Goal: Transaction & Acquisition: Purchase product/service

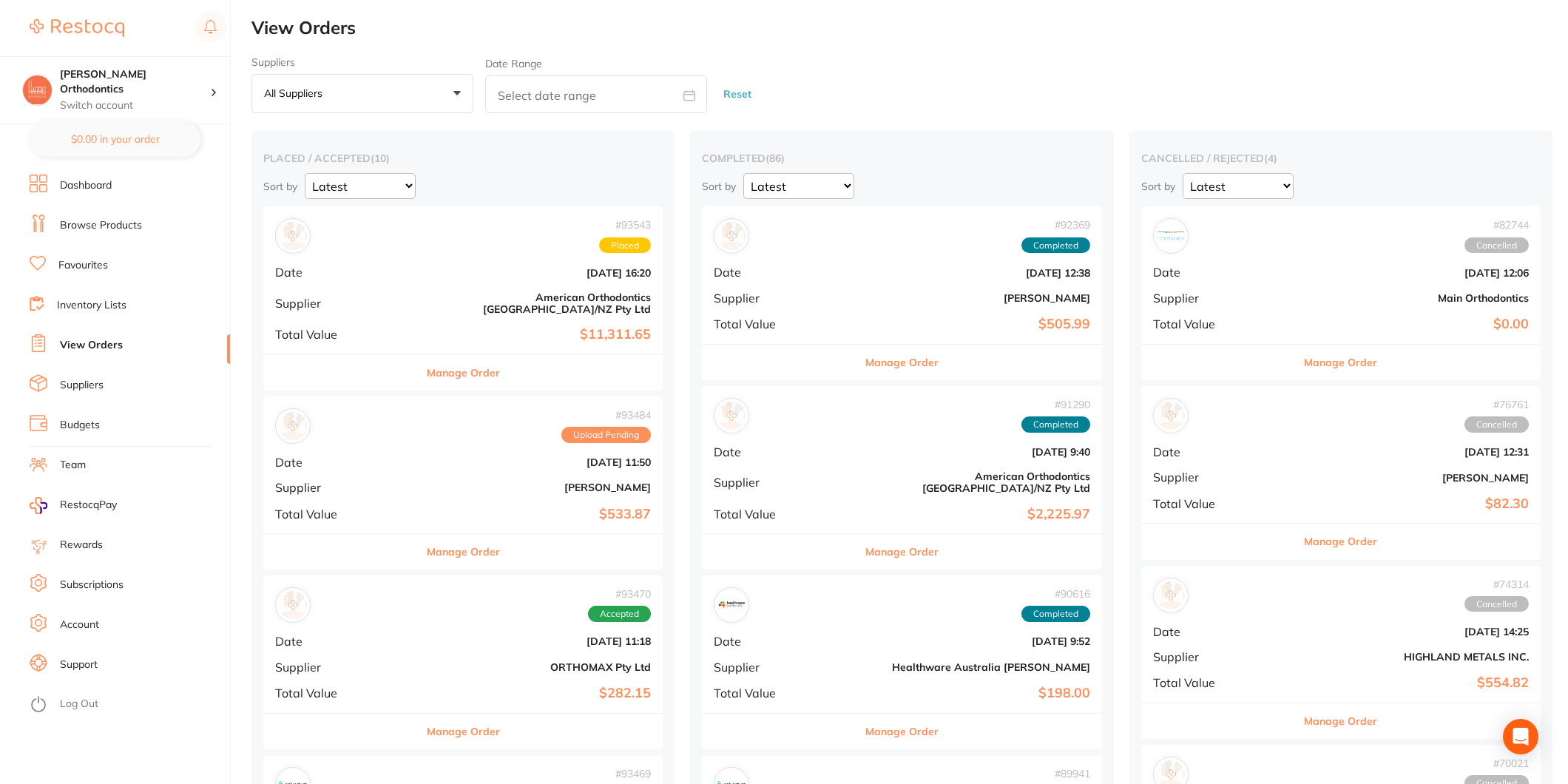
click at [99, 266] on link "Favourites" at bounding box center [83, 265] width 50 height 15
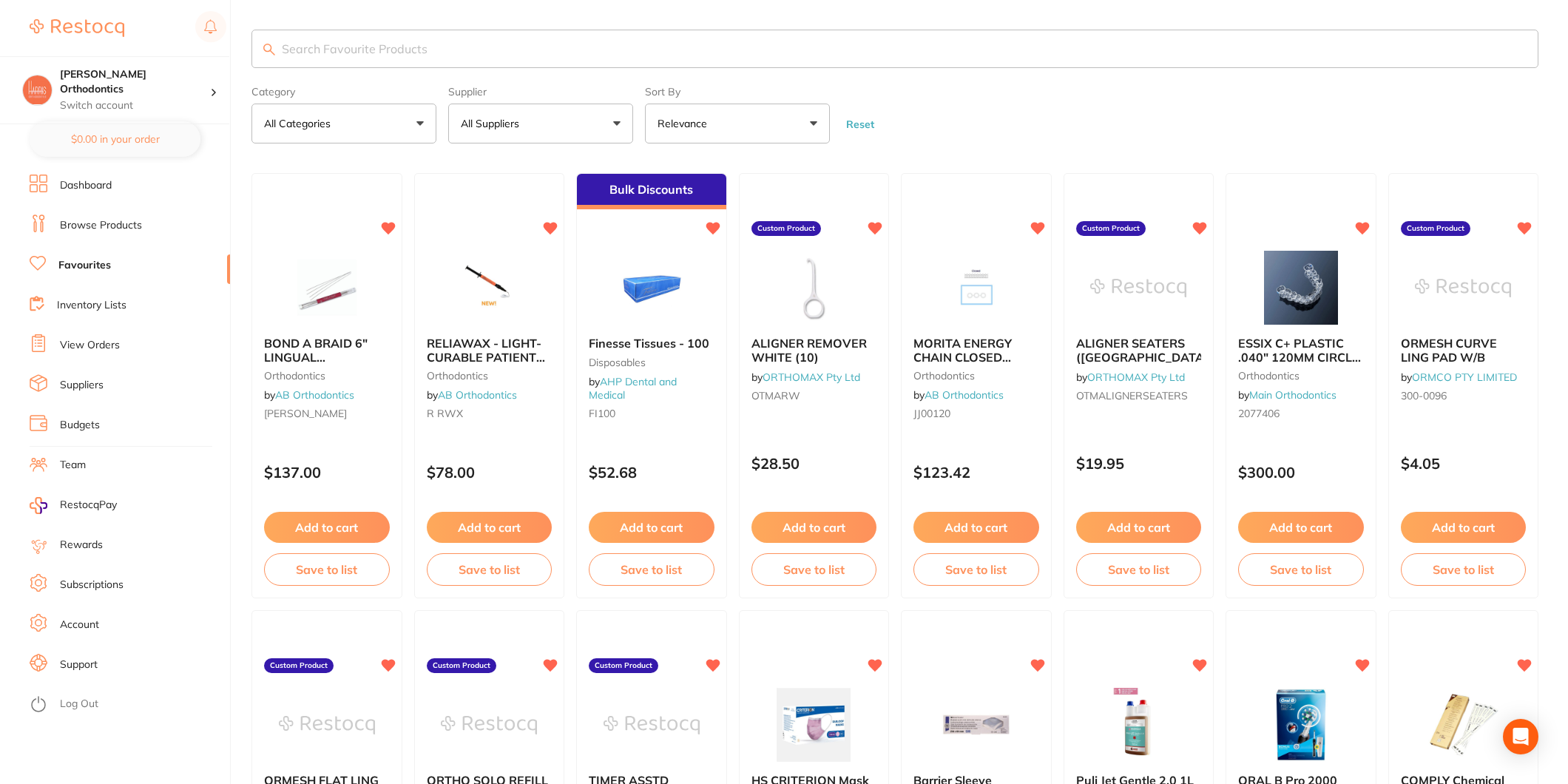
click at [560, 123] on button "All Suppliers" at bounding box center [541, 123] width 185 height 40
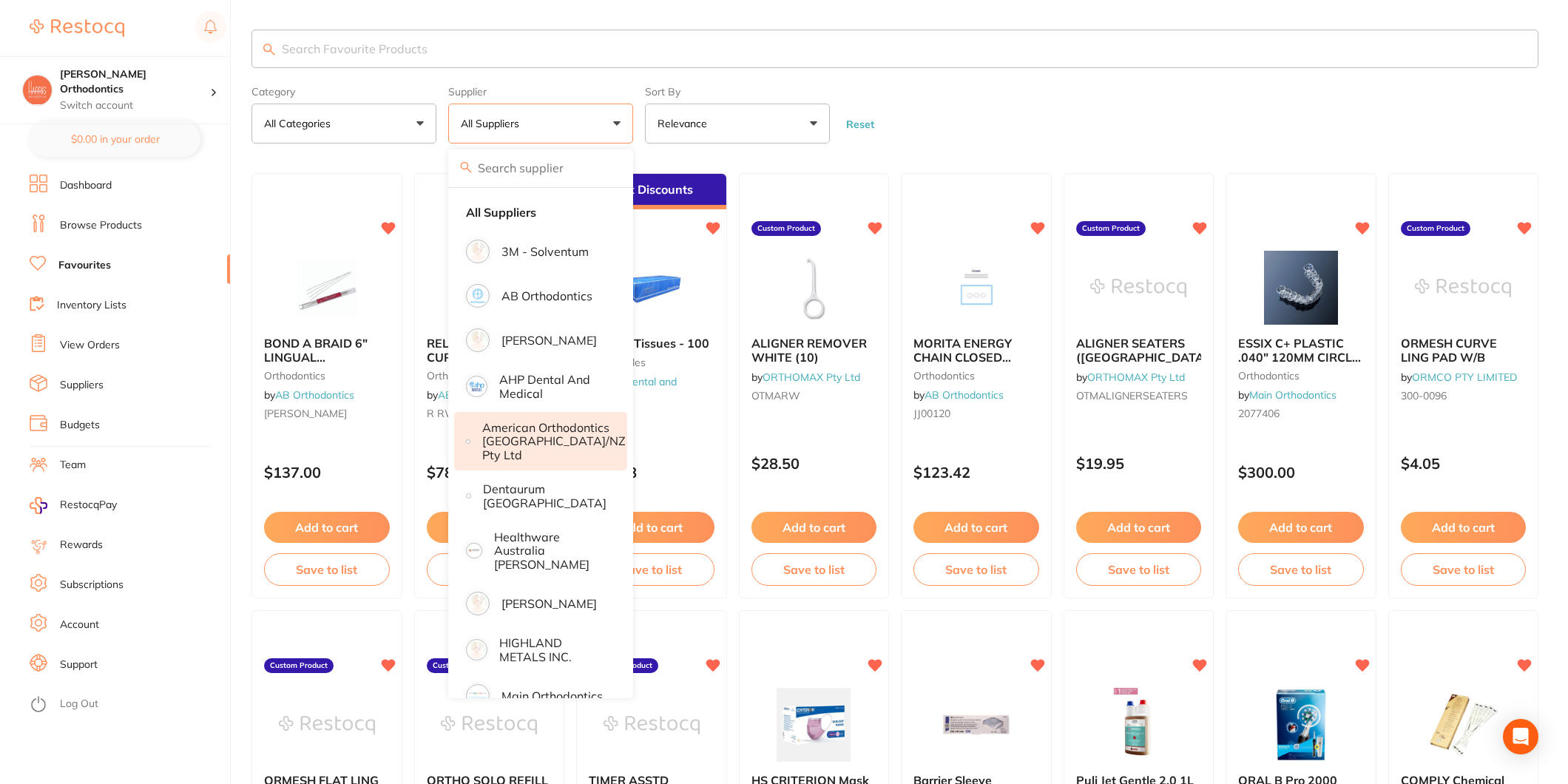
click at [528, 446] on p "American Orthodontics [GEOGRAPHIC_DATA]/NZ Pty Ltd" at bounding box center [554, 441] width 143 height 41
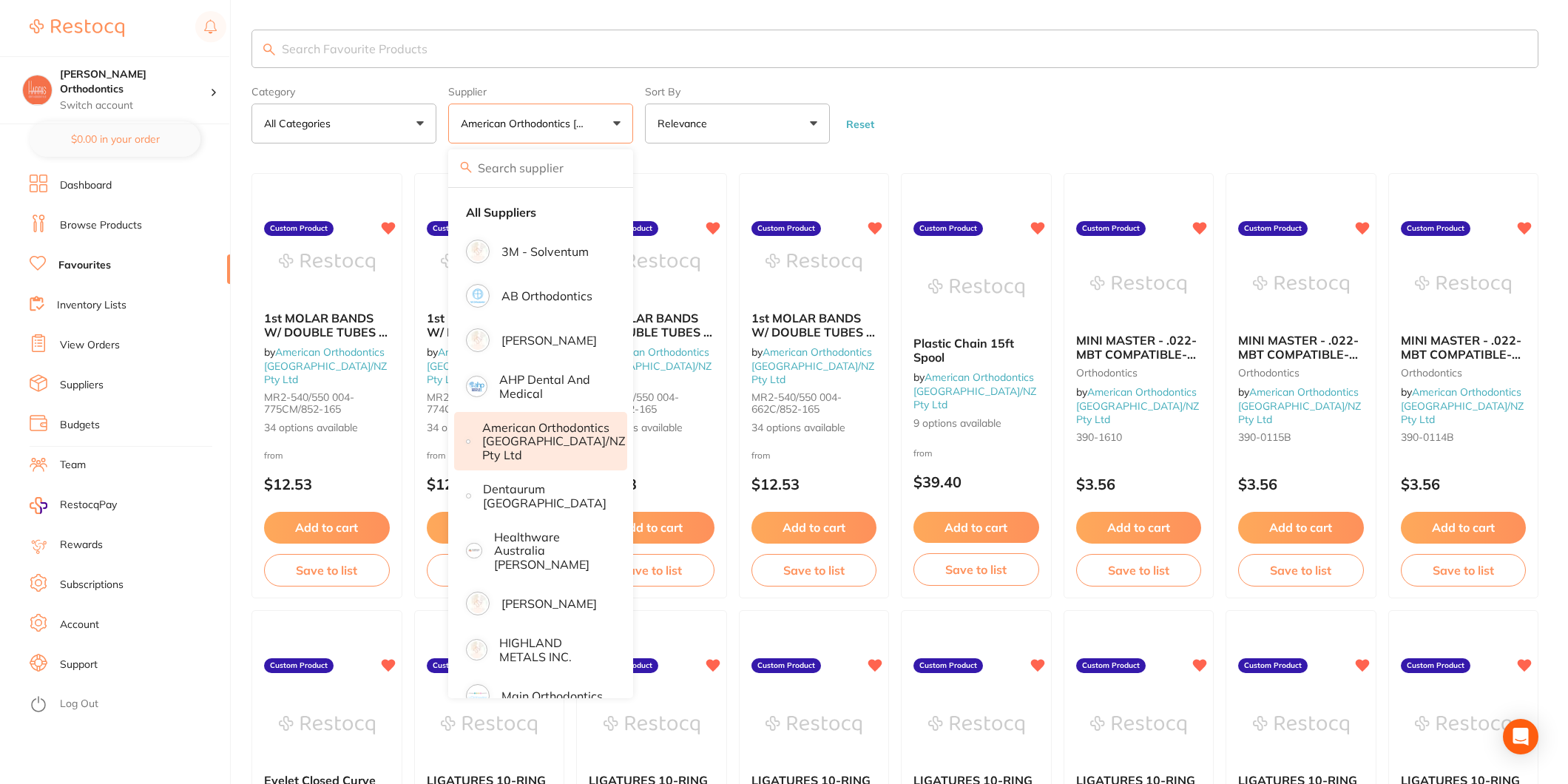
click at [1082, 102] on form "Category All Categories All Categories orthodontics Clear Category false All Ca…" at bounding box center [895, 112] width 1288 height 63
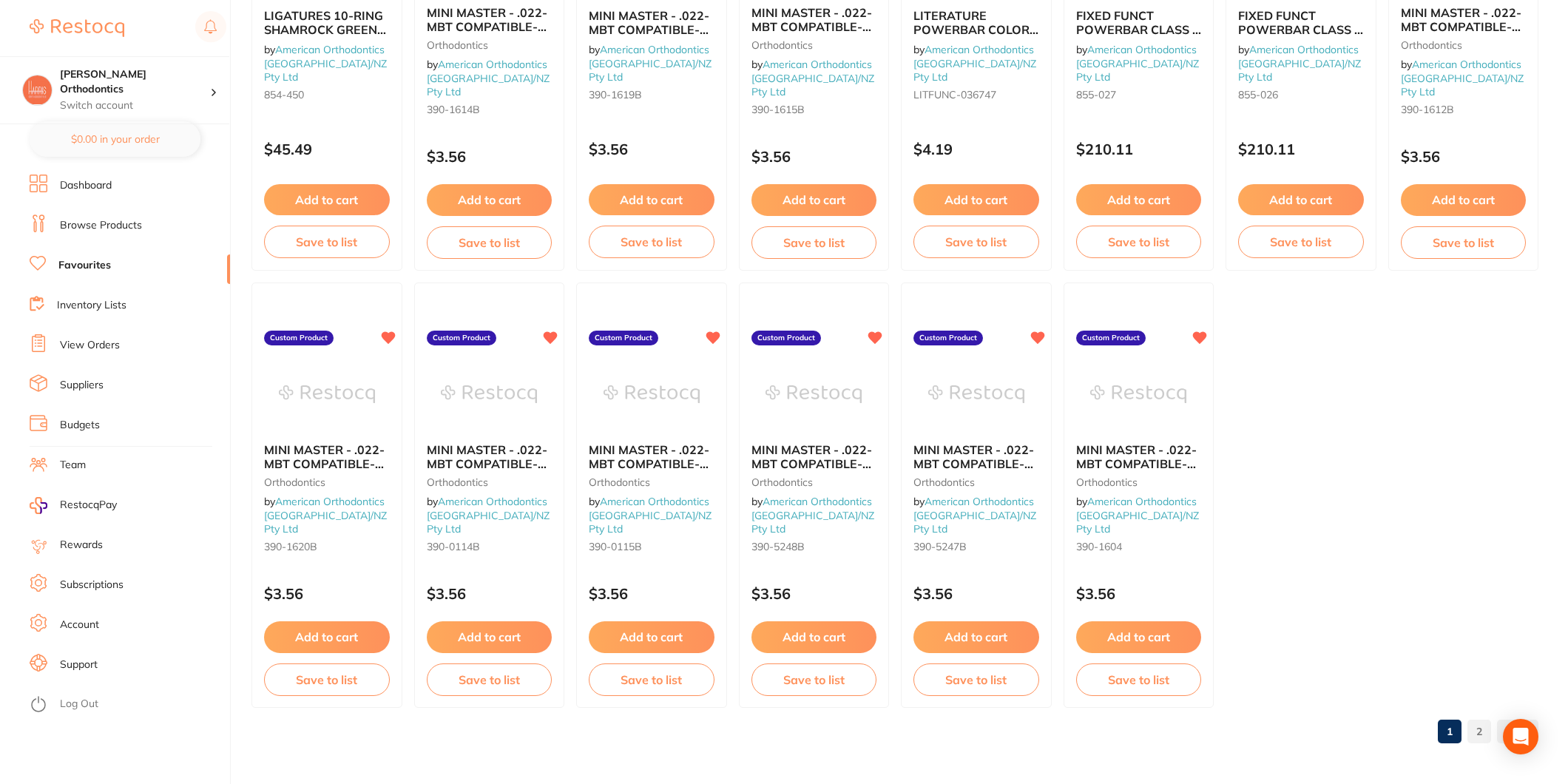
scroll to position [2515, 0]
click at [1474, 733] on link "2" at bounding box center [1479, 731] width 23 height 30
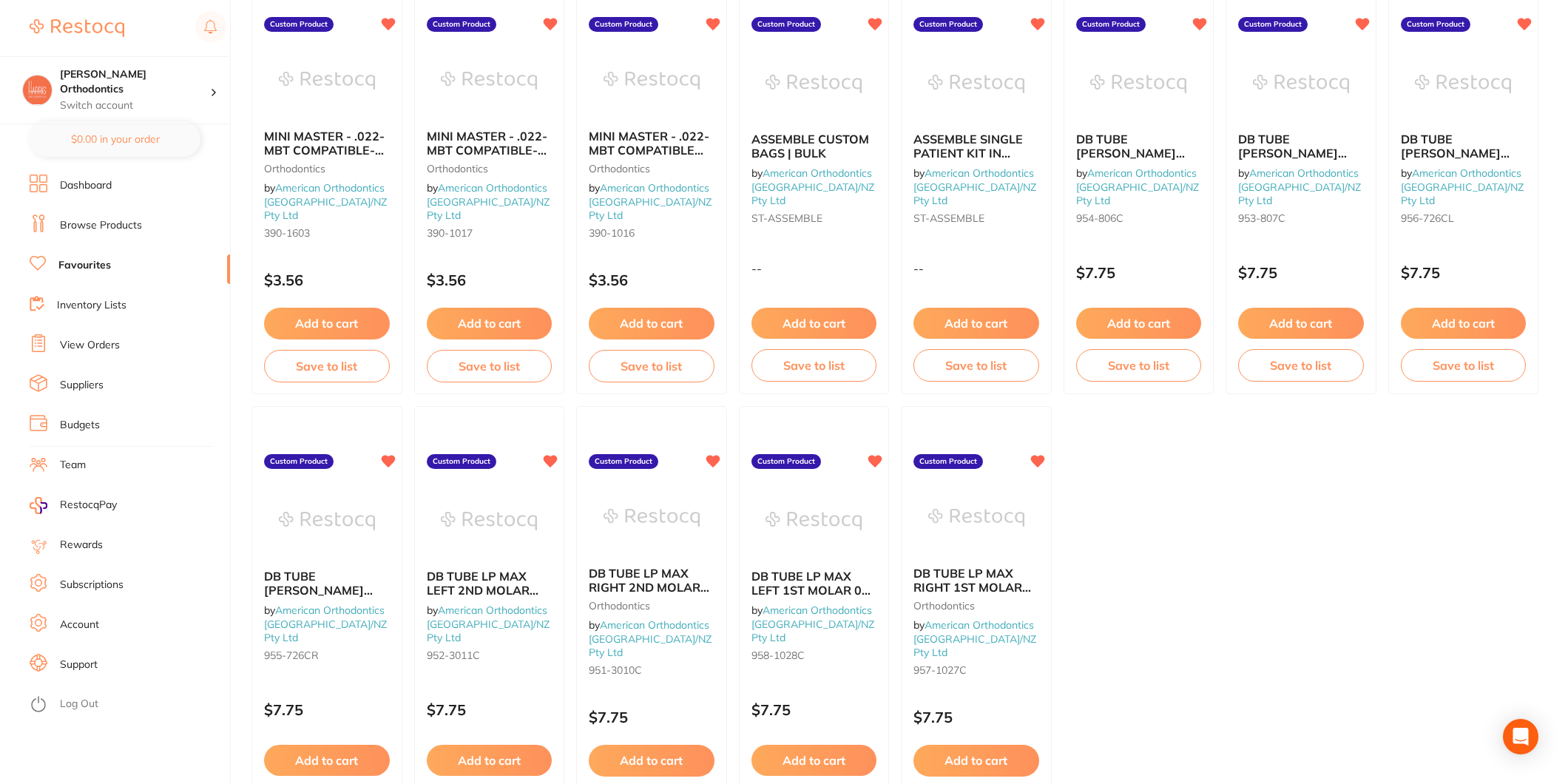
scroll to position [329, 0]
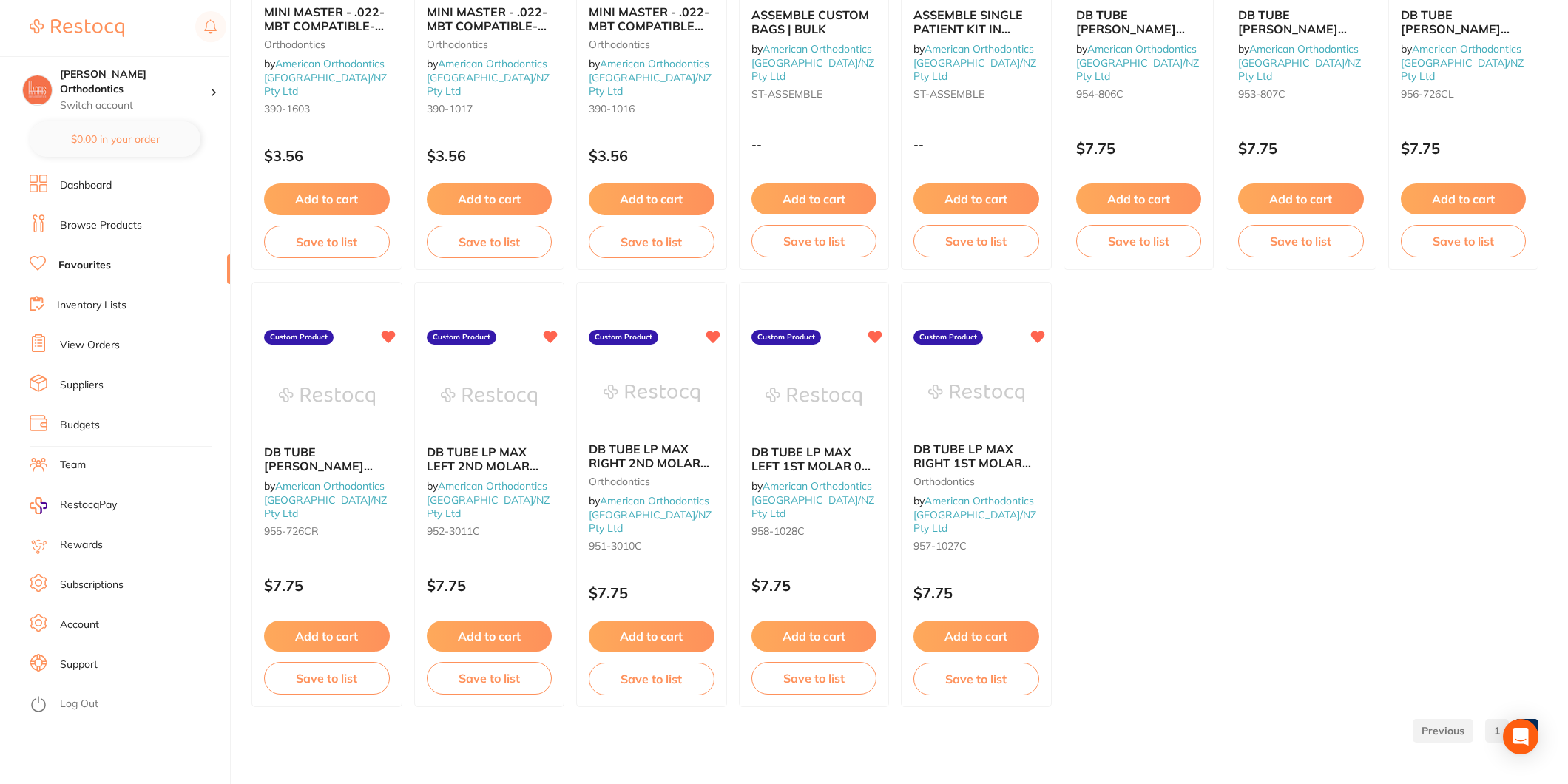
click at [1453, 723] on link at bounding box center [1443, 731] width 61 height 30
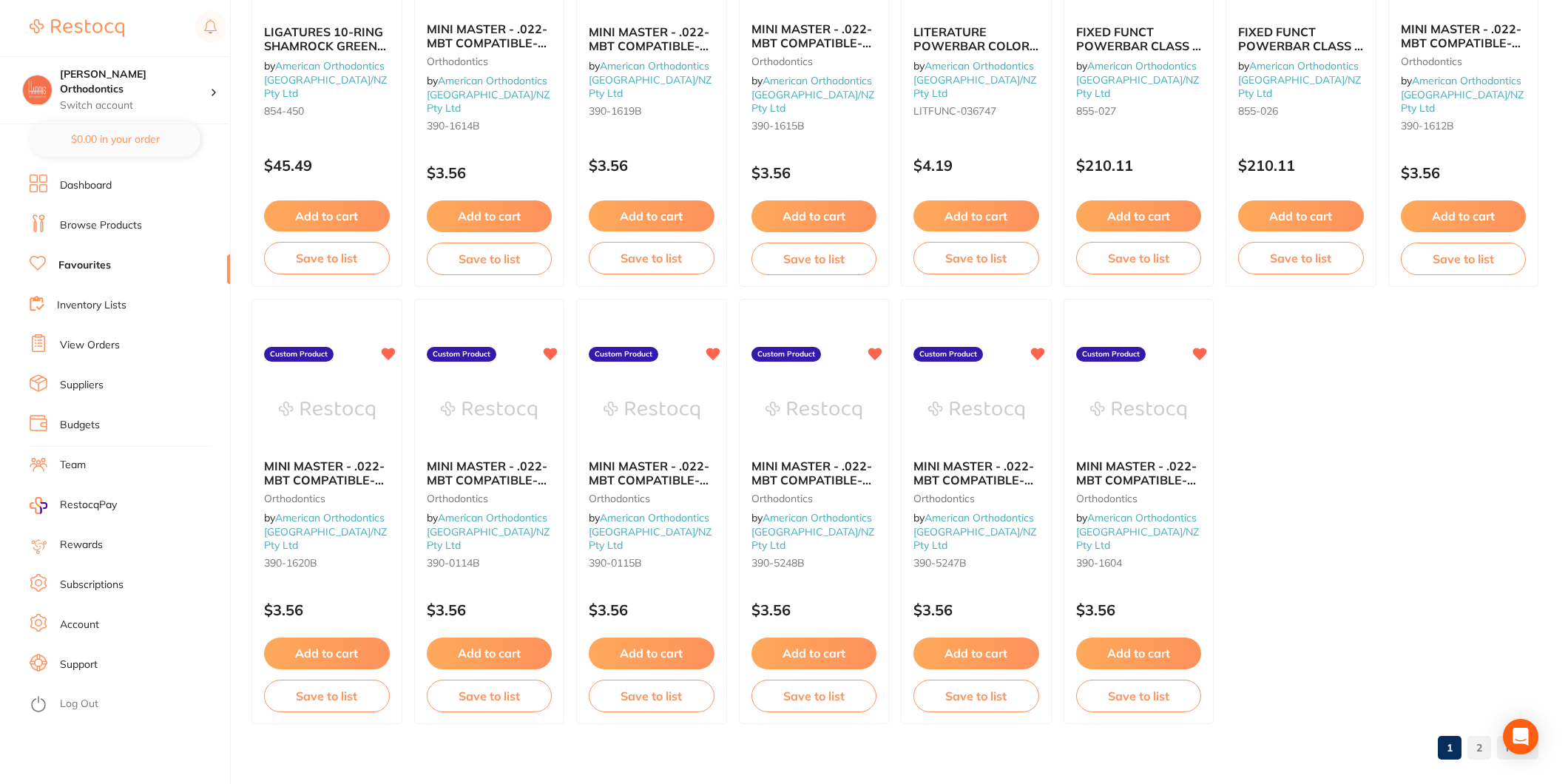
scroll to position [2515, 0]
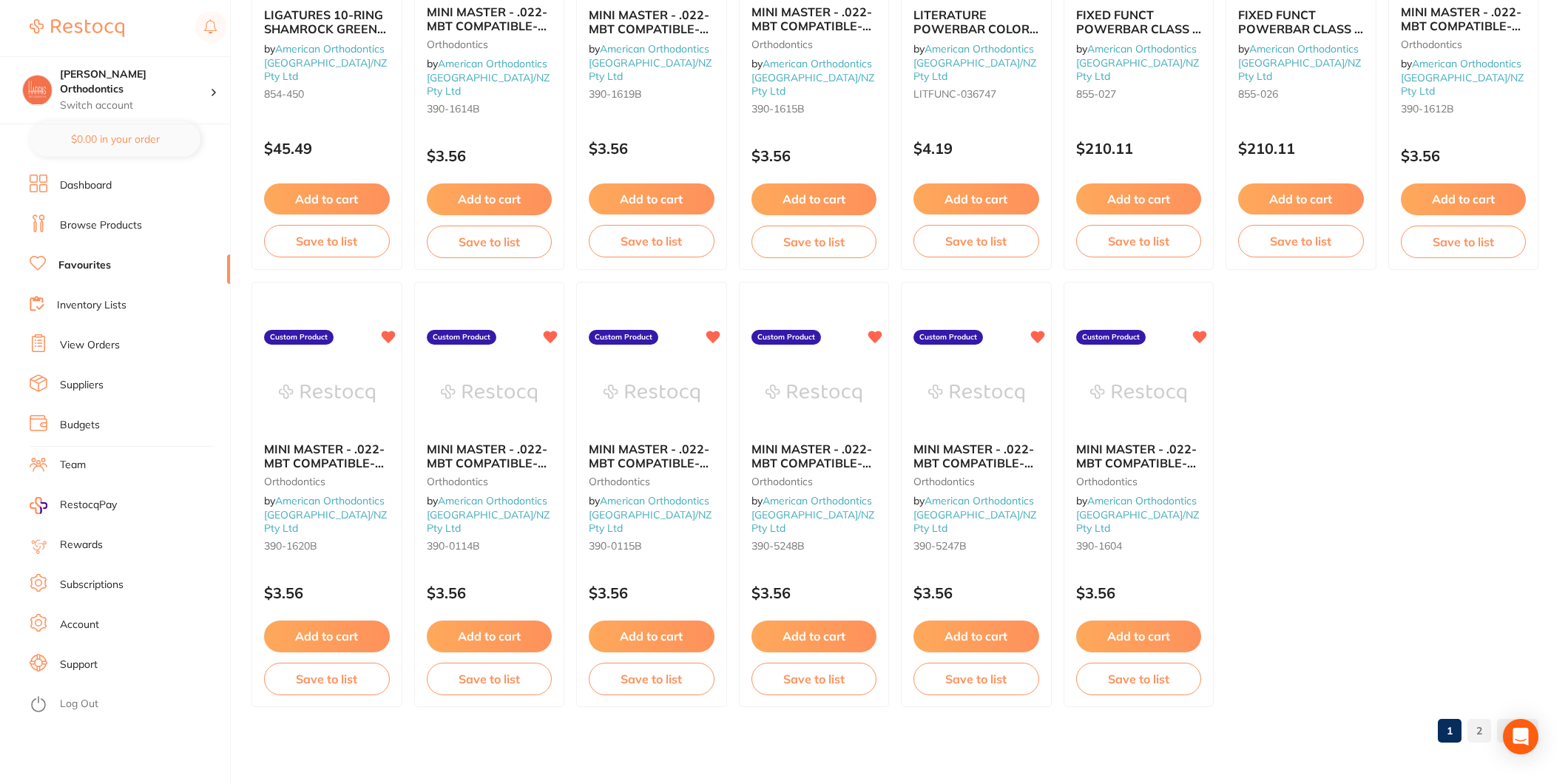
drag, startPoint x: 97, startPoint y: 263, endPoint x: 97, endPoint y: 281, distance: 18.0
click at [97, 263] on link "Favourites" at bounding box center [84, 265] width 52 height 15
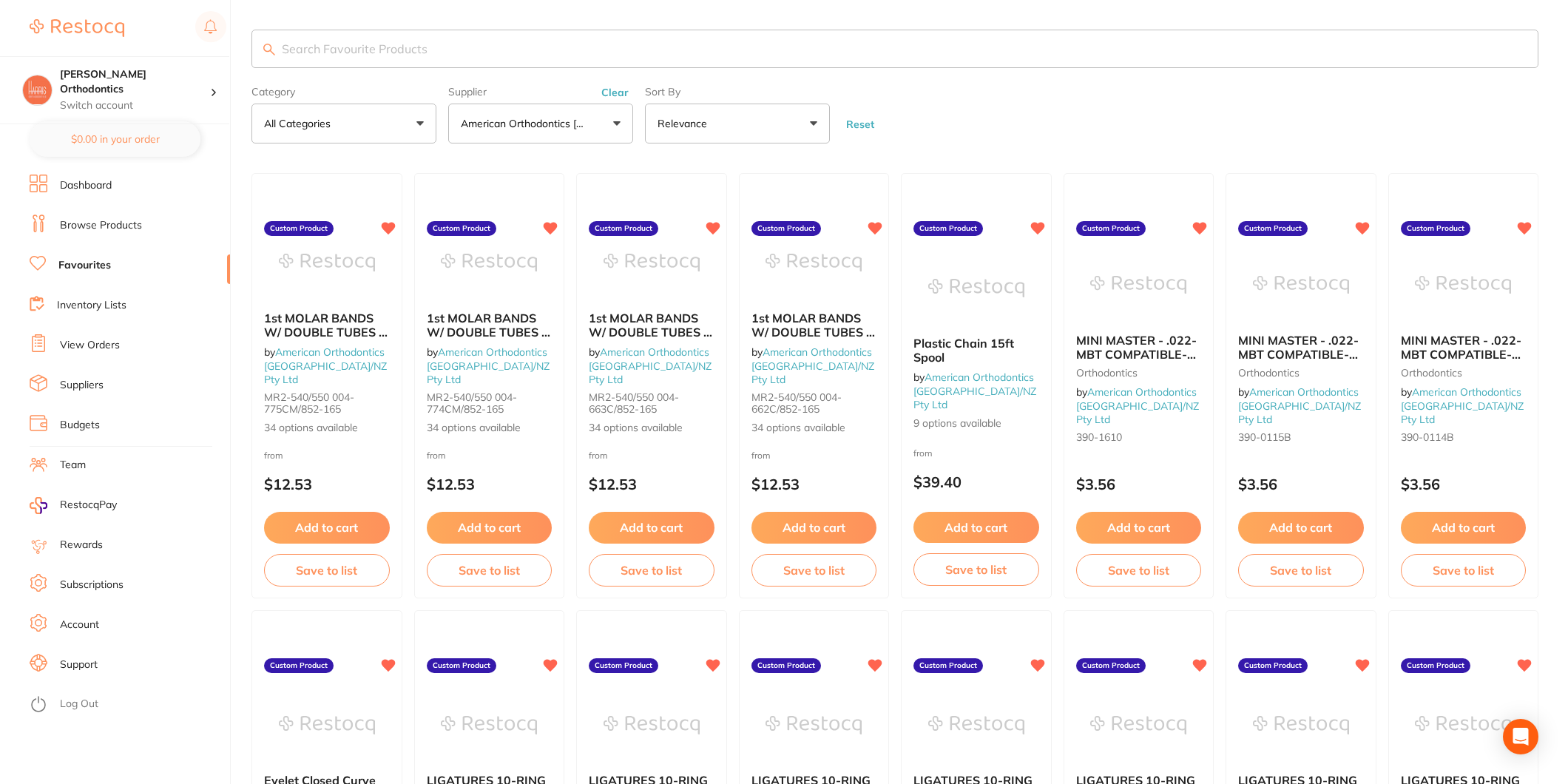
click at [102, 219] on link "Browse Products" at bounding box center [101, 226] width 82 height 15
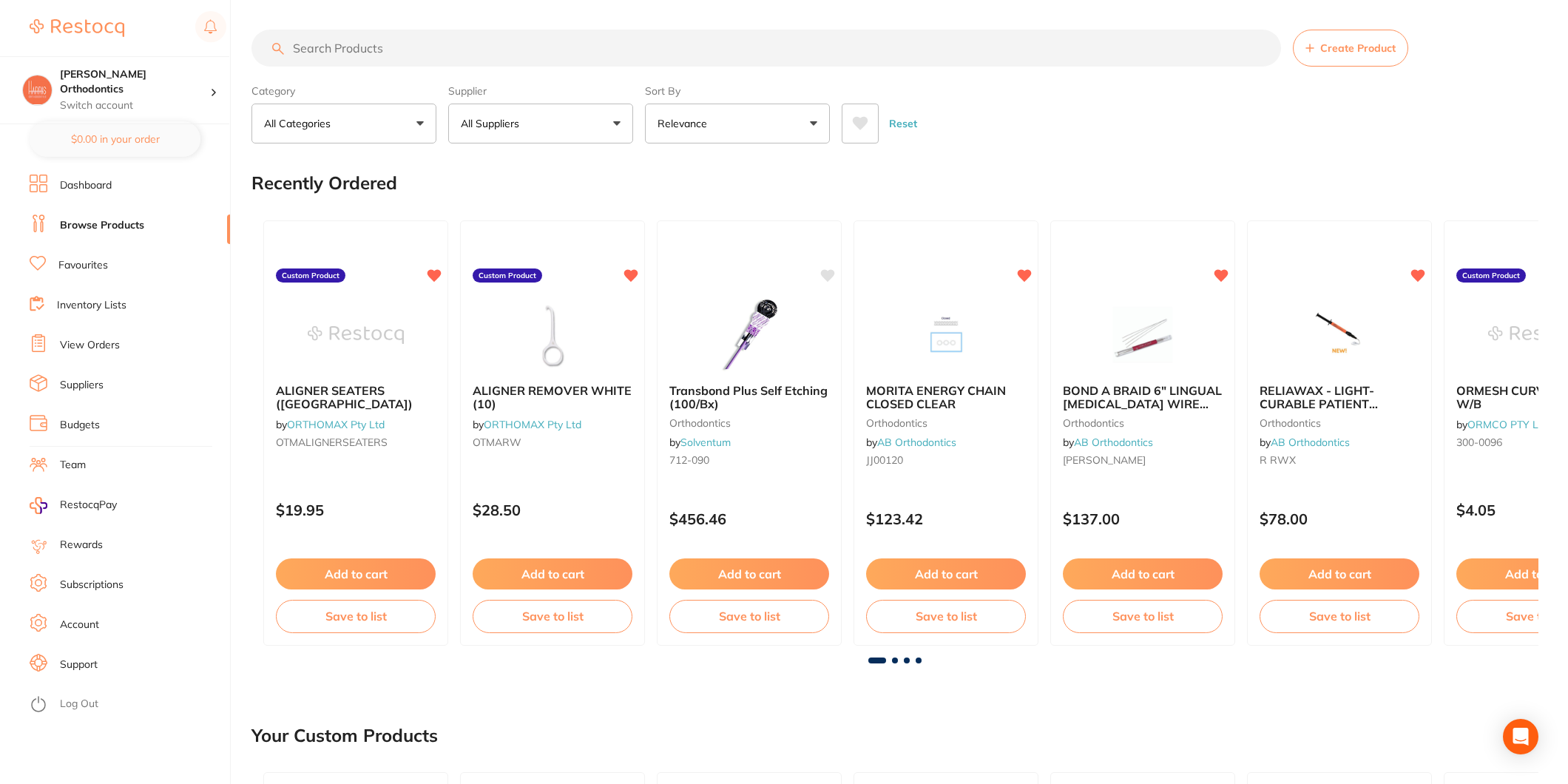
click at [565, 130] on button "All Suppliers" at bounding box center [541, 123] width 185 height 40
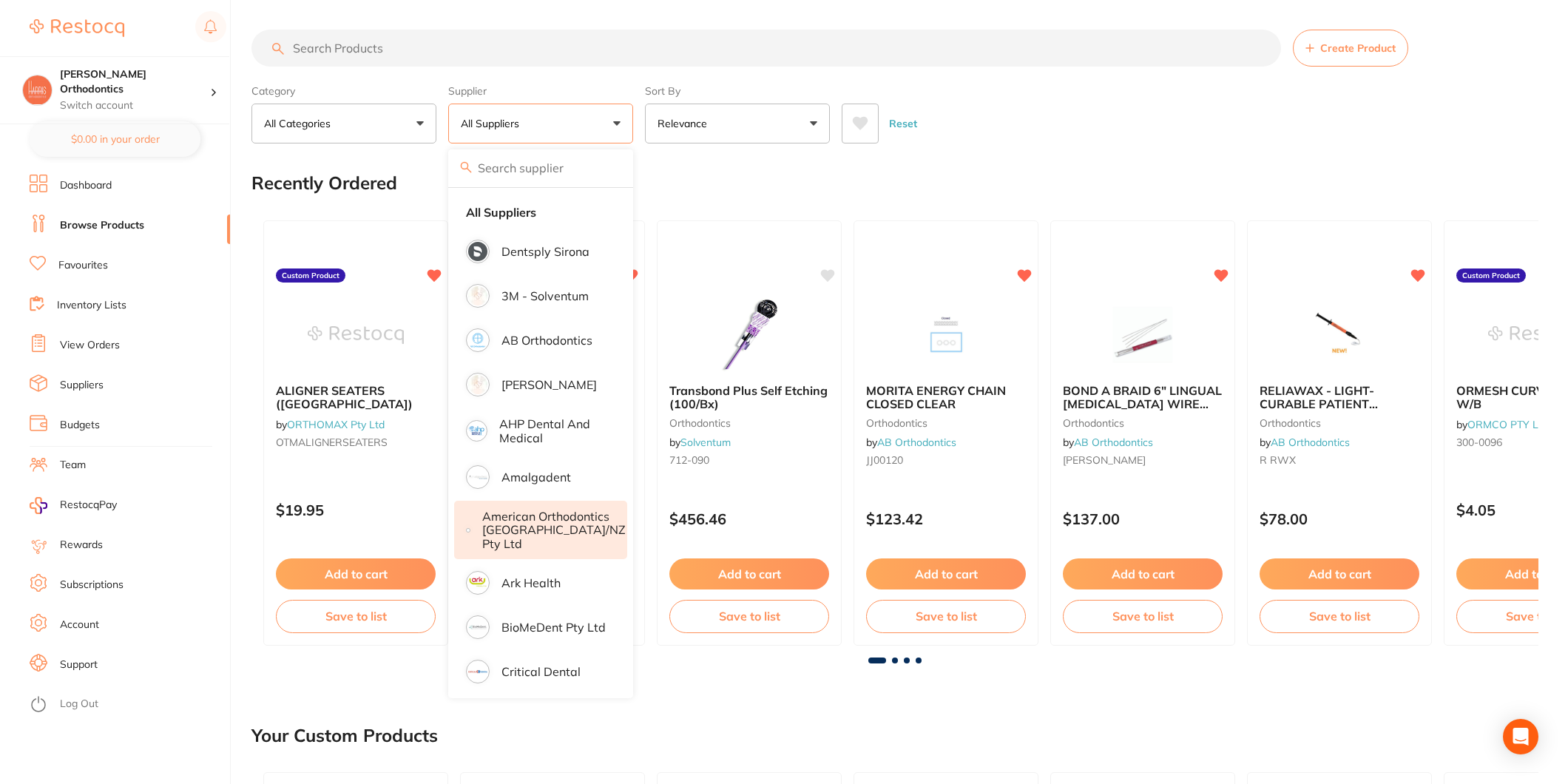
click at [535, 512] on p "American Orthodontics [GEOGRAPHIC_DATA]/NZ Pty Ltd" at bounding box center [554, 529] width 143 height 41
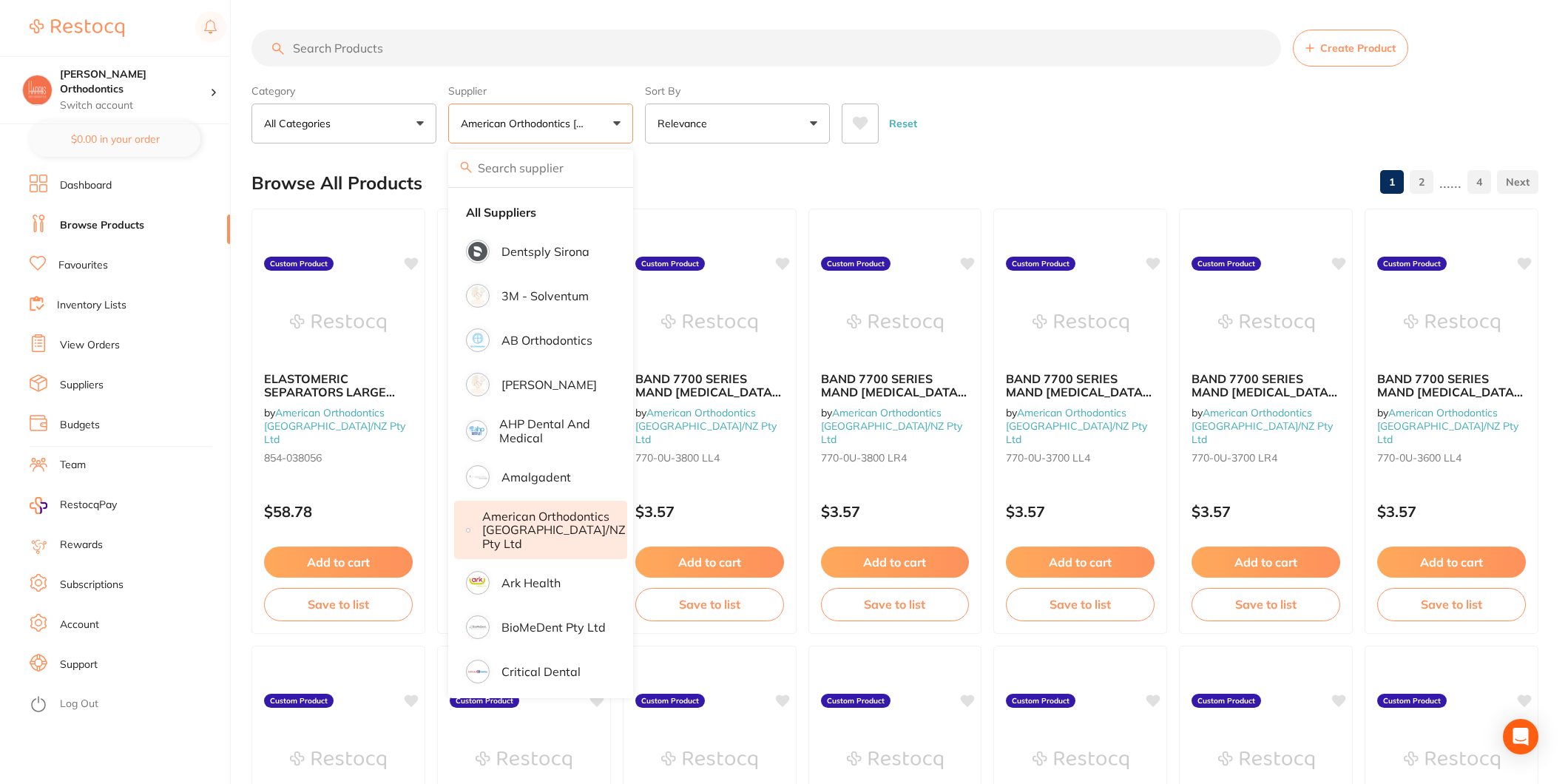
click at [1102, 122] on div "Reset" at bounding box center [1183, 117] width 685 height 52
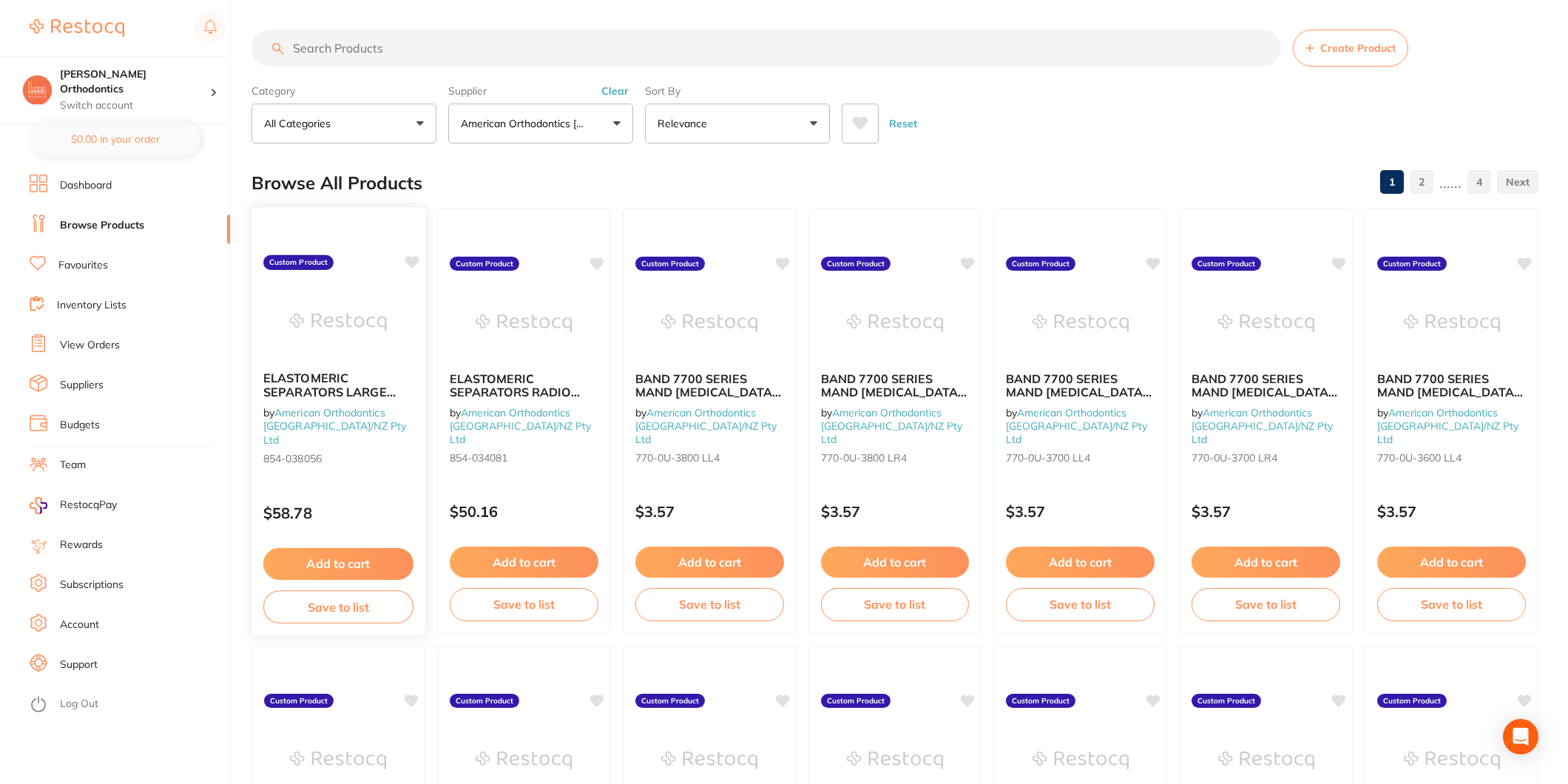
click at [349, 320] on img at bounding box center [338, 322] width 97 height 75
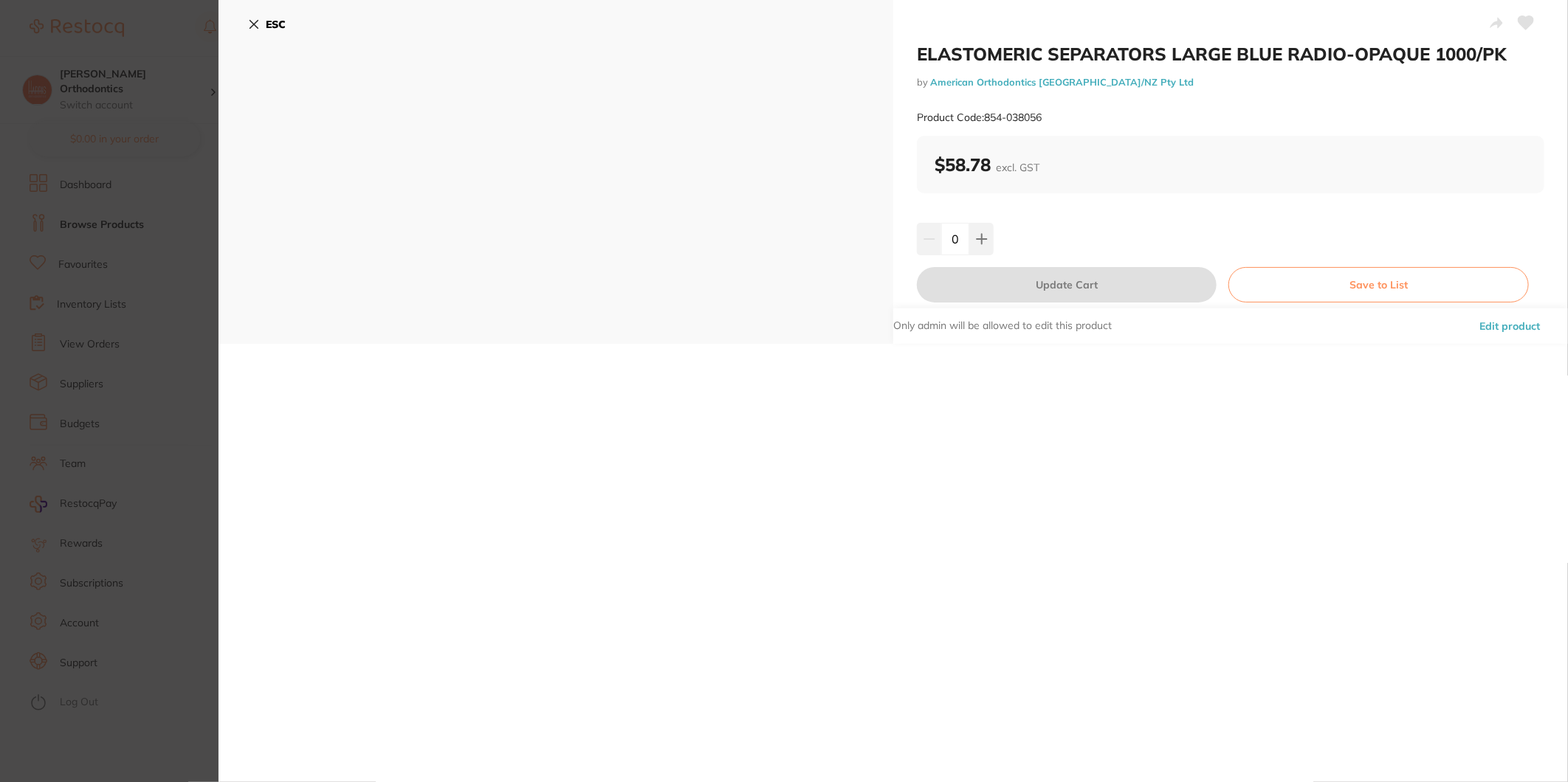
click at [249, 21] on icon at bounding box center [254, 24] width 12 height 12
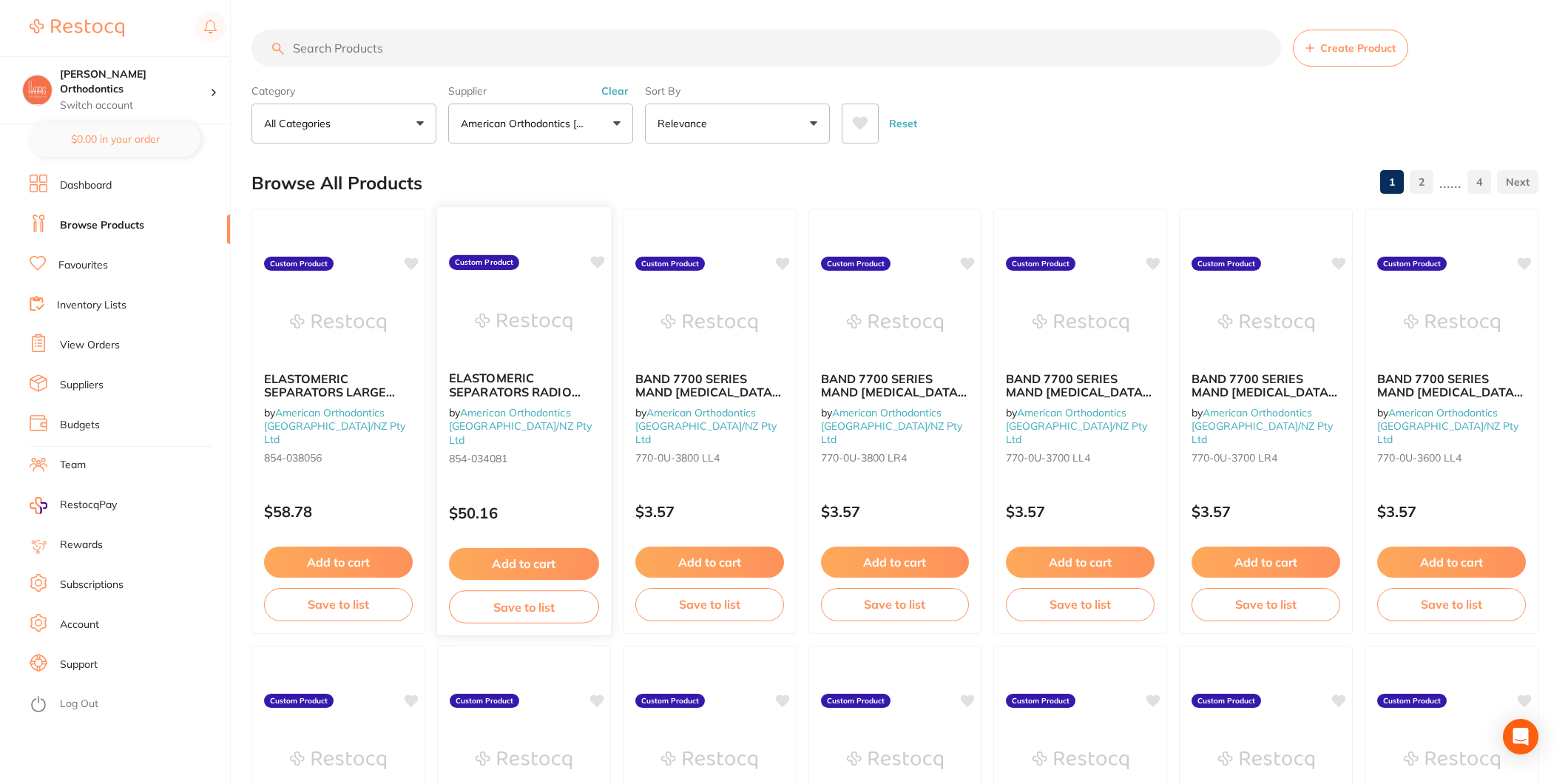
click at [523, 309] on img at bounding box center [524, 322] width 97 height 75
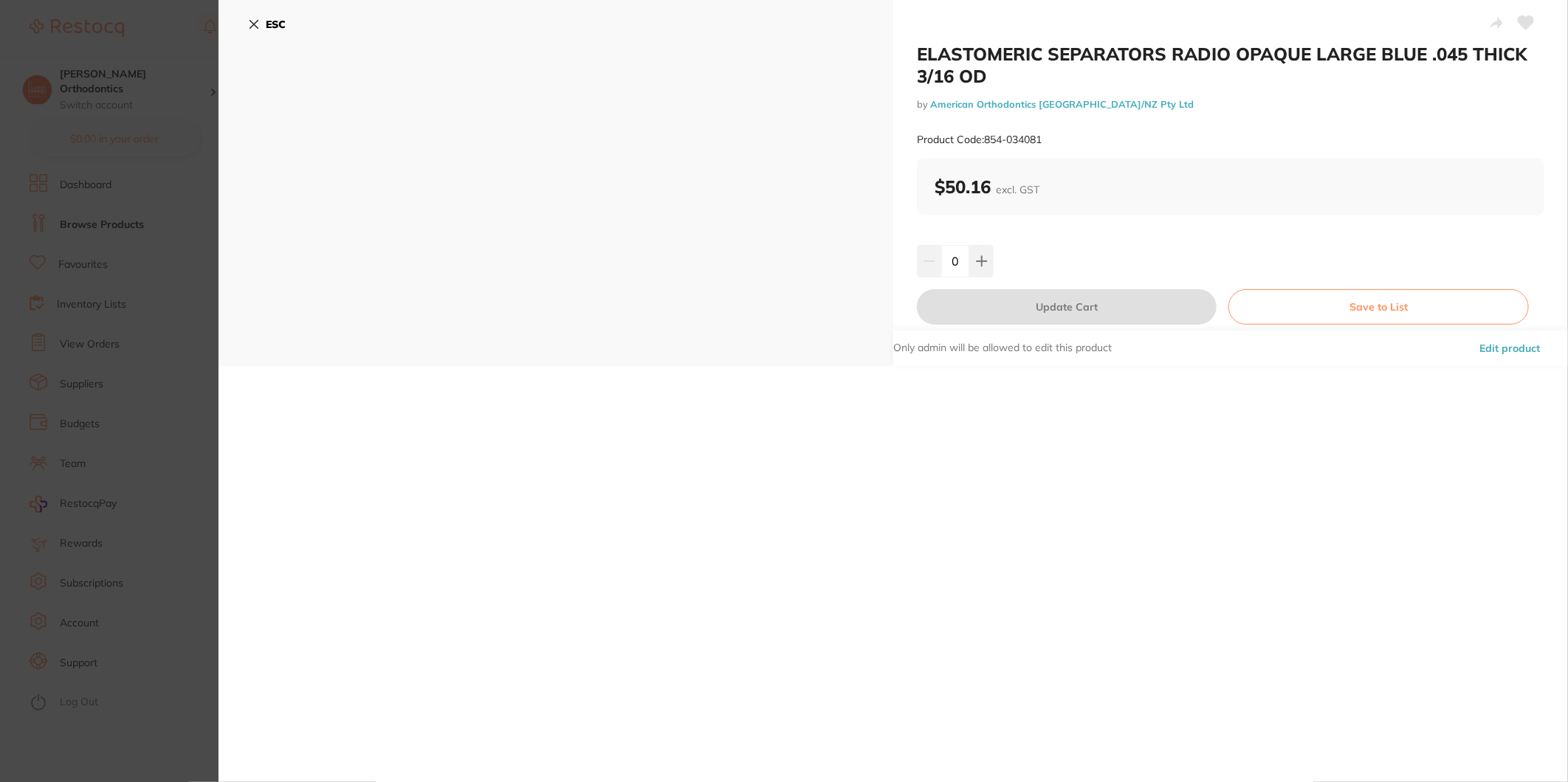
click at [272, 30] on b "ESC" at bounding box center [276, 24] width 20 height 13
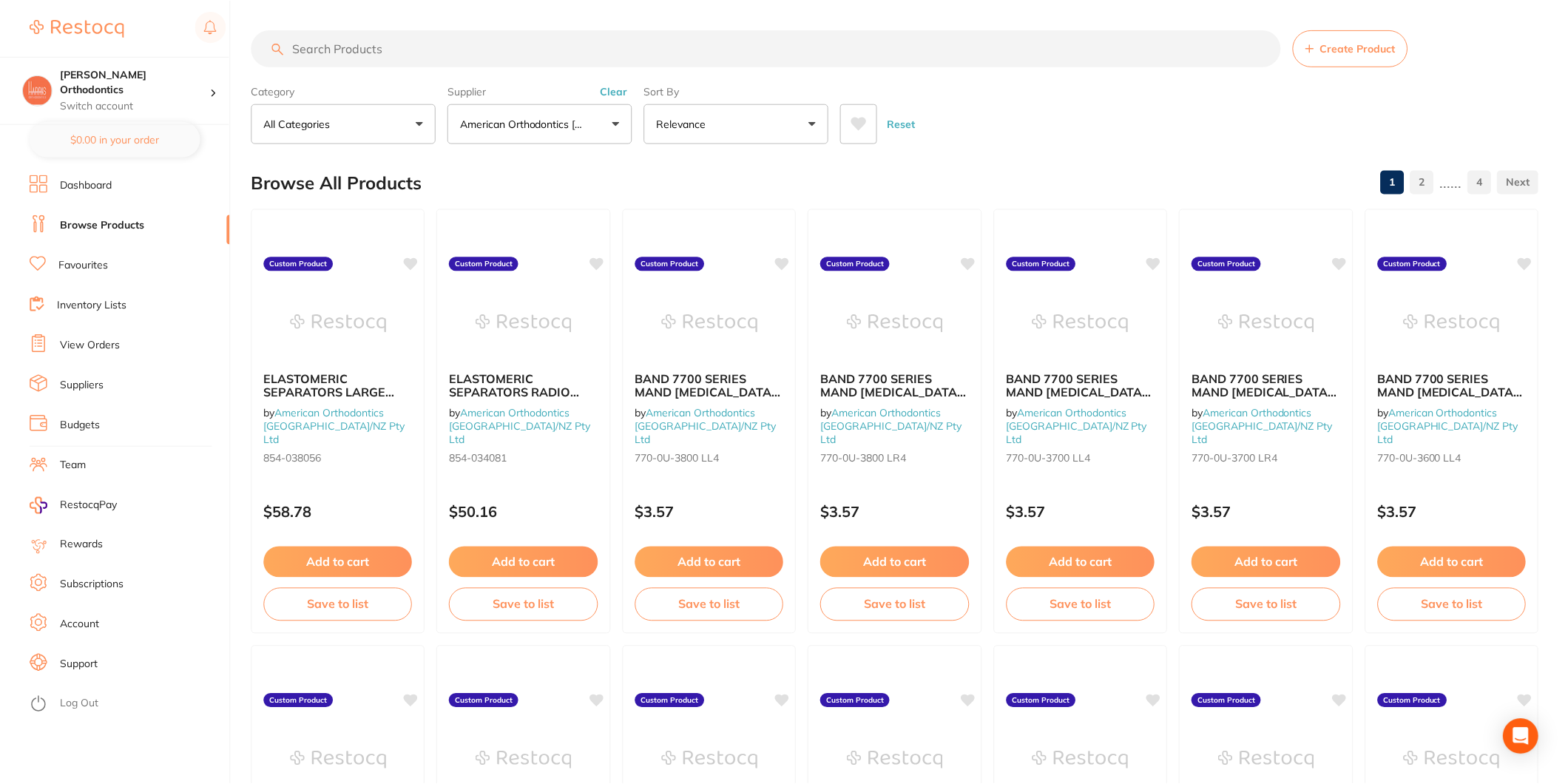
scroll to position [3, 0]
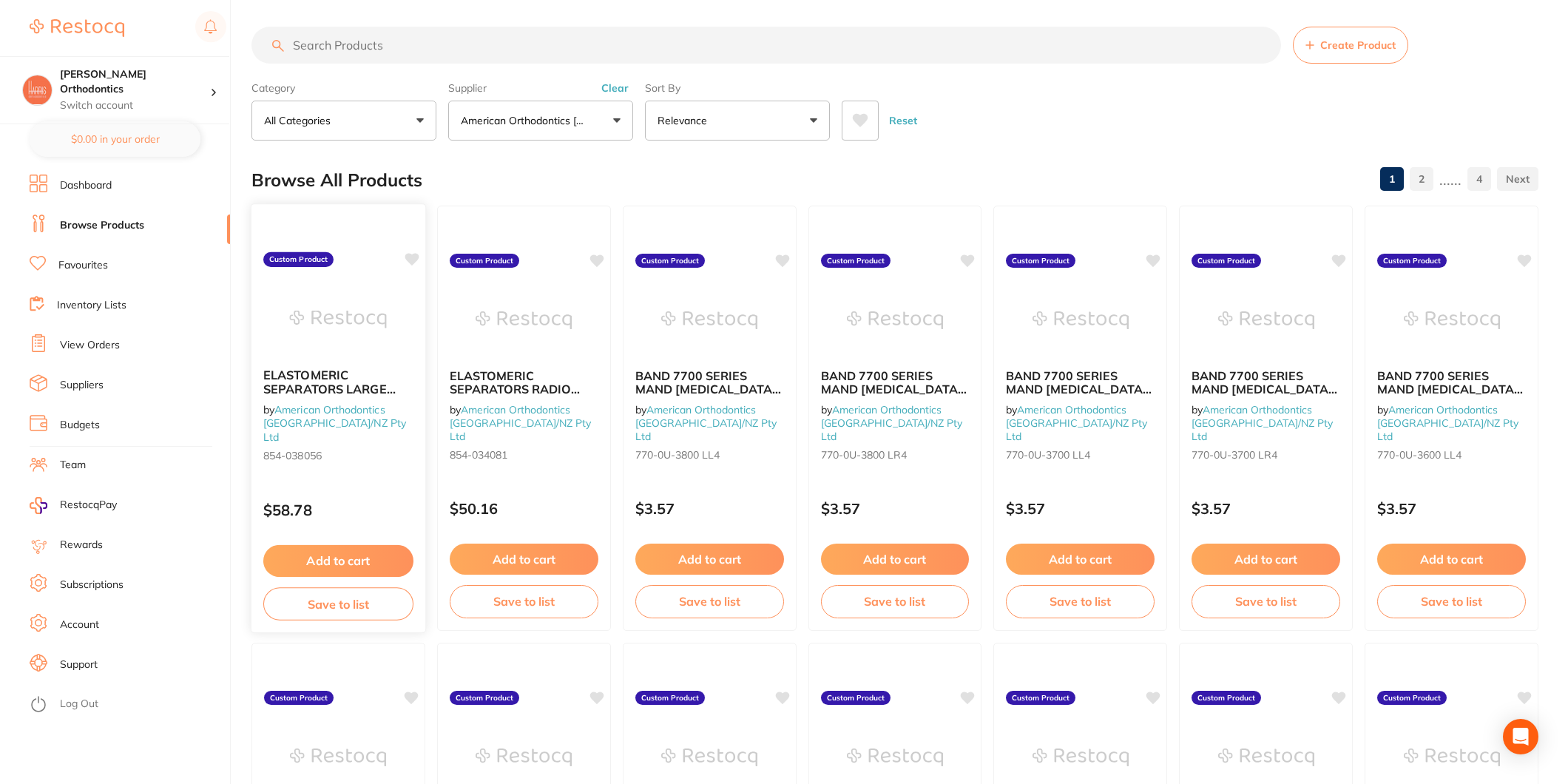
click at [336, 563] on button "Add to cart" at bounding box center [338, 561] width 150 height 32
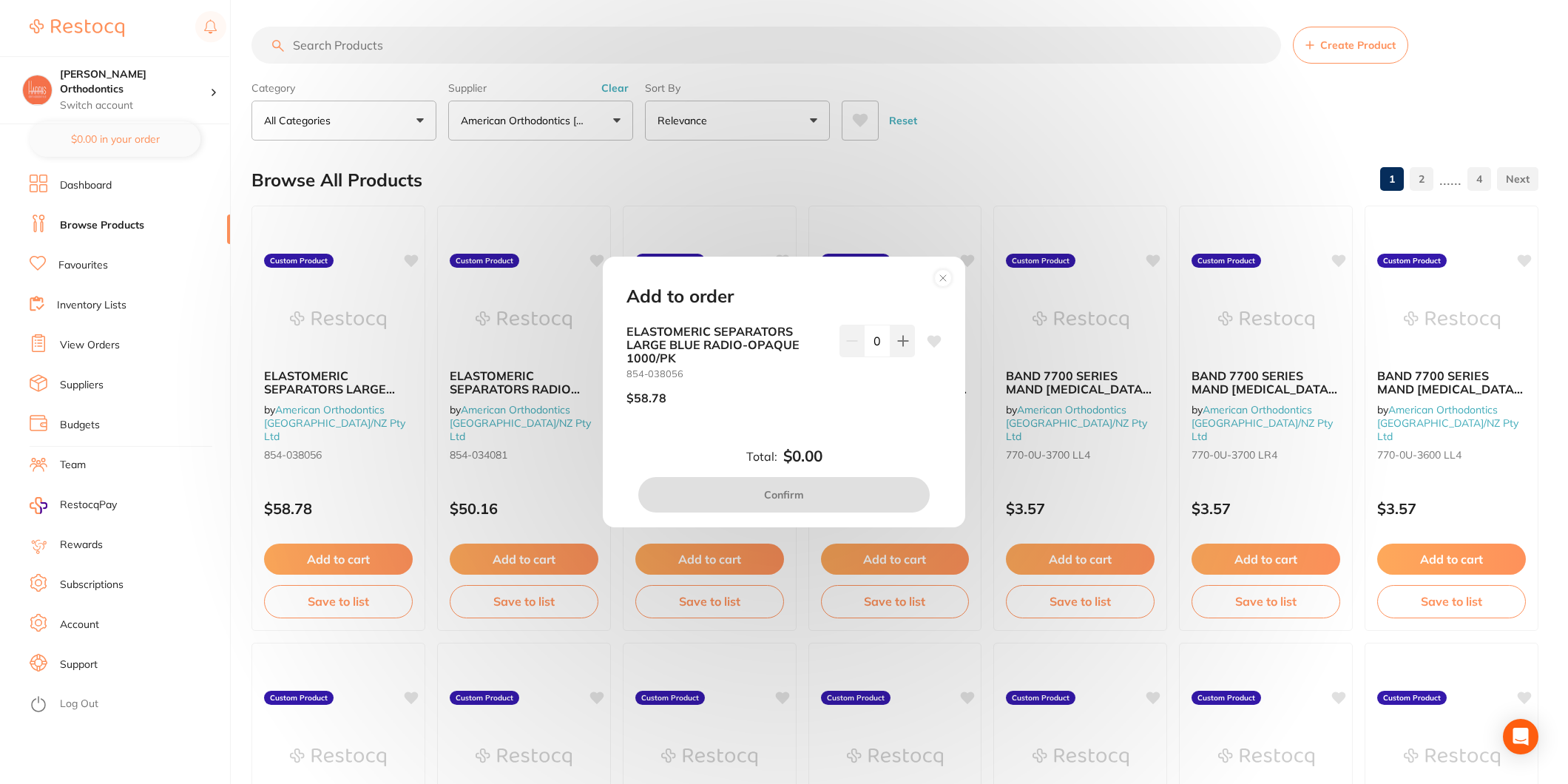
click at [885, 342] on input "0" at bounding box center [877, 340] width 27 height 32
click at [897, 342] on icon at bounding box center [903, 341] width 12 height 12
type input "1"
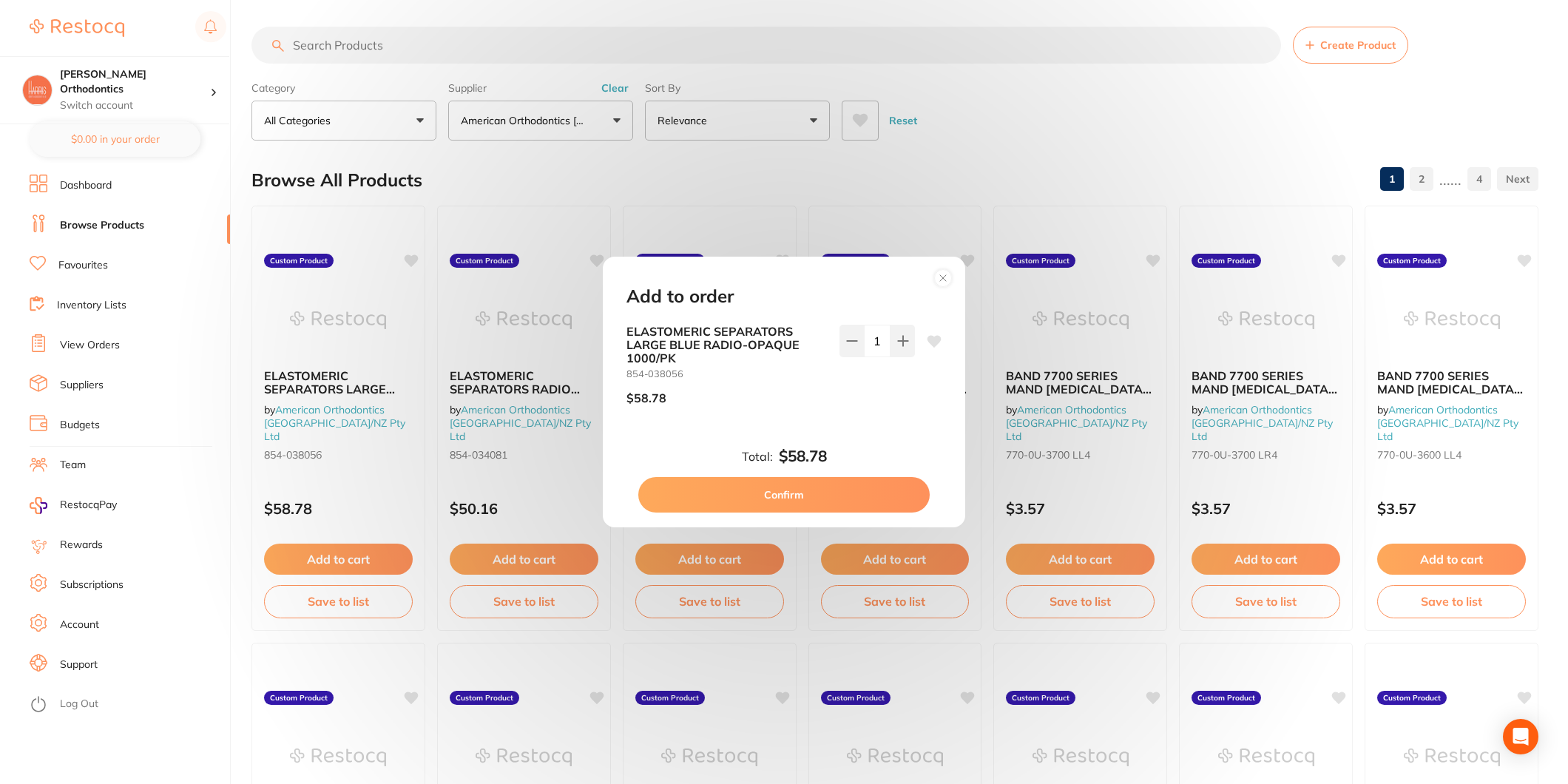
click at [816, 482] on button "Confirm" at bounding box center [784, 494] width 291 height 36
checkbox input "false"
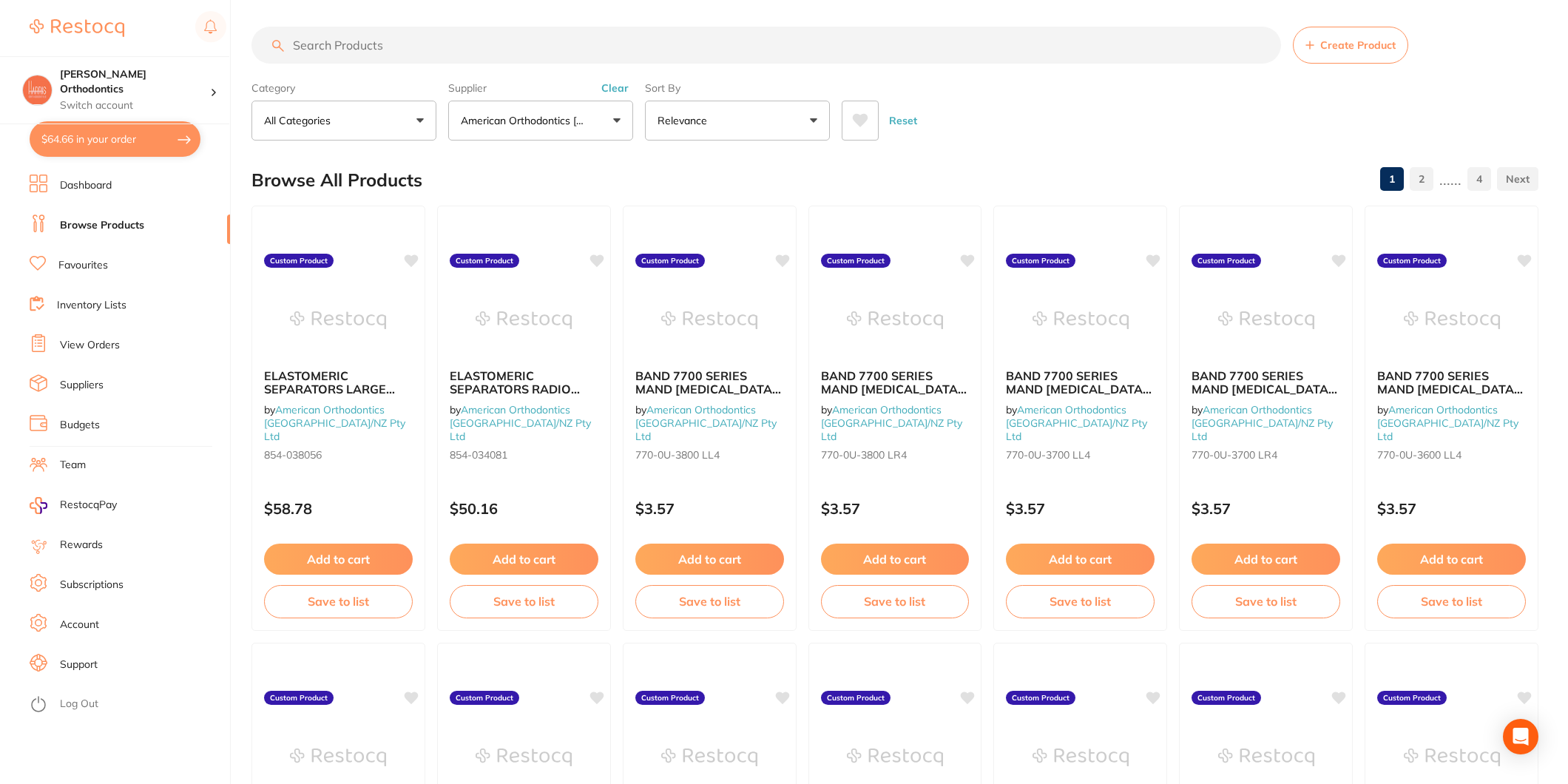
click at [358, 52] on input "search" at bounding box center [766, 45] width 1030 height 37
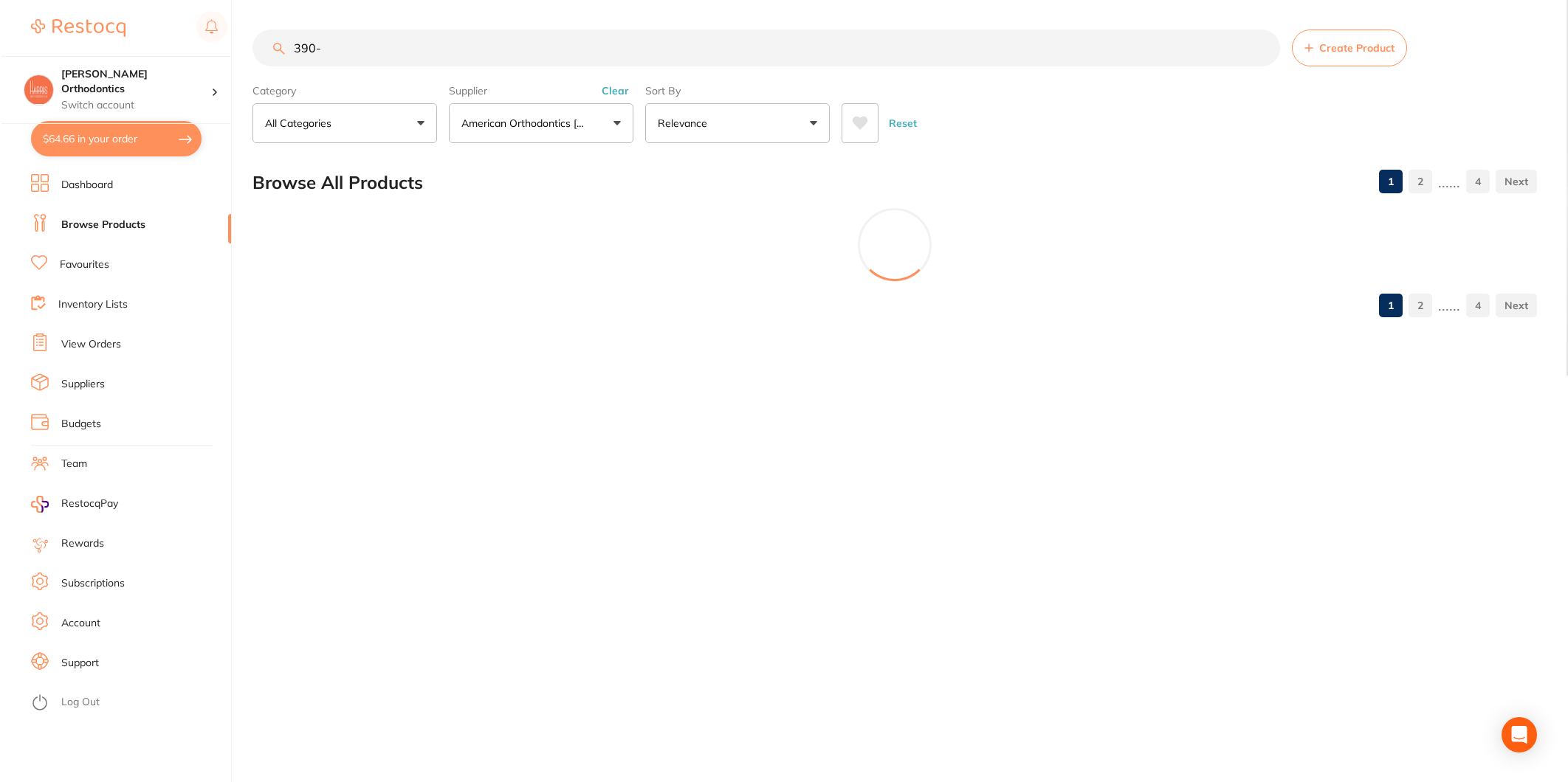
scroll to position [0, 0]
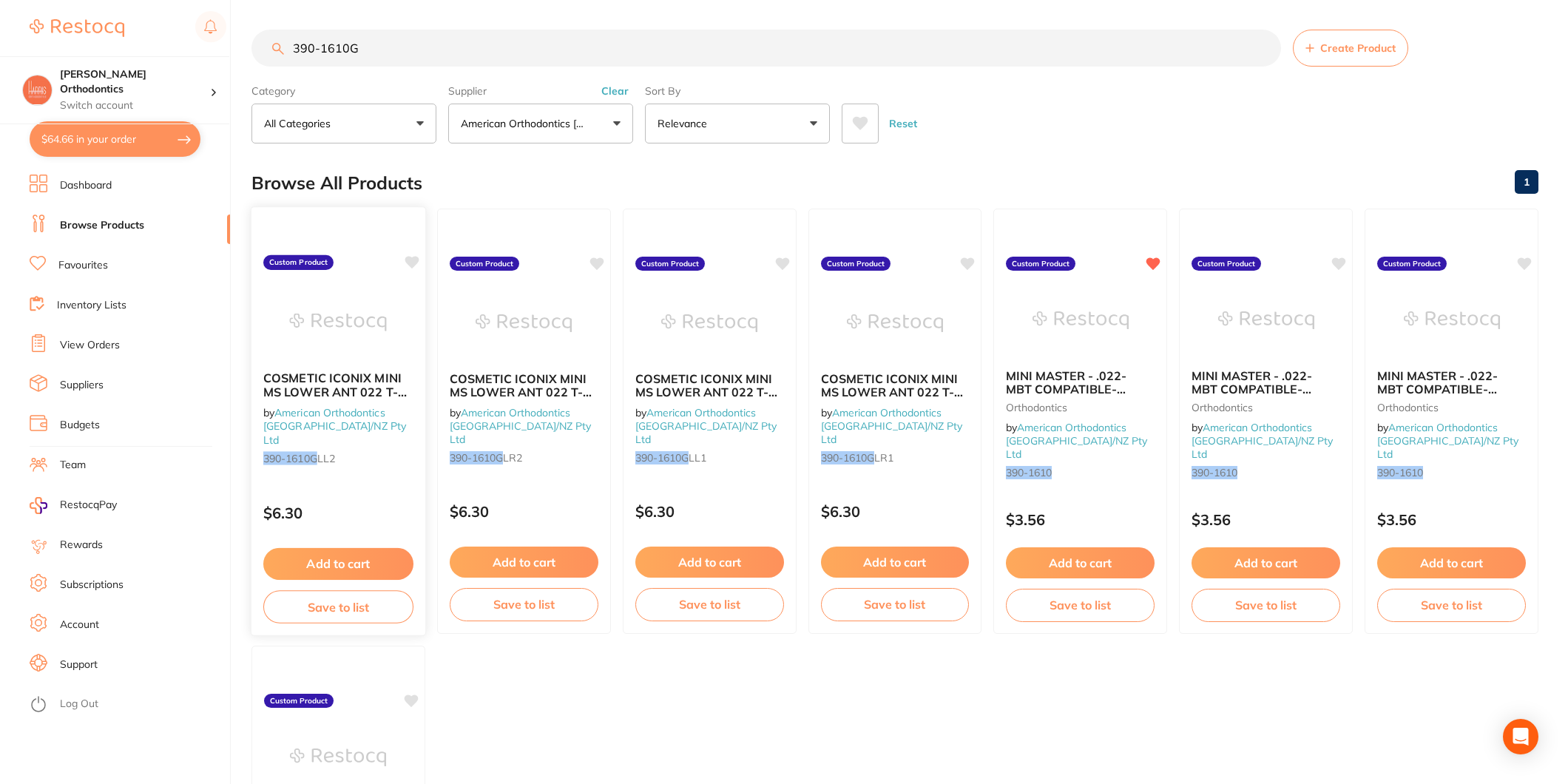
type input "390-1610G"
click at [360, 452] on small "390-1610G LL2" at bounding box center [338, 458] width 150 height 12
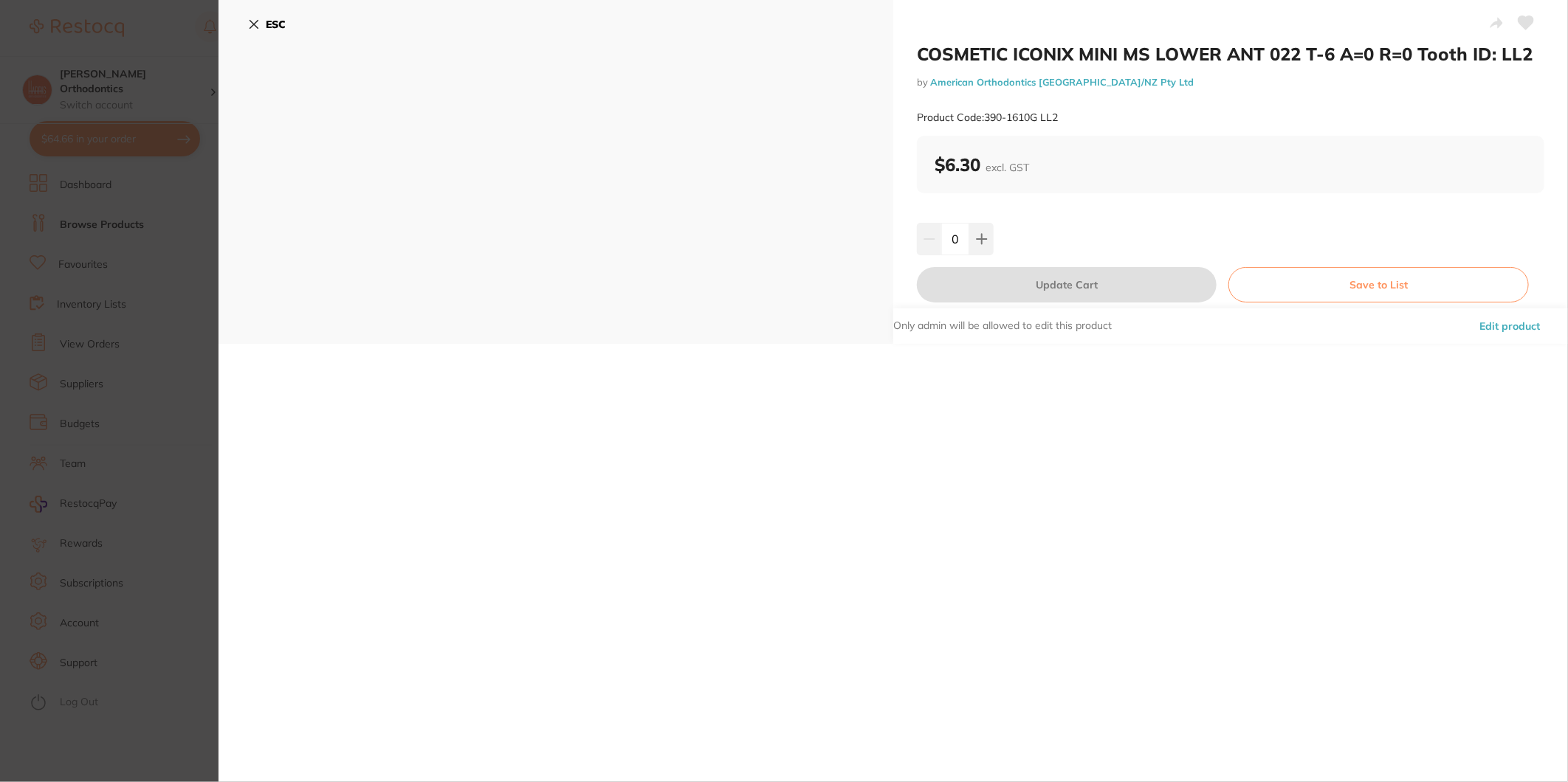
click at [956, 235] on input "0" at bounding box center [955, 238] width 28 height 32
type input "100"
click at [1060, 237] on div "100" at bounding box center [1231, 238] width 628 height 32
click at [1080, 281] on button "Update Cart" at bounding box center [1066, 285] width 300 height 36
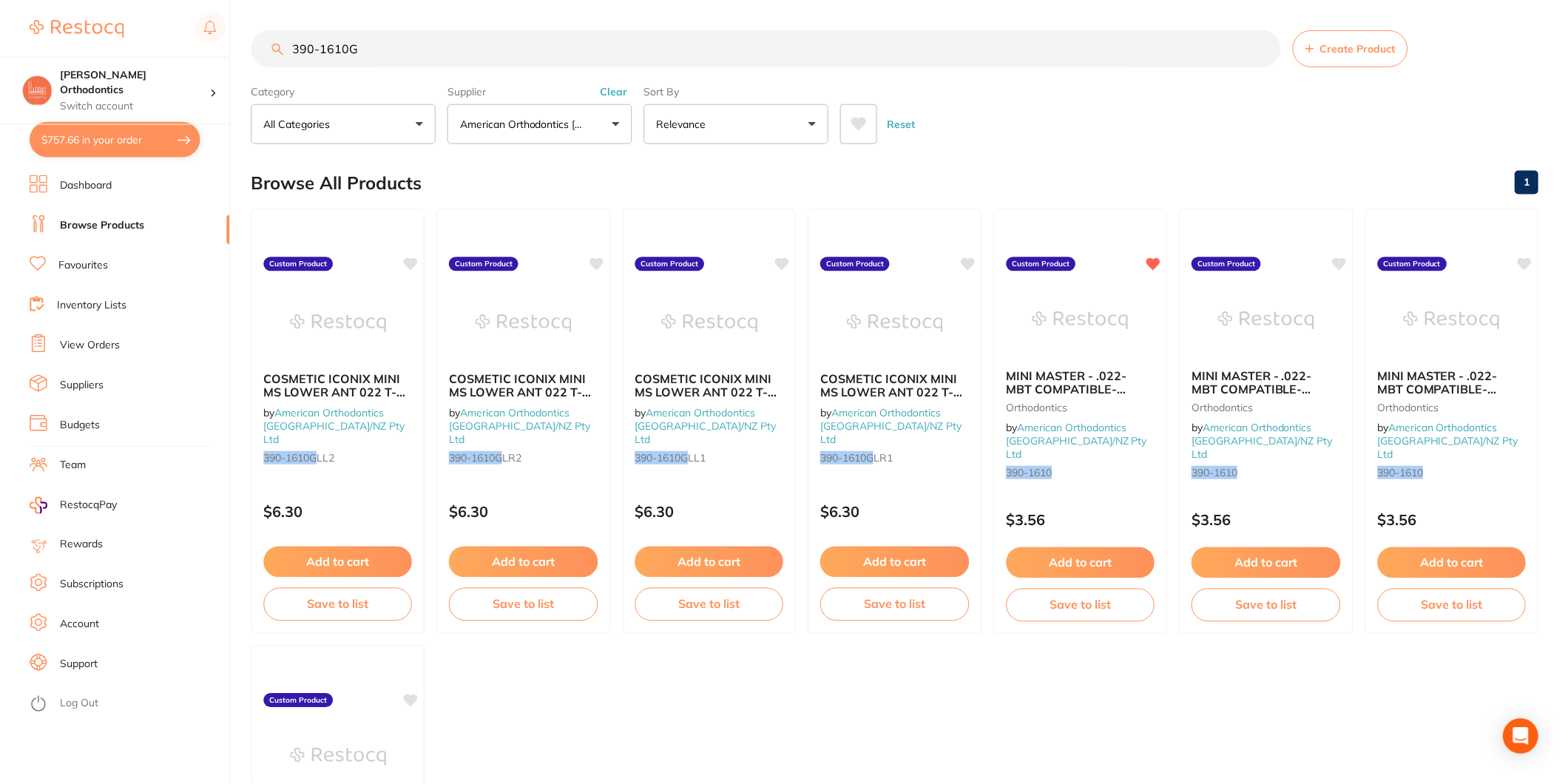
scroll to position [3, 0]
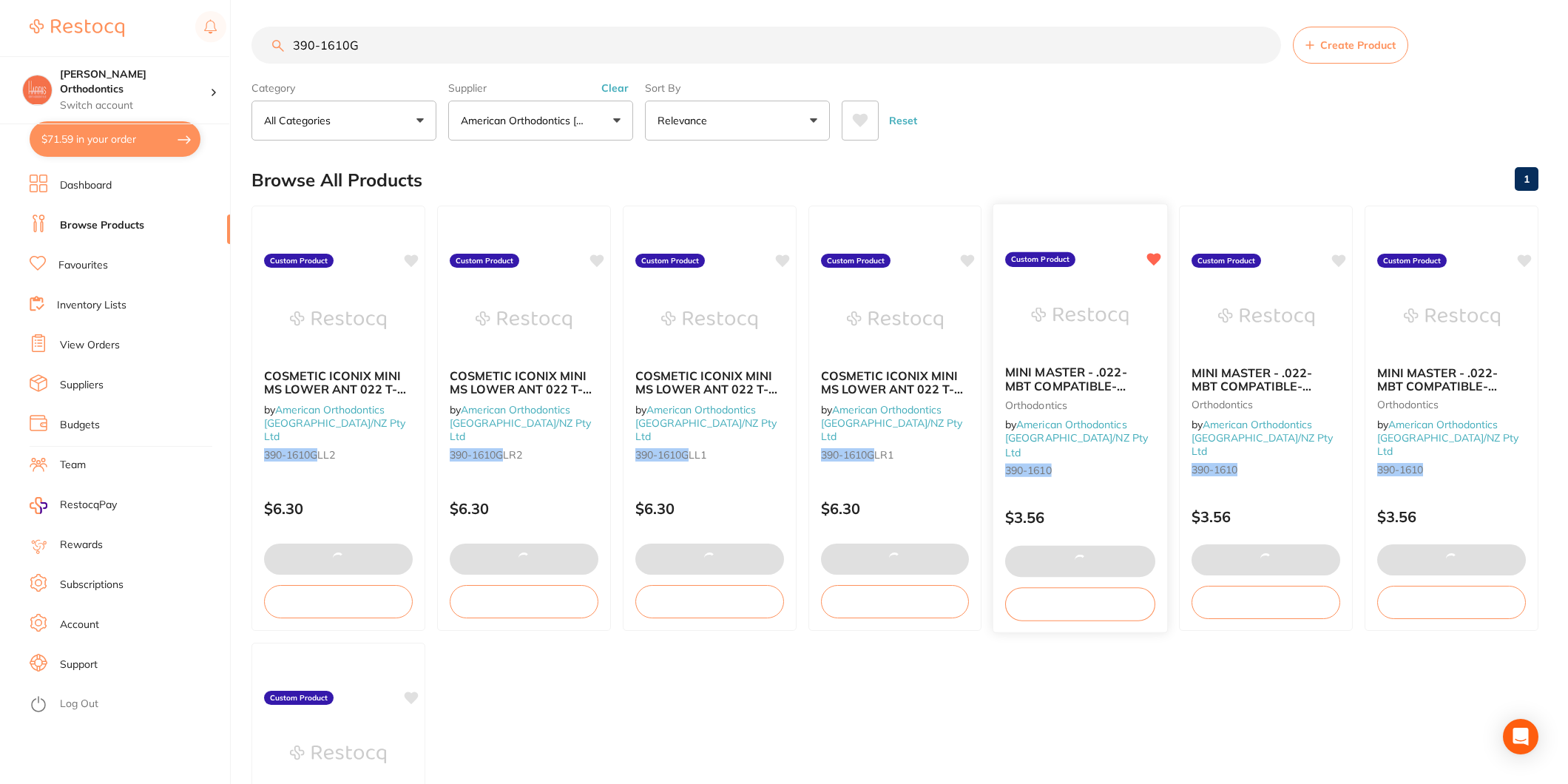
type input "100"
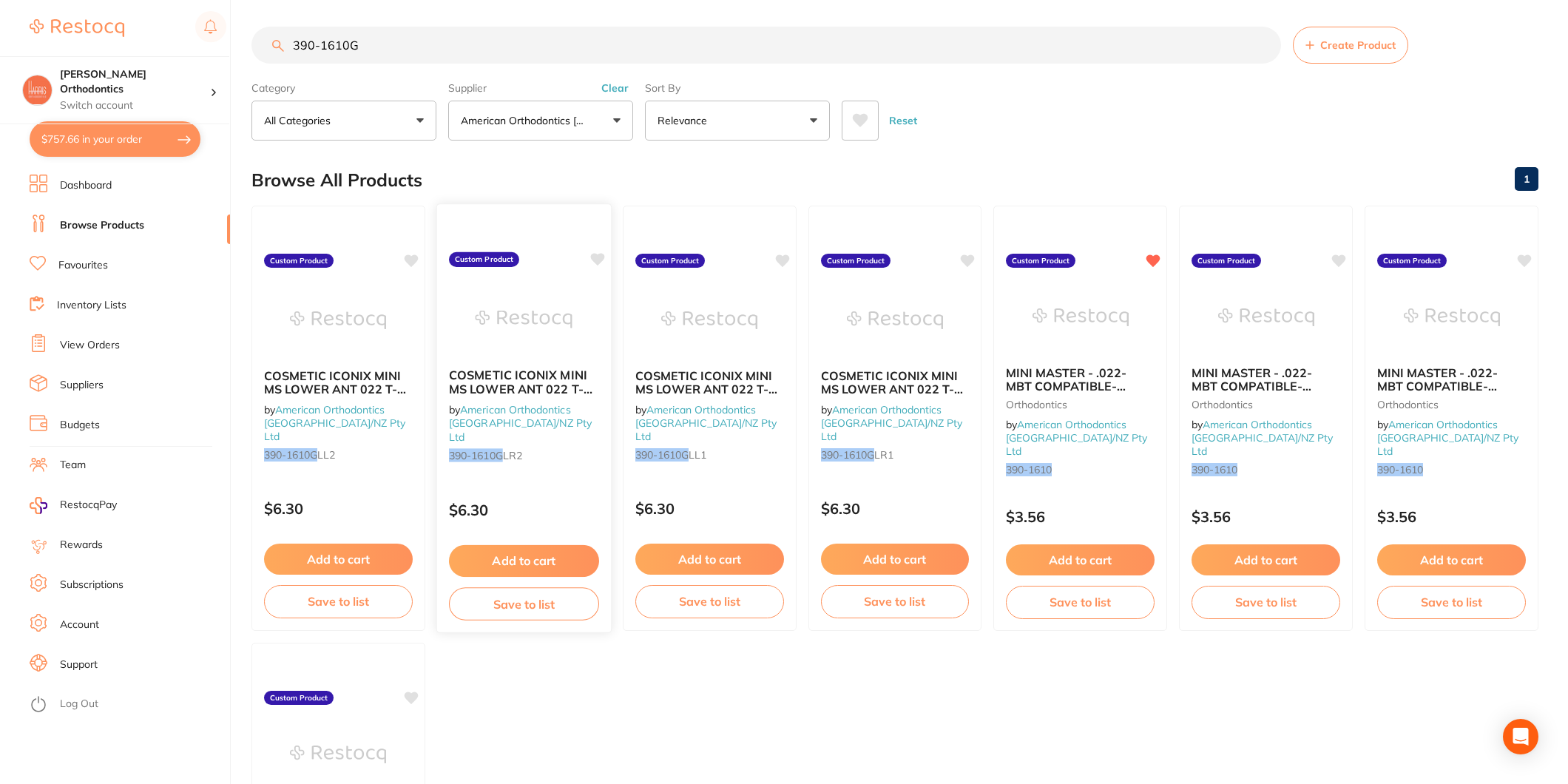
click at [558, 449] on small "390-1610G LR2" at bounding box center [524, 455] width 150 height 12
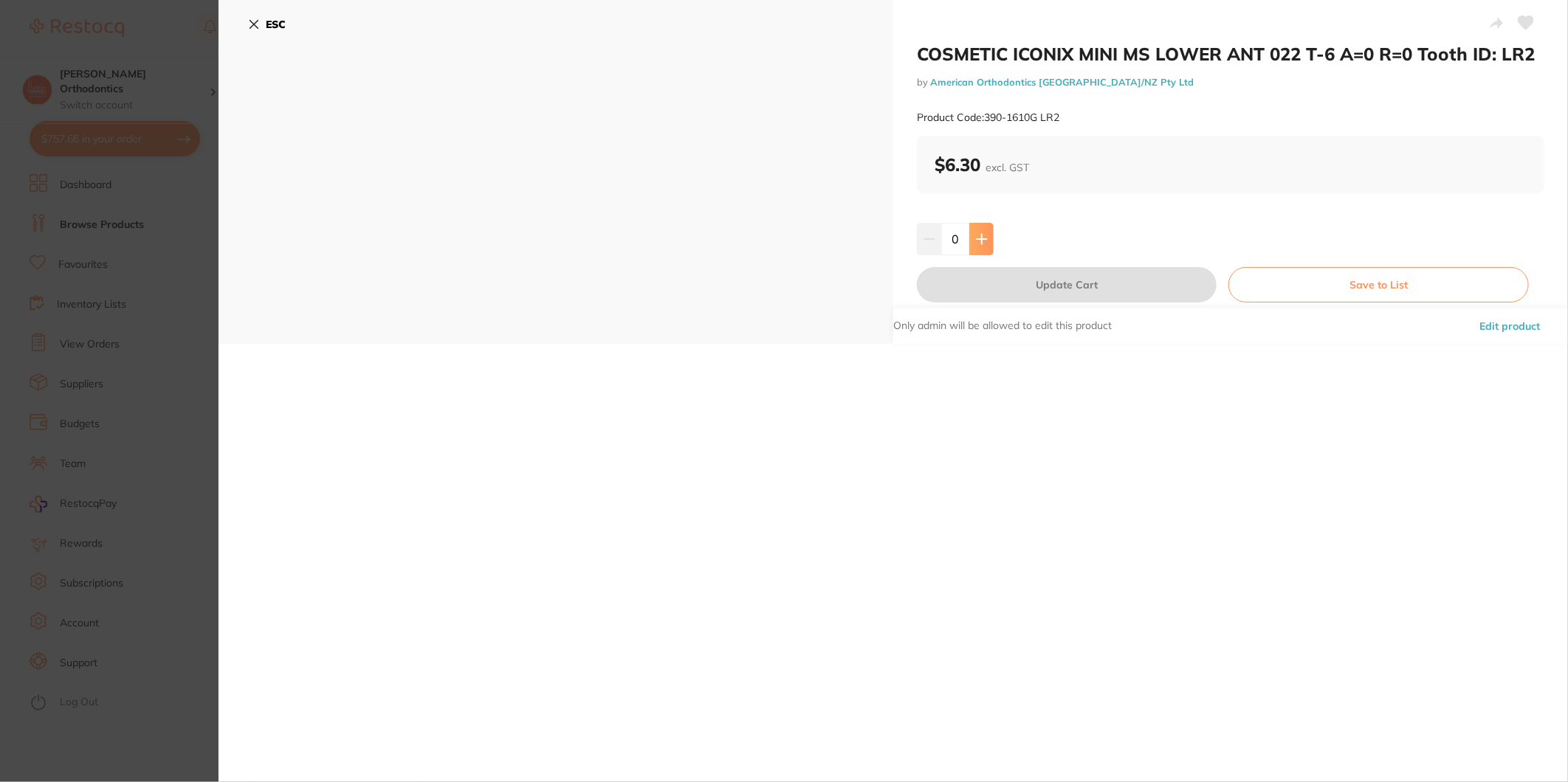
click at [980, 242] on icon at bounding box center [982, 239] width 12 height 12
click at [948, 232] on input "3" at bounding box center [955, 238] width 28 height 32
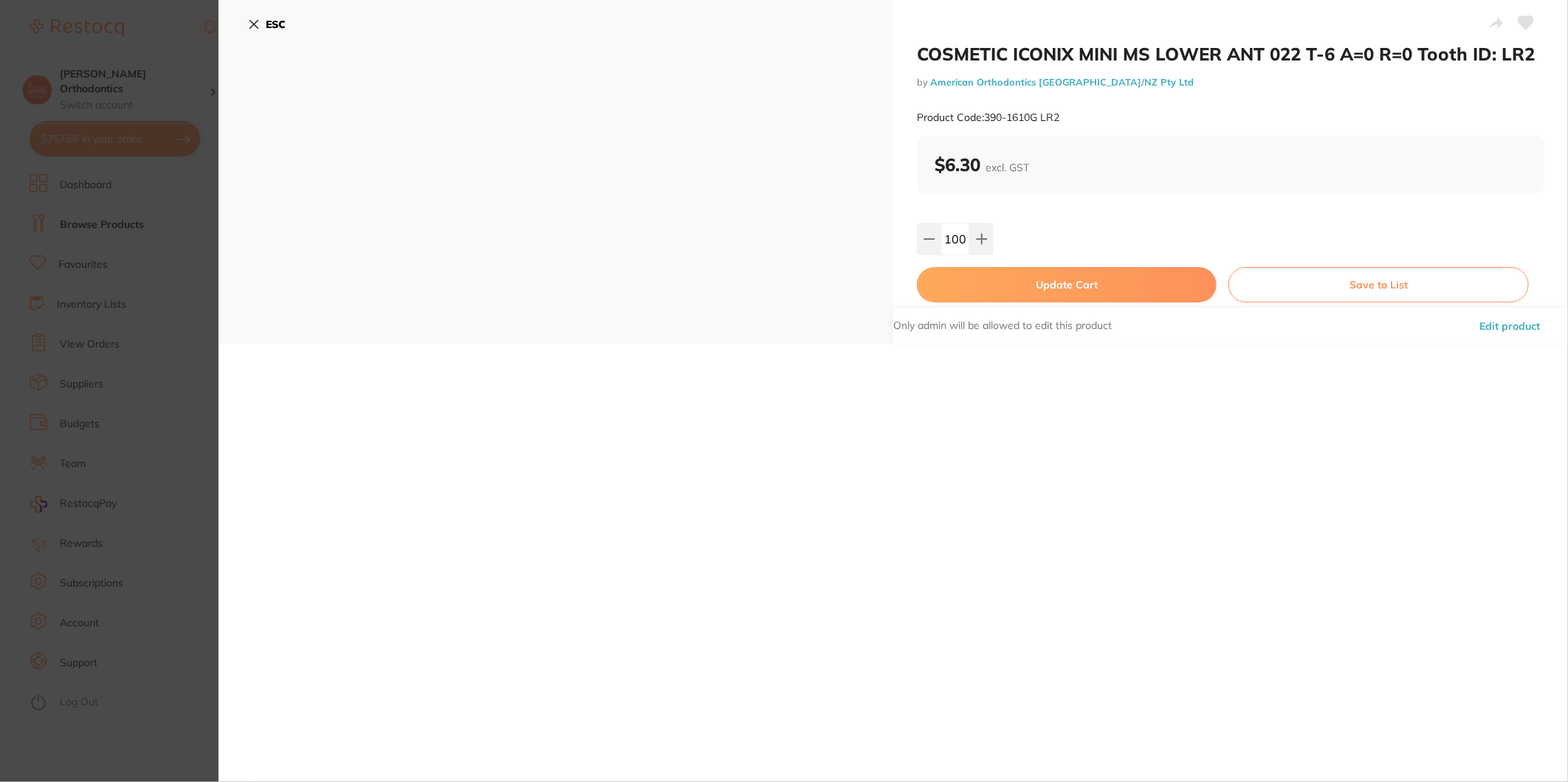
type input "100"
click at [1037, 227] on div "100" at bounding box center [1231, 238] width 628 height 32
click at [1046, 276] on button "Update Cart" at bounding box center [1066, 285] width 300 height 36
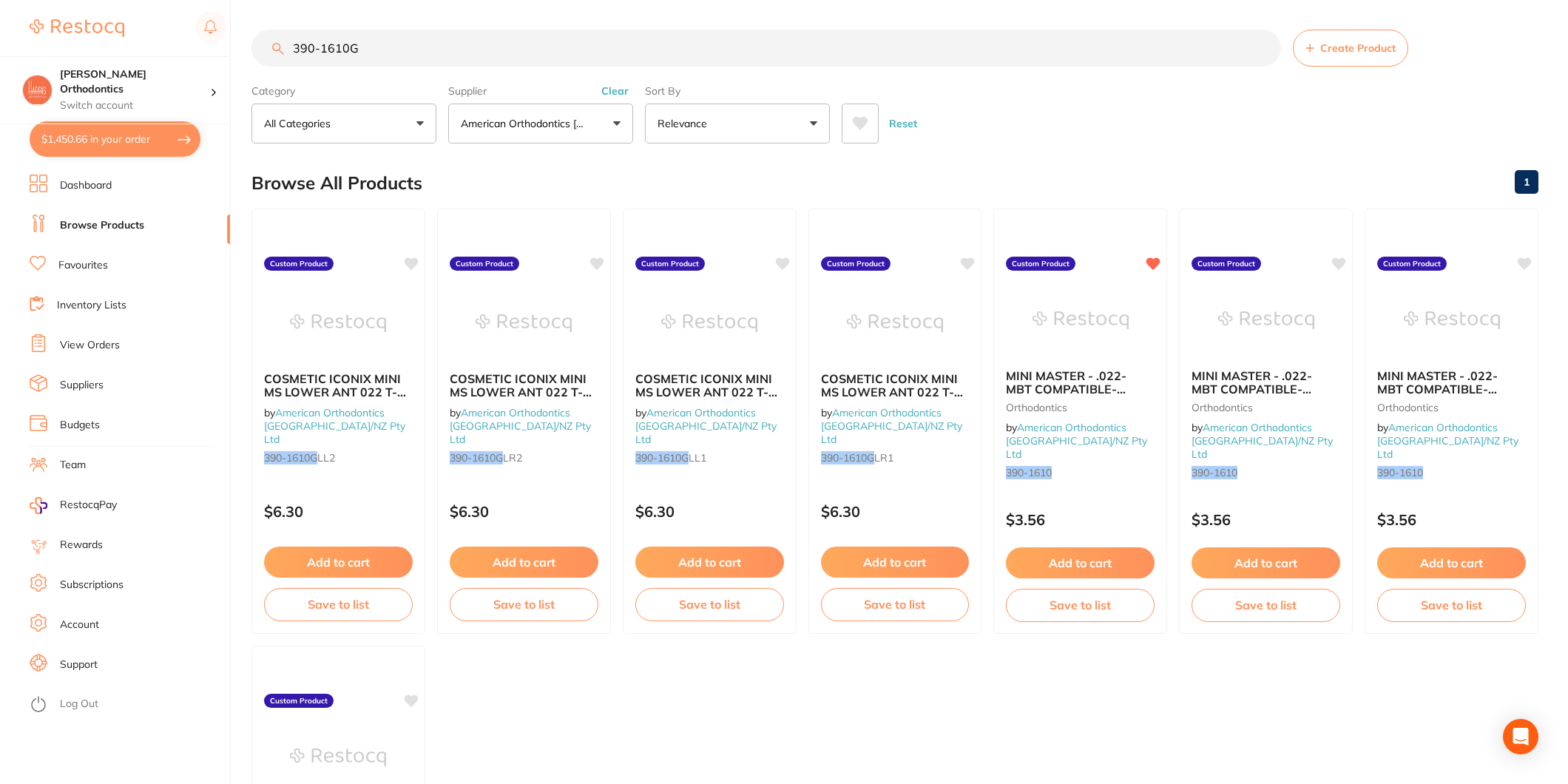
click at [339, 37] on input "390-1610G" at bounding box center [766, 48] width 1030 height 37
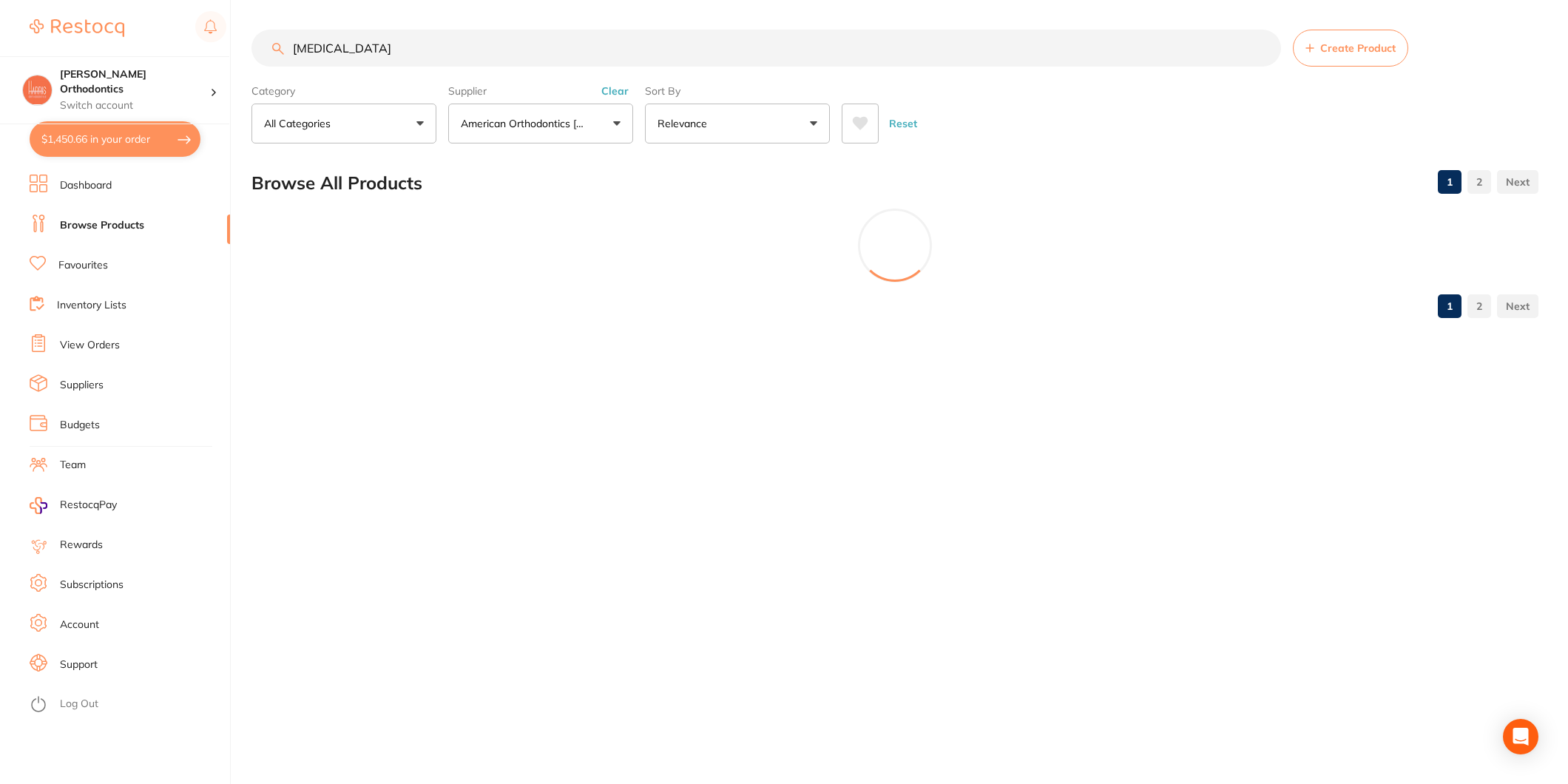
type input "[MEDICAL_DATA]"
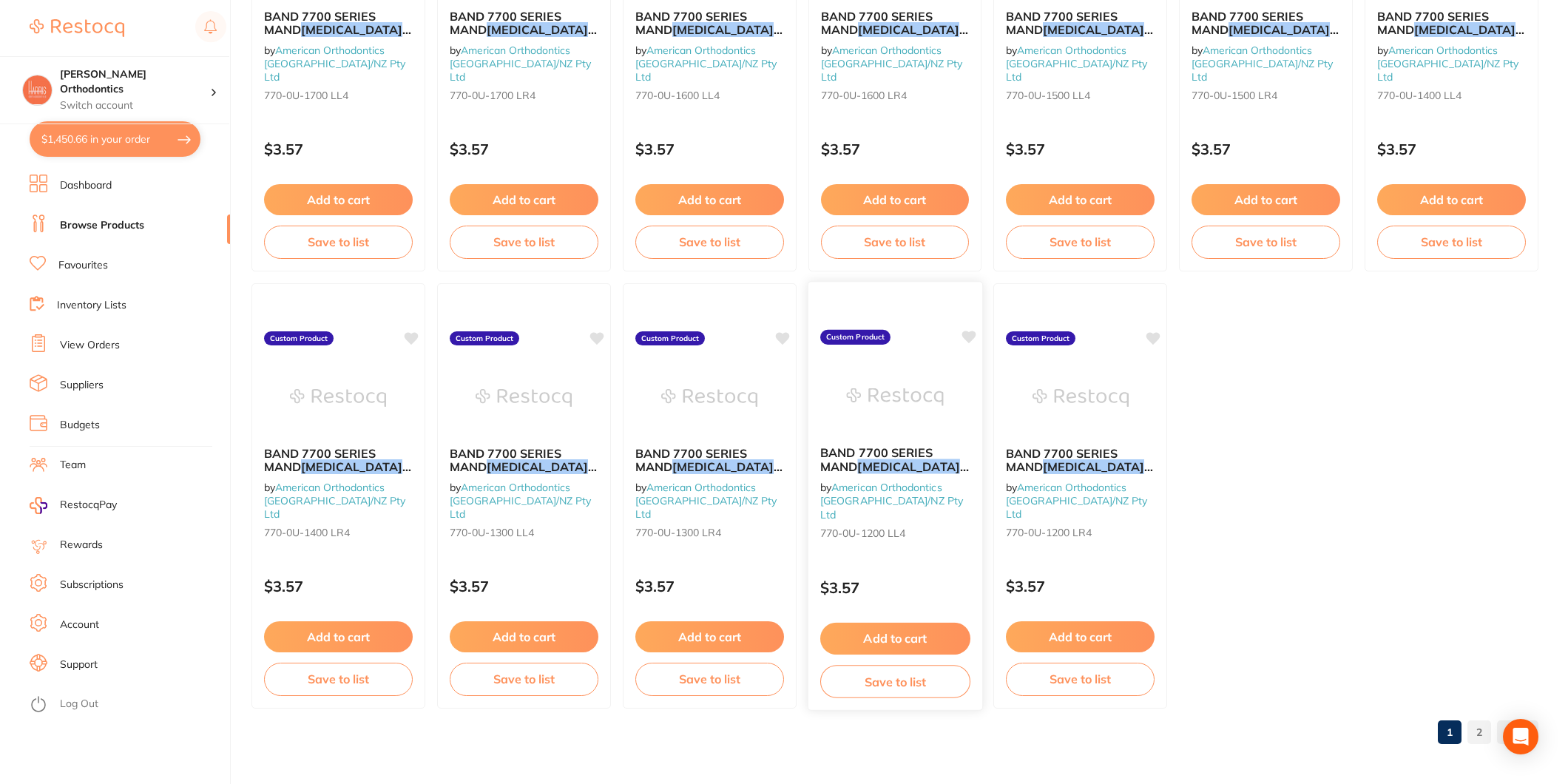
scroll to position [2986, 0]
click at [912, 629] on button "Add to cart" at bounding box center [896, 638] width 150 height 32
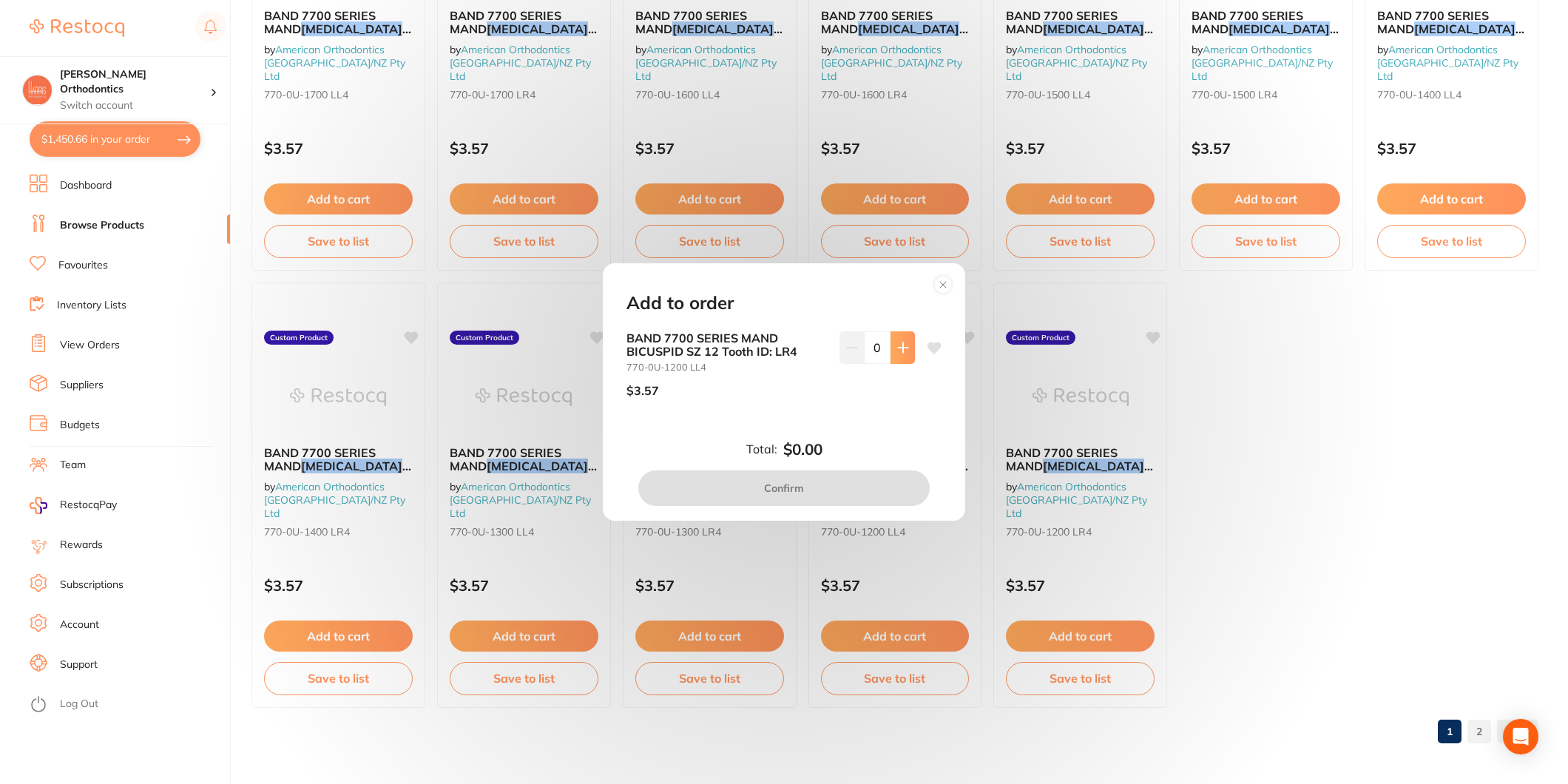
click at [899, 359] on button at bounding box center [902, 347] width 24 height 32
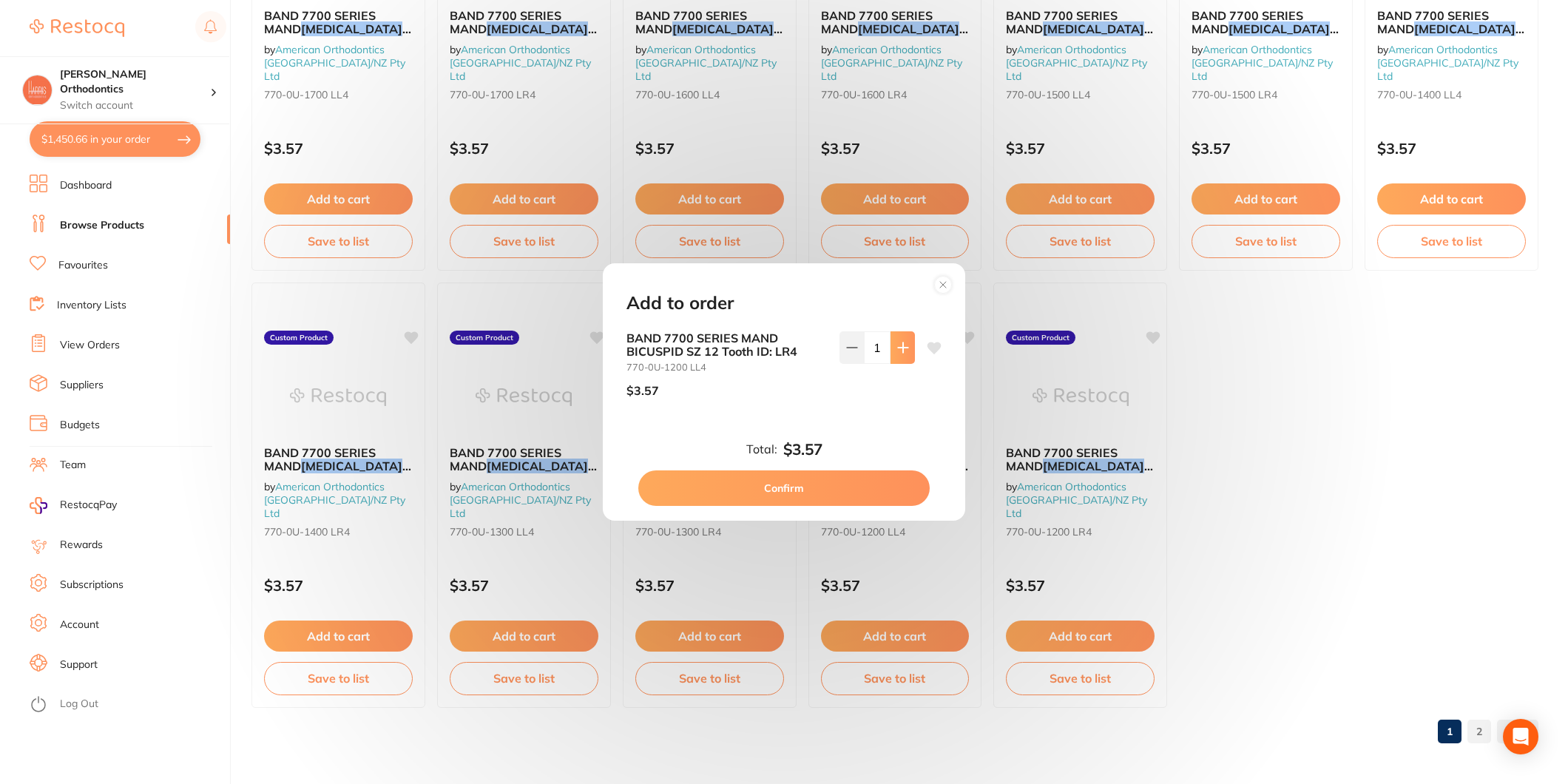
click at [899, 359] on button at bounding box center [902, 347] width 24 height 32
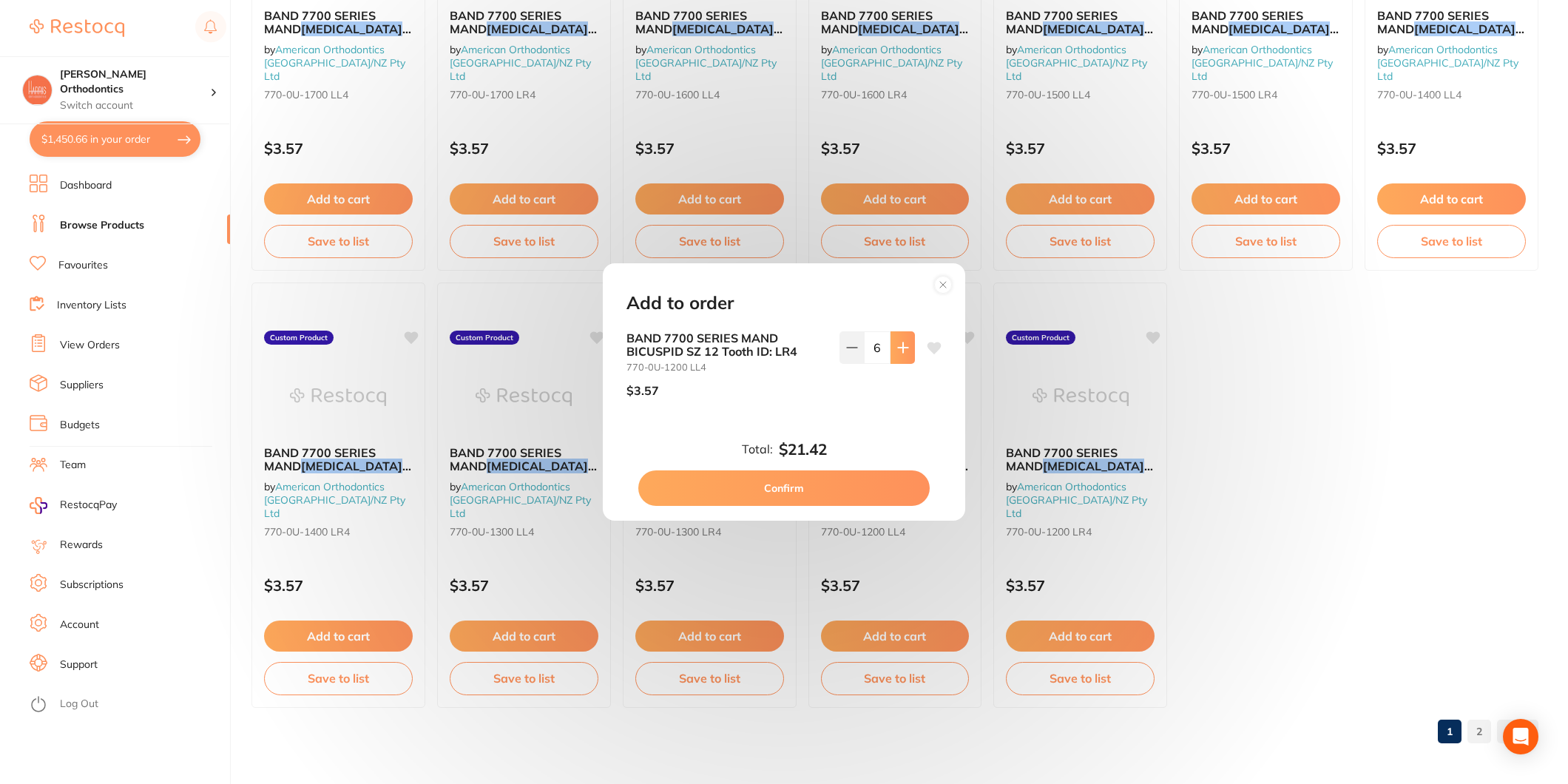
click at [899, 359] on button at bounding box center [902, 347] width 24 height 32
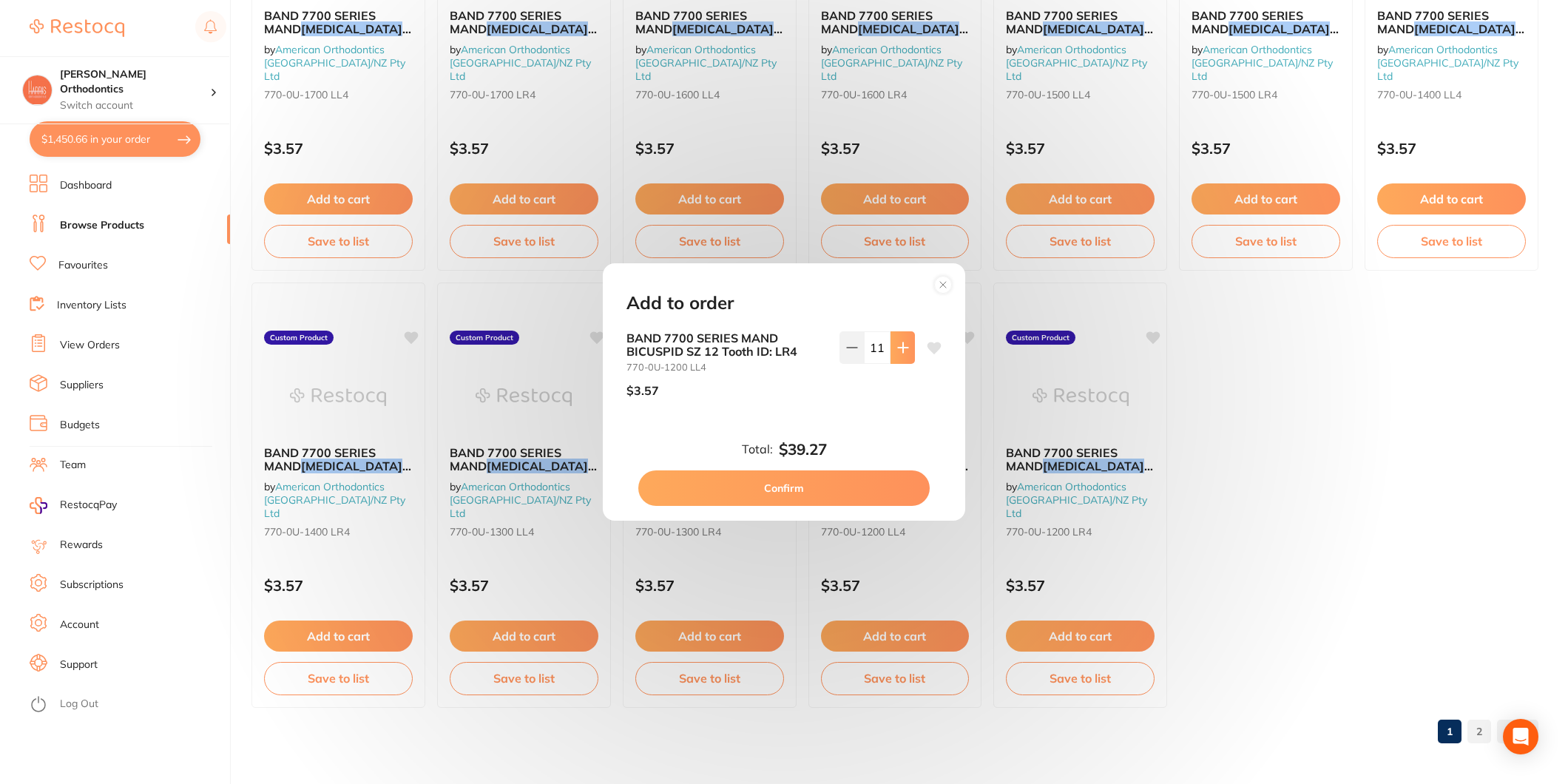
click at [899, 359] on button at bounding box center [902, 347] width 24 height 32
click at [856, 350] on button at bounding box center [851, 347] width 24 height 32
type input "12"
click at [820, 484] on button "Confirm" at bounding box center [784, 488] width 291 height 36
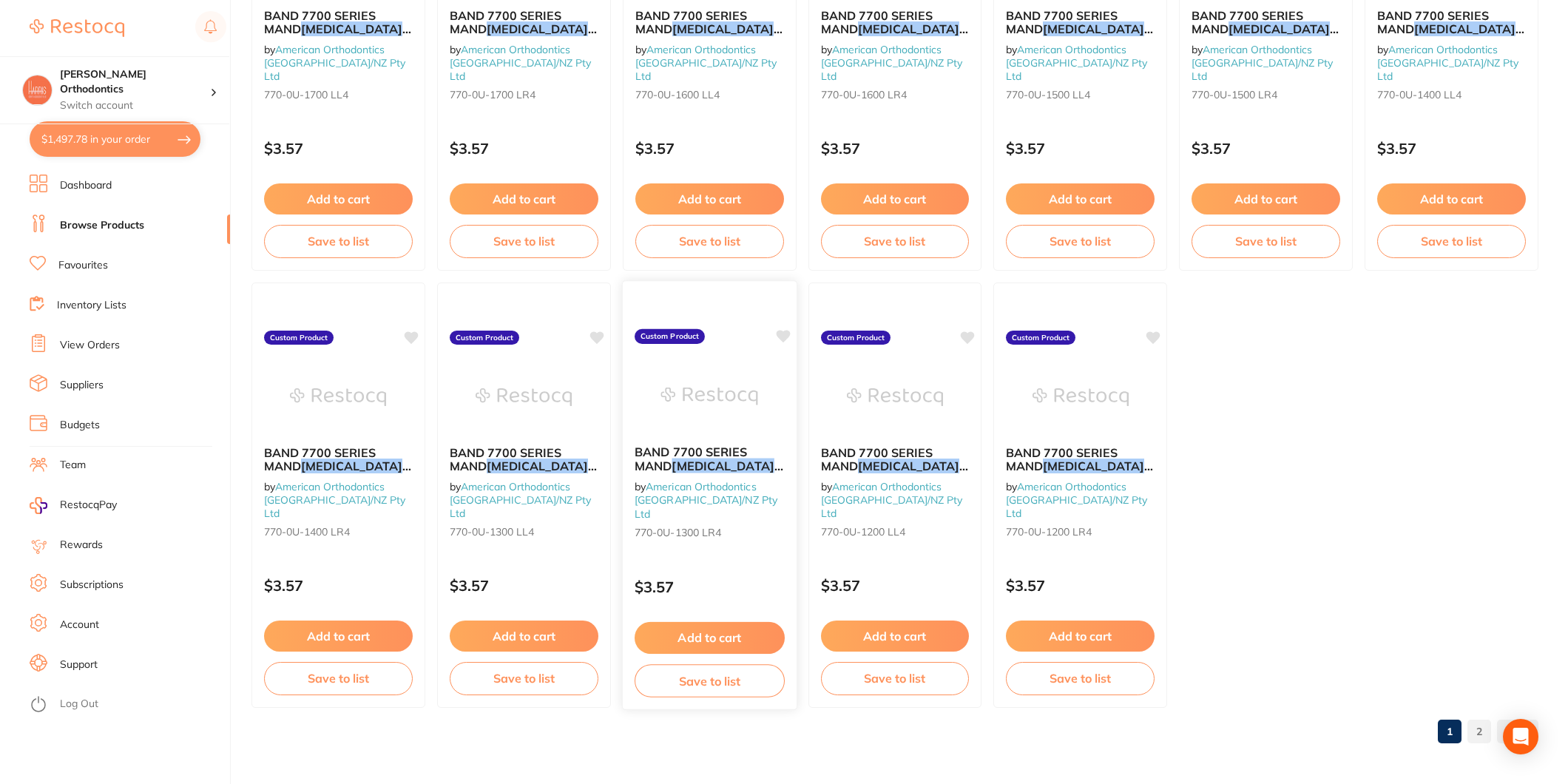
click at [737, 632] on button "Add to cart" at bounding box center [710, 638] width 150 height 32
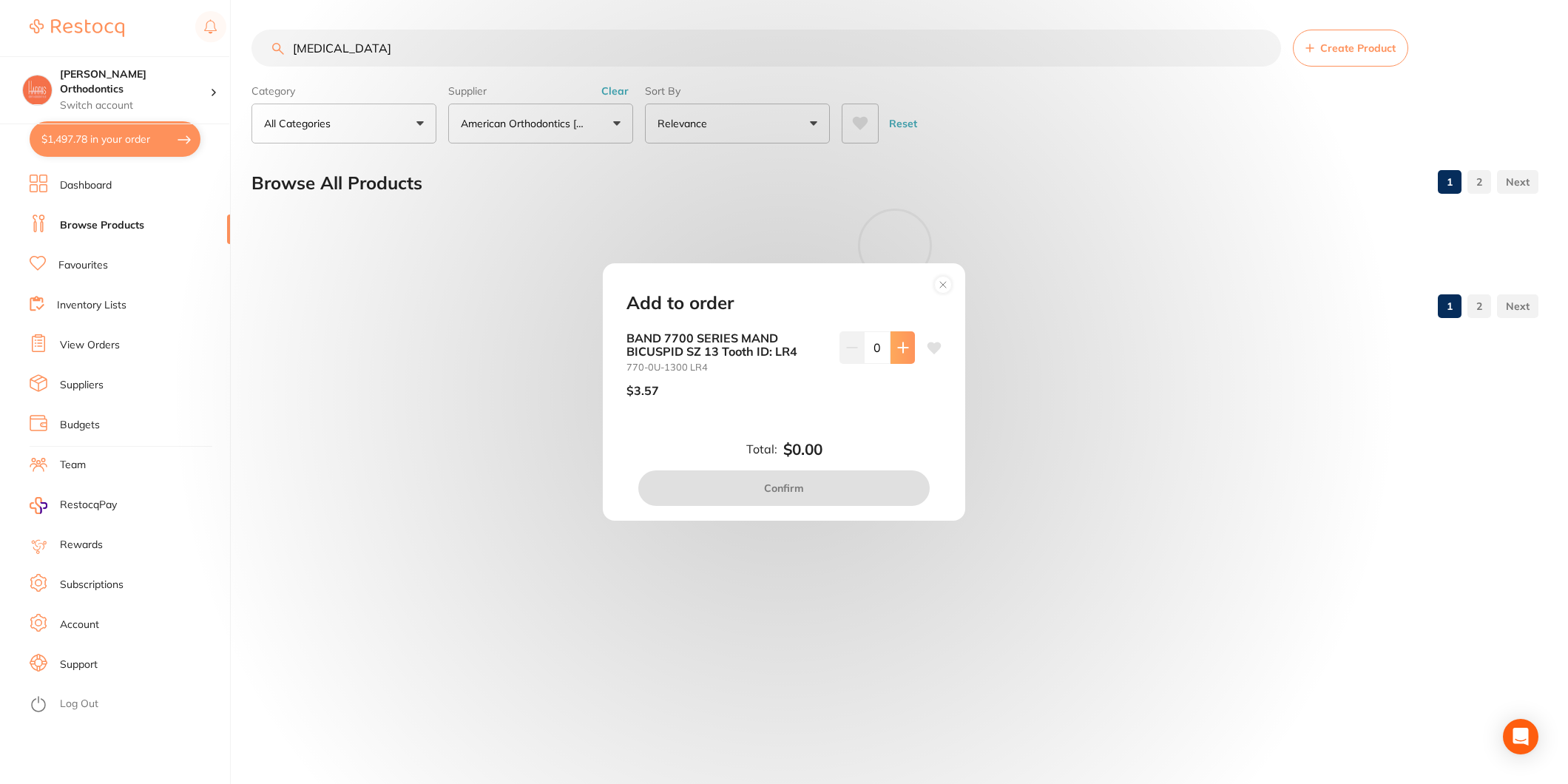
scroll to position [0, 0]
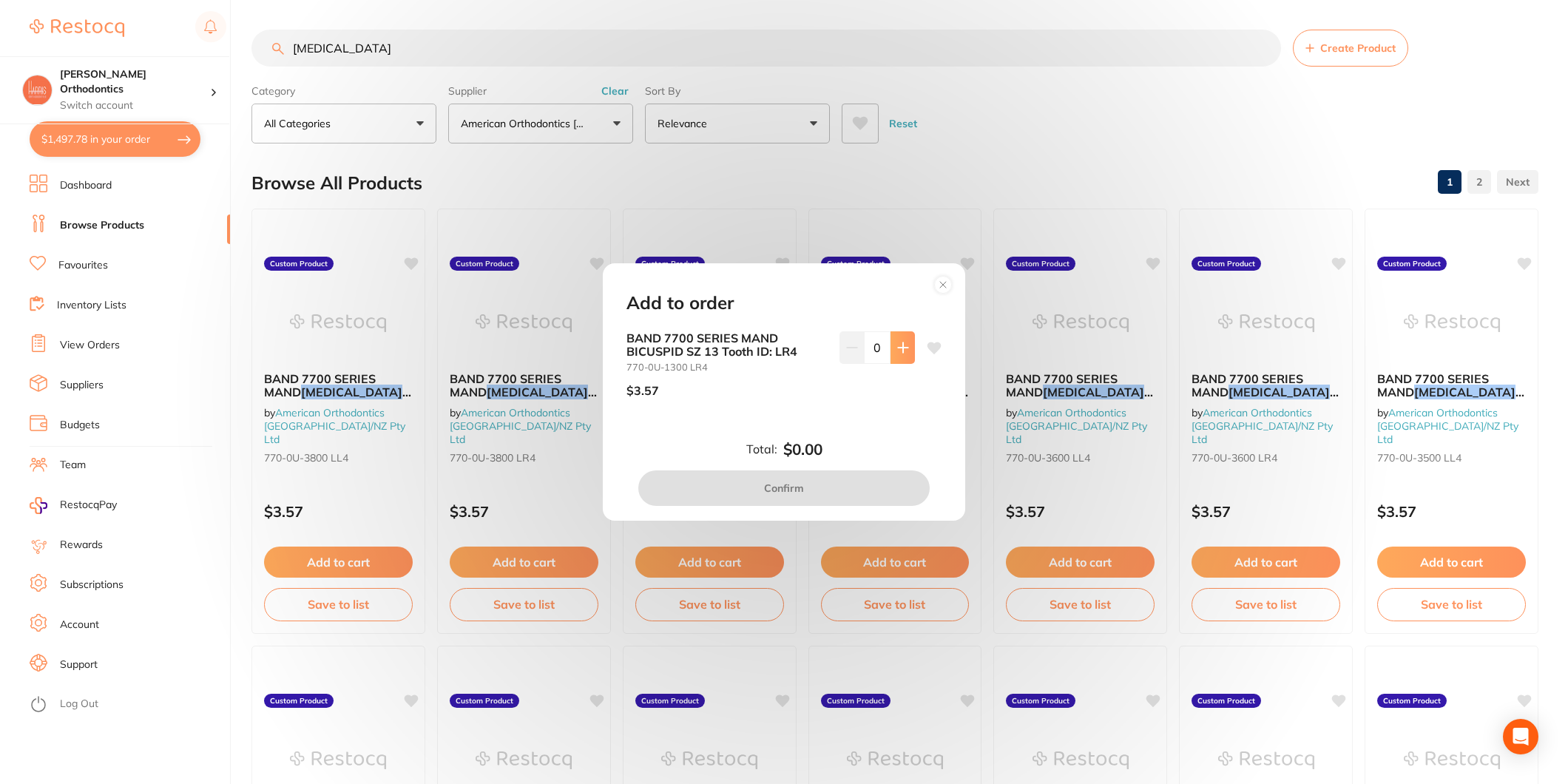
click at [897, 346] on icon at bounding box center [903, 348] width 12 height 12
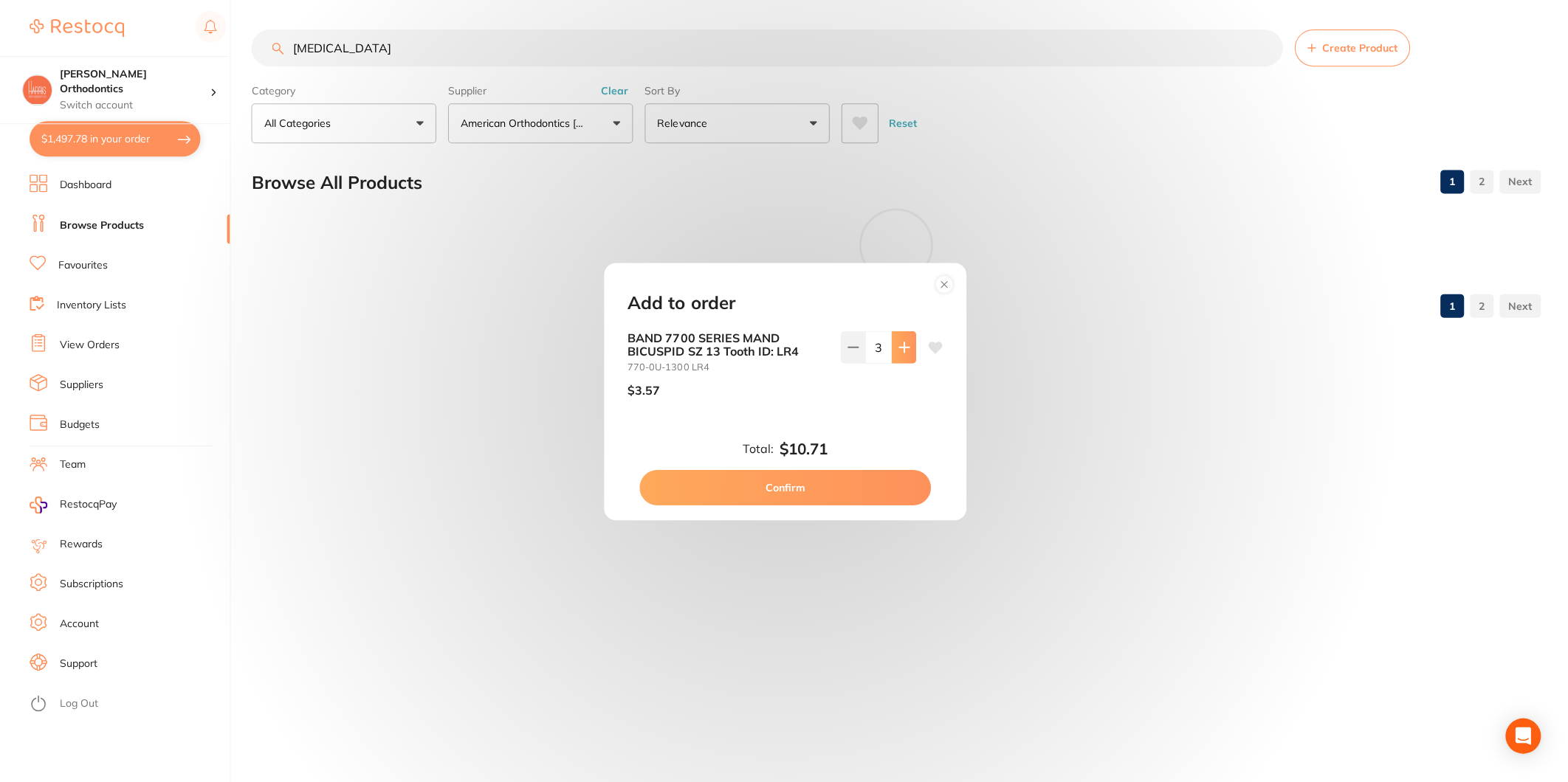
click at [897, 345] on icon at bounding box center [903, 347] width 12 height 12
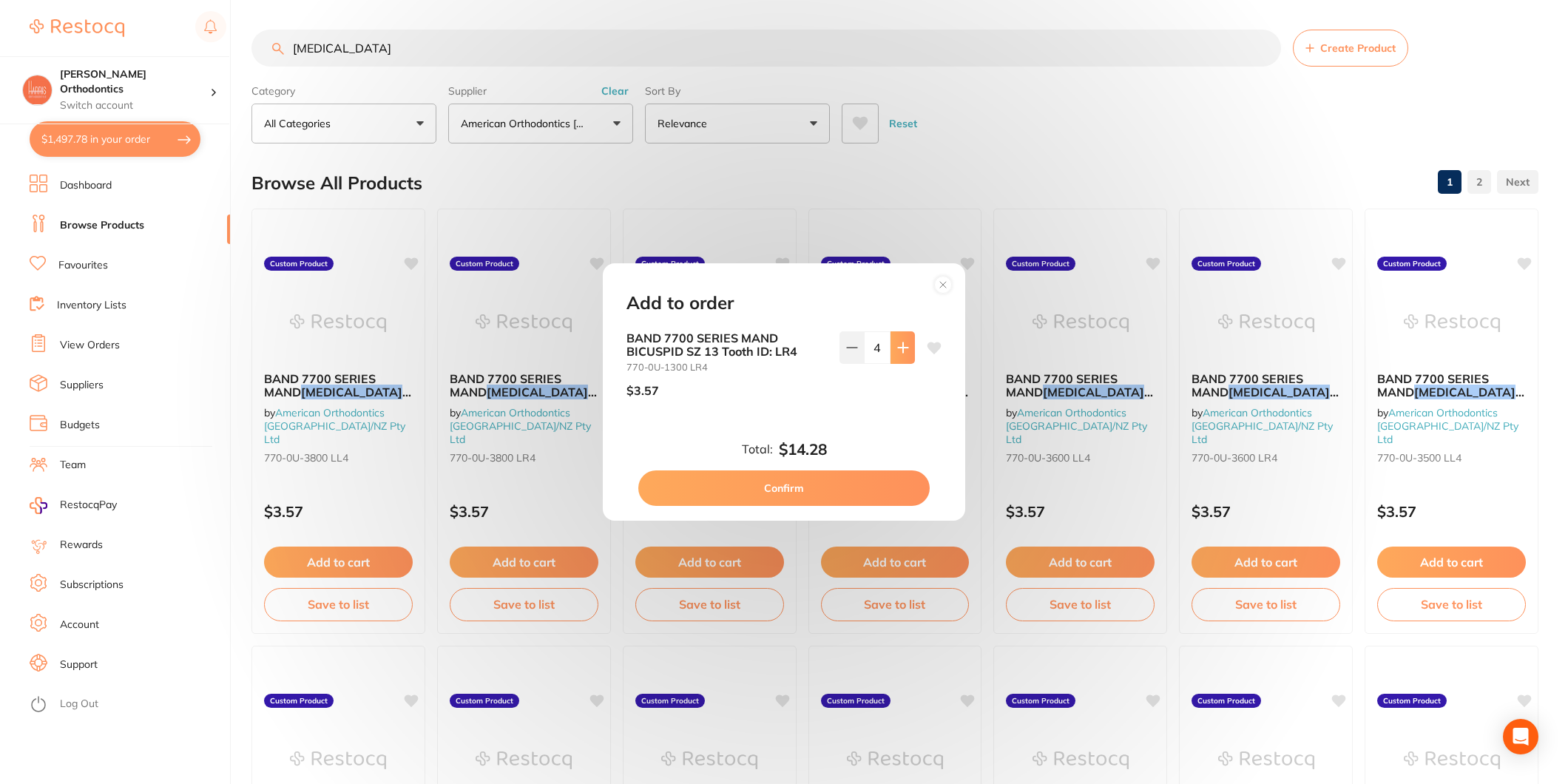
click at [897, 346] on icon at bounding box center [903, 348] width 12 height 12
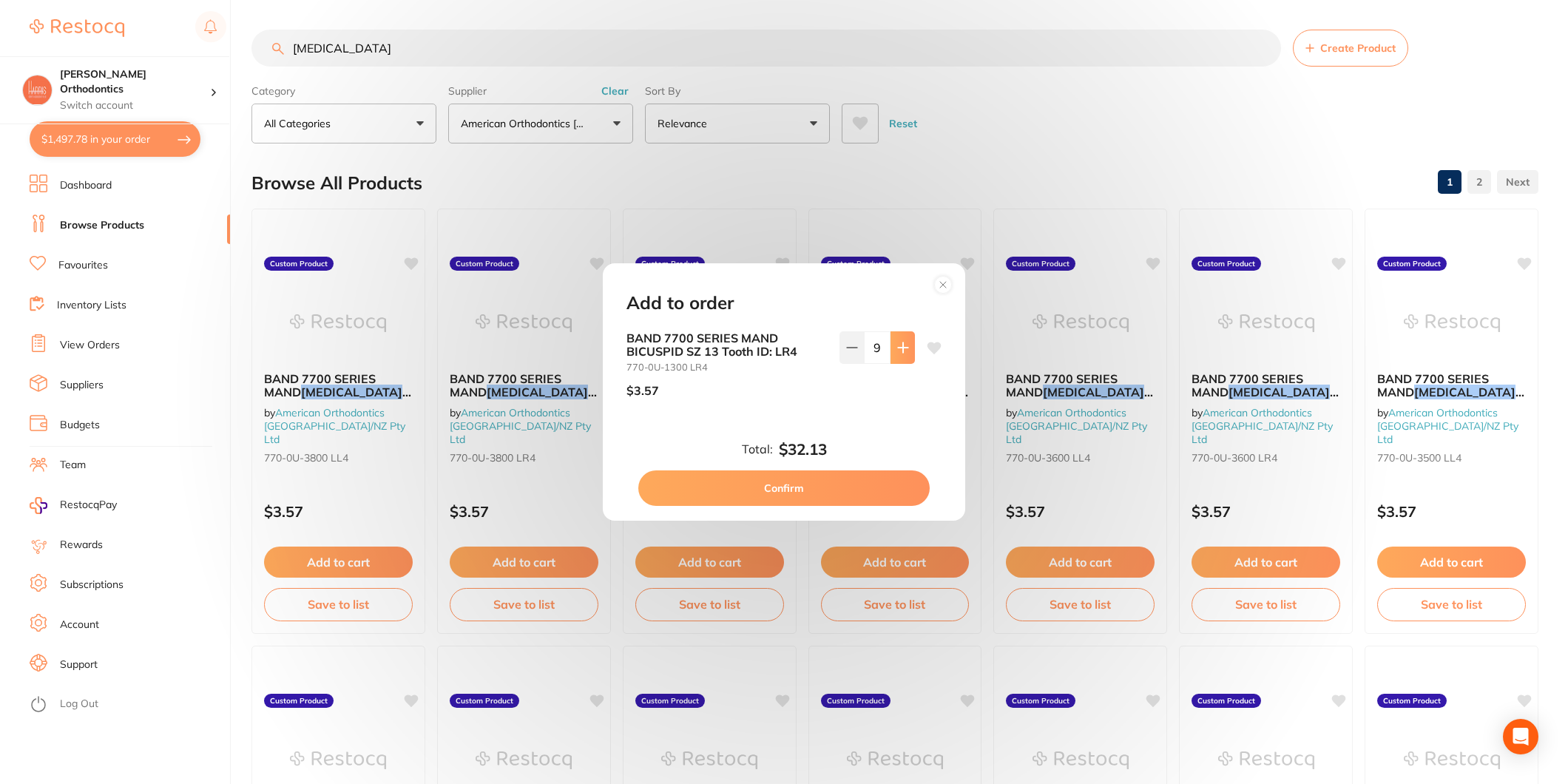
click at [897, 346] on icon at bounding box center [903, 348] width 12 height 12
click at [851, 351] on icon at bounding box center [852, 348] width 12 height 12
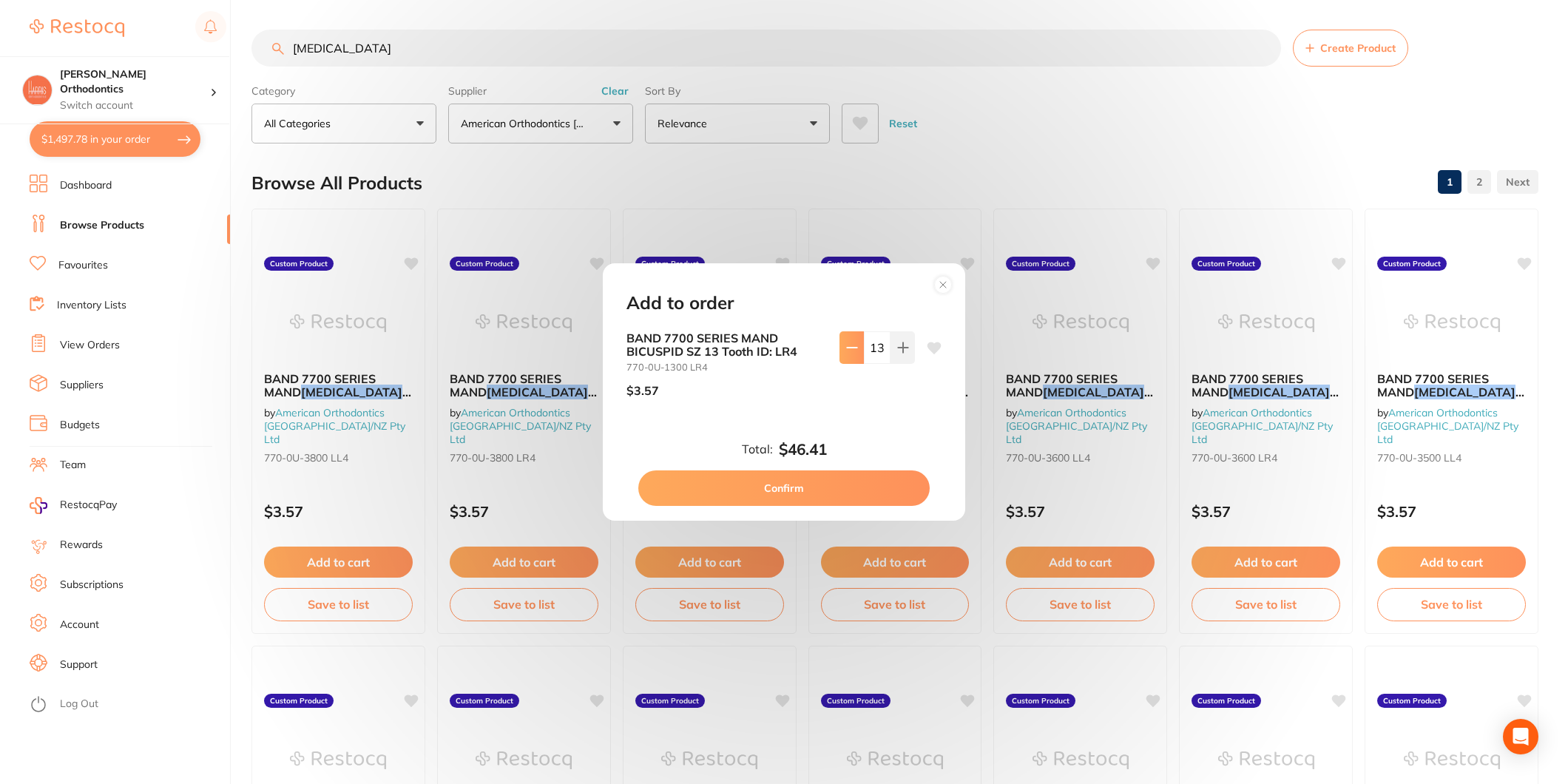
type input "12"
click at [826, 476] on button "Confirm" at bounding box center [784, 488] width 291 height 36
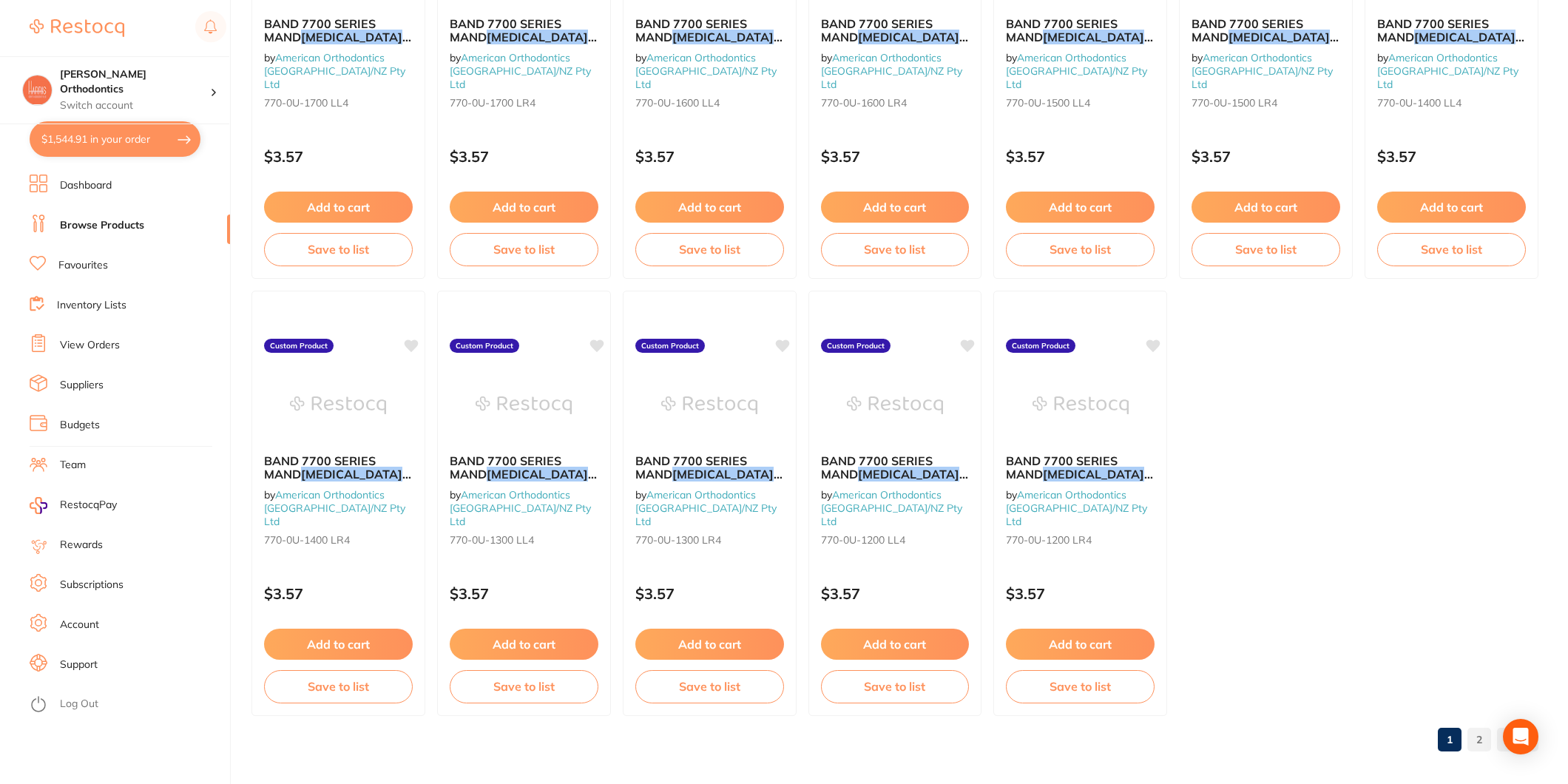
scroll to position [2986, 0]
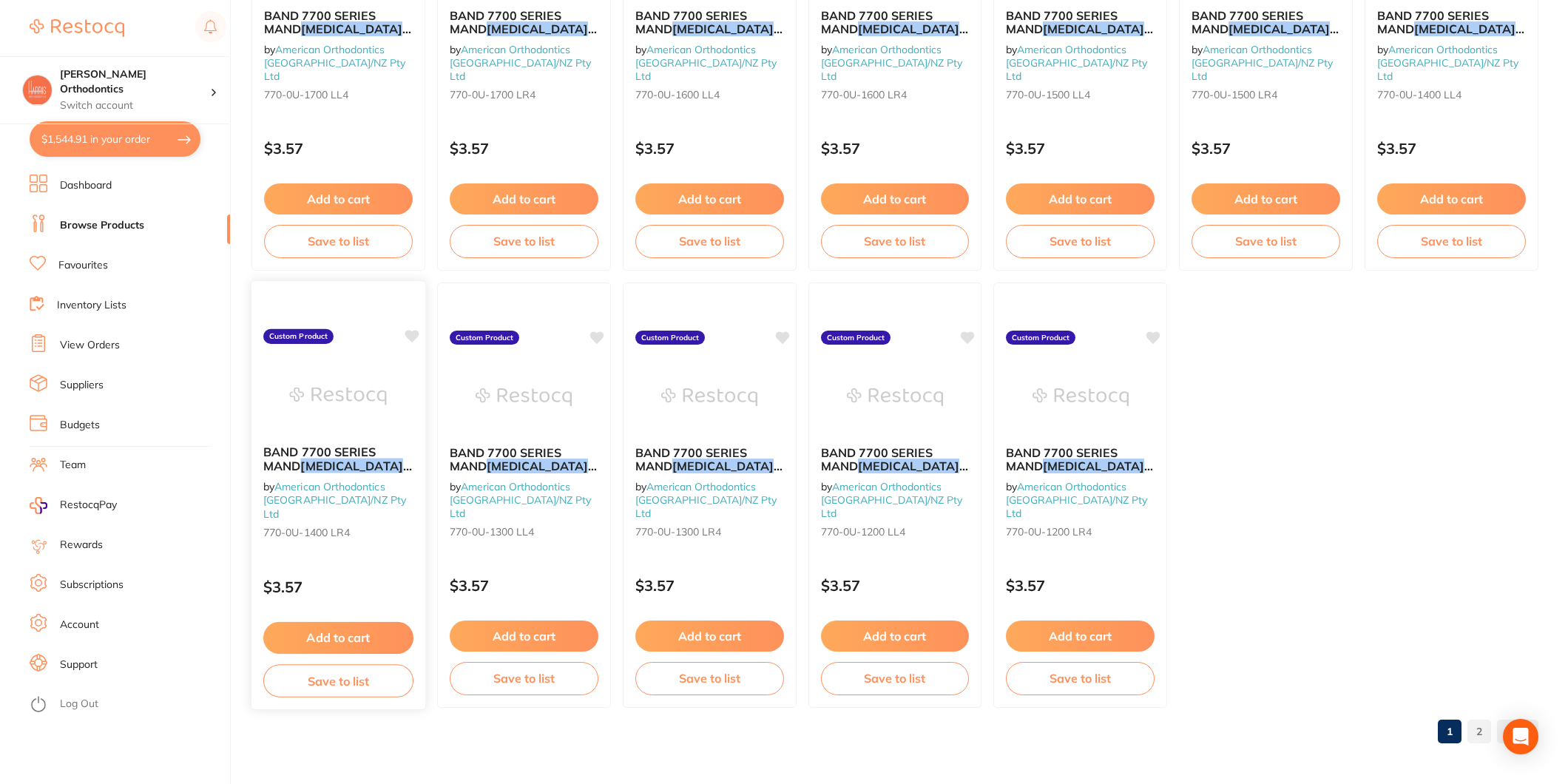
click at [336, 624] on button "Add to cart" at bounding box center [338, 638] width 150 height 32
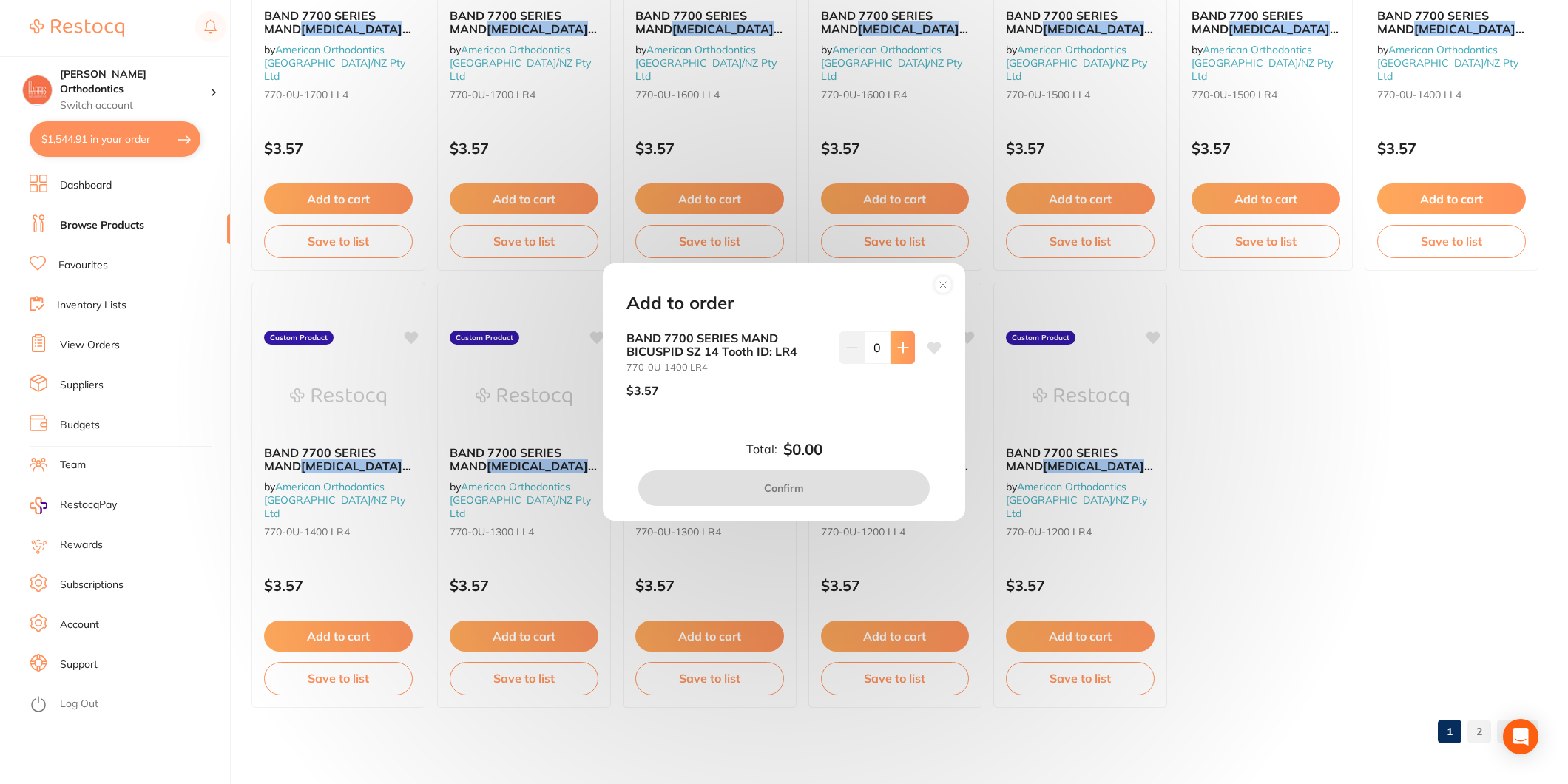
click at [891, 358] on button at bounding box center [902, 347] width 24 height 32
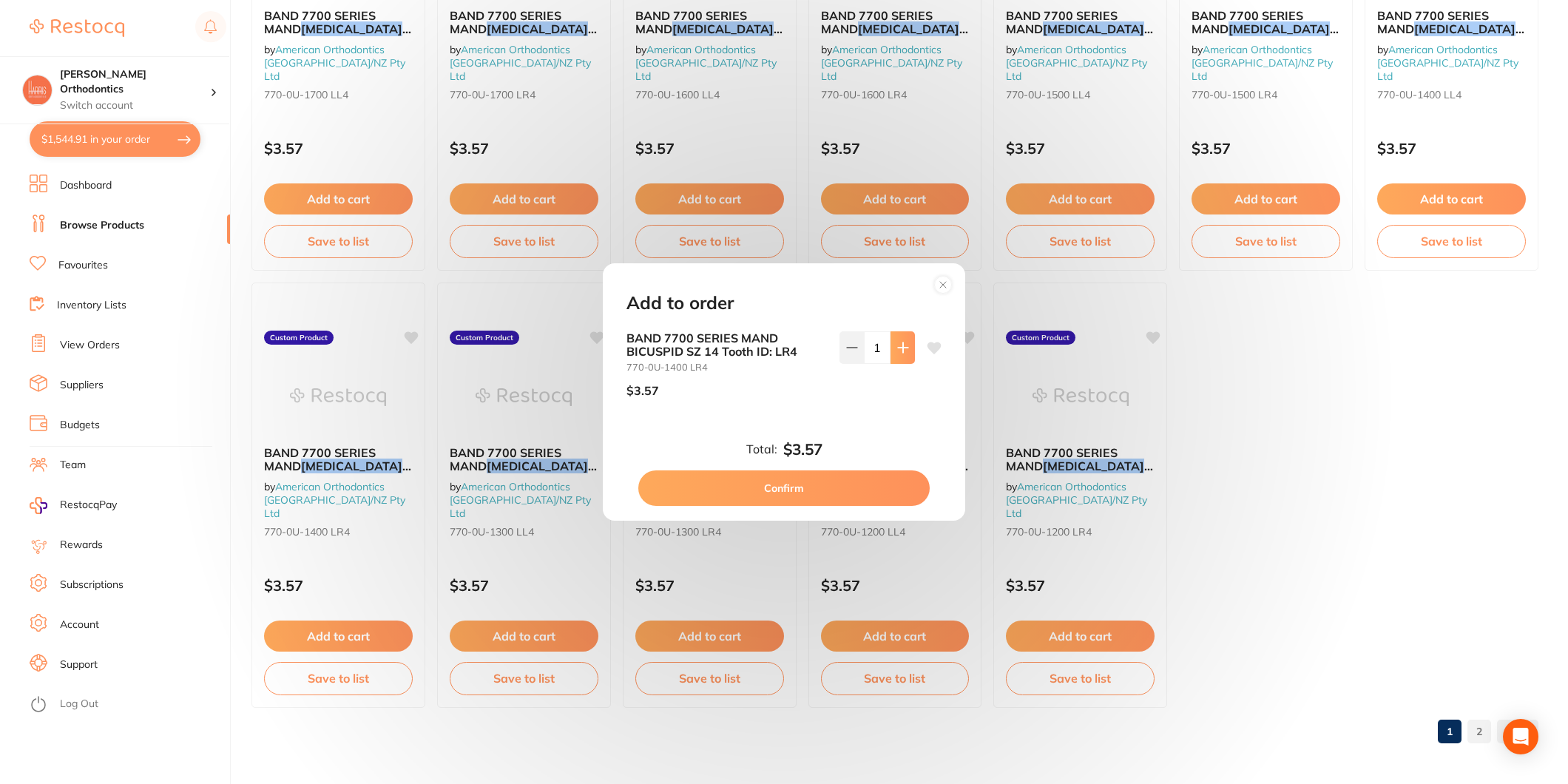
click at [891, 358] on button at bounding box center [902, 347] width 24 height 32
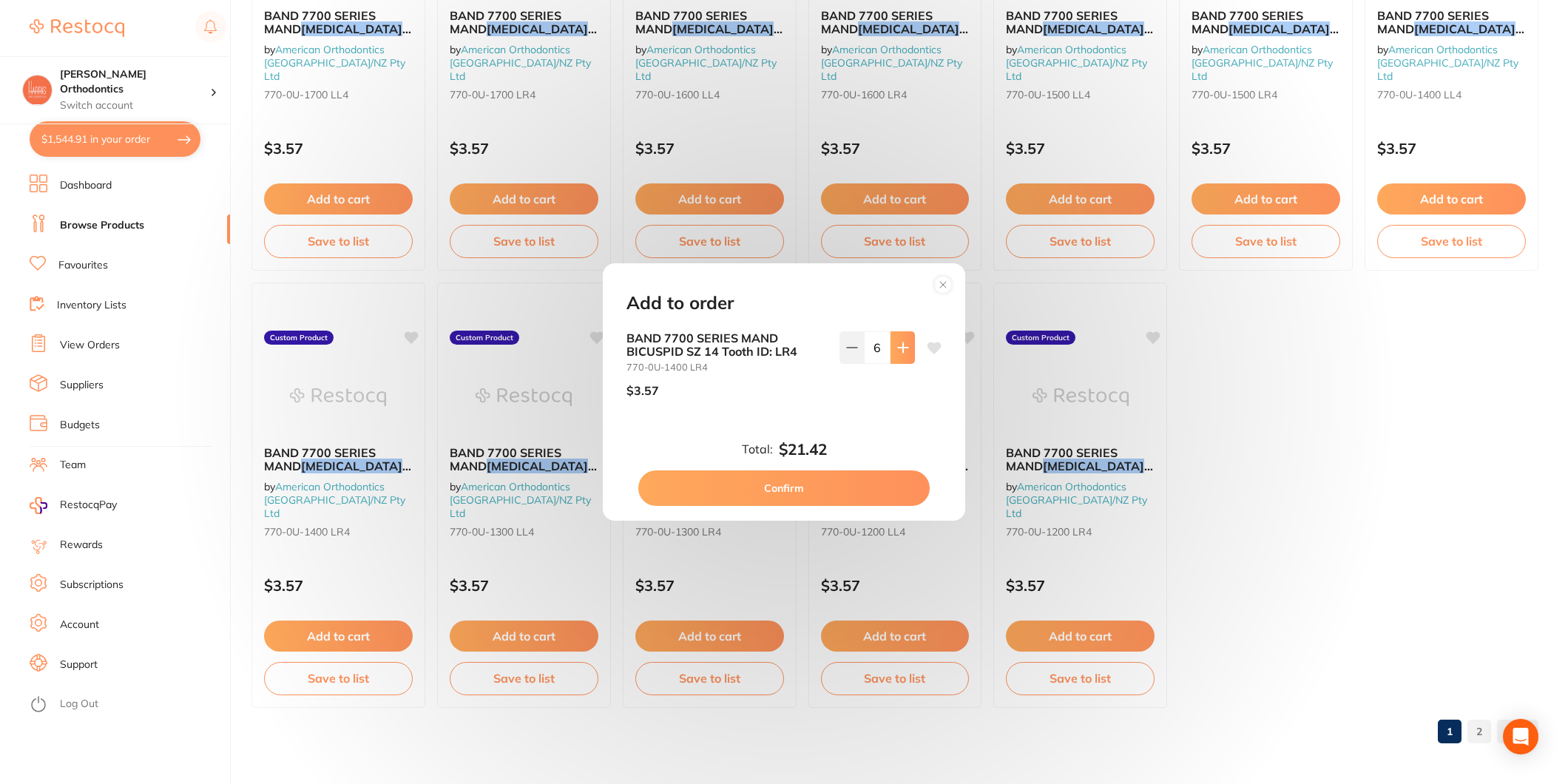
click at [891, 358] on button at bounding box center [902, 347] width 24 height 32
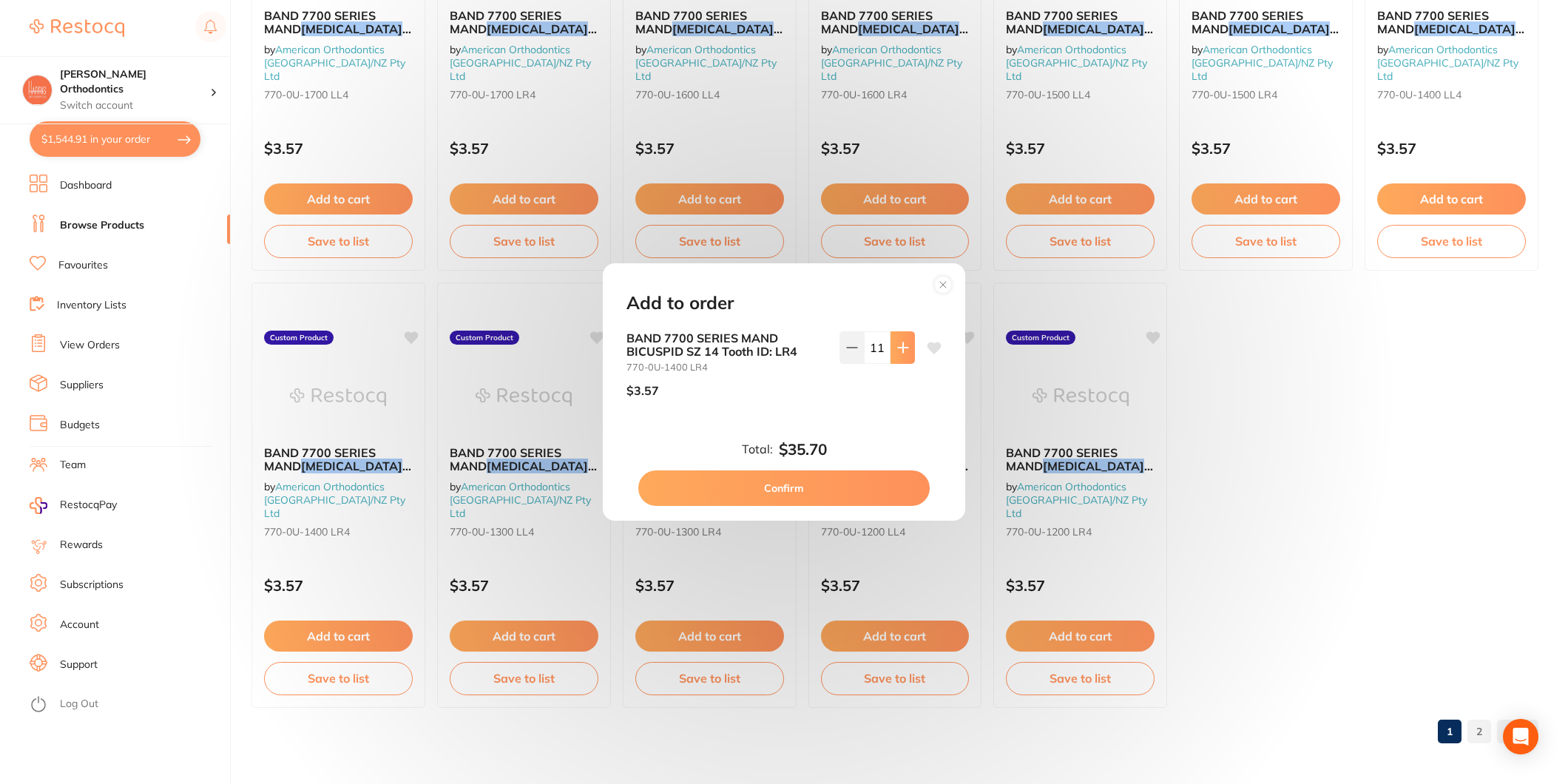
click at [891, 358] on button at bounding box center [902, 347] width 24 height 32
type input "12"
click at [804, 490] on button "Confirm" at bounding box center [784, 488] width 291 height 36
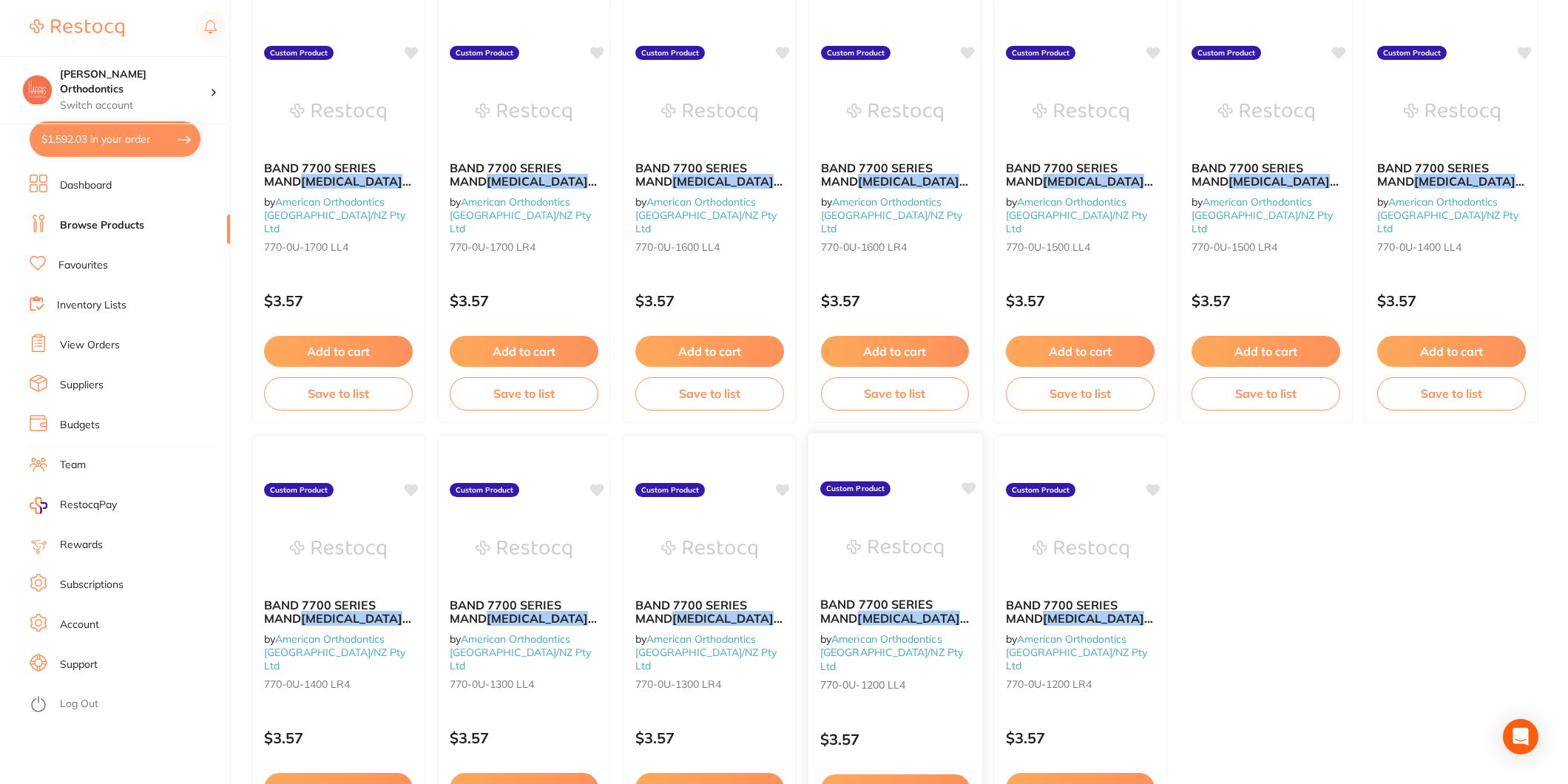
scroll to position [2822, 0]
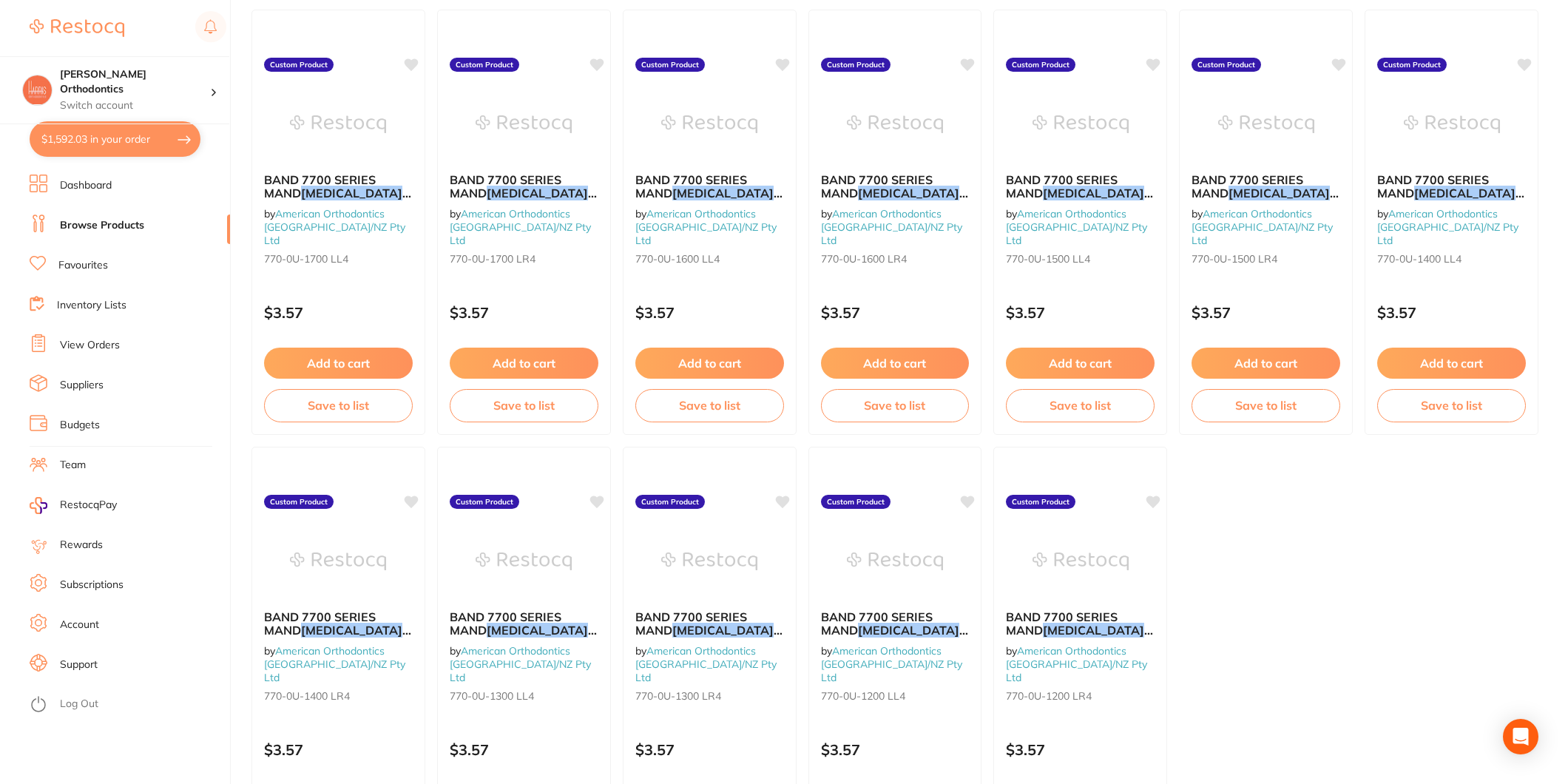
drag, startPoint x: 1245, startPoint y: 358, endPoint x: 1304, endPoint y: 343, distance: 60.9
click at [1245, 359] on button "Add to cart" at bounding box center [1266, 363] width 149 height 31
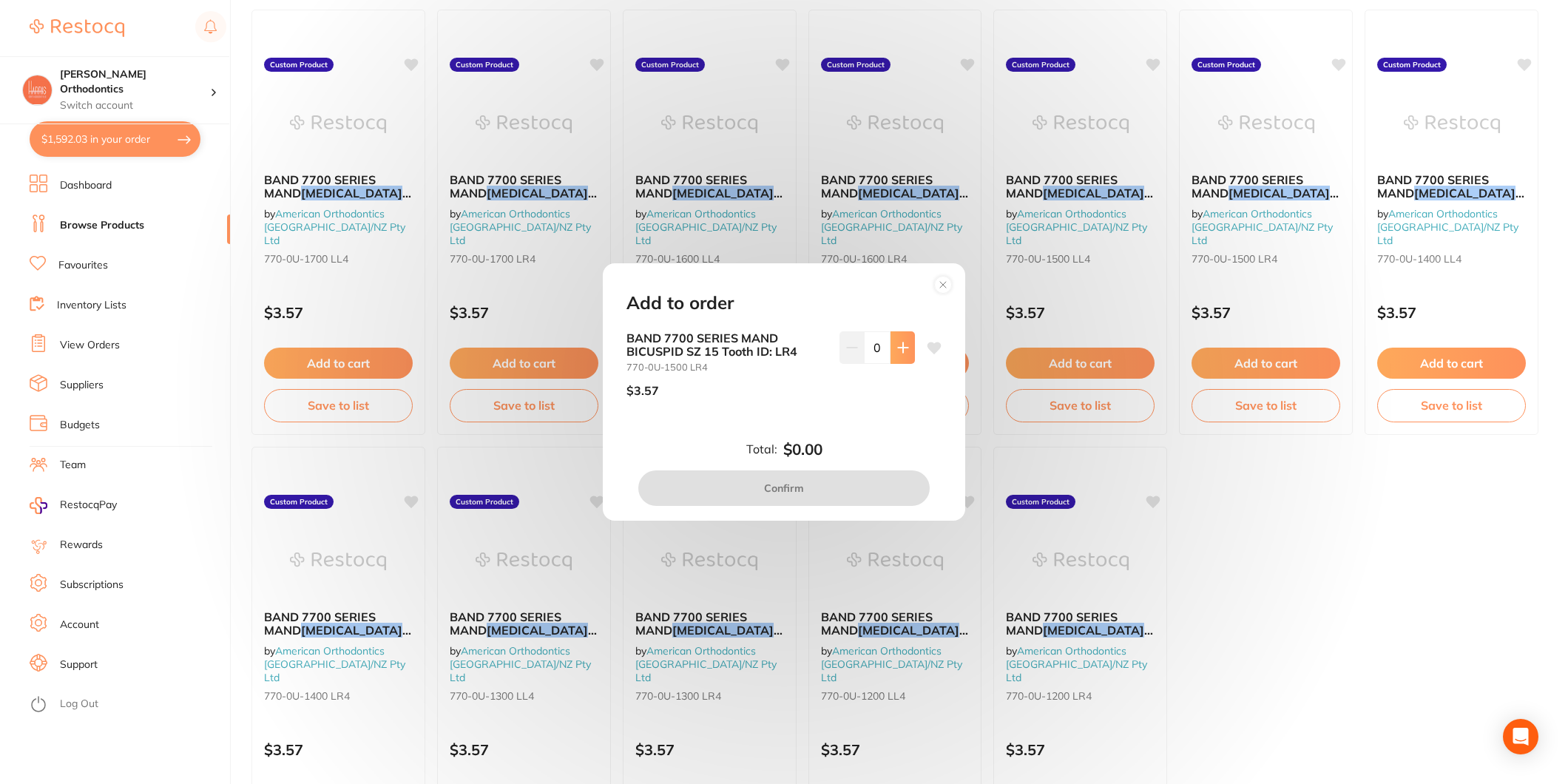
click at [897, 345] on icon at bounding box center [903, 348] width 12 height 12
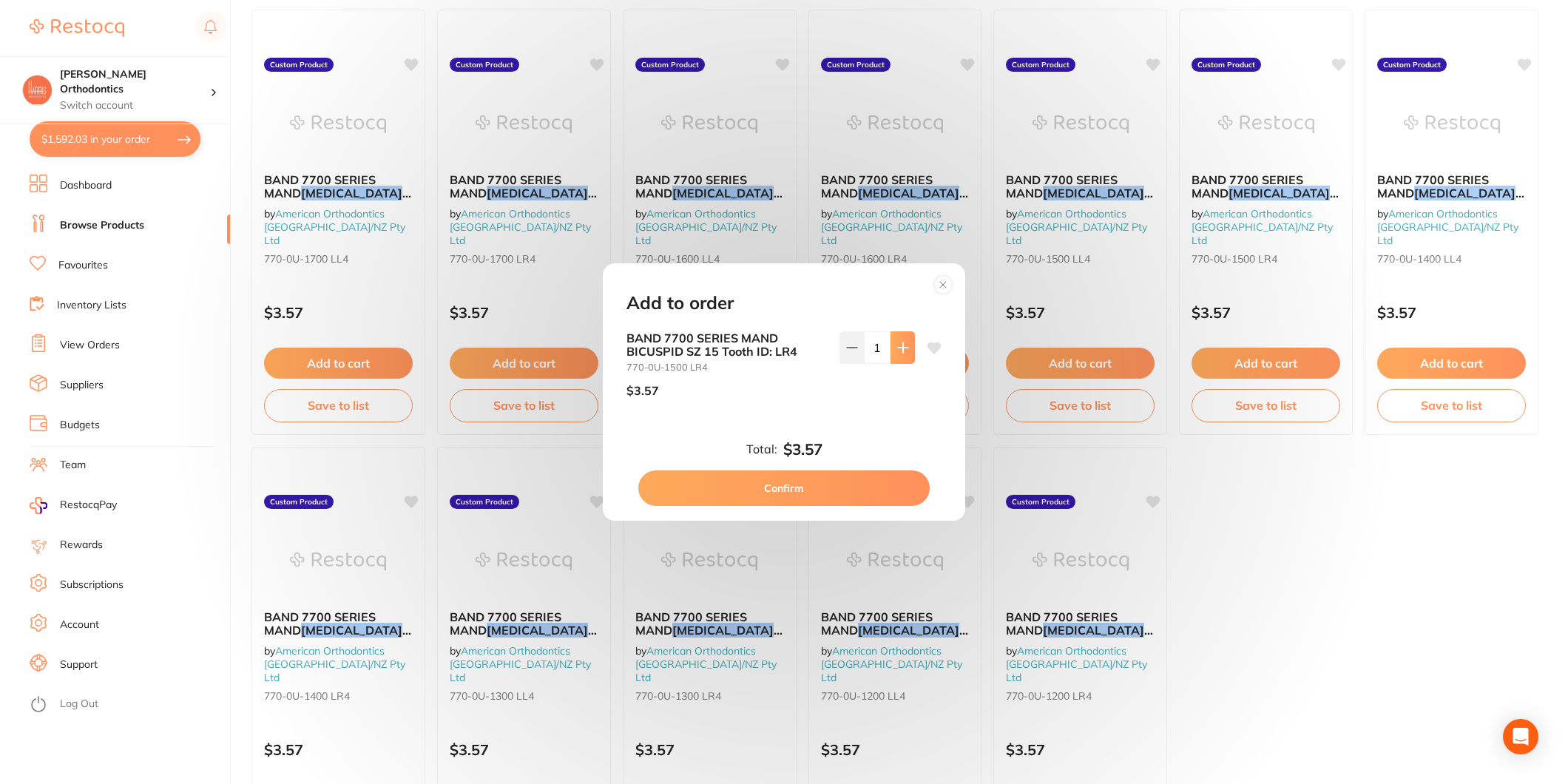
click at [897, 345] on icon at bounding box center [903, 348] width 12 height 12
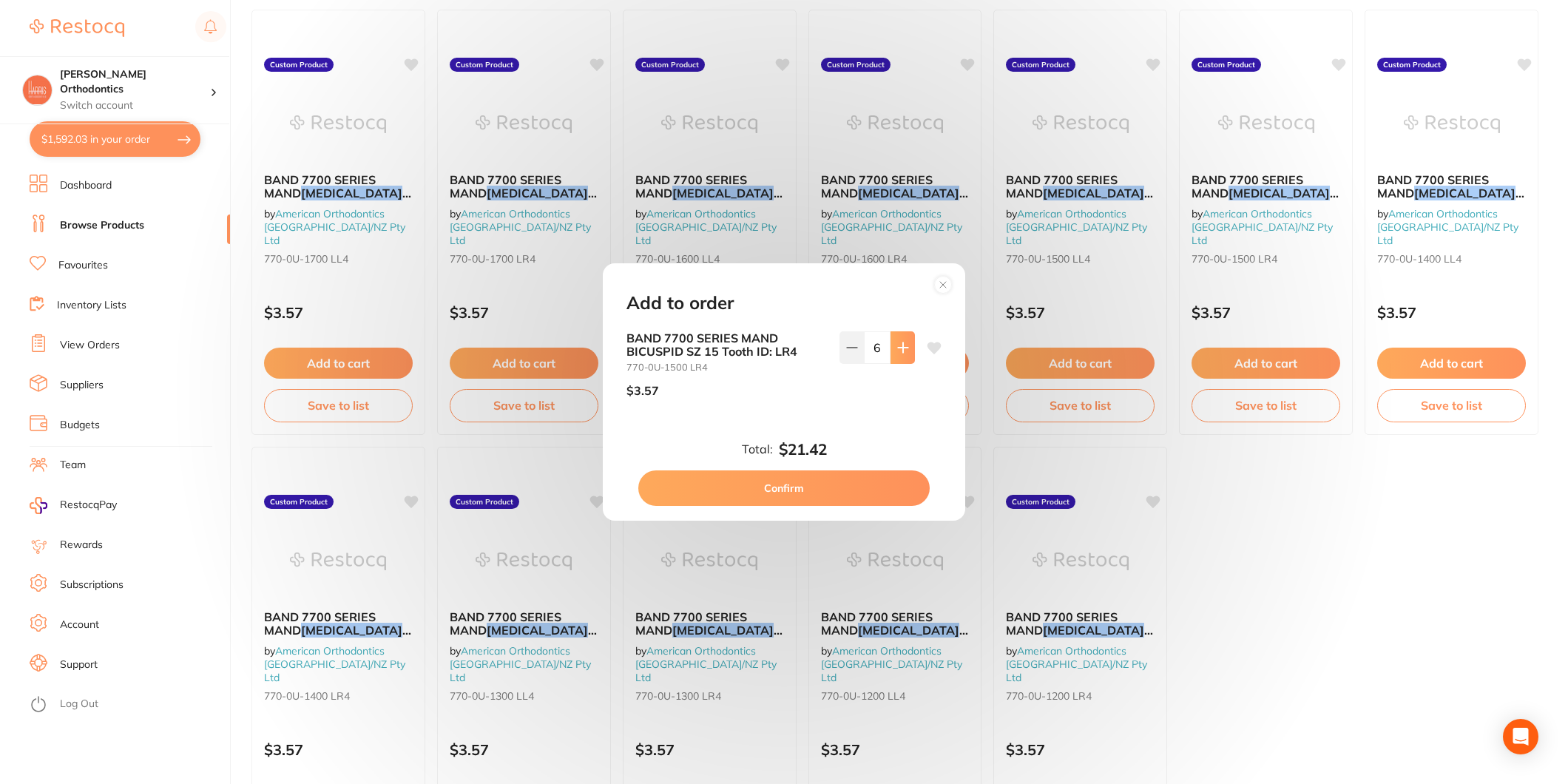
click at [897, 345] on icon at bounding box center [903, 348] width 12 height 12
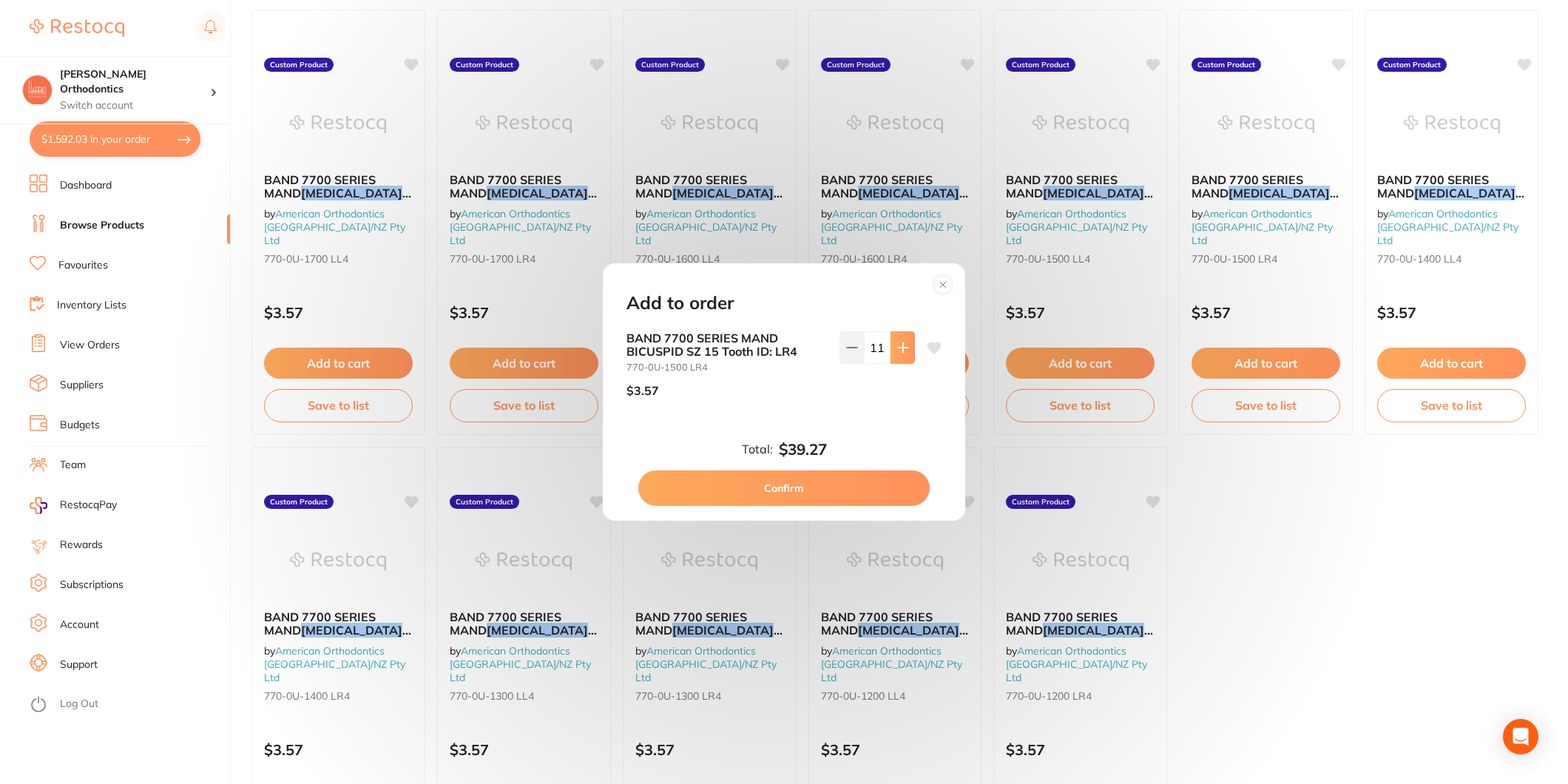
click at [897, 345] on icon at bounding box center [903, 348] width 12 height 12
type input "12"
click at [809, 489] on button "Confirm" at bounding box center [784, 488] width 291 height 36
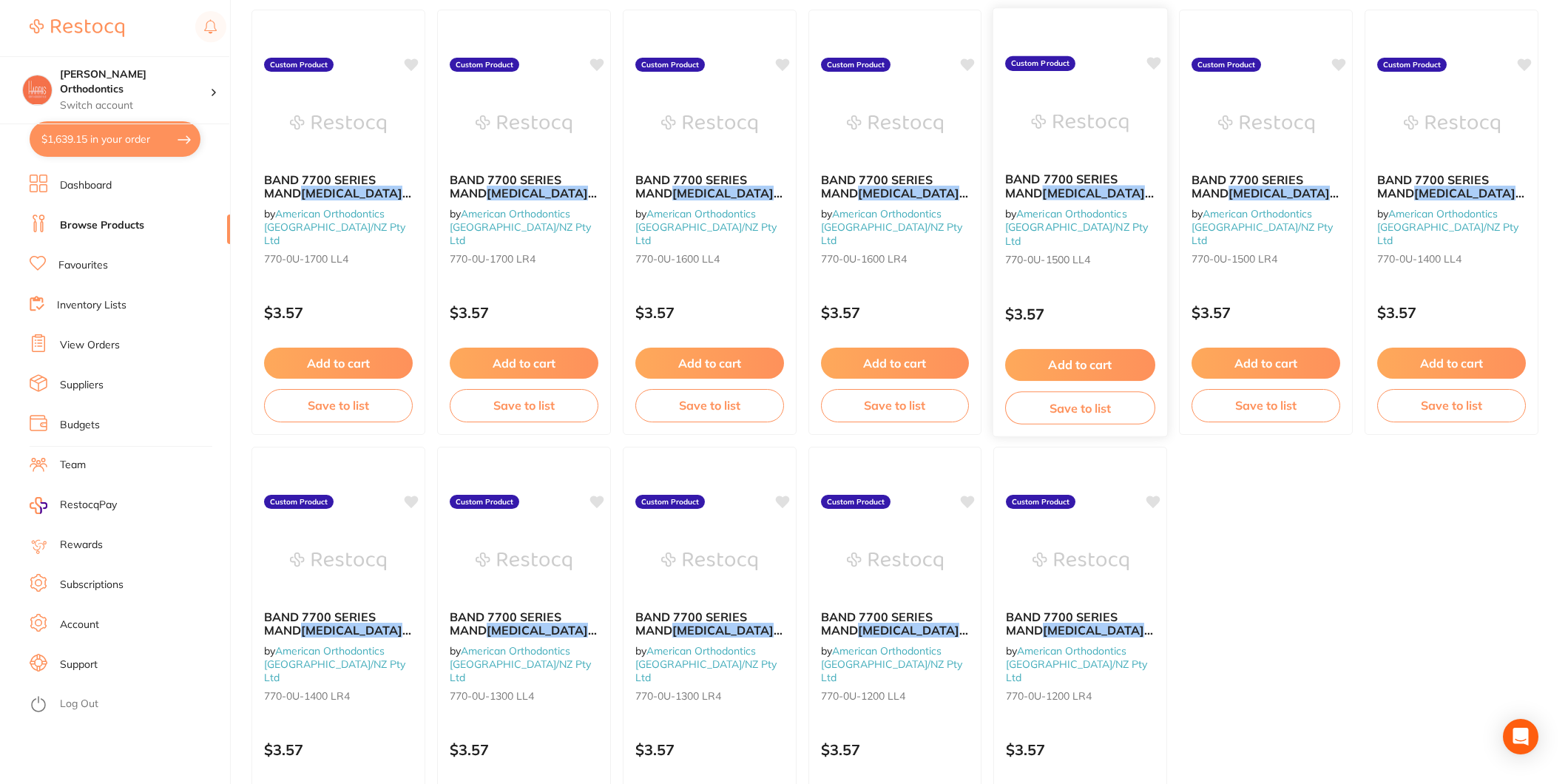
click at [1089, 365] on button "Add to cart" at bounding box center [1080, 365] width 150 height 32
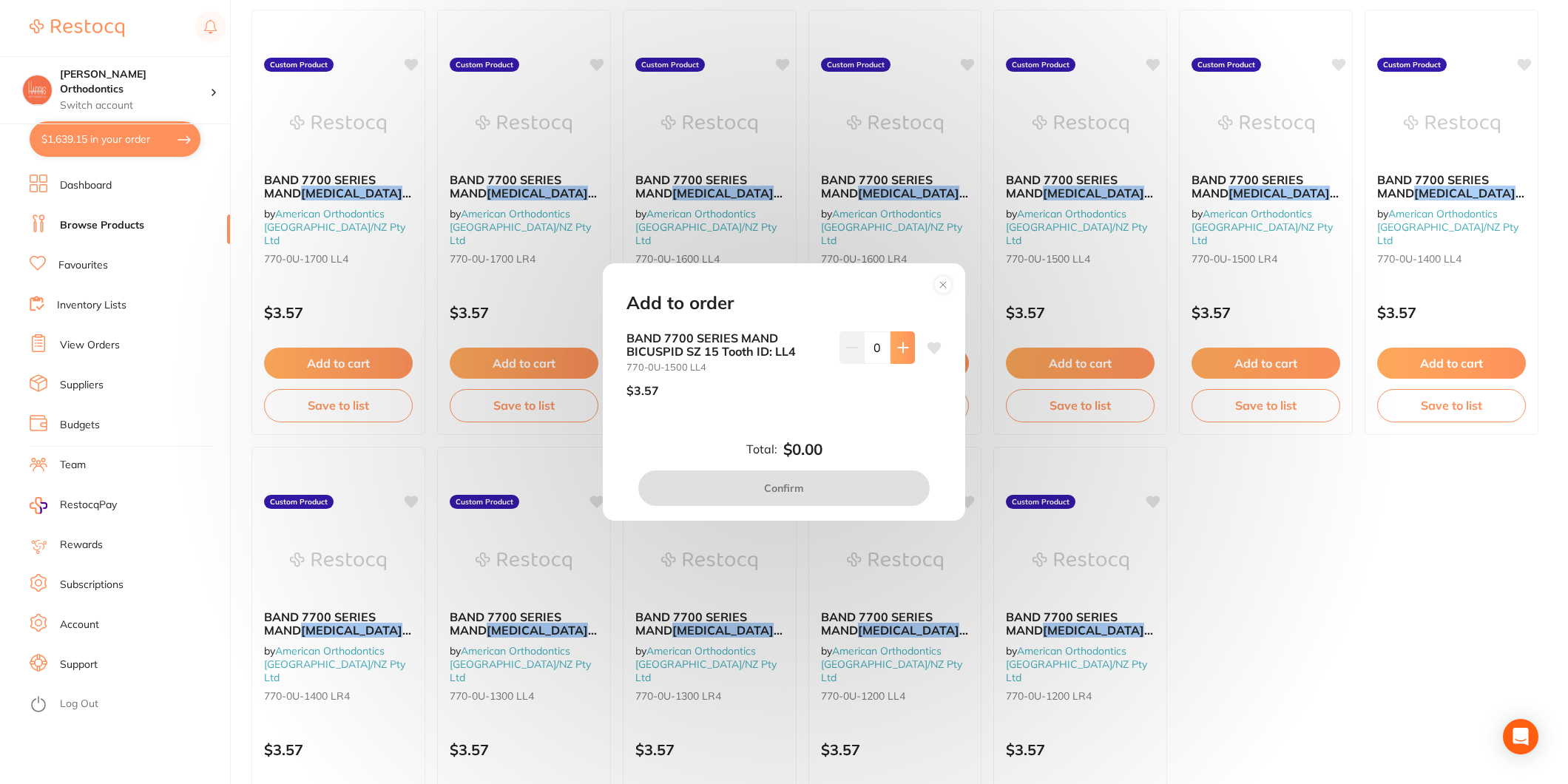
click at [908, 343] on button at bounding box center [902, 347] width 24 height 32
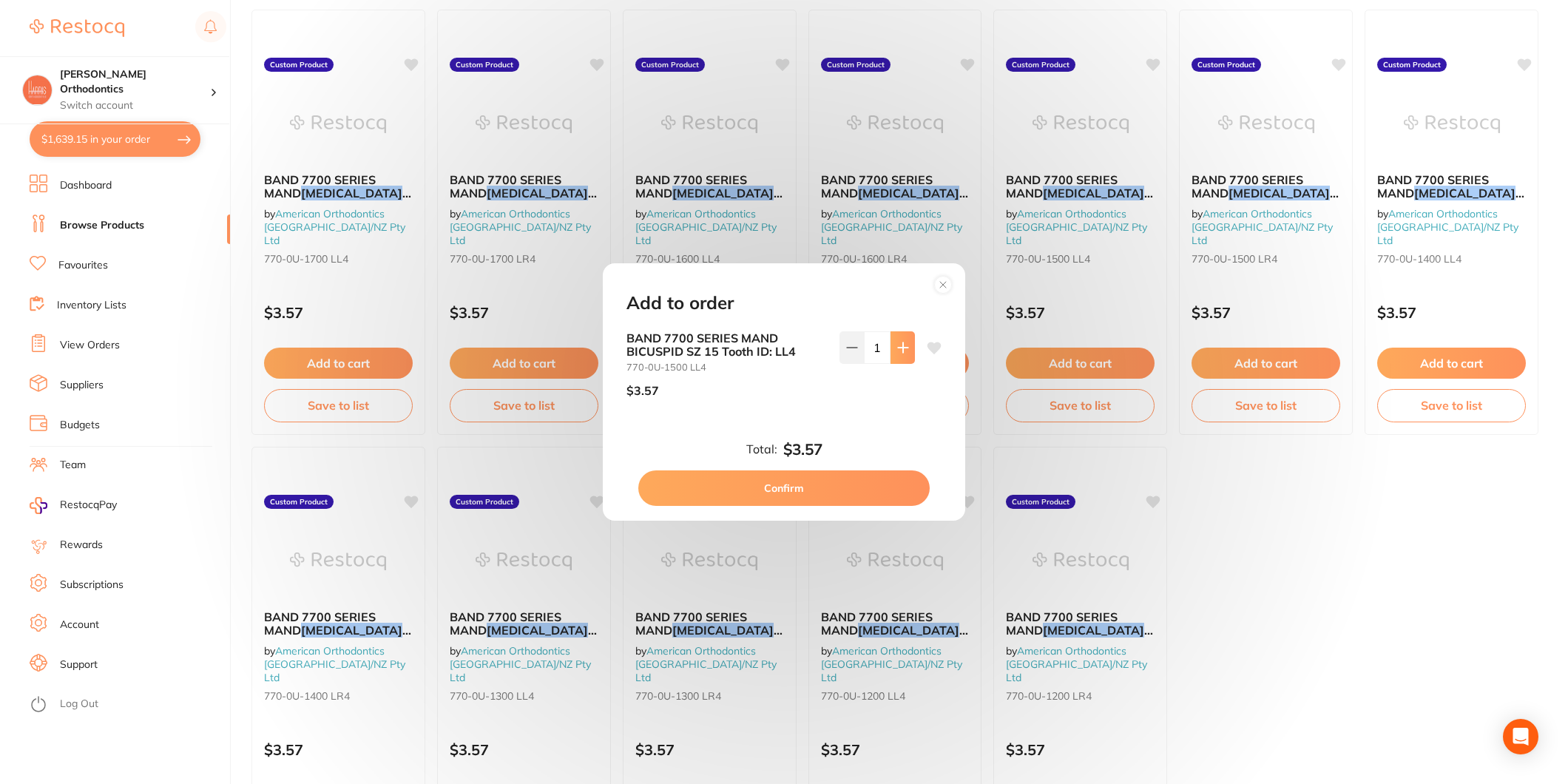
click at [908, 343] on button at bounding box center [902, 347] width 24 height 32
click at [907, 344] on button at bounding box center [902, 347] width 24 height 32
click at [904, 344] on icon at bounding box center [903, 348] width 12 height 12
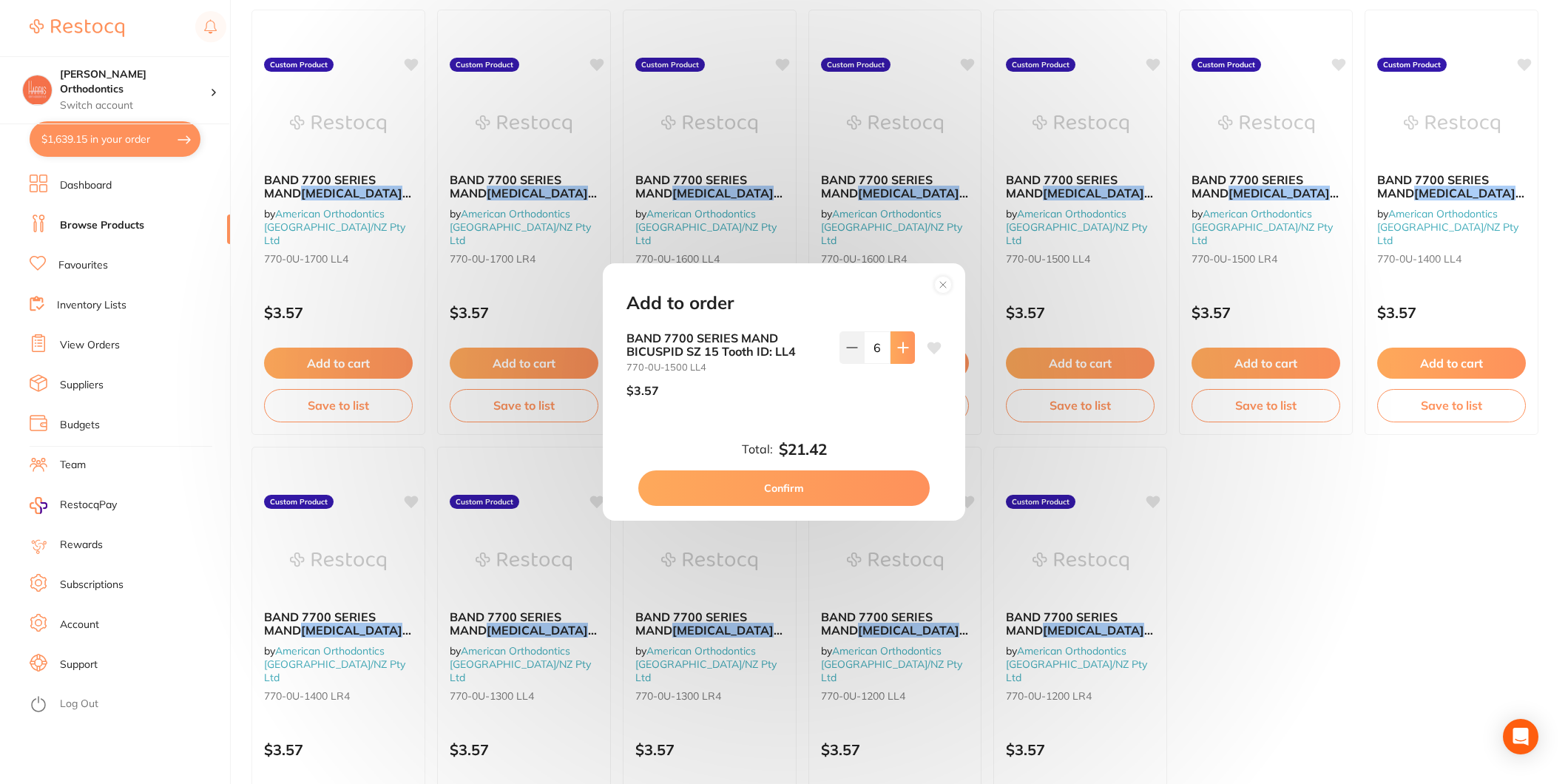
click at [904, 344] on icon at bounding box center [903, 348] width 12 height 12
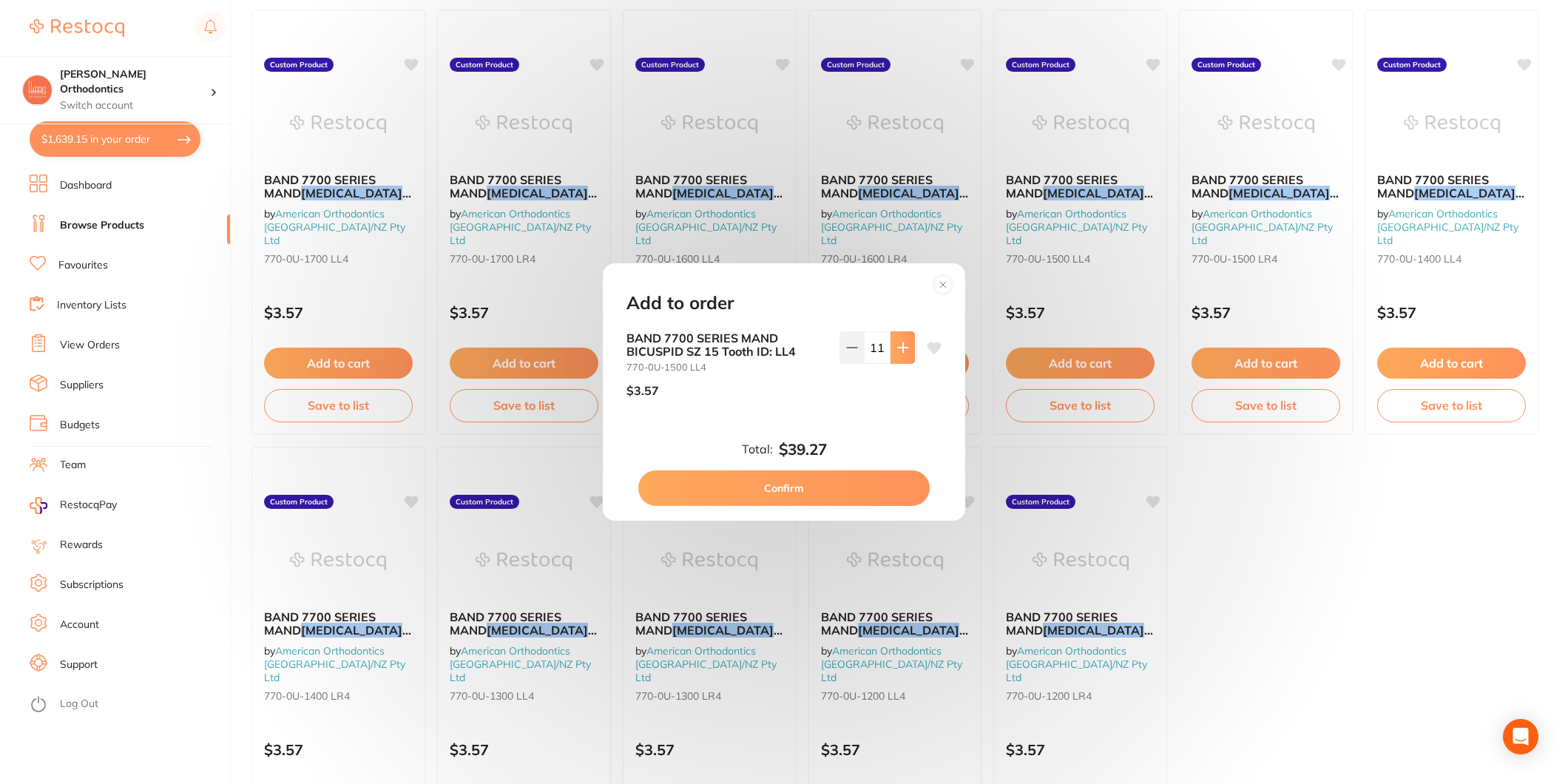
click at [904, 344] on icon at bounding box center [903, 348] width 12 height 12
click at [846, 351] on icon at bounding box center [852, 348] width 12 height 12
type input "12"
click at [829, 481] on button "Confirm" at bounding box center [784, 488] width 291 height 36
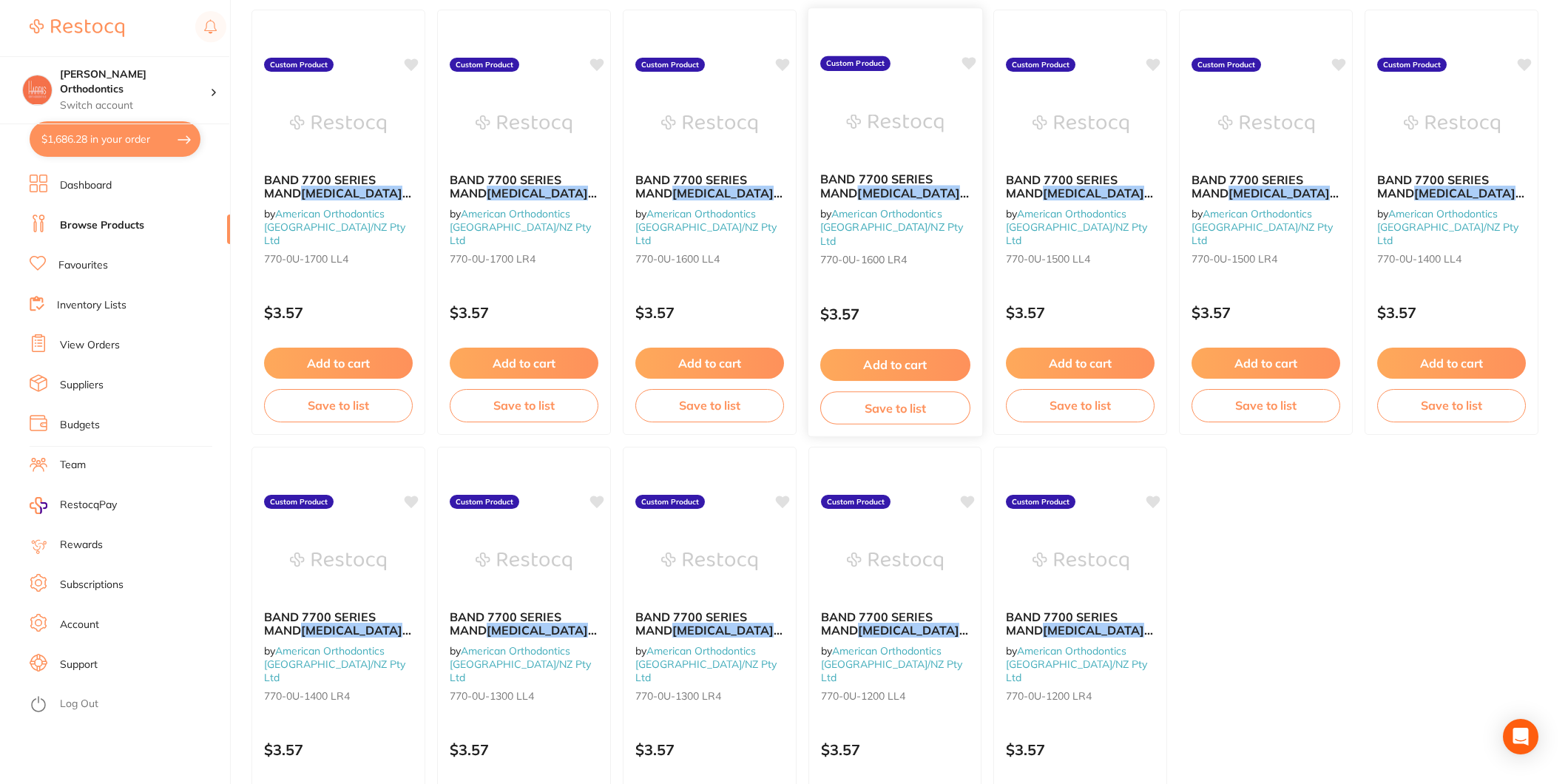
click at [891, 357] on button "Add to cart" at bounding box center [896, 365] width 150 height 32
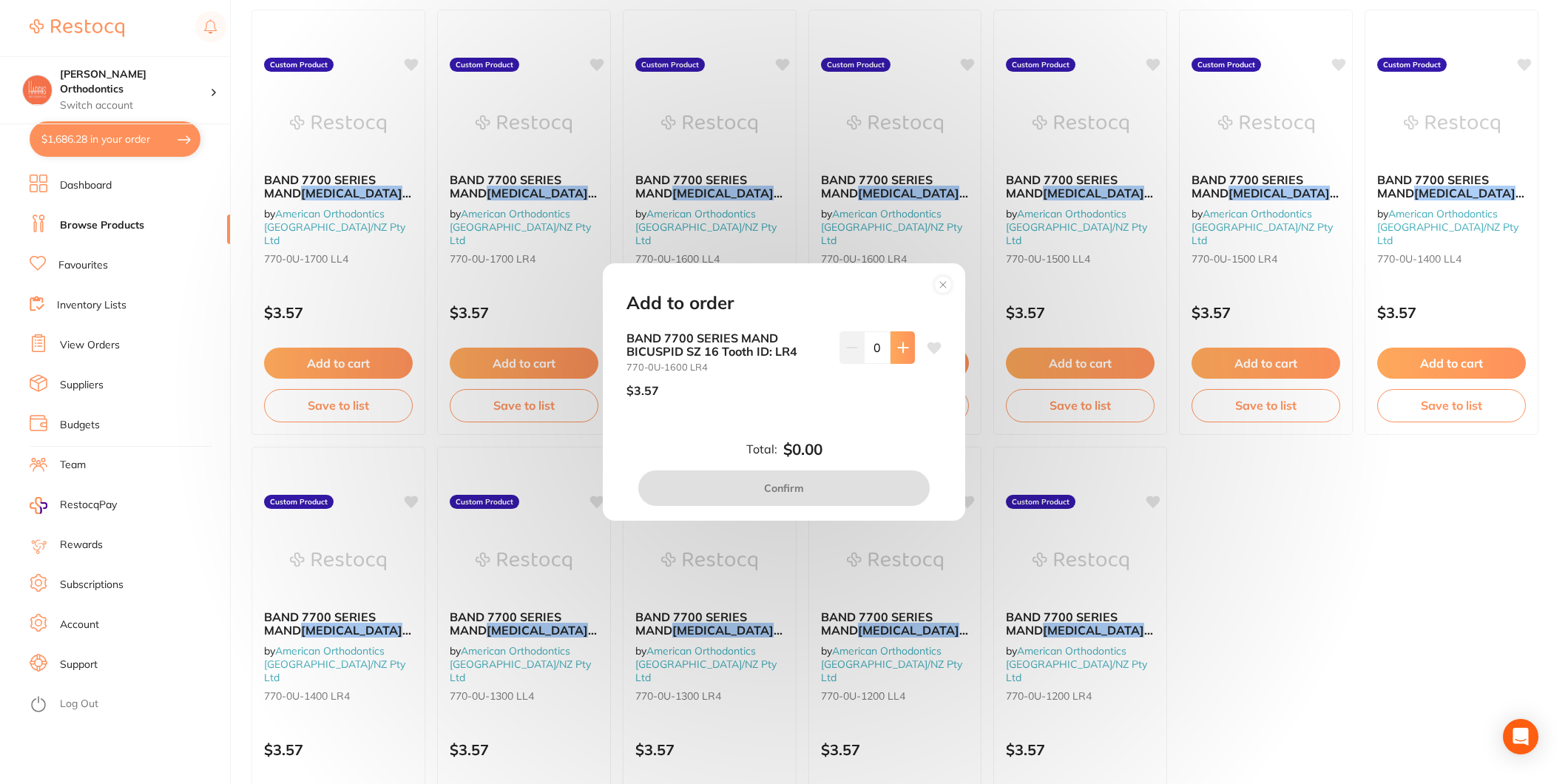
click at [900, 349] on icon at bounding box center [903, 348] width 10 height 10
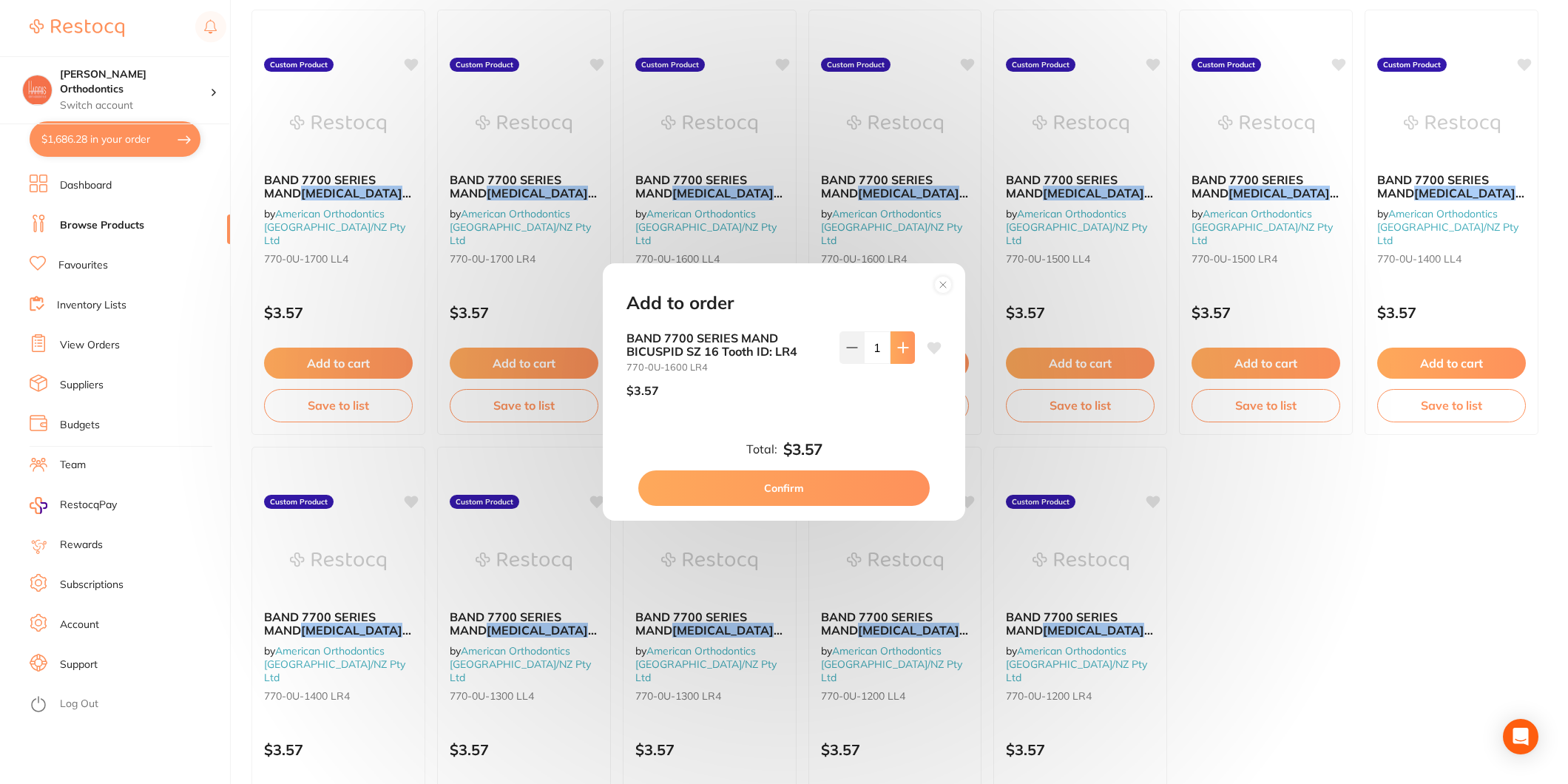
click at [900, 349] on icon at bounding box center [903, 348] width 10 height 10
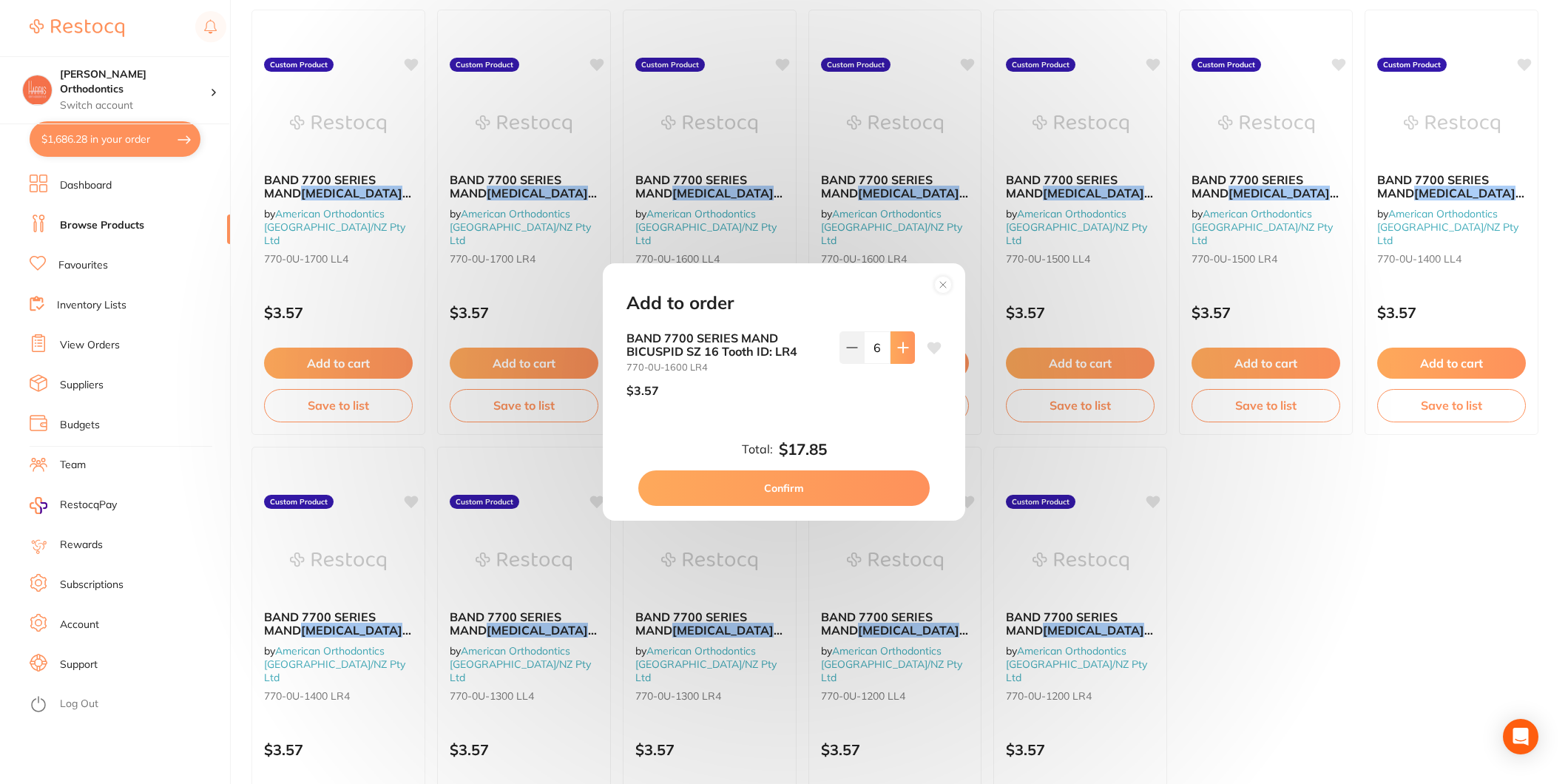
click at [900, 349] on icon at bounding box center [903, 348] width 10 height 10
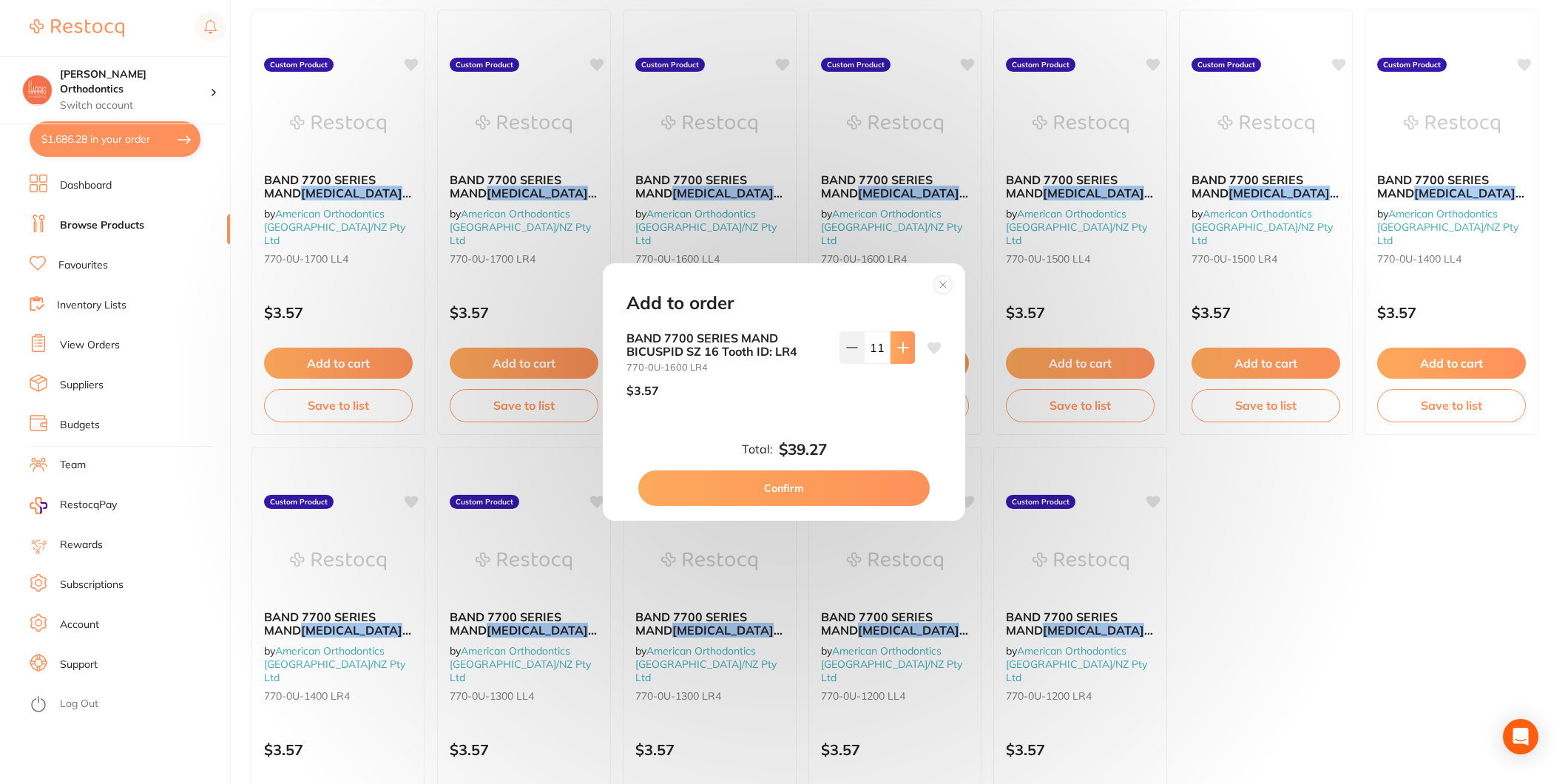
click at [900, 349] on icon at bounding box center [903, 348] width 10 height 10
click at [860, 350] on button at bounding box center [851, 347] width 24 height 32
type input "12"
click at [803, 486] on button "Confirm" at bounding box center [784, 488] width 291 height 36
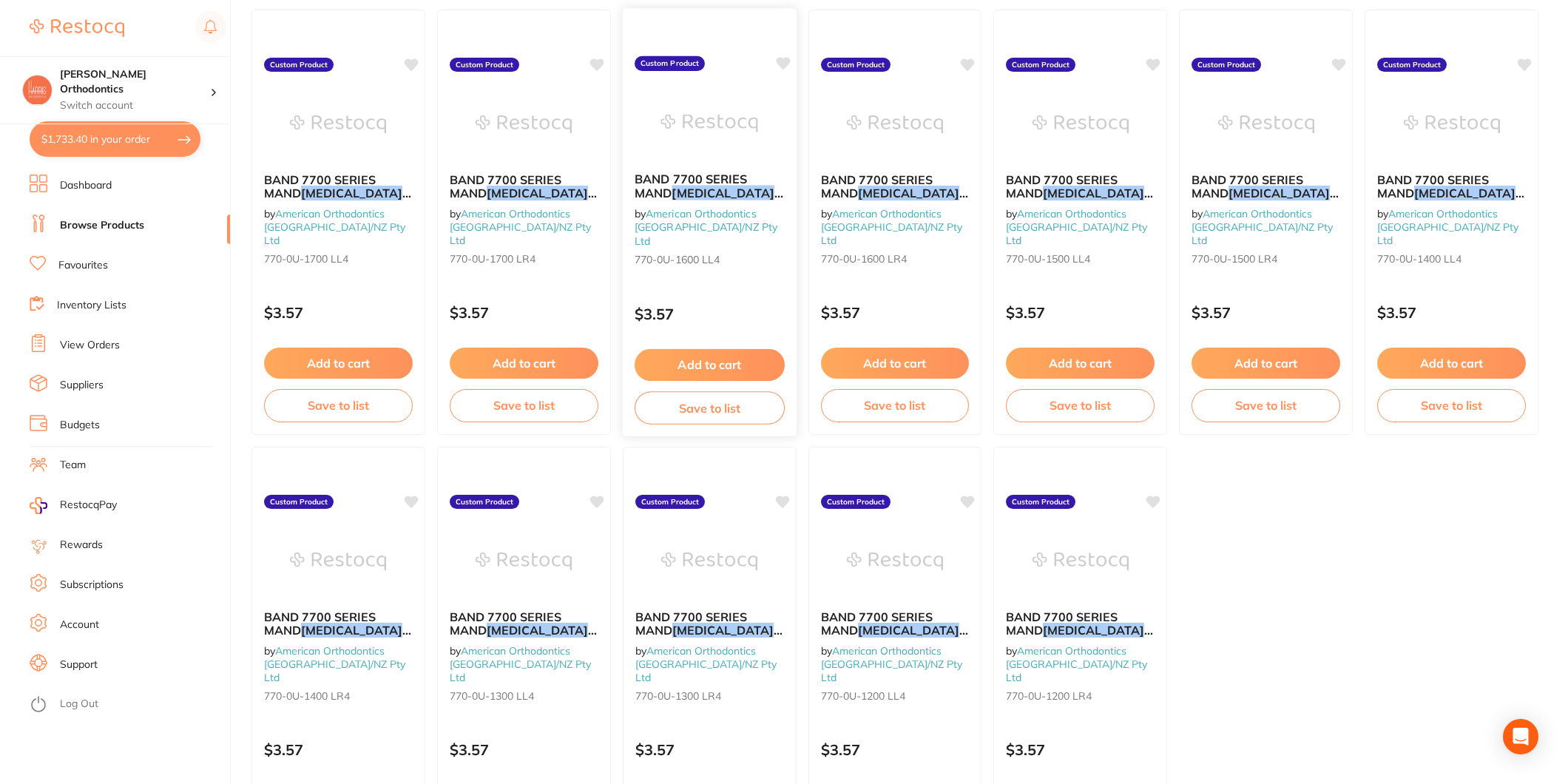
click at [717, 351] on button "Add to cart" at bounding box center [710, 365] width 150 height 32
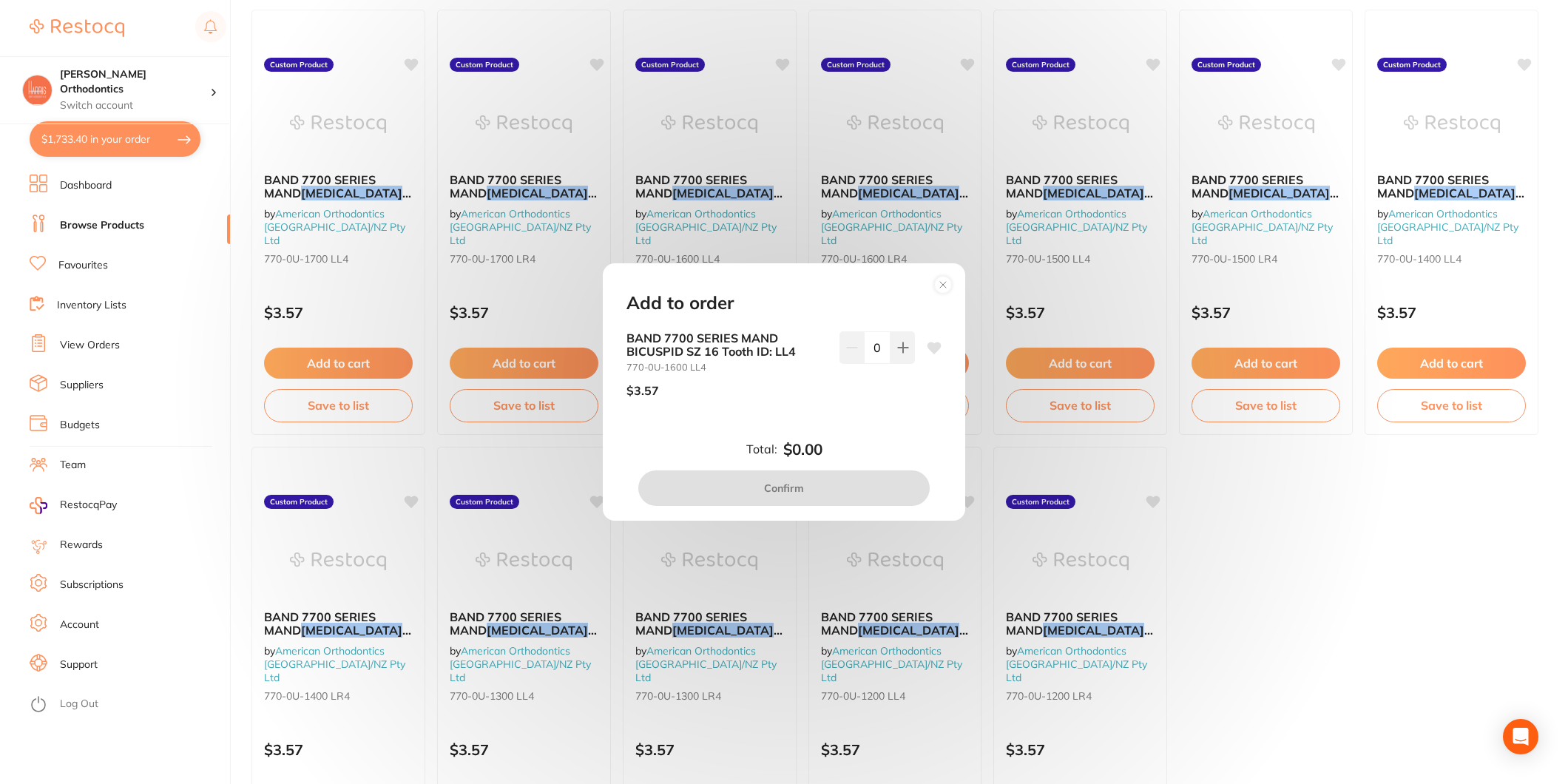
click at [912, 343] on div "BAND 7700 SERIES MAND [MEDICAL_DATA] SZ 16 Tooth ID: LL4 770-0U-1600 LL4 $3.57 0" at bounding box center [784, 370] width 315 height 78
click at [907, 345] on div "BAND 7700 SERIES MAND [MEDICAL_DATA] SZ 16 Tooth ID: LL4 770-0U-1600 LL4 $3.57 0" at bounding box center [784, 370] width 315 height 78
drag, startPoint x: 907, startPoint y: 345, endPoint x: 899, endPoint y: 345, distance: 8.0
click at [899, 345] on icon at bounding box center [903, 348] width 10 height 10
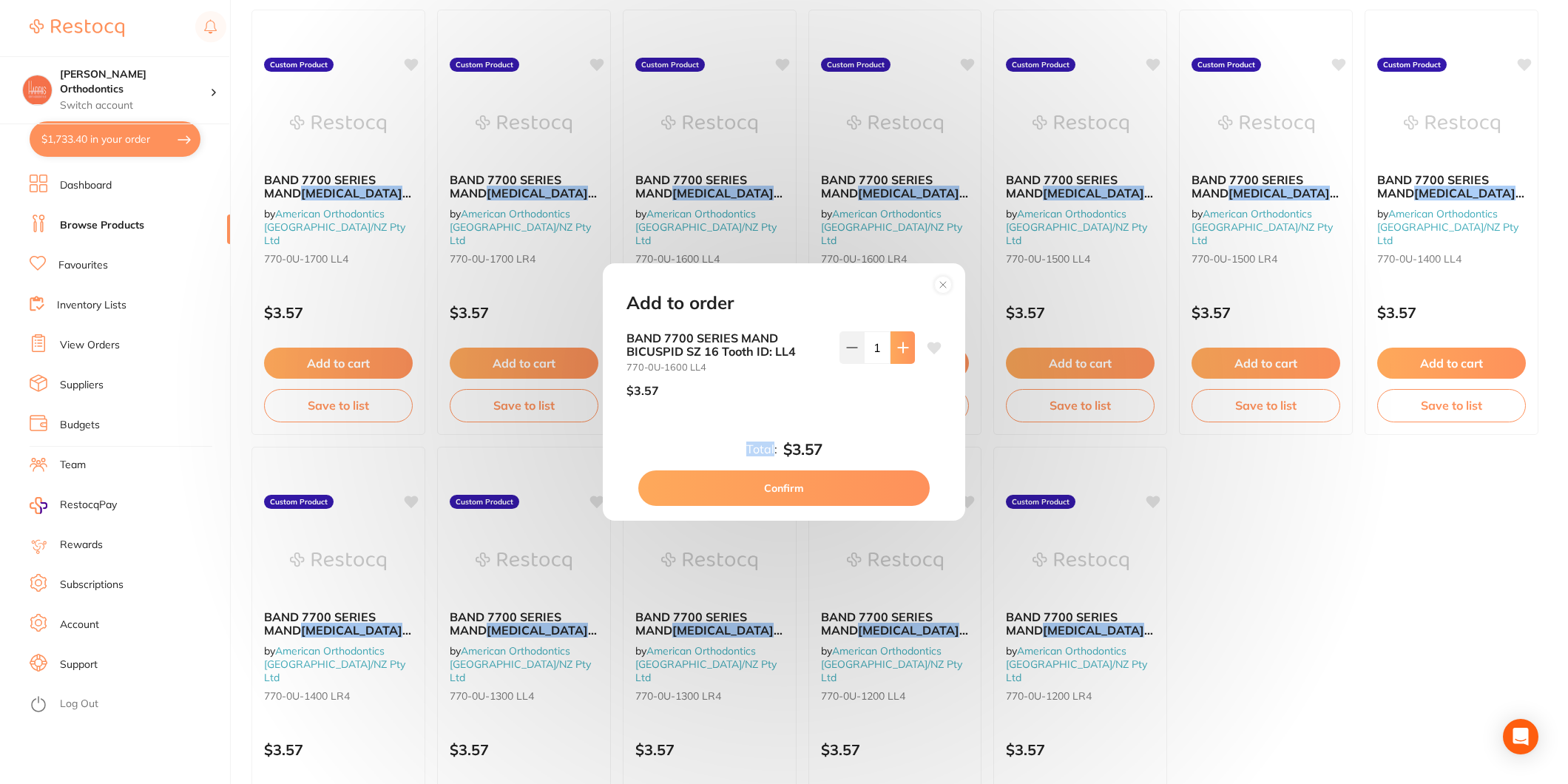
click at [899, 345] on icon at bounding box center [903, 348] width 10 height 10
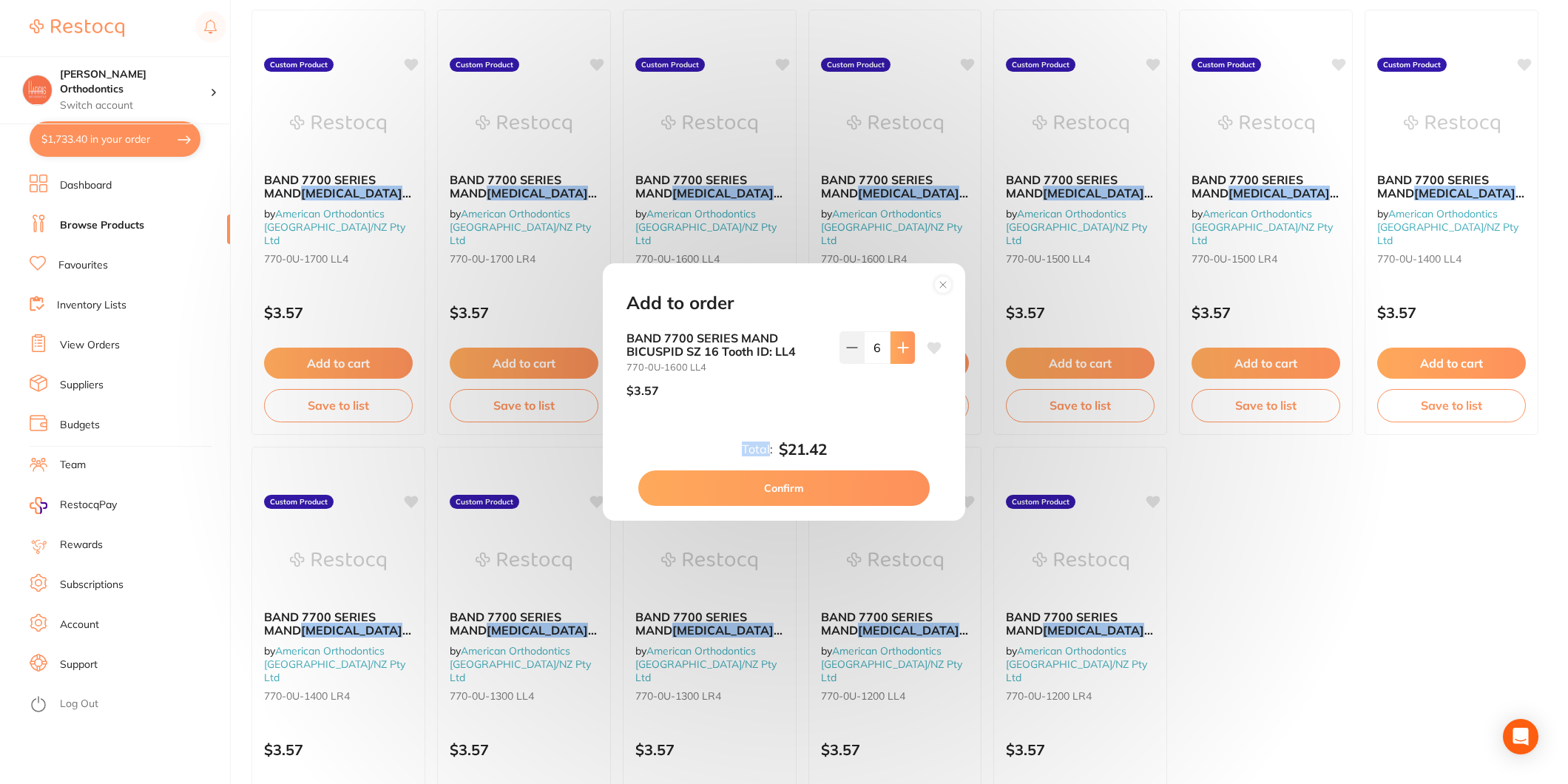
click at [899, 345] on icon at bounding box center [903, 348] width 10 height 10
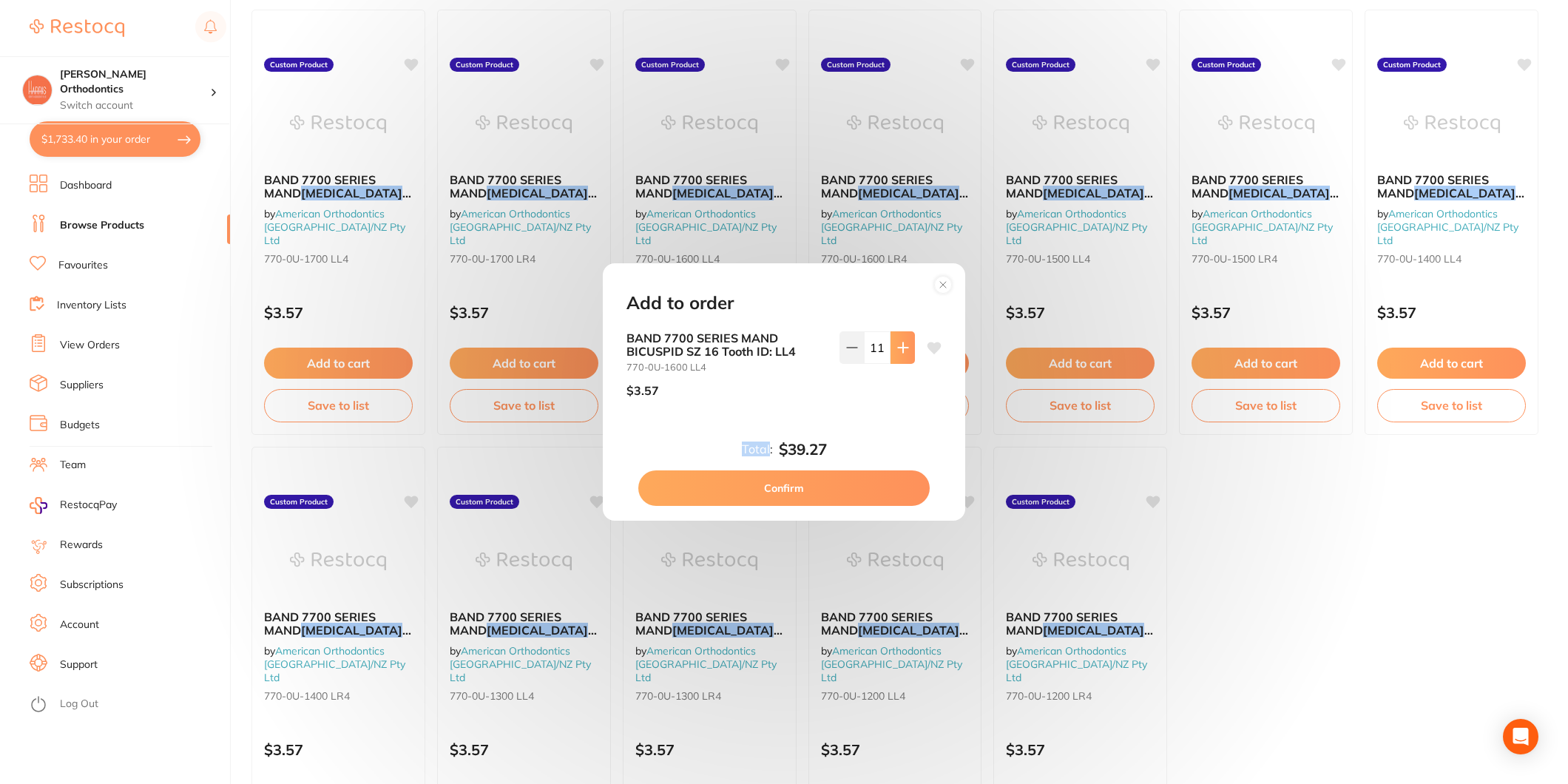
click at [899, 345] on icon at bounding box center [903, 348] width 10 height 10
type input "12"
click at [812, 479] on button "Confirm" at bounding box center [784, 488] width 291 height 36
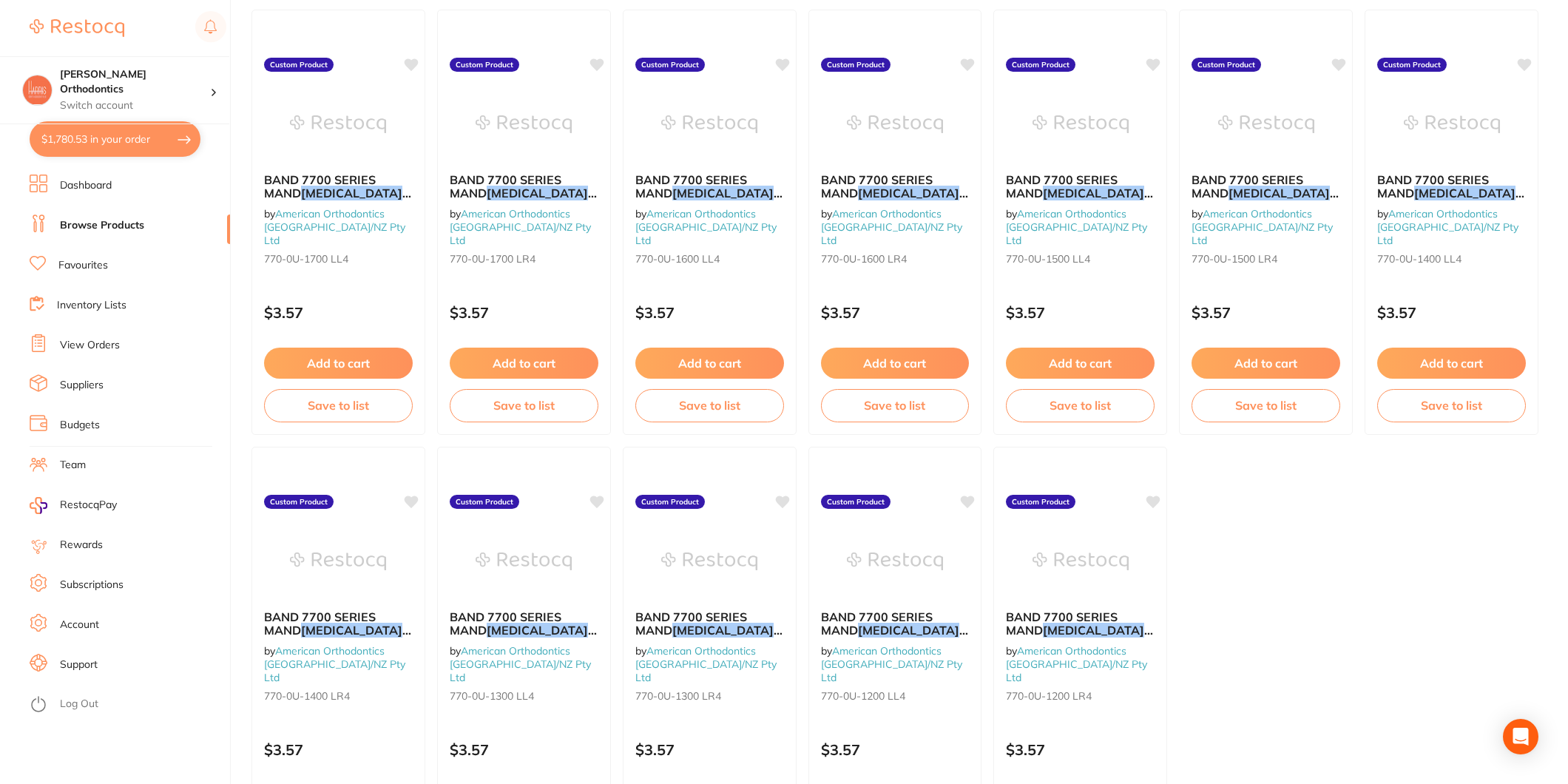
drag, startPoint x: 529, startPoint y: 361, endPoint x: 657, endPoint y: 368, distance: 128.2
click at [529, 361] on button "Add to cart" at bounding box center [523, 363] width 149 height 31
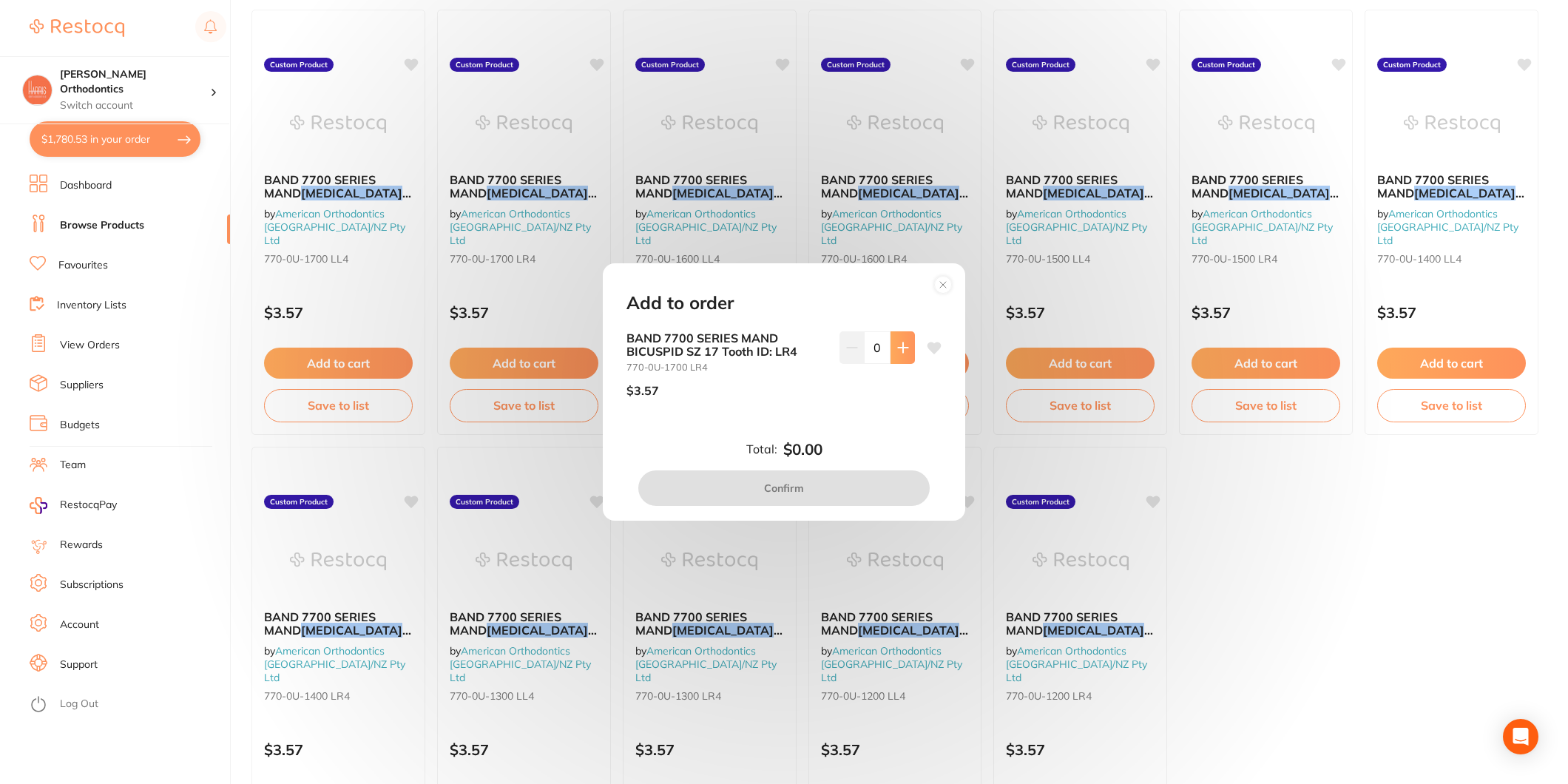
click at [892, 348] on button at bounding box center [902, 347] width 24 height 32
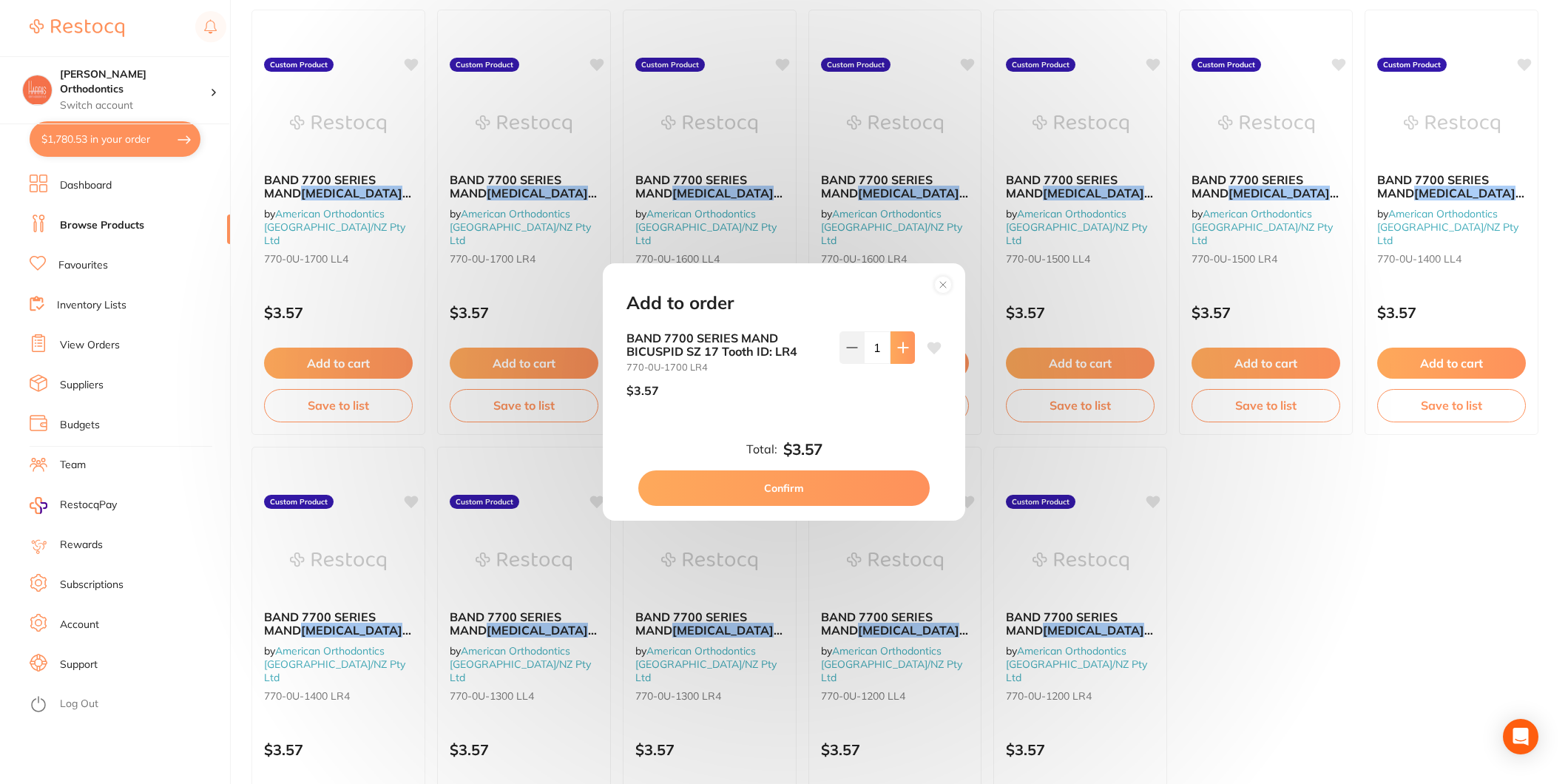
click at [892, 348] on button at bounding box center [902, 347] width 24 height 32
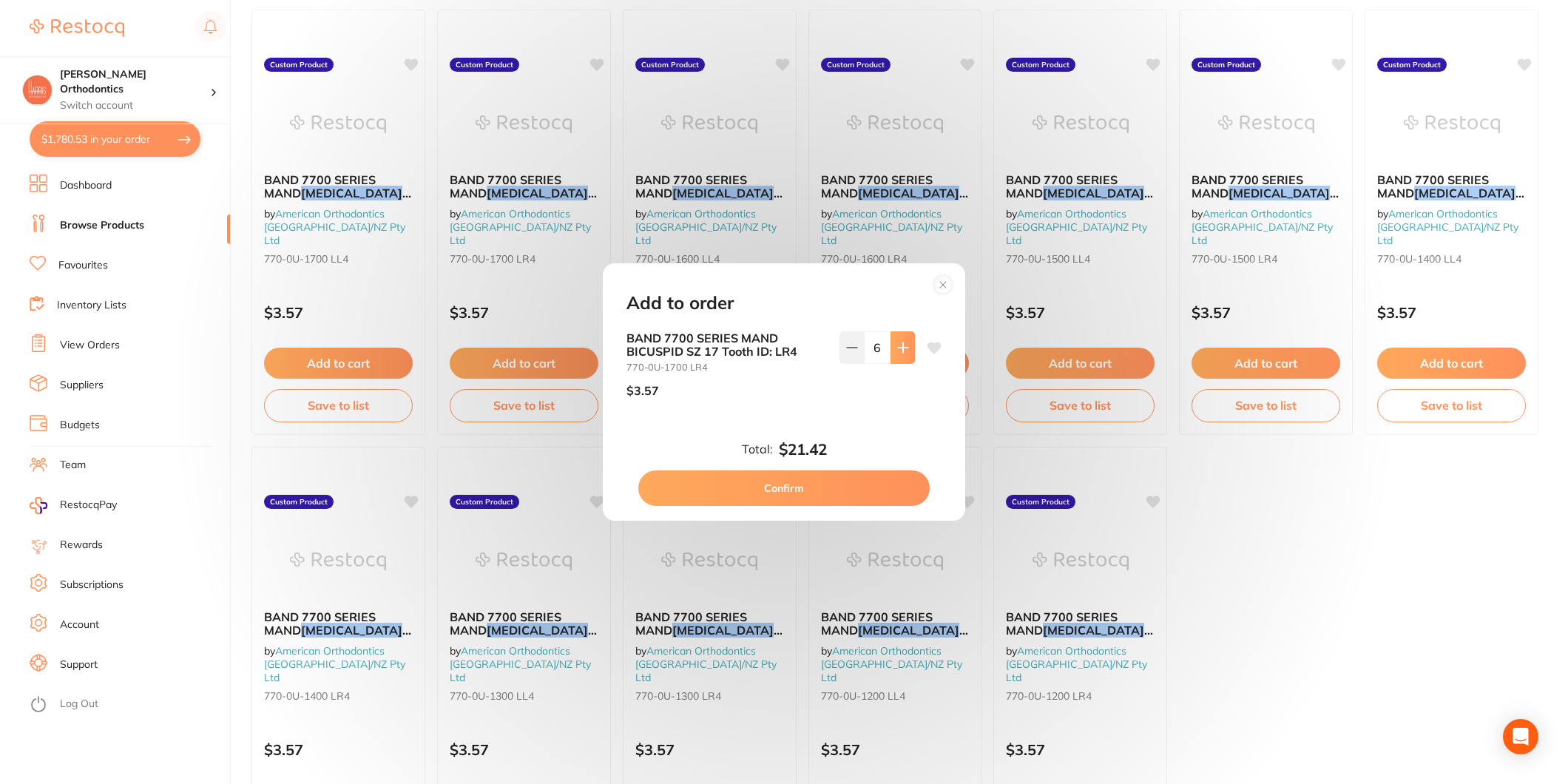
click at [892, 348] on button at bounding box center [902, 347] width 24 height 32
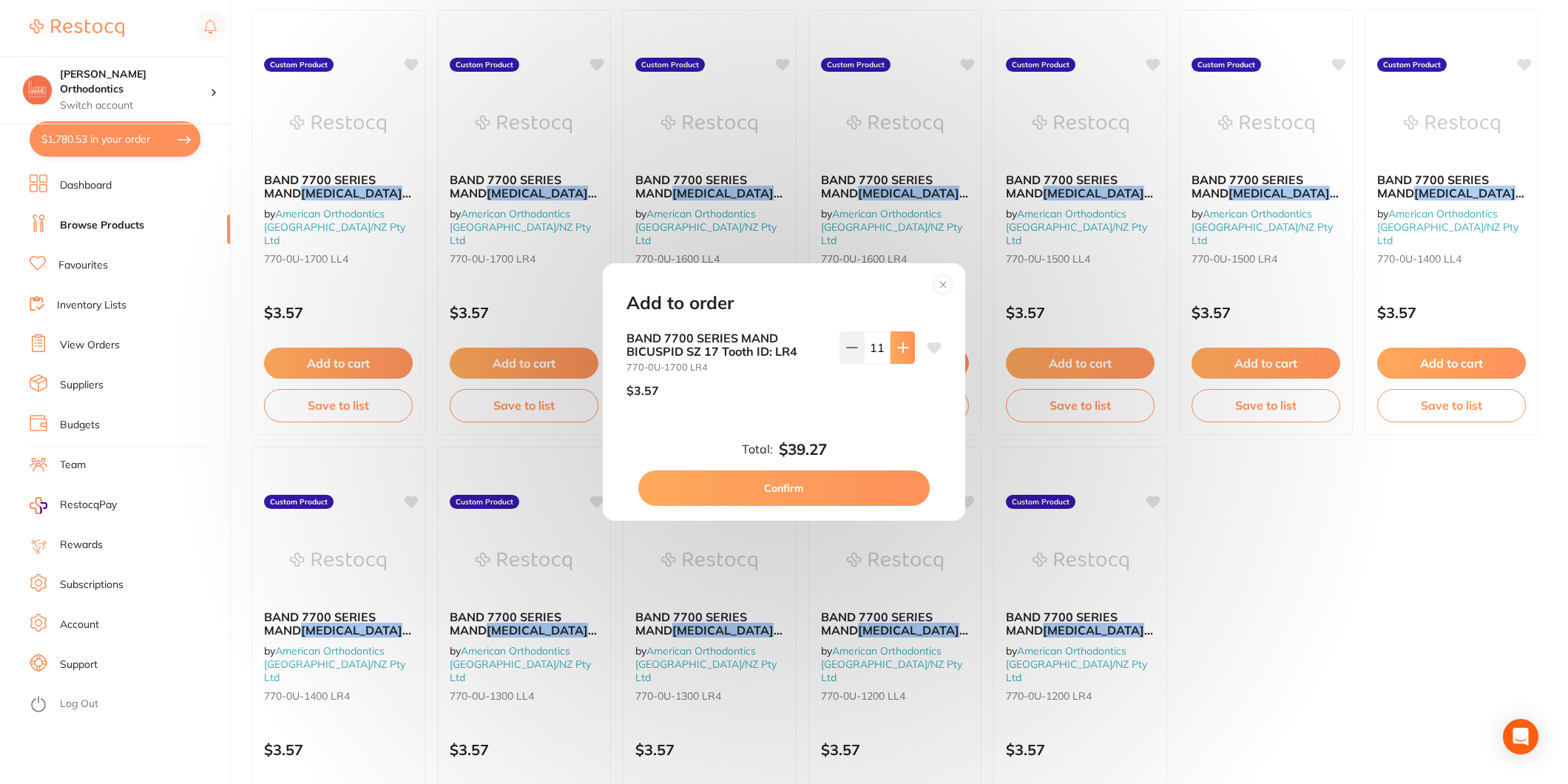
click at [892, 348] on button at bounding box center [902, 347] width 24 height 32
type input "12"
click at [810, 478] on button "Confirm" at bounding box center [784, 488] width 291 height 36
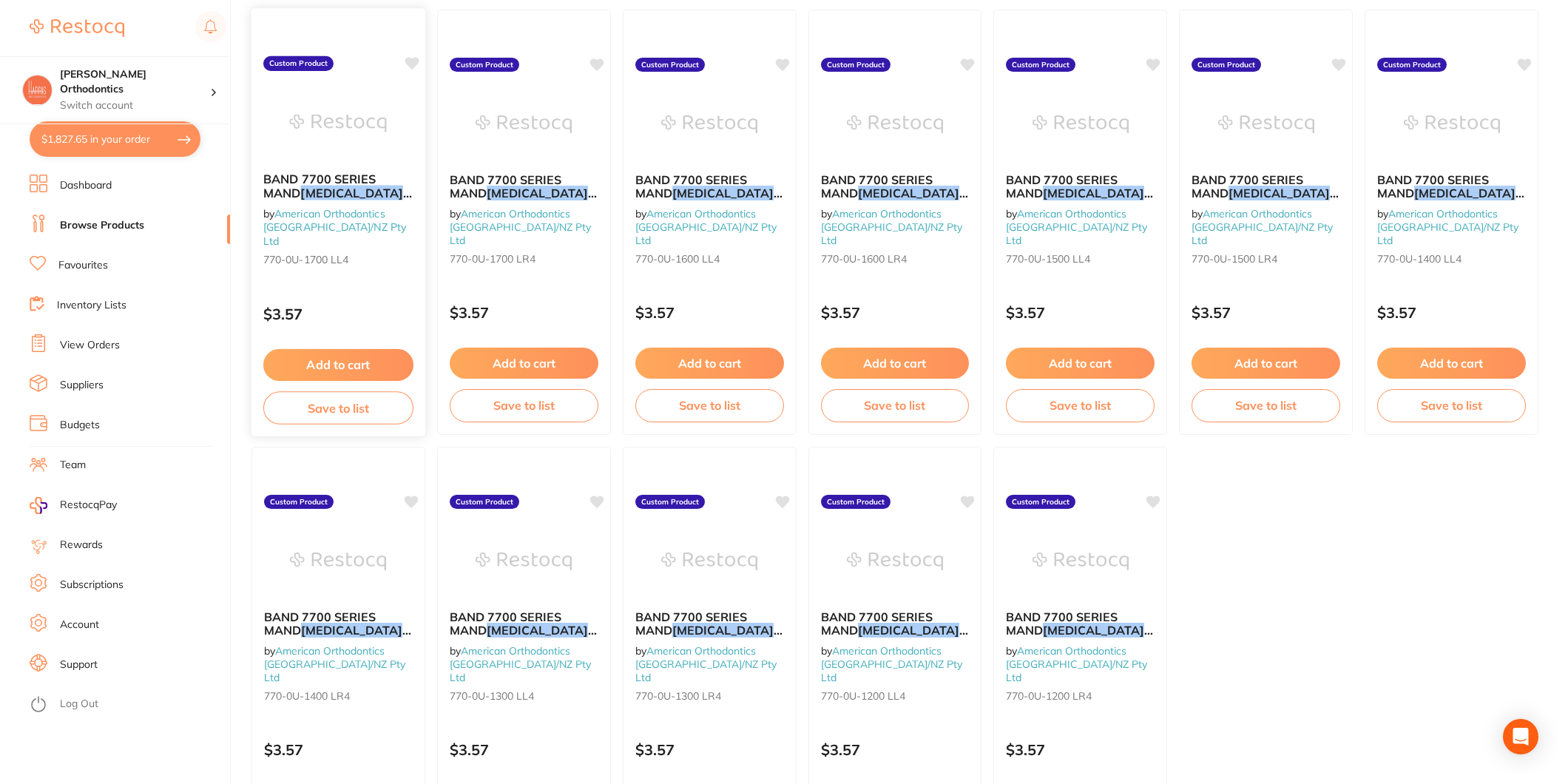
click at [361, 361] on button "Add to cart" at bounding box center [338, 365] width 150 height 32
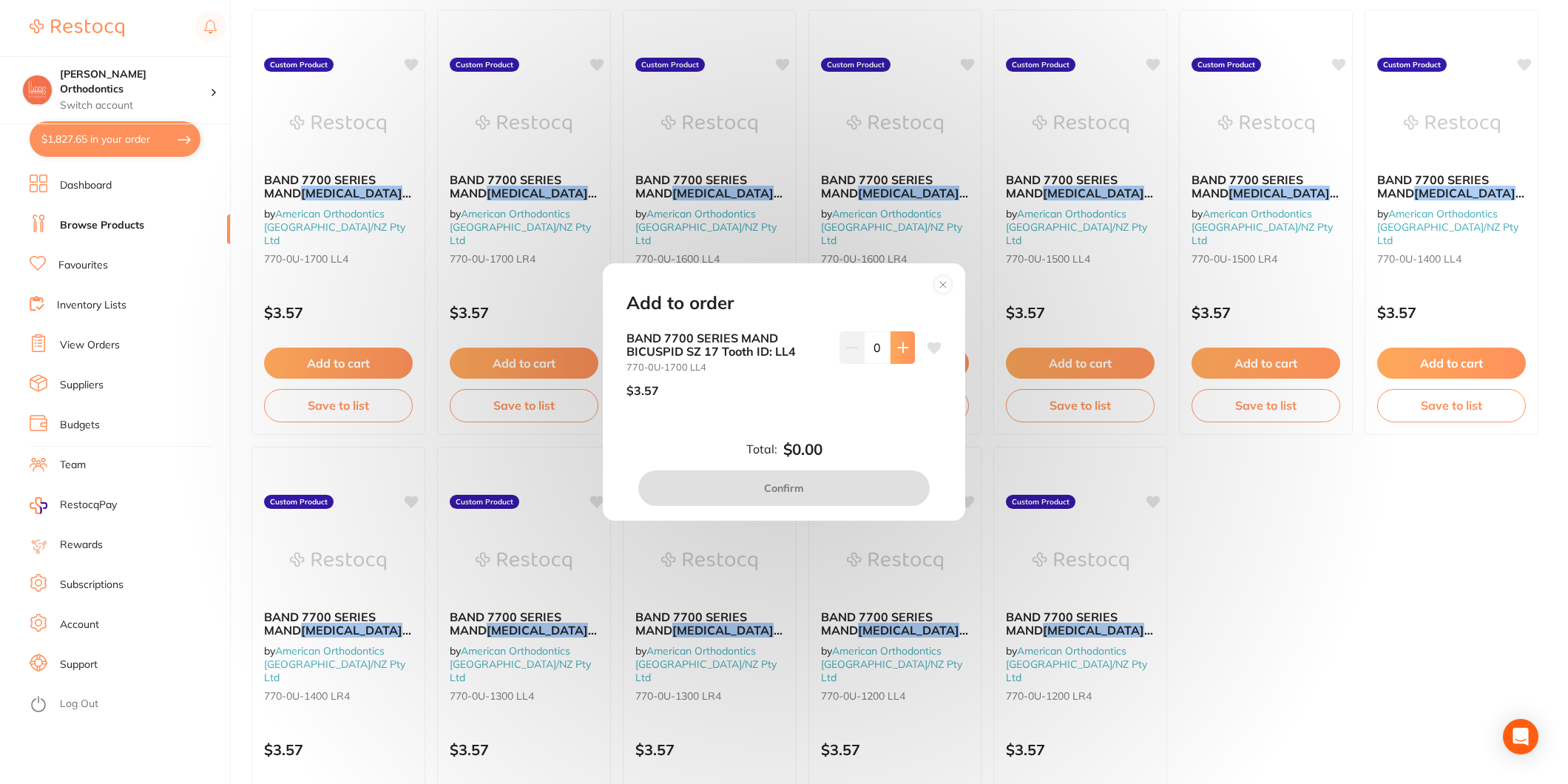
drag, startPoint x: 912, startPoint y: 346, endPoint x: 898, endPoint y: 349, distance: 14.3
click at [907, 349] on div "BAND 7700 SERIES MAND [MEDICAL_DATA] SZ 17 Tooth ID: LL4 770-0U-1700 LL4 $3.57 0" at bounding box center [784, 370] width 315 height 78
click at [898, 349] on icon at bounding box center [903, 348] width 10 height 10
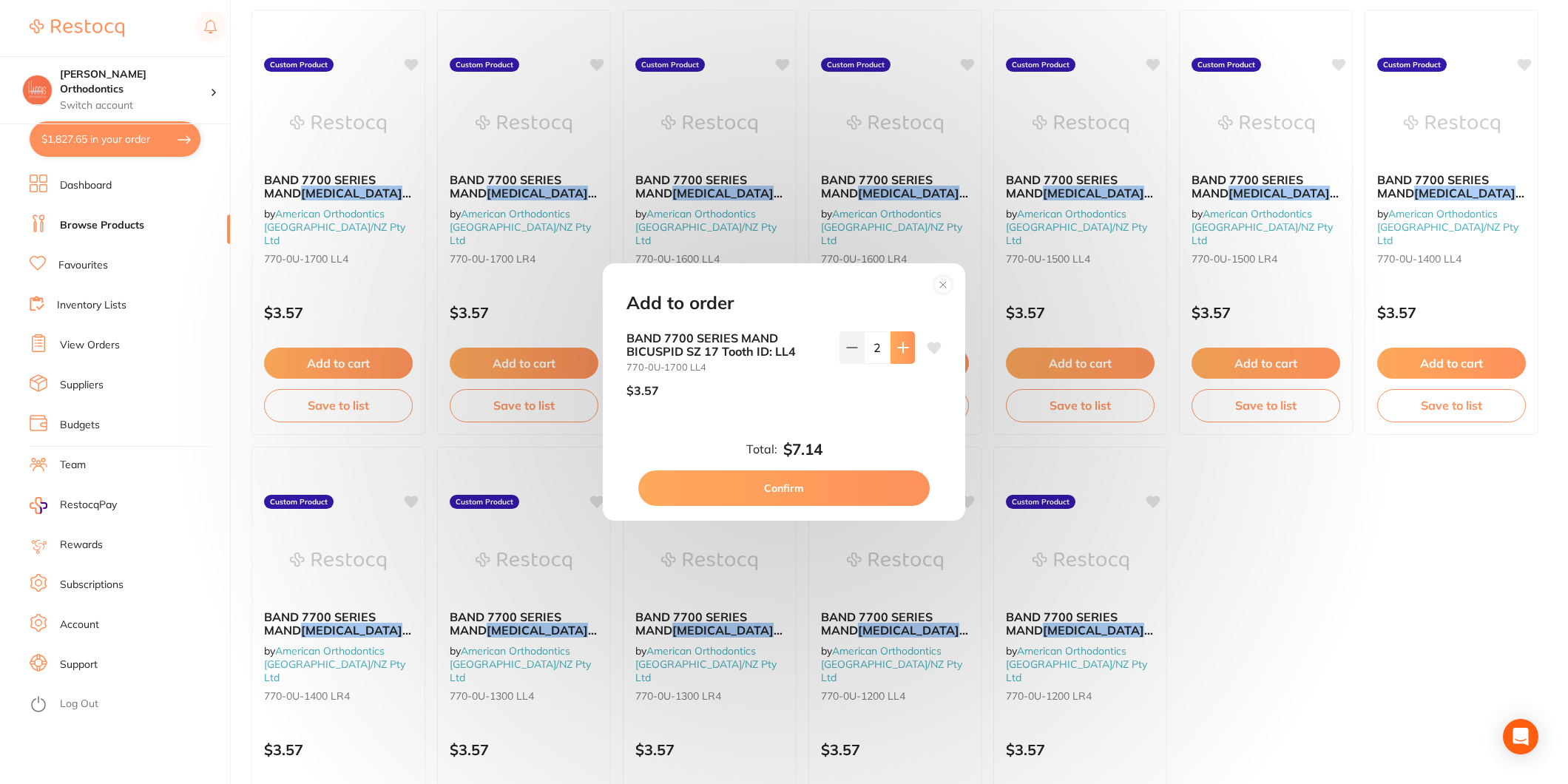
click at [898, 349] on icon at bounding box center [903, 348] width 10 height 10
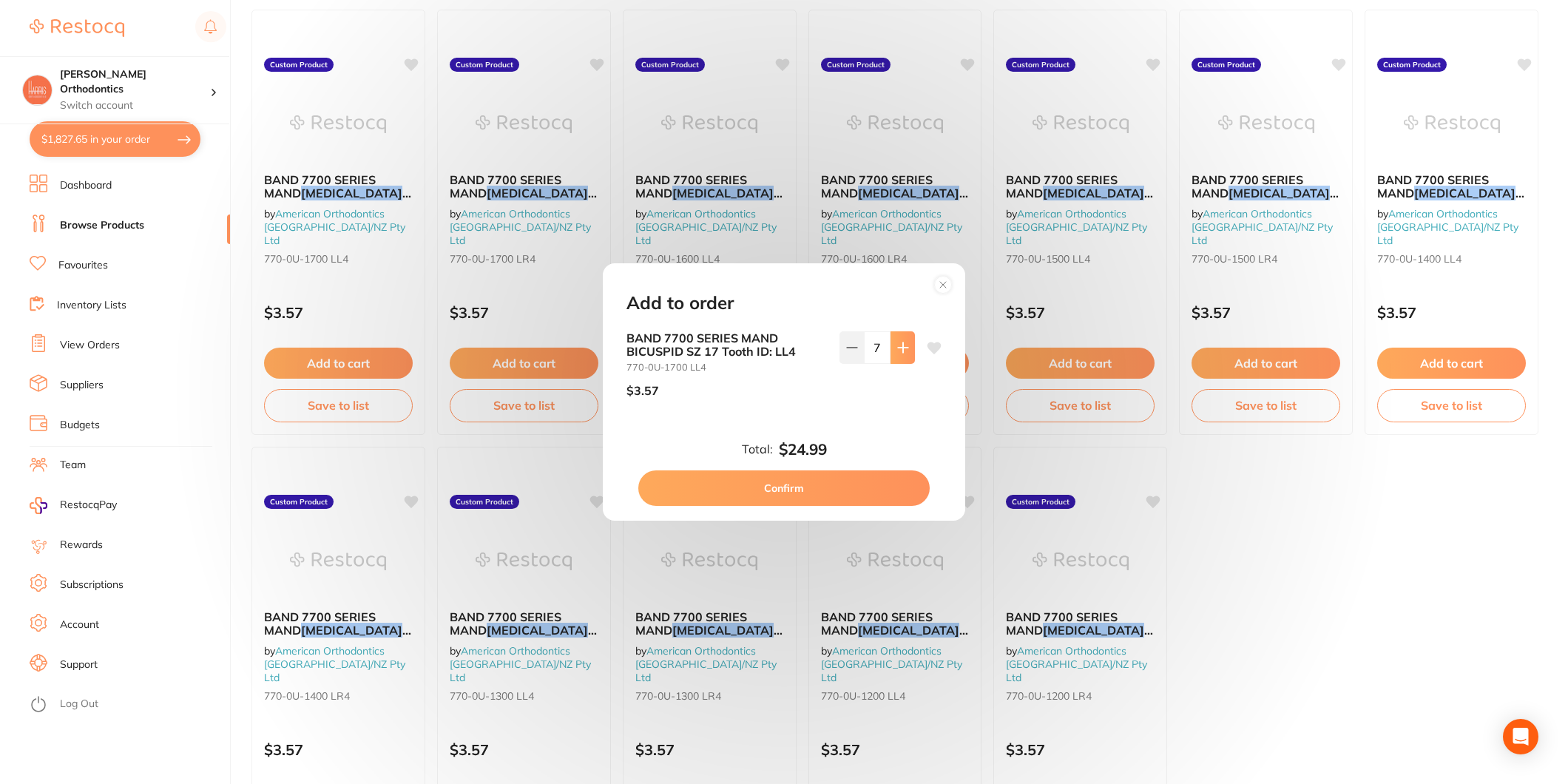
click at [898, 349] on icon at bounding box center [903, 348] width 10 height 10
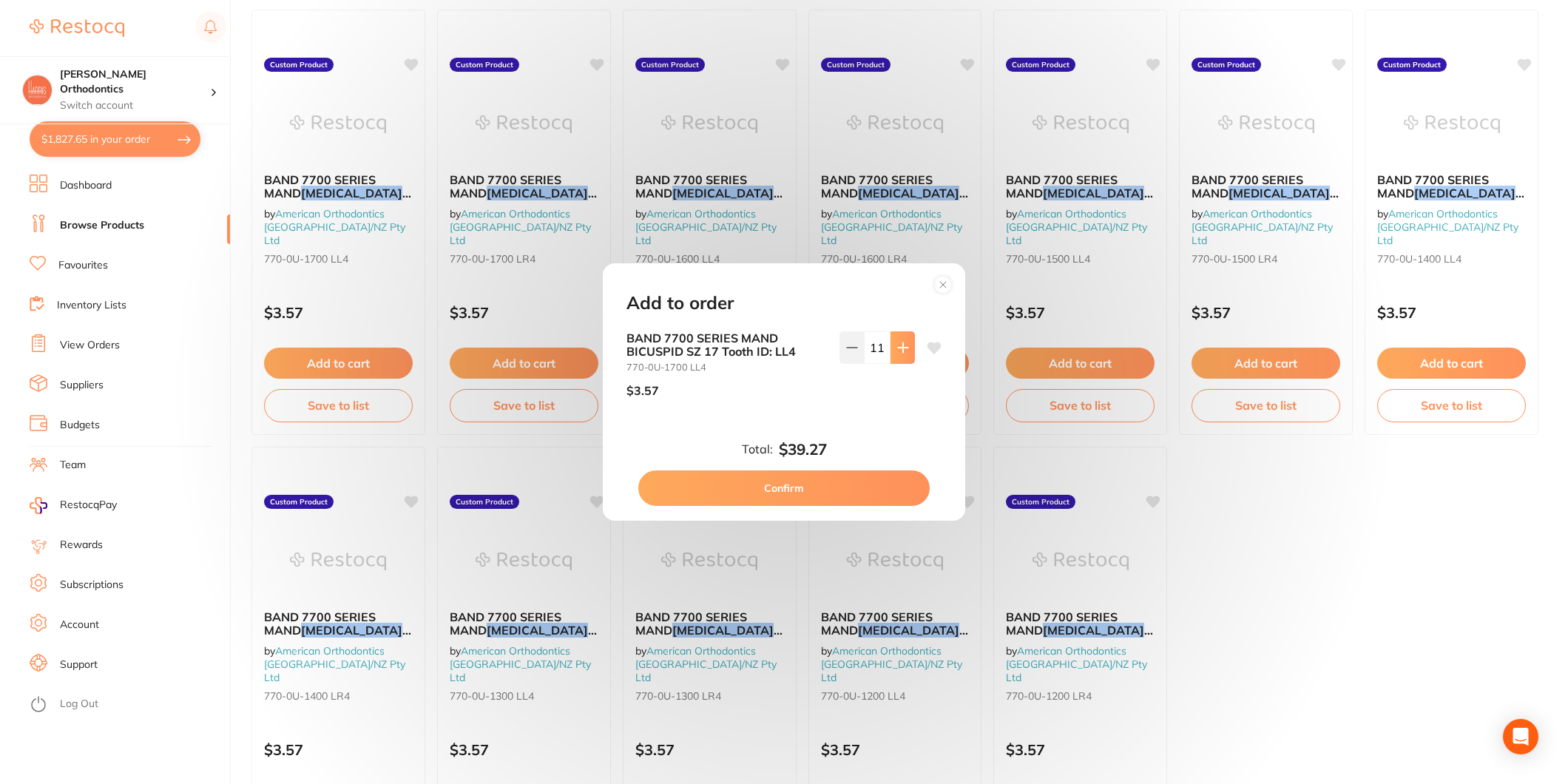
type input "12"
click at [799, 485] on button "Confirm" at bounding box center [784, 488] width 291 height 36
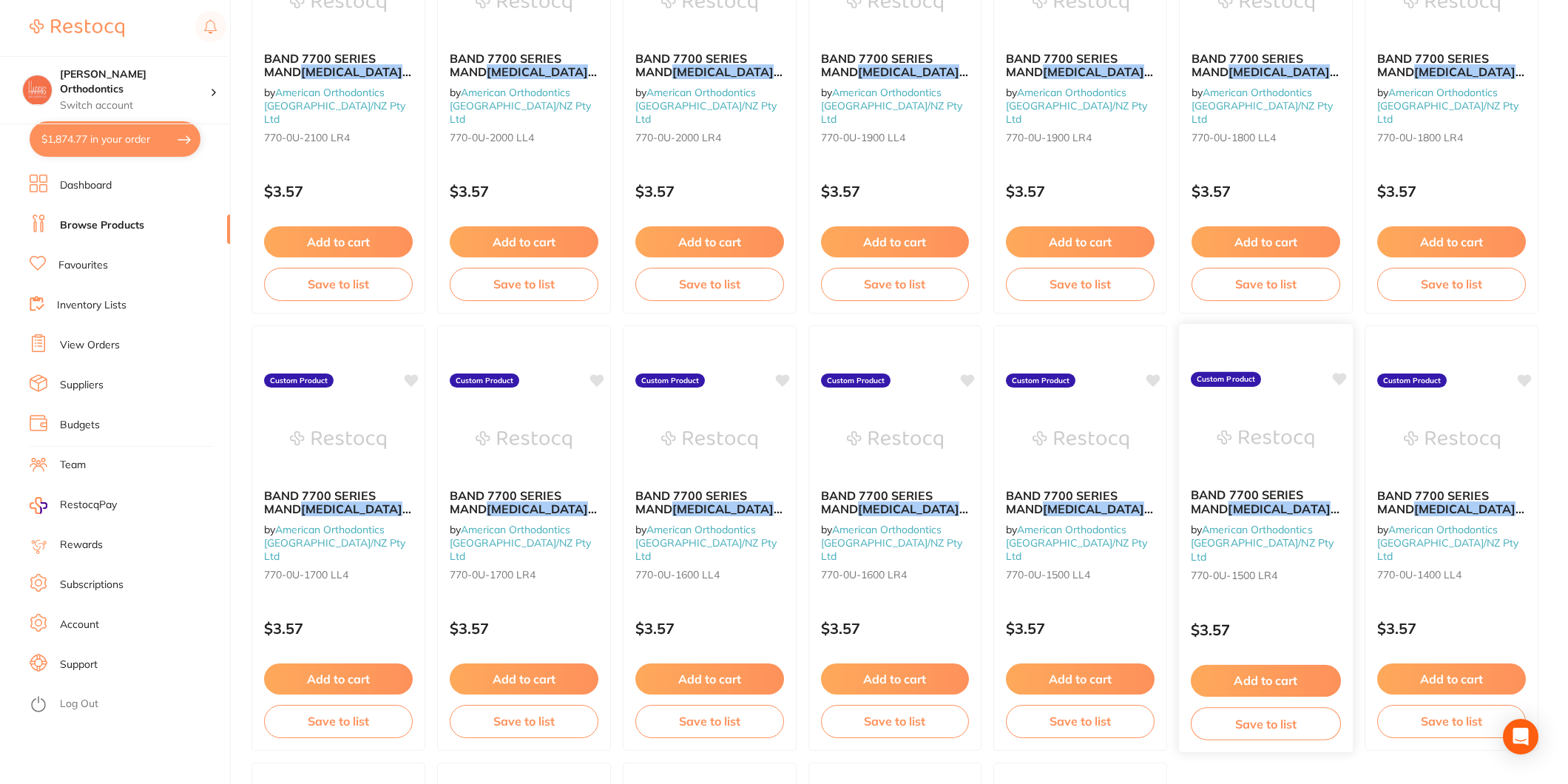
scroll to position [2493, 0]
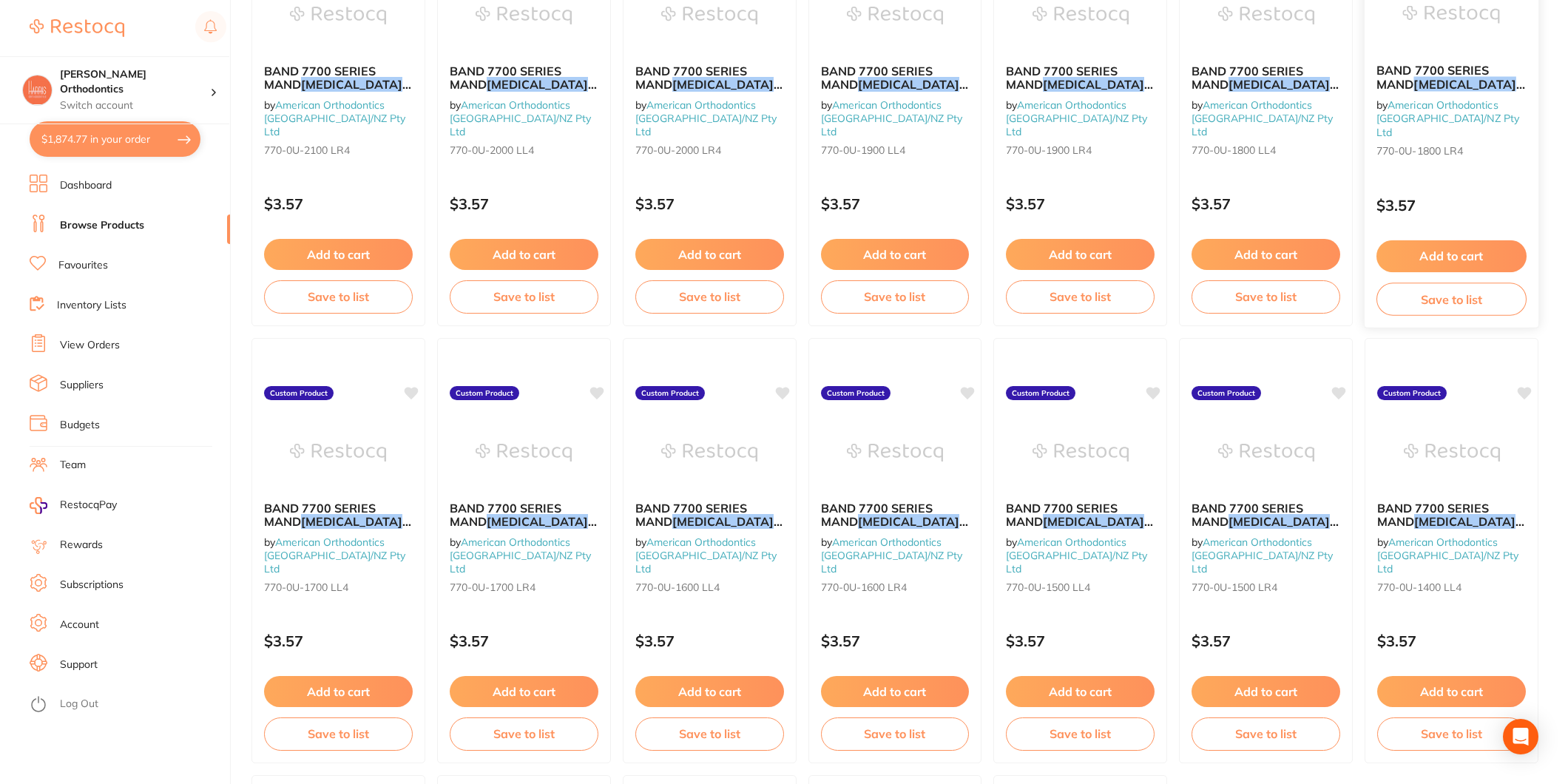
click at [1458, 230] on div "Add to cart Save to list" at bounding box center [1451, 278] width 174 height 99
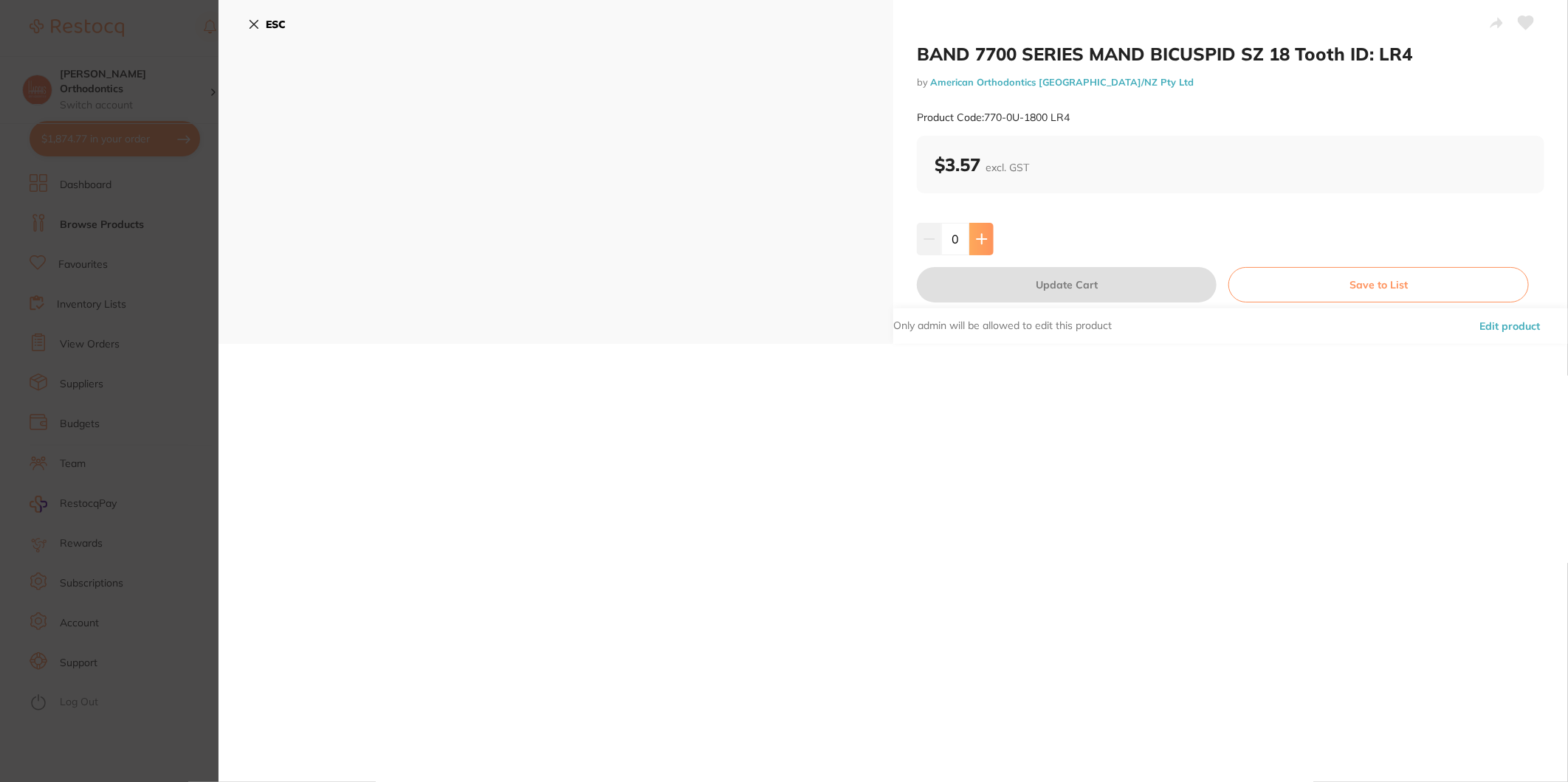
click at [976, 241] on icon at bounding box center [982, 239] width 12 height 12
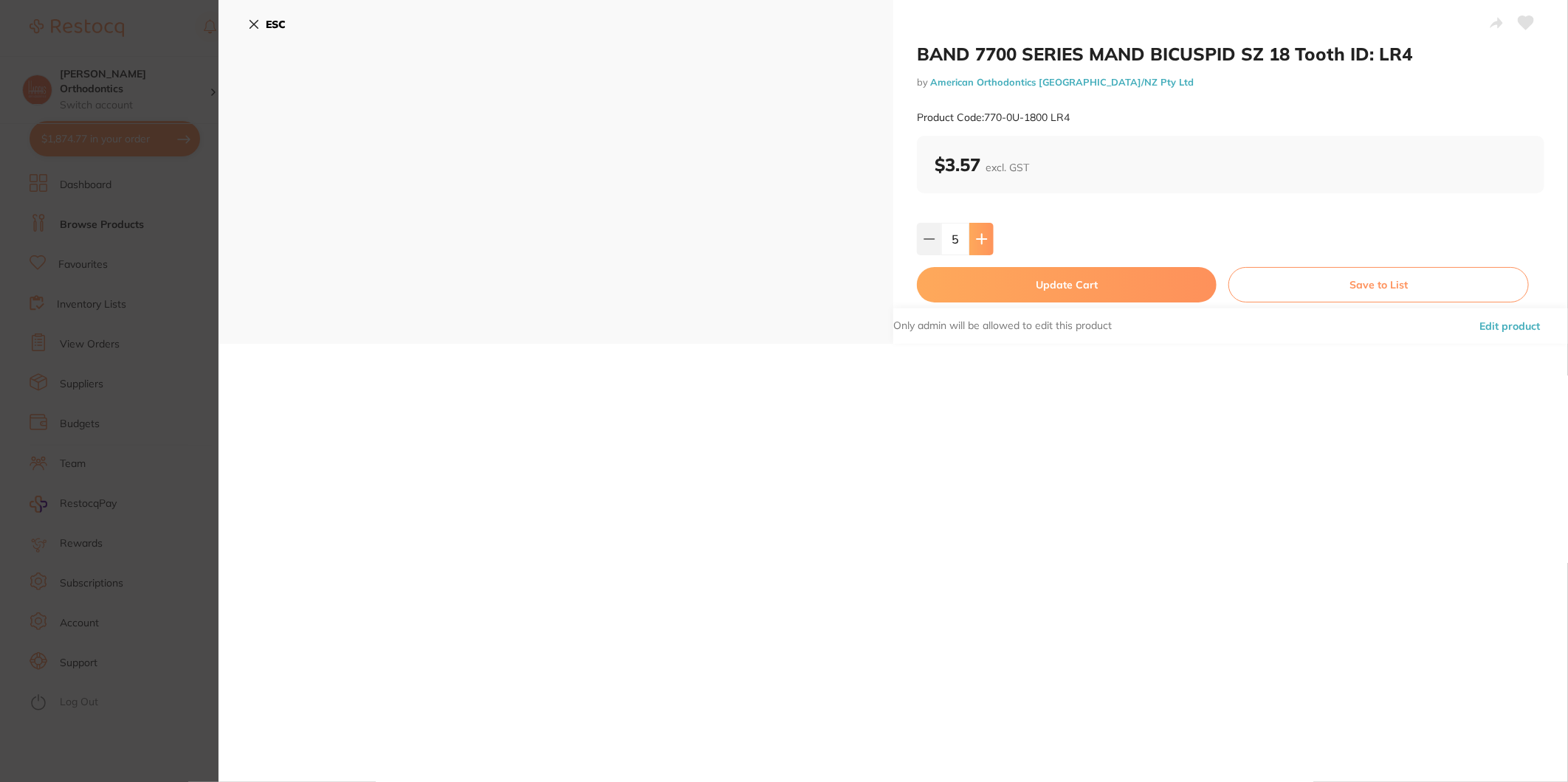
click at [976, 241] on icon at bounding box center [982, 239] width 12 height 12
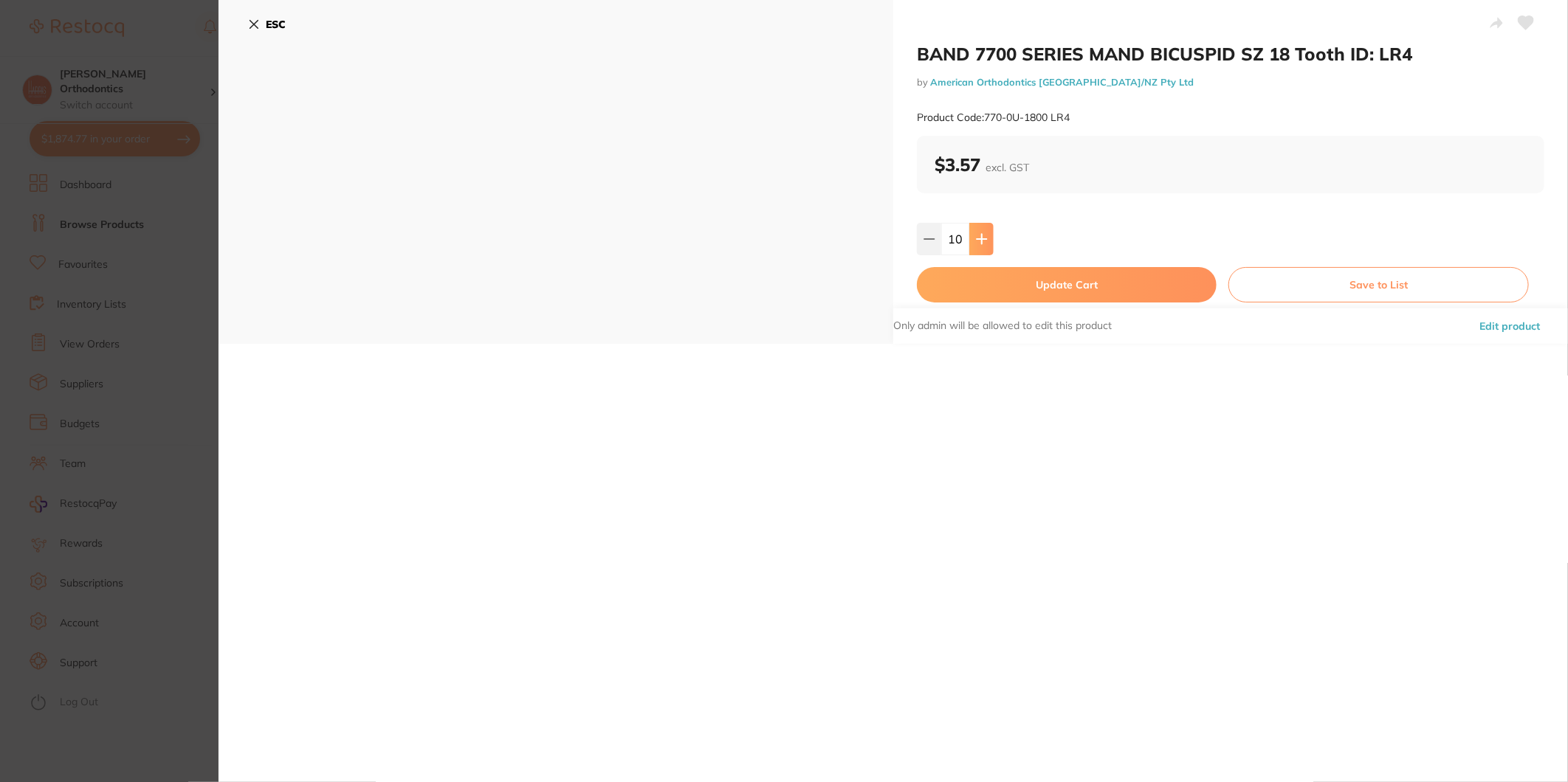
click at [976, 241] on icon at bounding box center [982, 239] width 12 height 12
type input "12"
click at [973, 266] on div "BAND 7700 SERIES MAND [MEDICAL_DATA] SZ 18 Tooth ID: LR4 by American Orthodonti…" at bounding box center [1230, 172] width 674 height 344
click at [973, 268] on button "Update Cart" at bounding box center [1066, 285] width 300 height 36
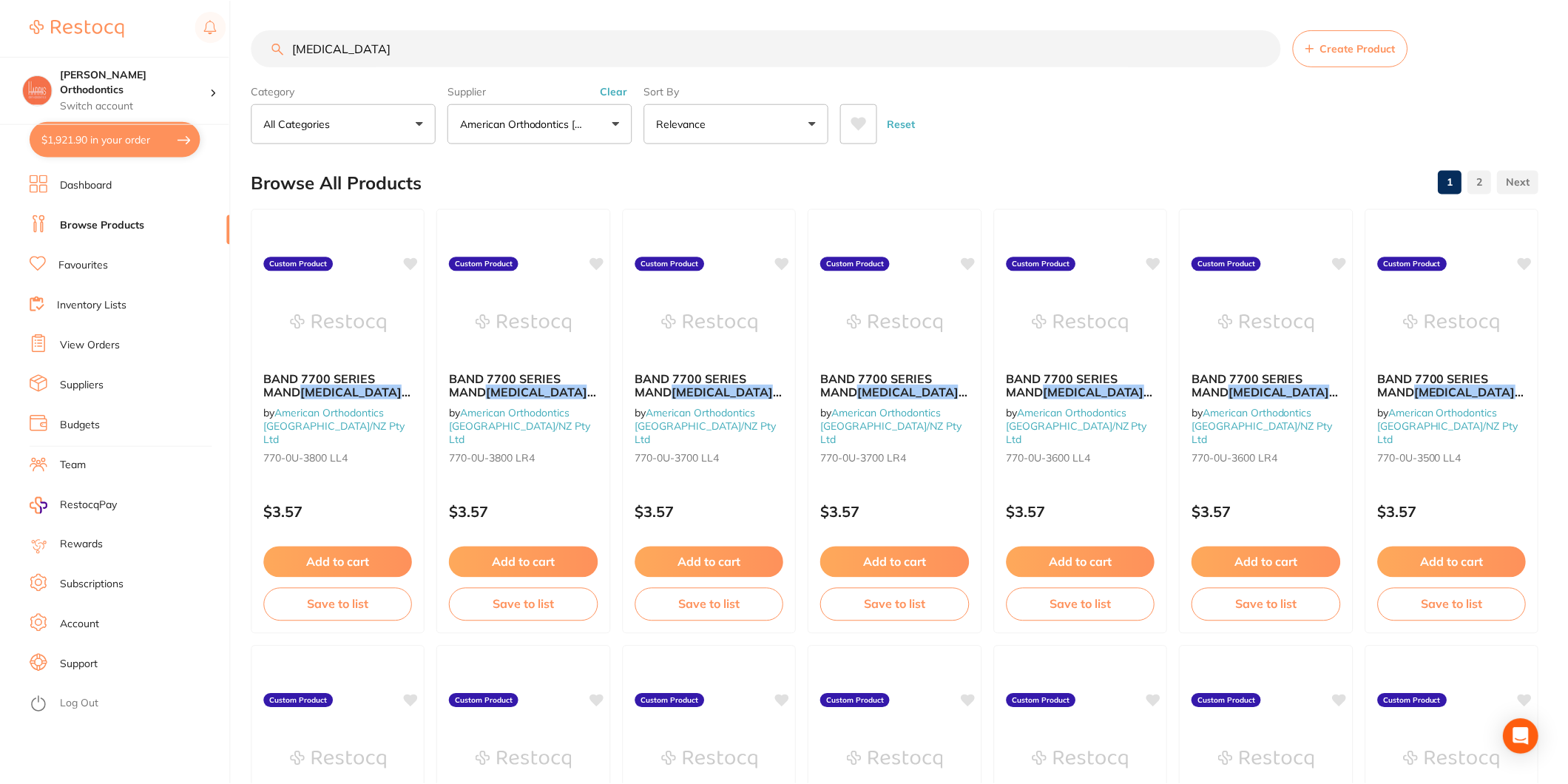
scroll to position [2493, 0]
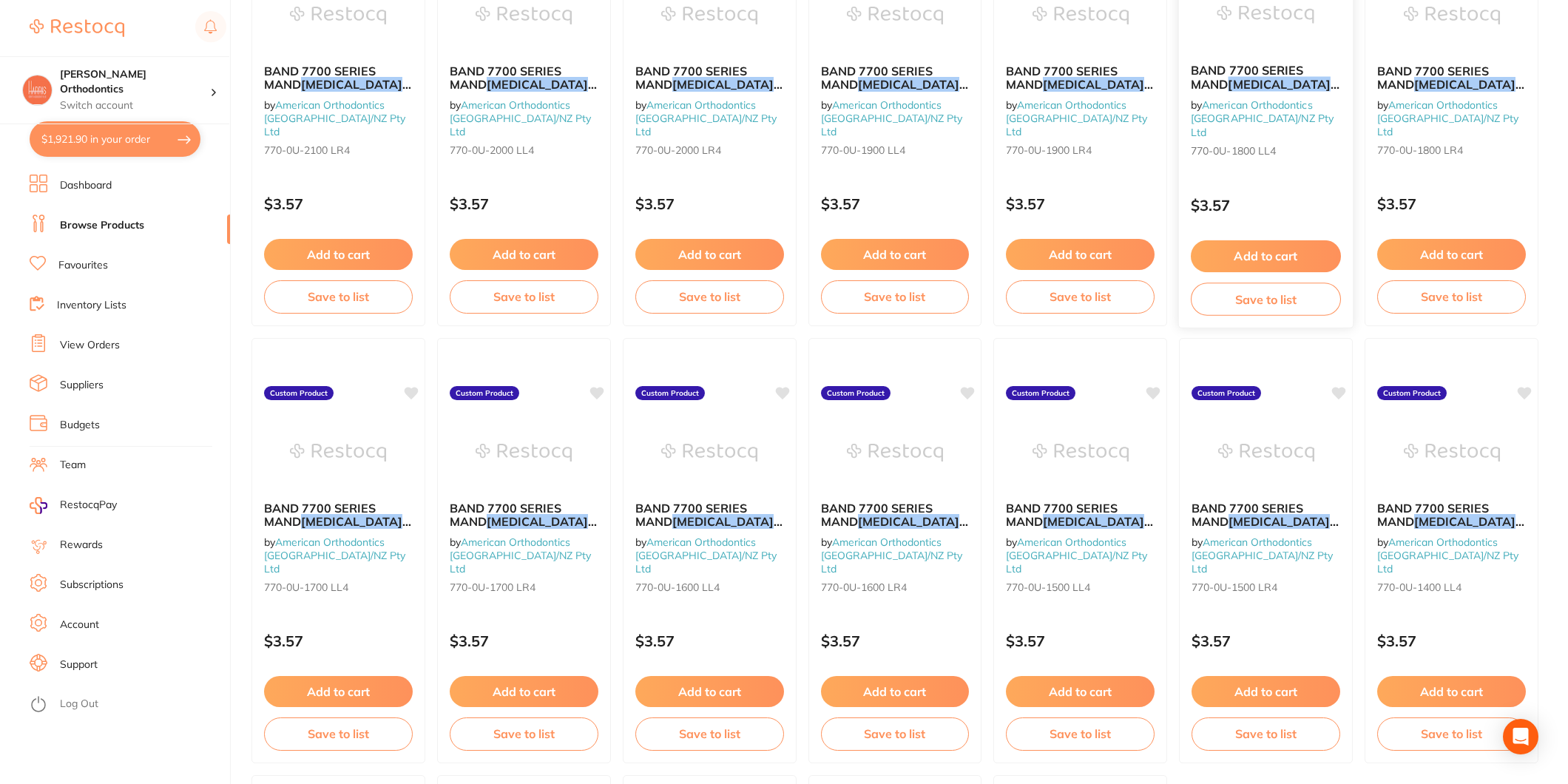
click at [1259, 246] on button "Add to cart" at bounding box center [1266, 256] width 150 height 32
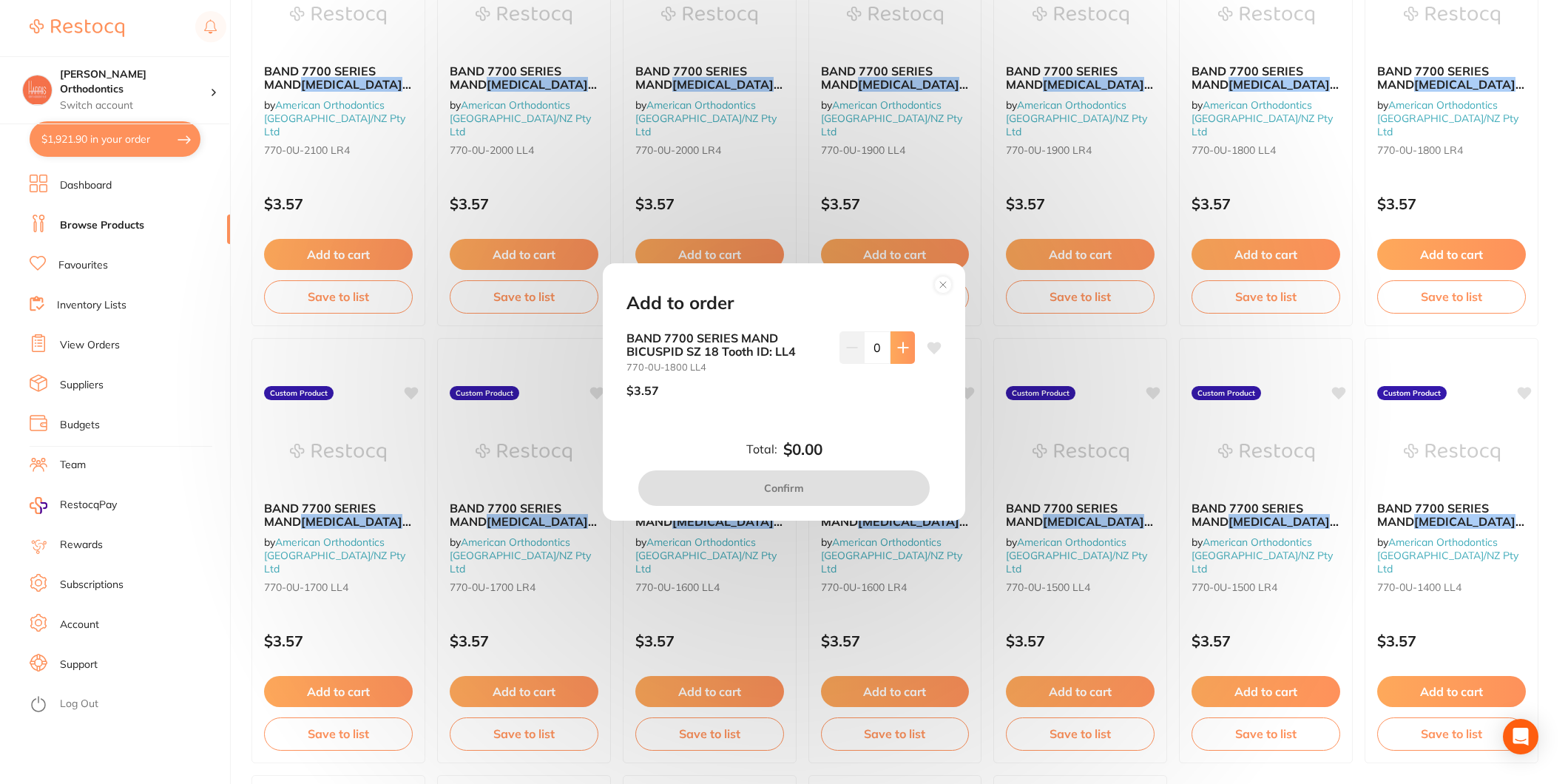
click at [901, 346] on icon at bounding box center [903, 348] width 12 height 12
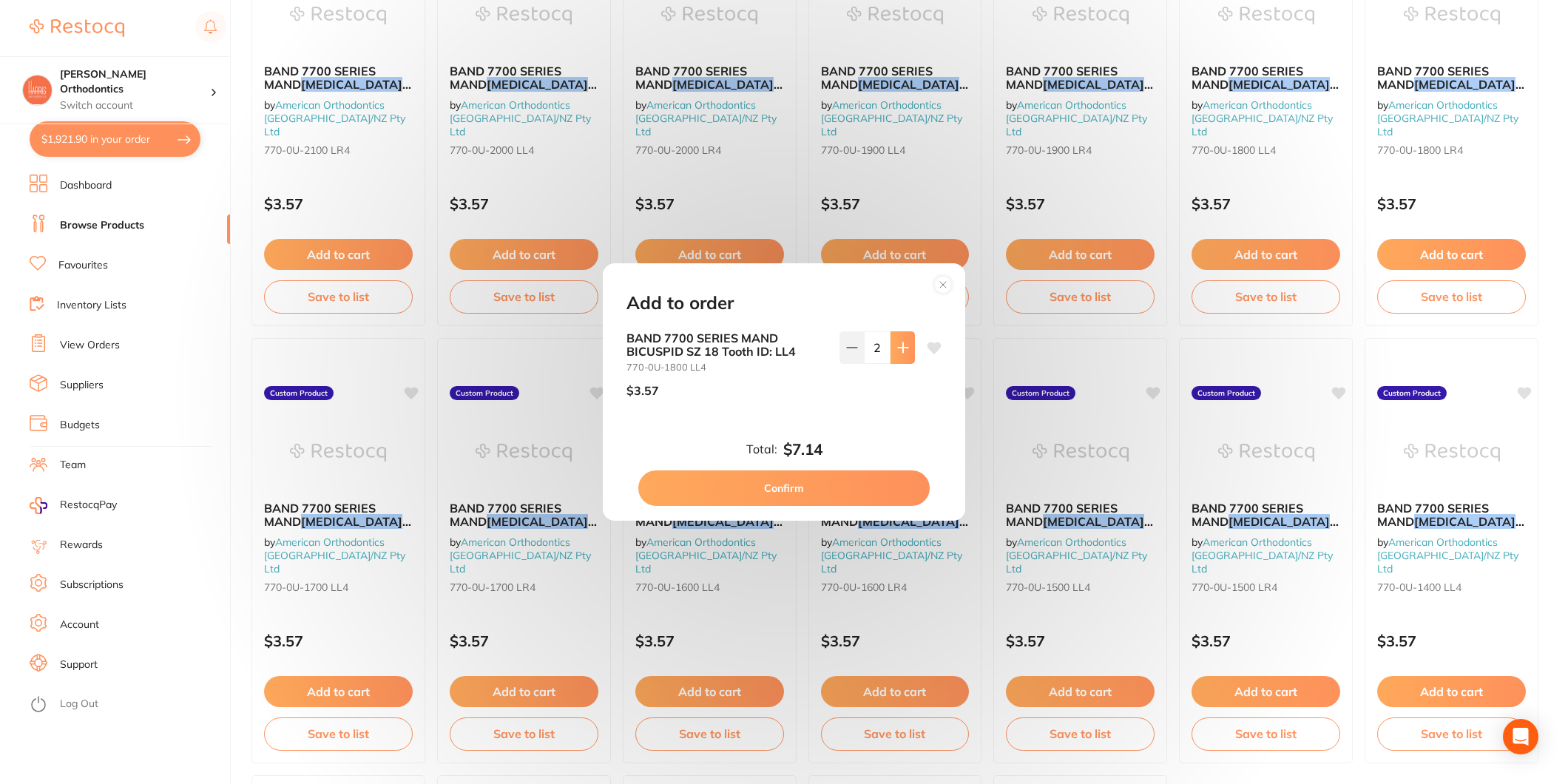
click at [901, 346] on icon at bounding box center [903, 348] width 12 height 12
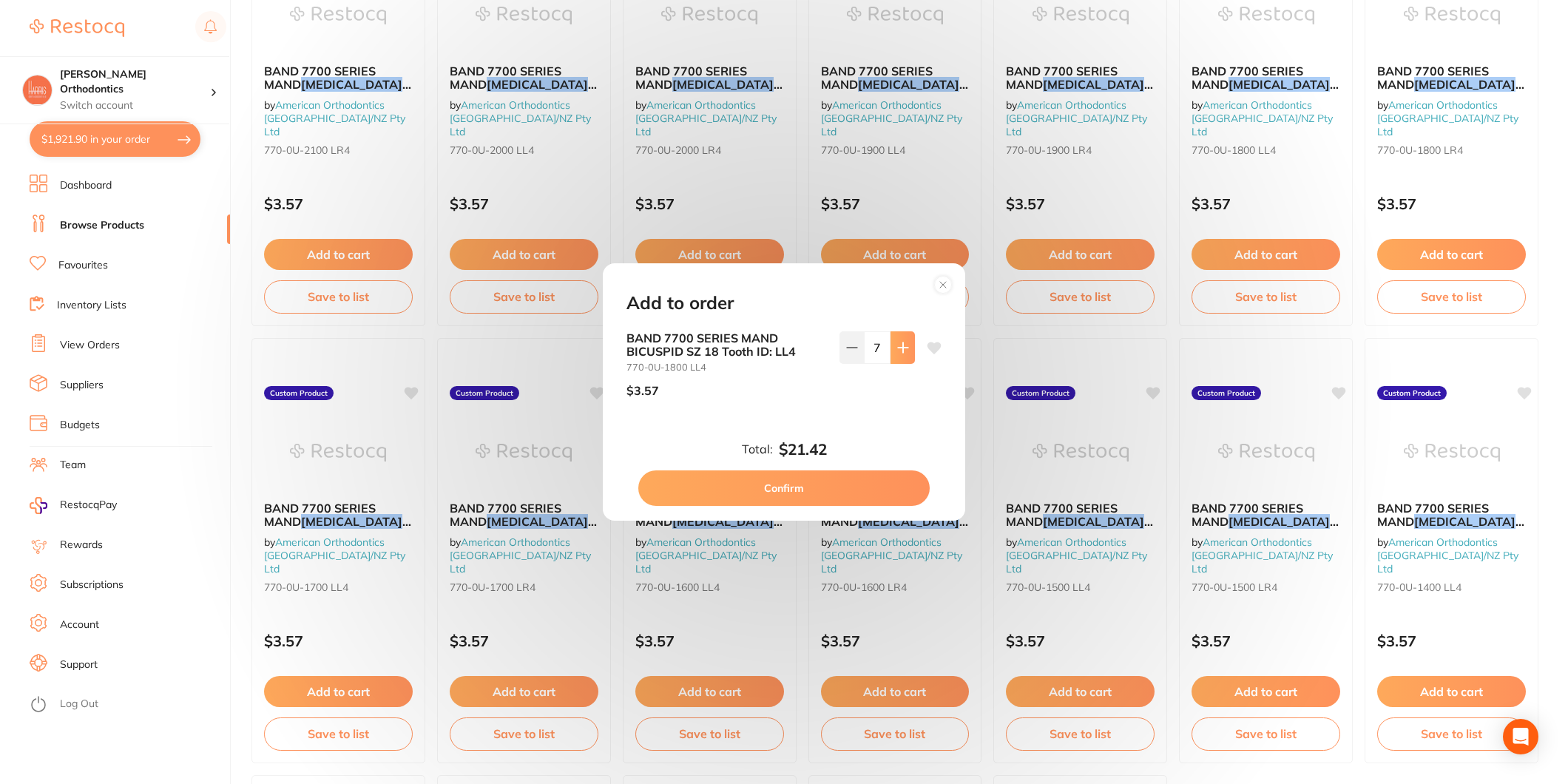
click at [901, 346] on icon at bounding box center [903, 348] width 12 height 12
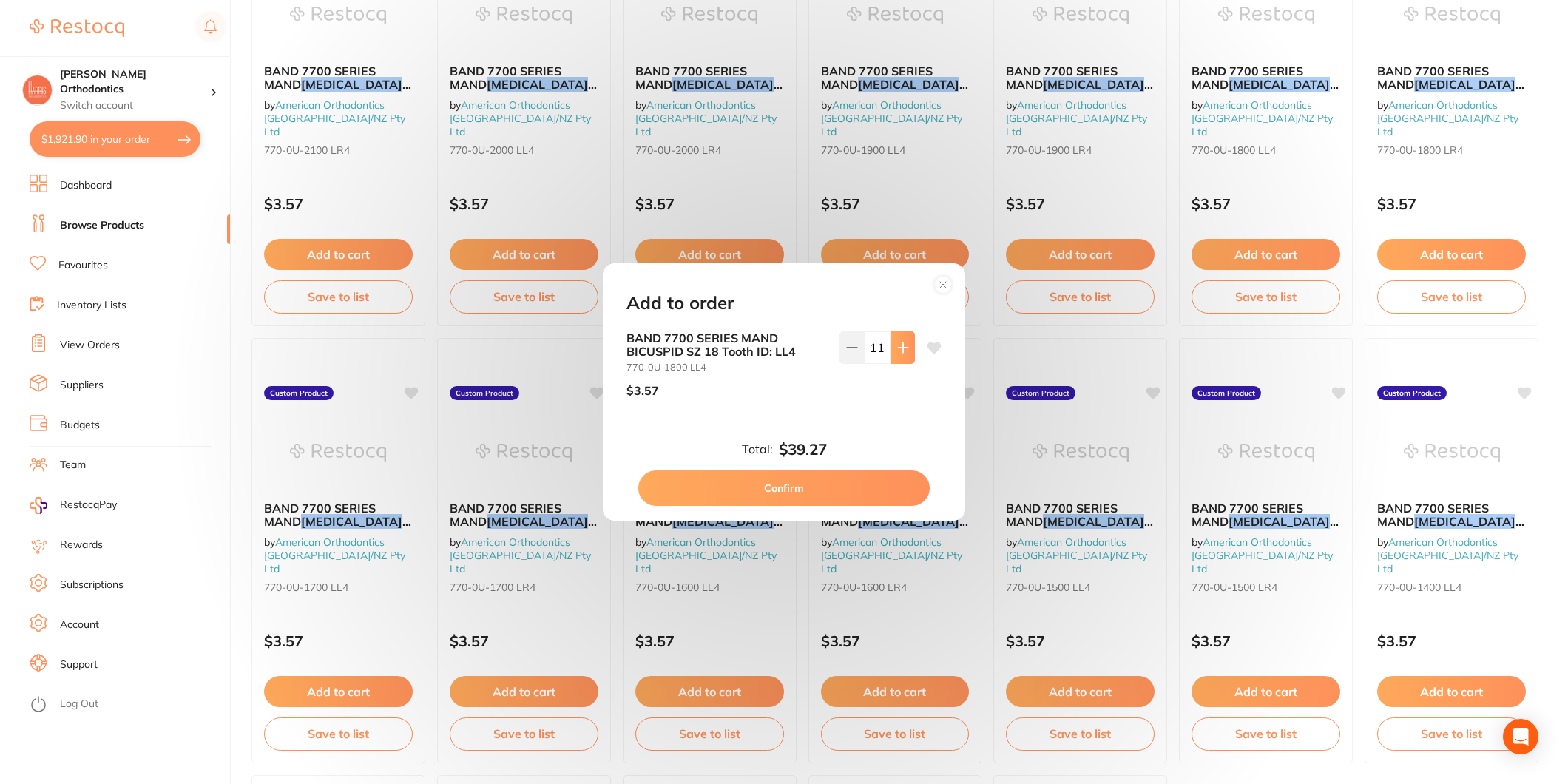
type input "12"
click at [821, 482] on button "Confirm" at bounding box center [784, 488] width 291 height 36
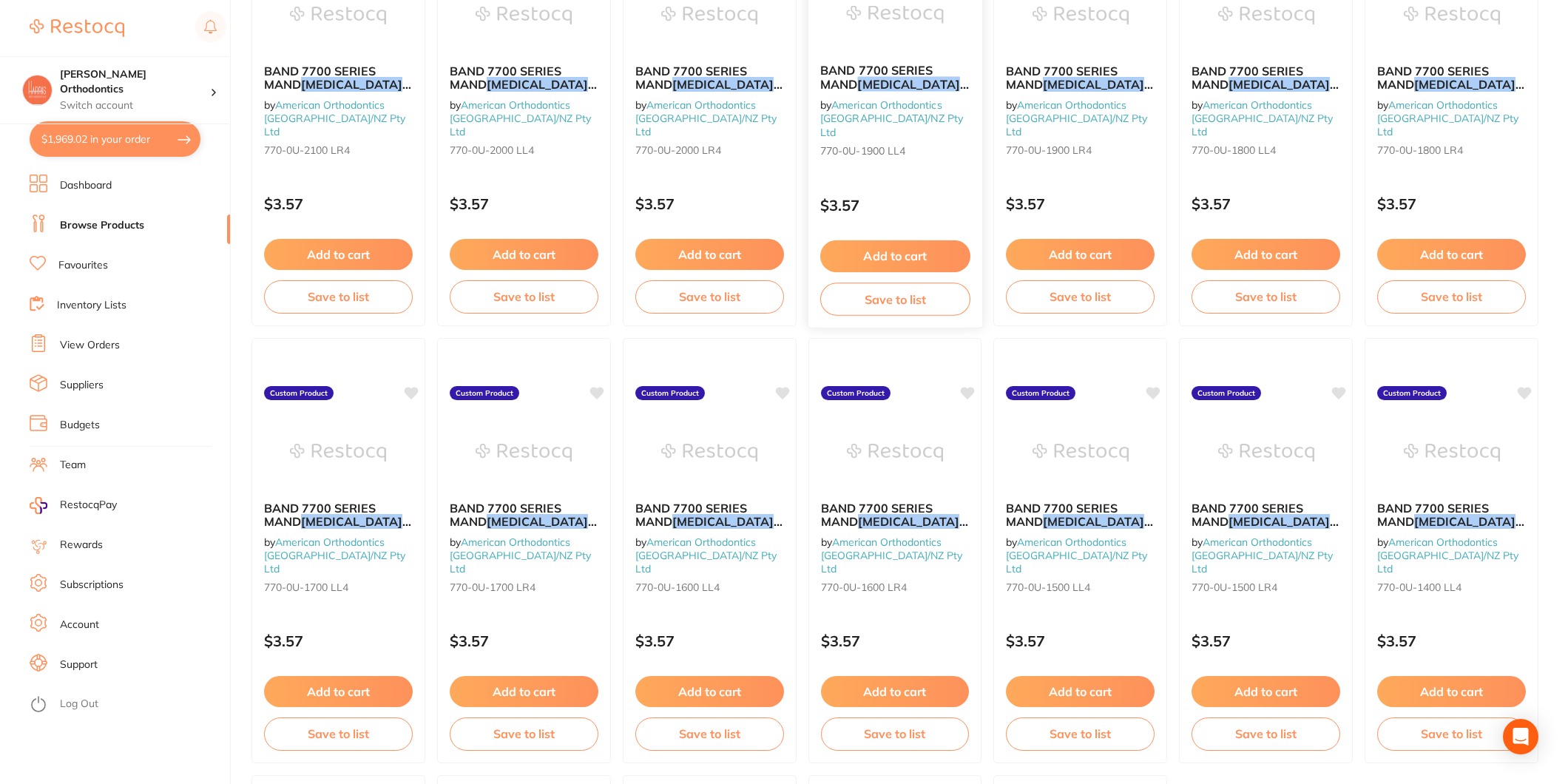
click at [910, 246] on button "Add to cart" at bounding box center [896, 256] width 150 height 32
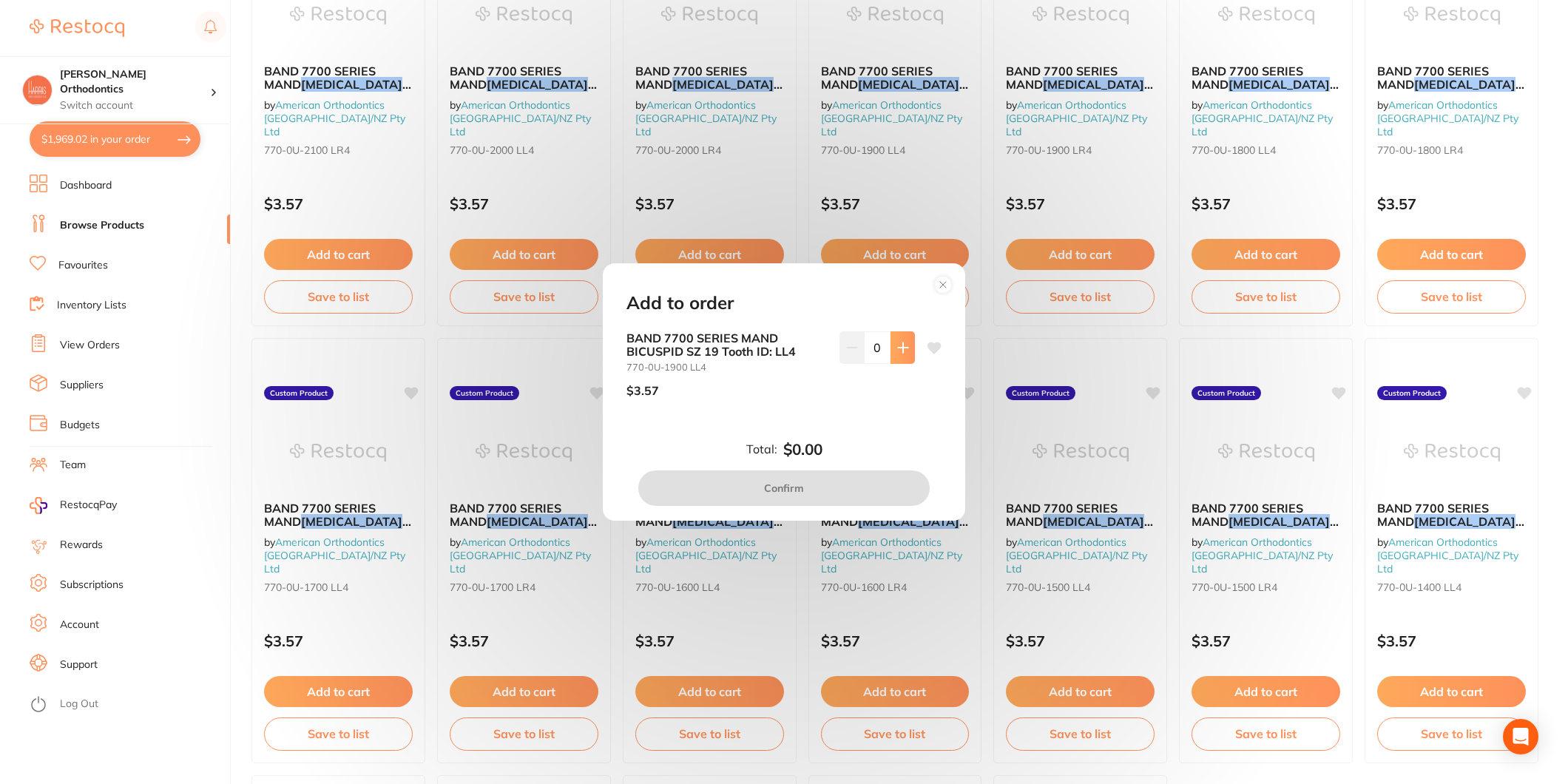
click at [902, 346] on icon at bounding box center [903, 348] width 12 height 12
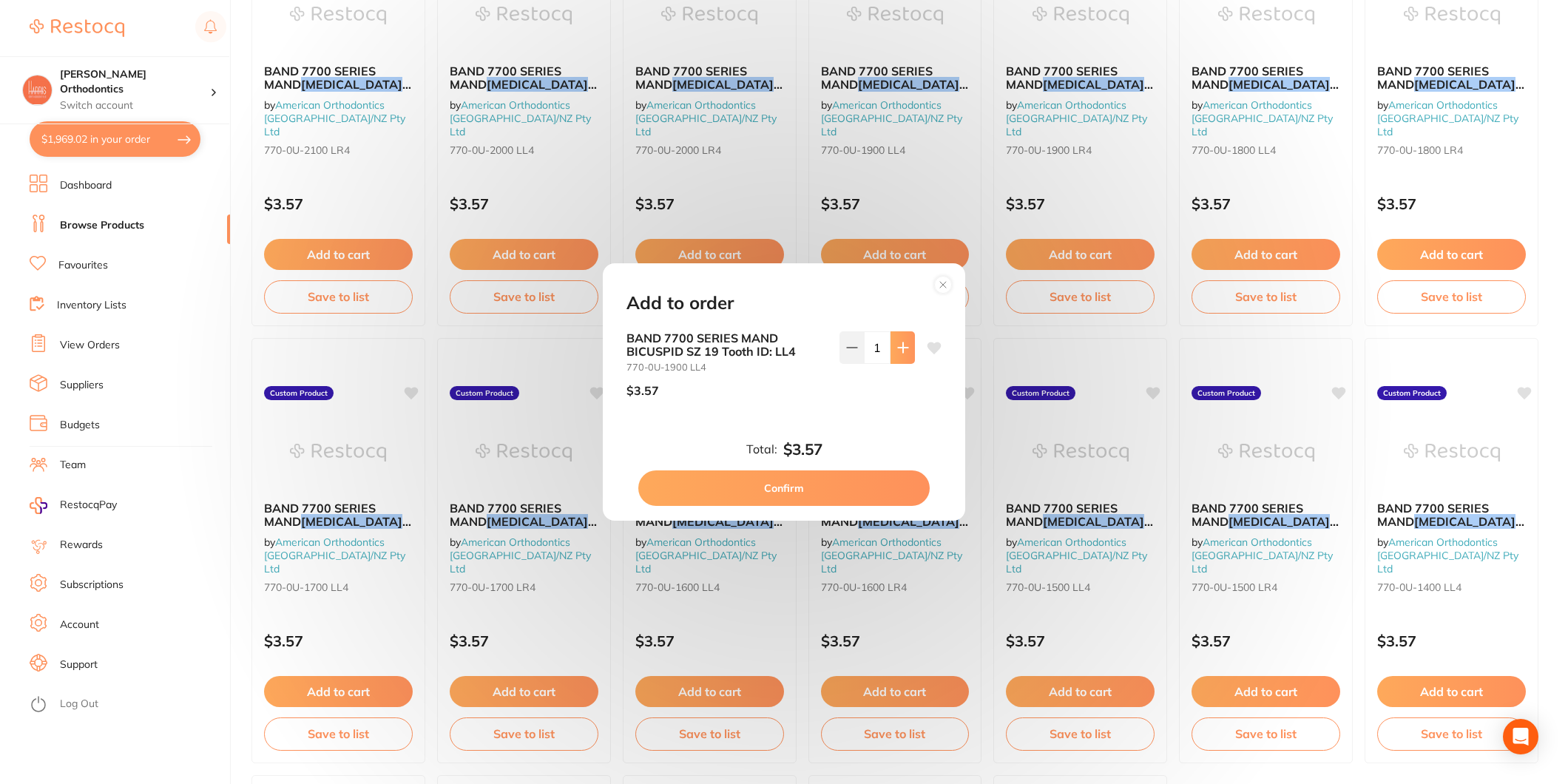
click at [902, 346] on icon at bounding box center [903, 348] width 12 height 12
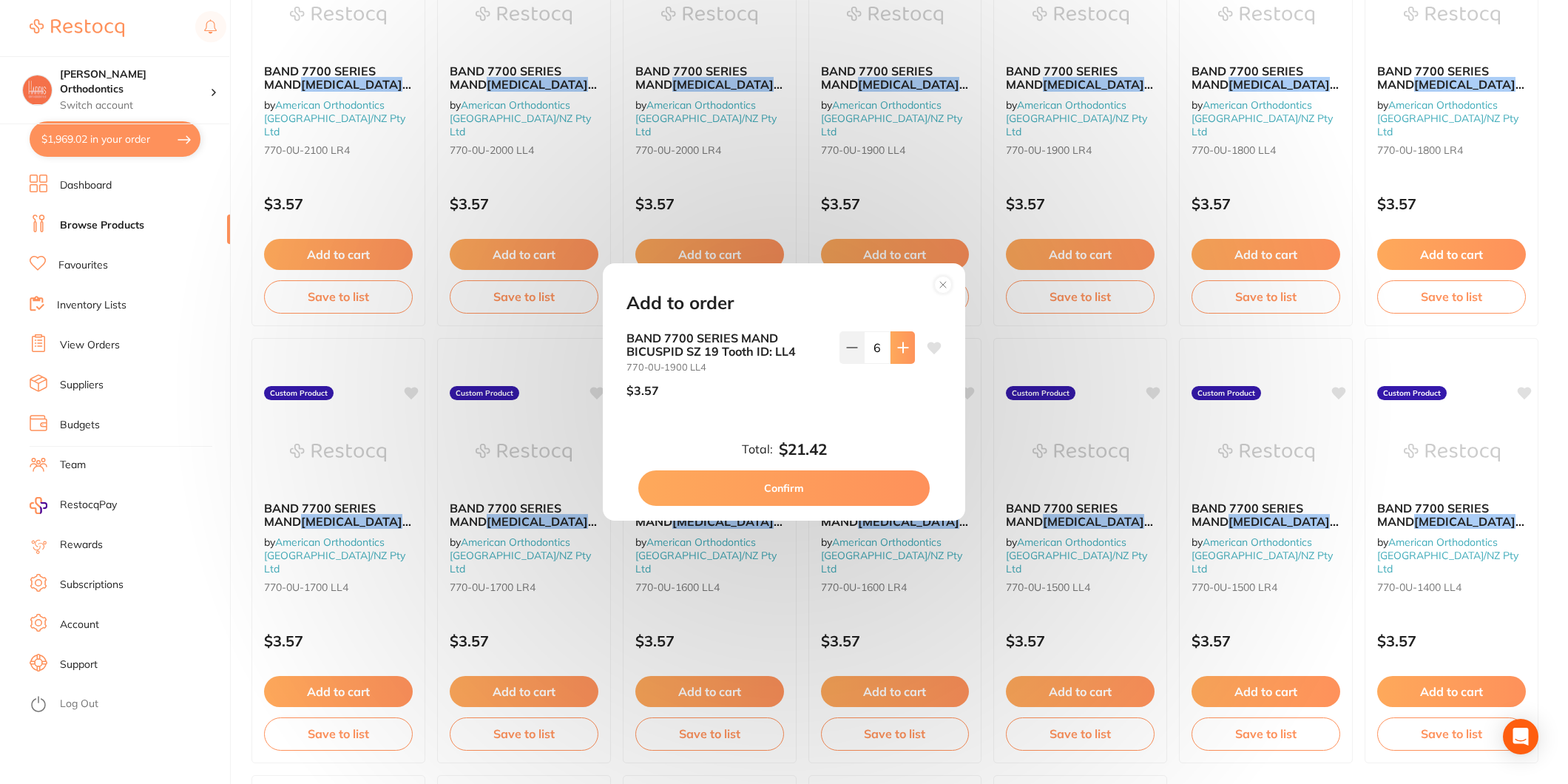
click at [902, 346] on icon at bounding box center [903, 348] width 12 height 12
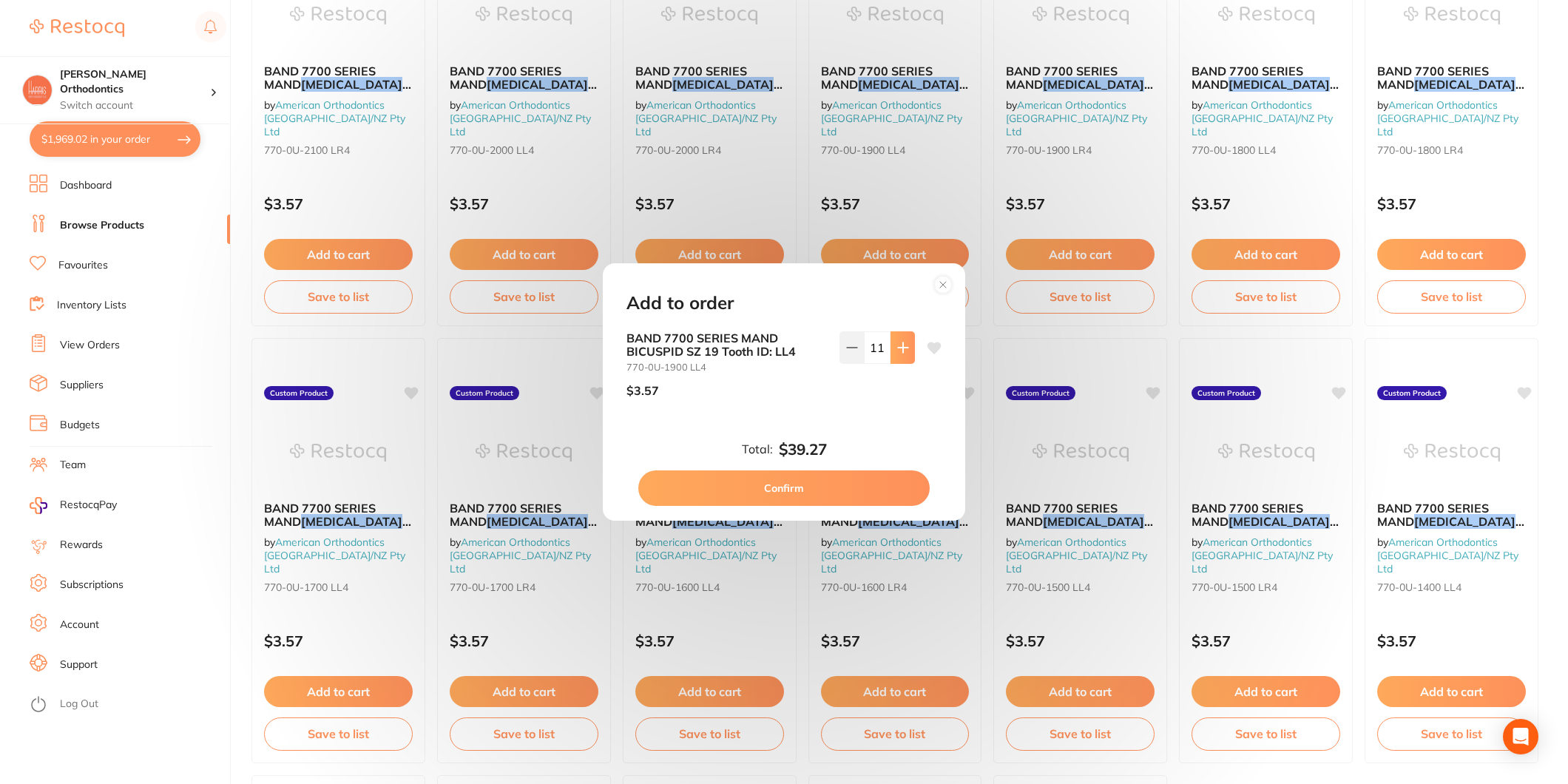
click at [902, 346] on icon at bounding box center [903, 348] width 12 height 12
type input "12"
click at [840, 481] on button "Confirm" at bounding box center [784, 488] width 291 height 36
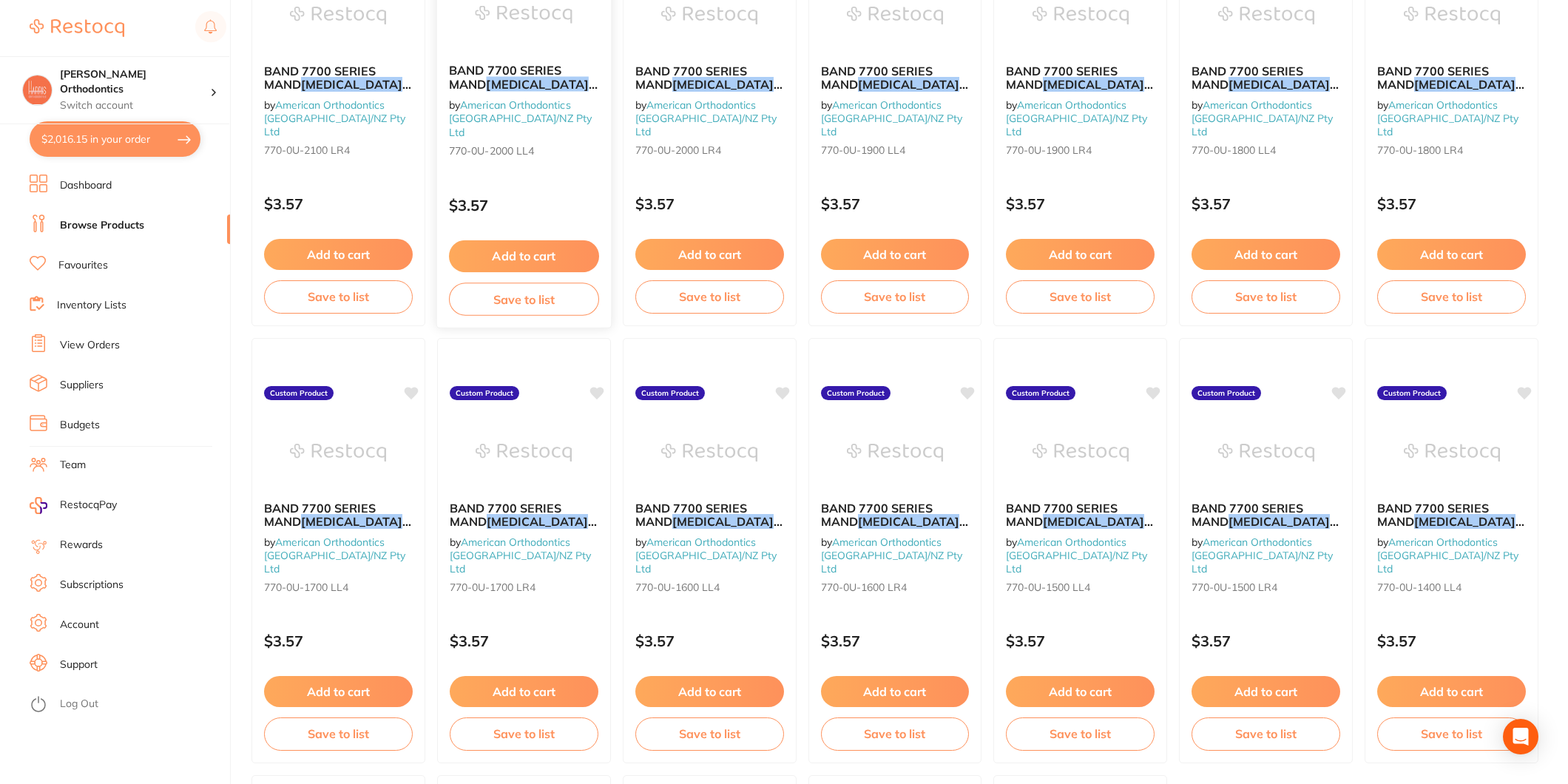
click at [543, 257] on button "Add to cart" at bounding box center [524, 256] width 150 height 32
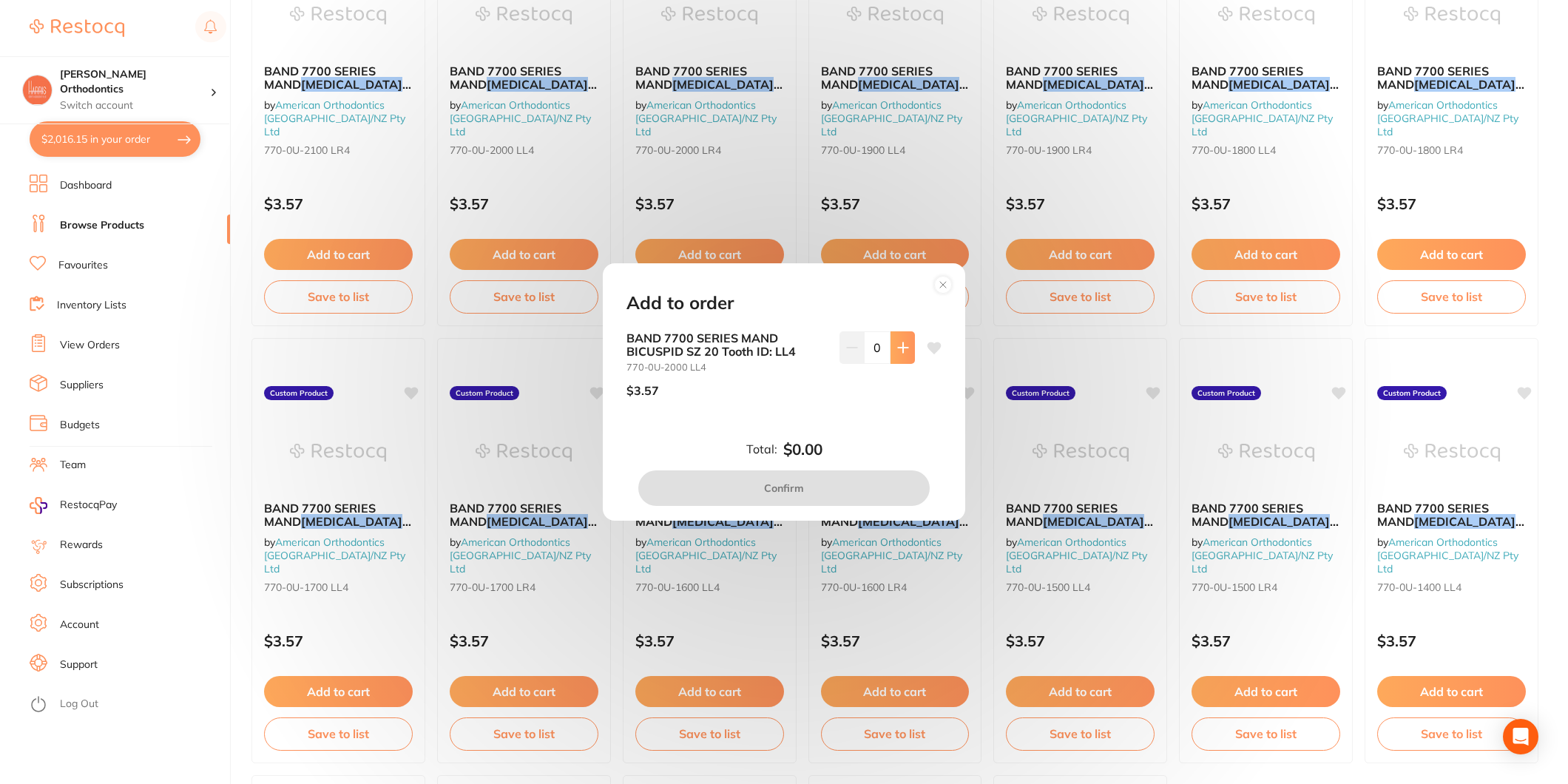
click at [892, 351] on button at bounding box center [902, 347] width 24 height 32
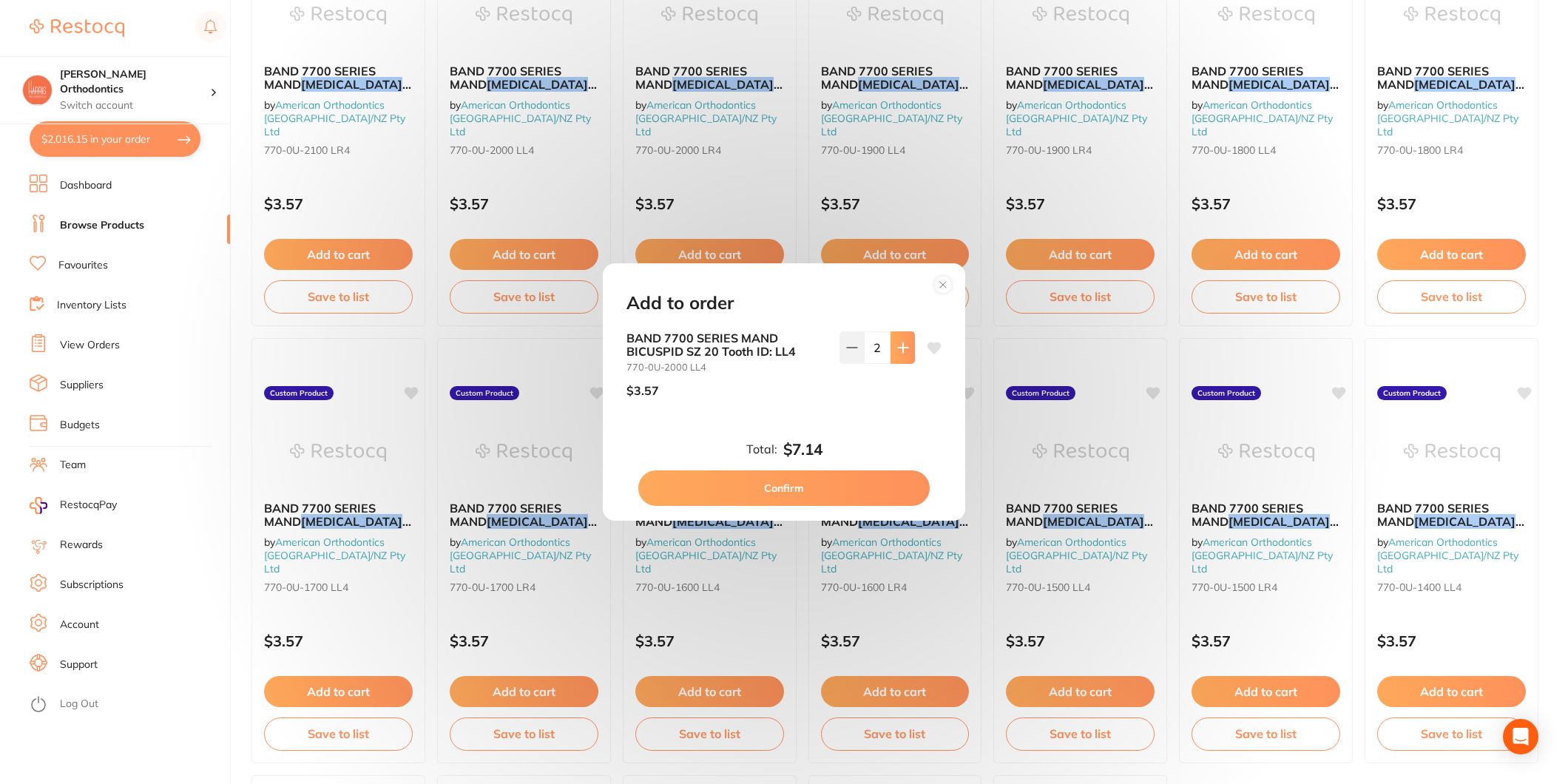
click at [892, 351] on button at bounding box center [902, 347] width 24 height 32
click at [893, 351] on button at bounding box center [902, 347] width 24 height 32
click at [897, 351] on icon at bounding box center [903, 348] width 12 height 12
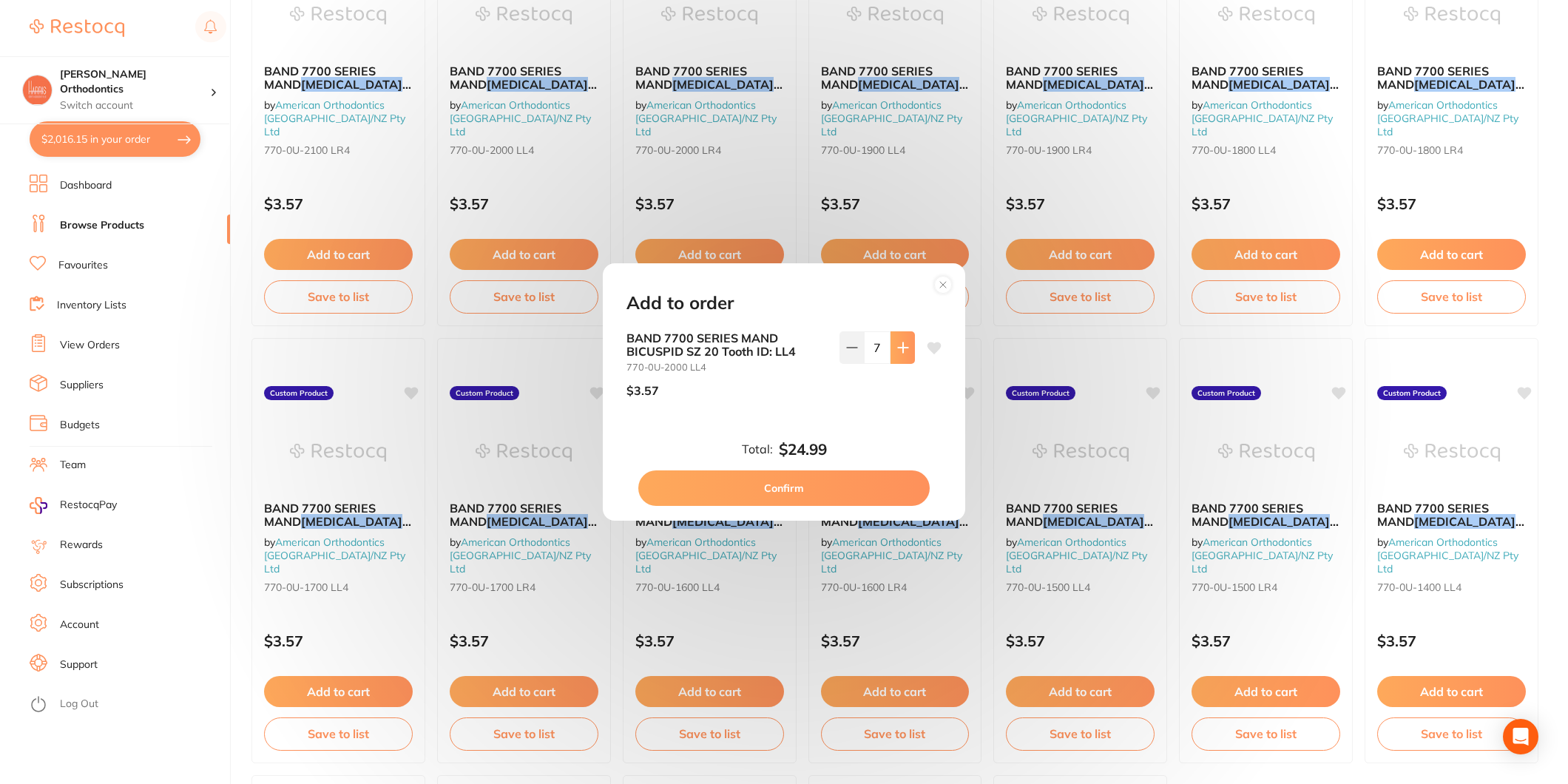
click at [897, 351] on icon at bounding box center [903, 348] width 12 height 12
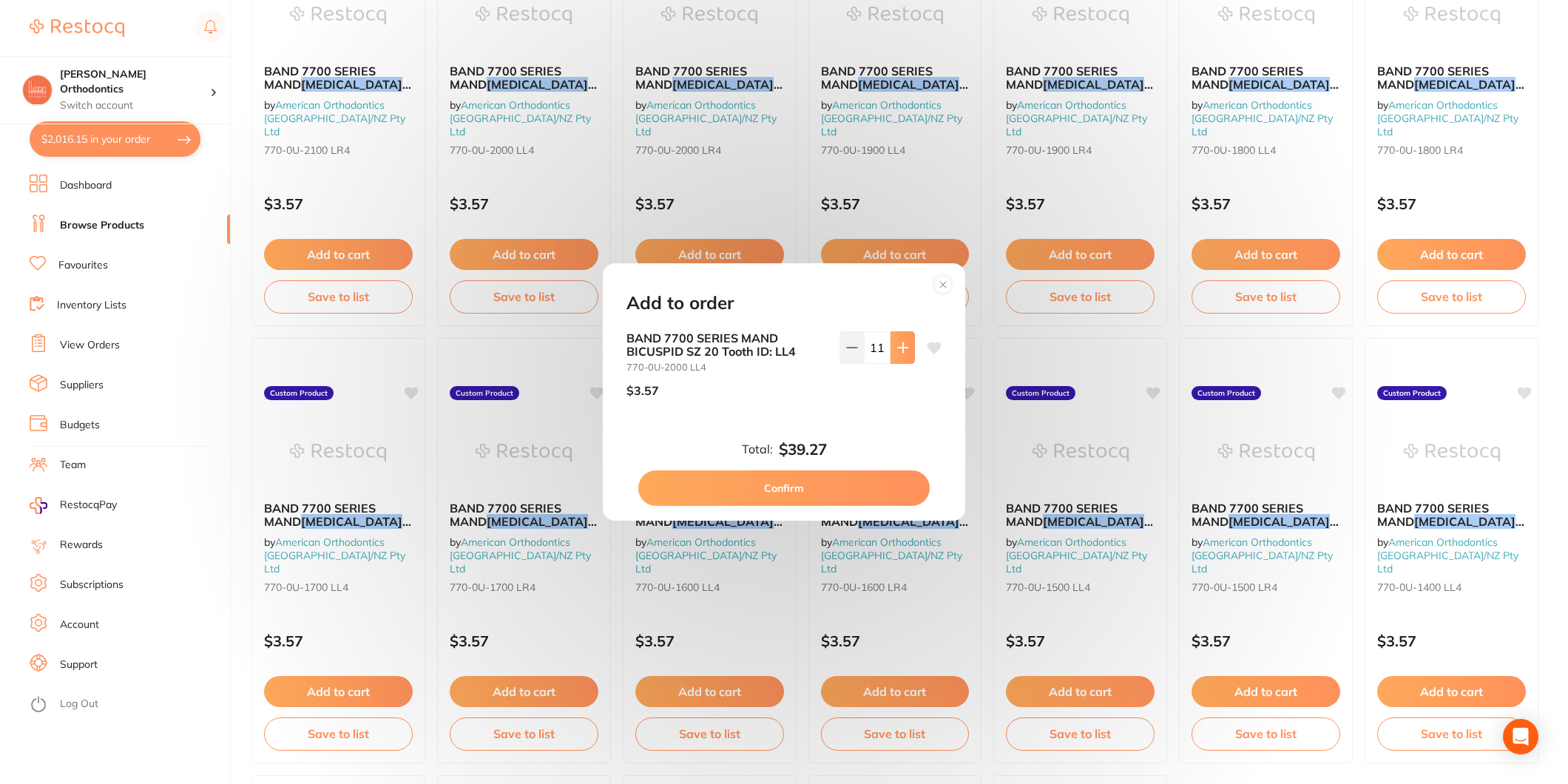
type input "12"
click at [824, 486] on button "Confirm" at bounding box center [784, 488] width 291 height 36
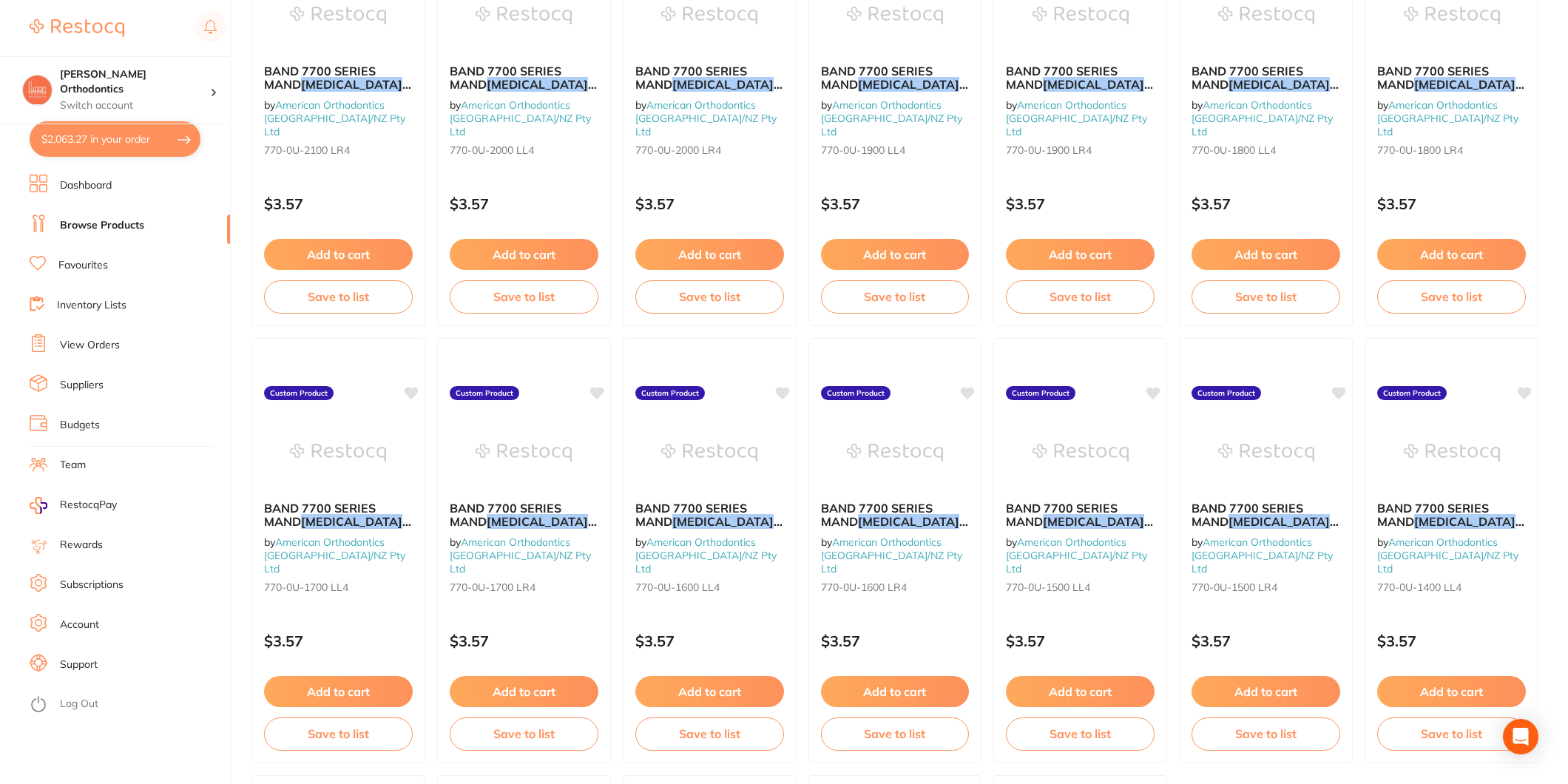
click at [91, 146] on button "$2,063.27 in your order" at bounding box center [115, 139] width 171 height 36
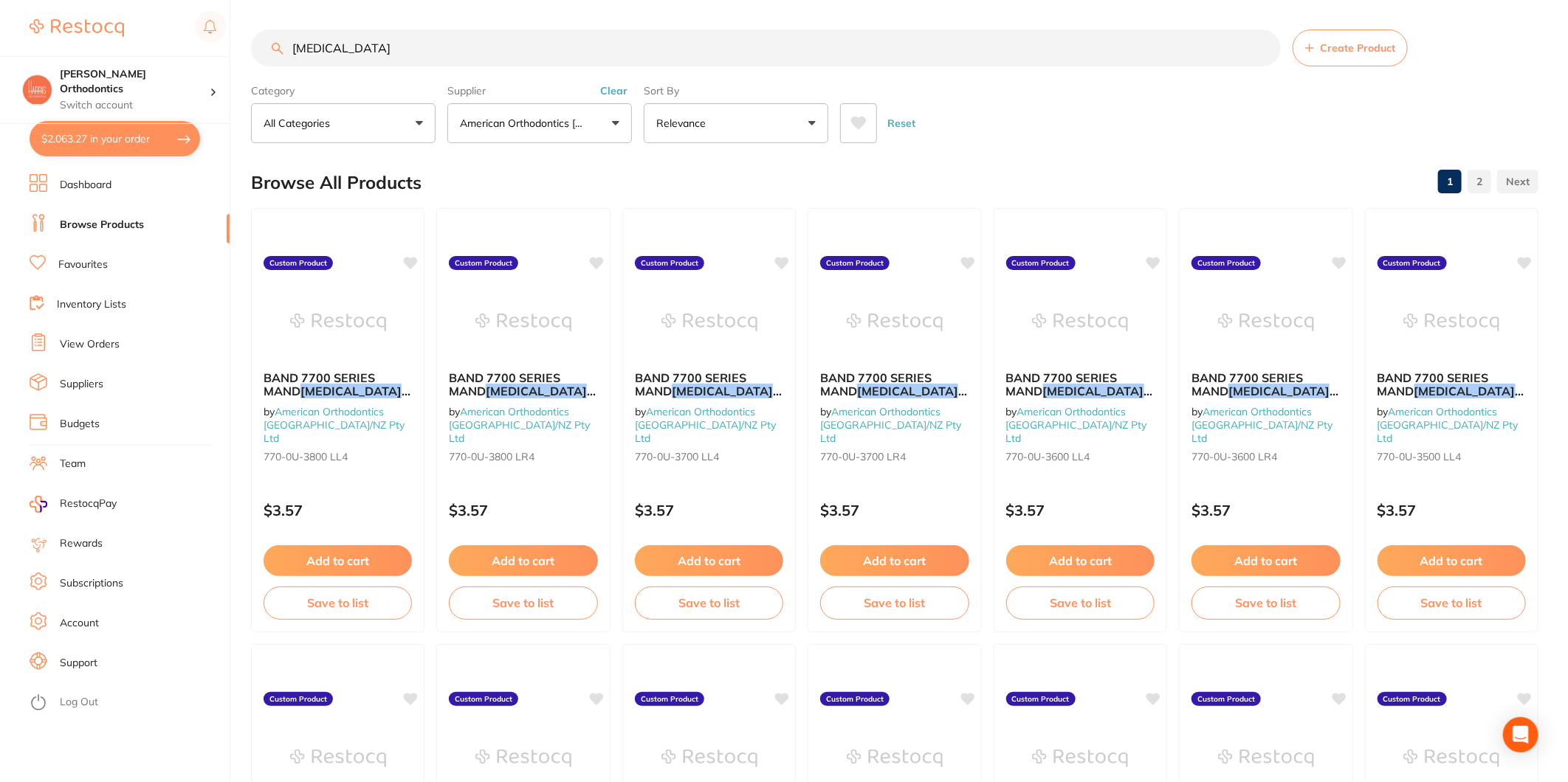
checkbox input "true"
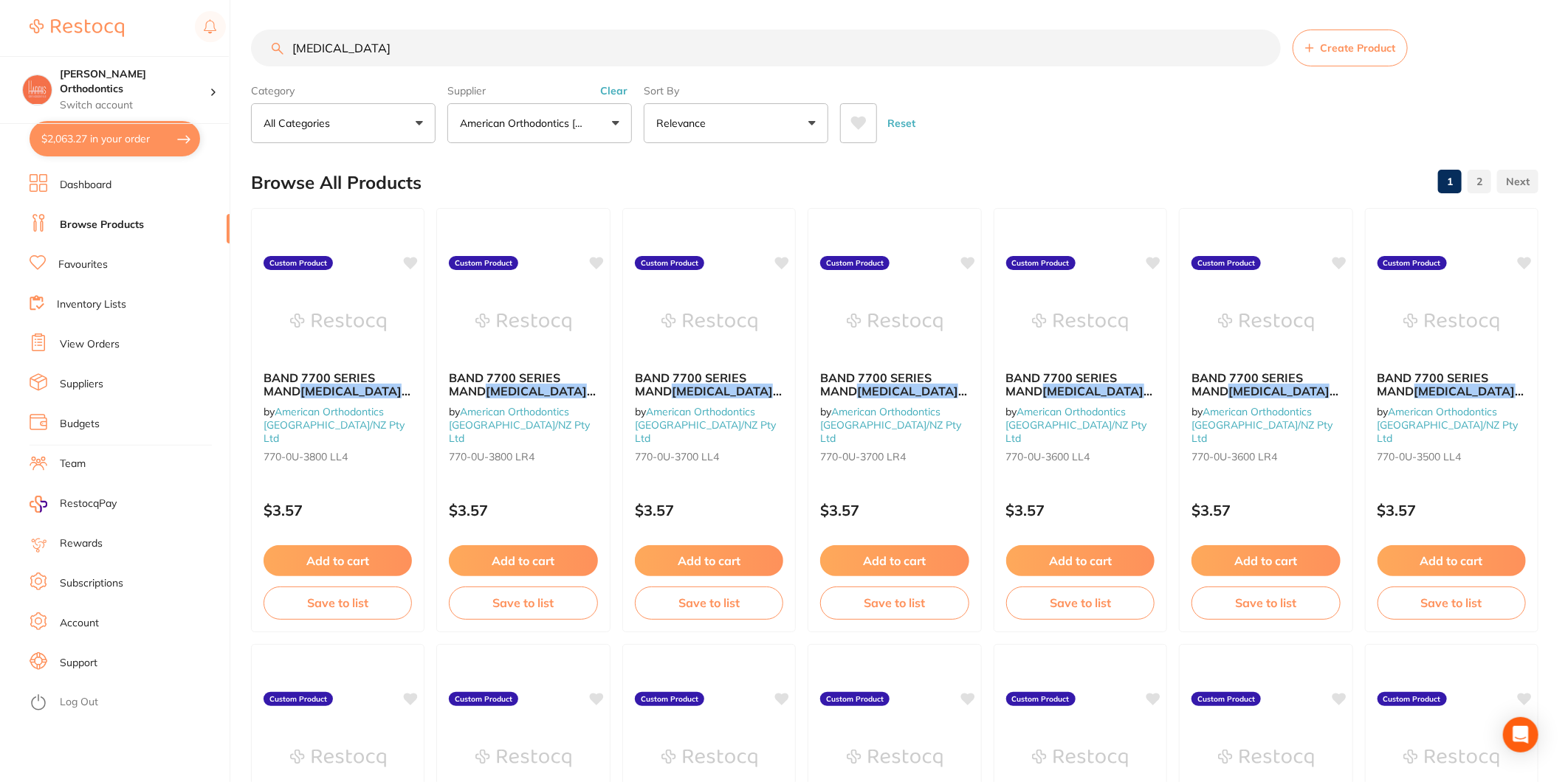
checkbox input "true"
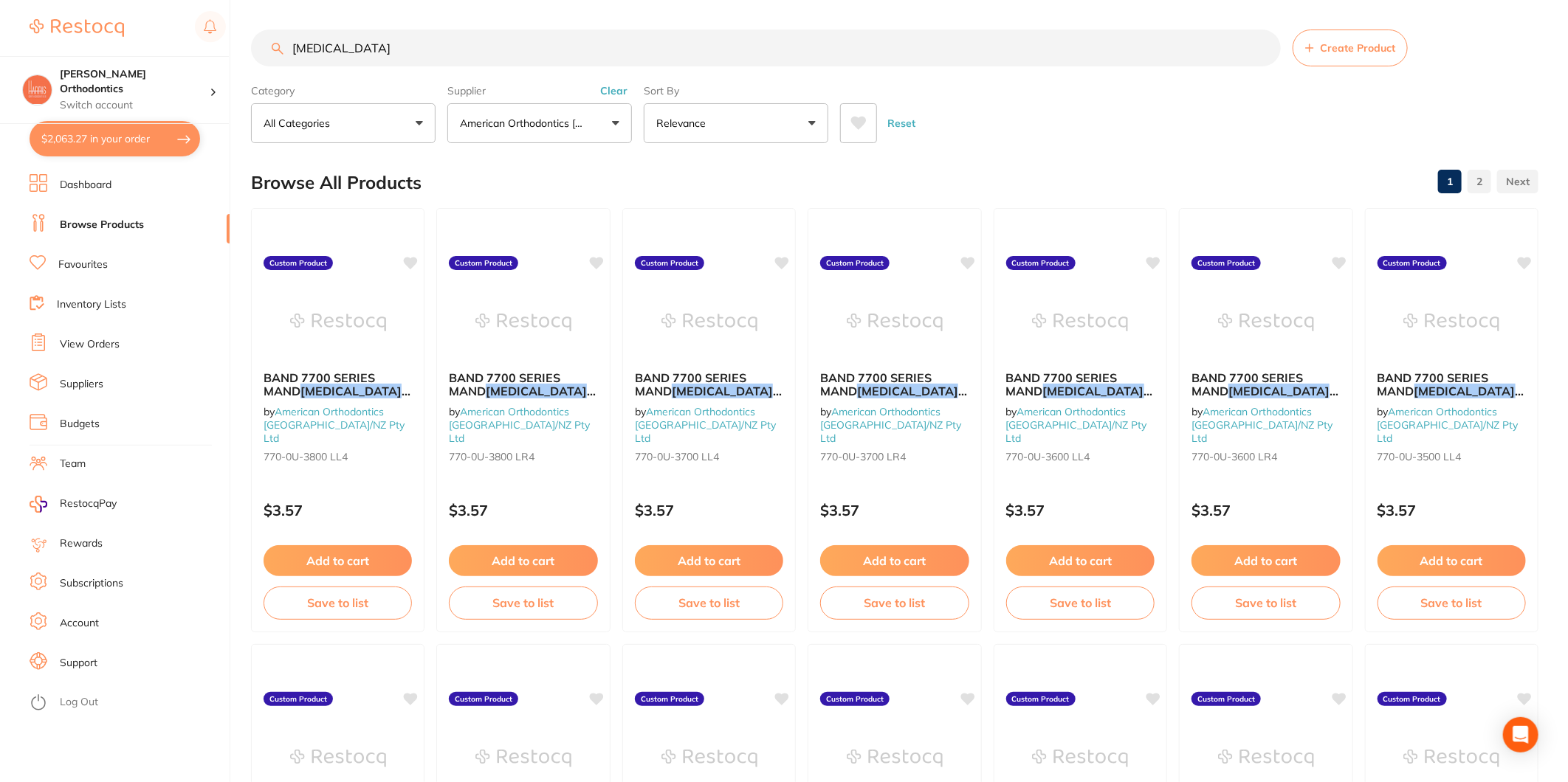
checkbox input "true"
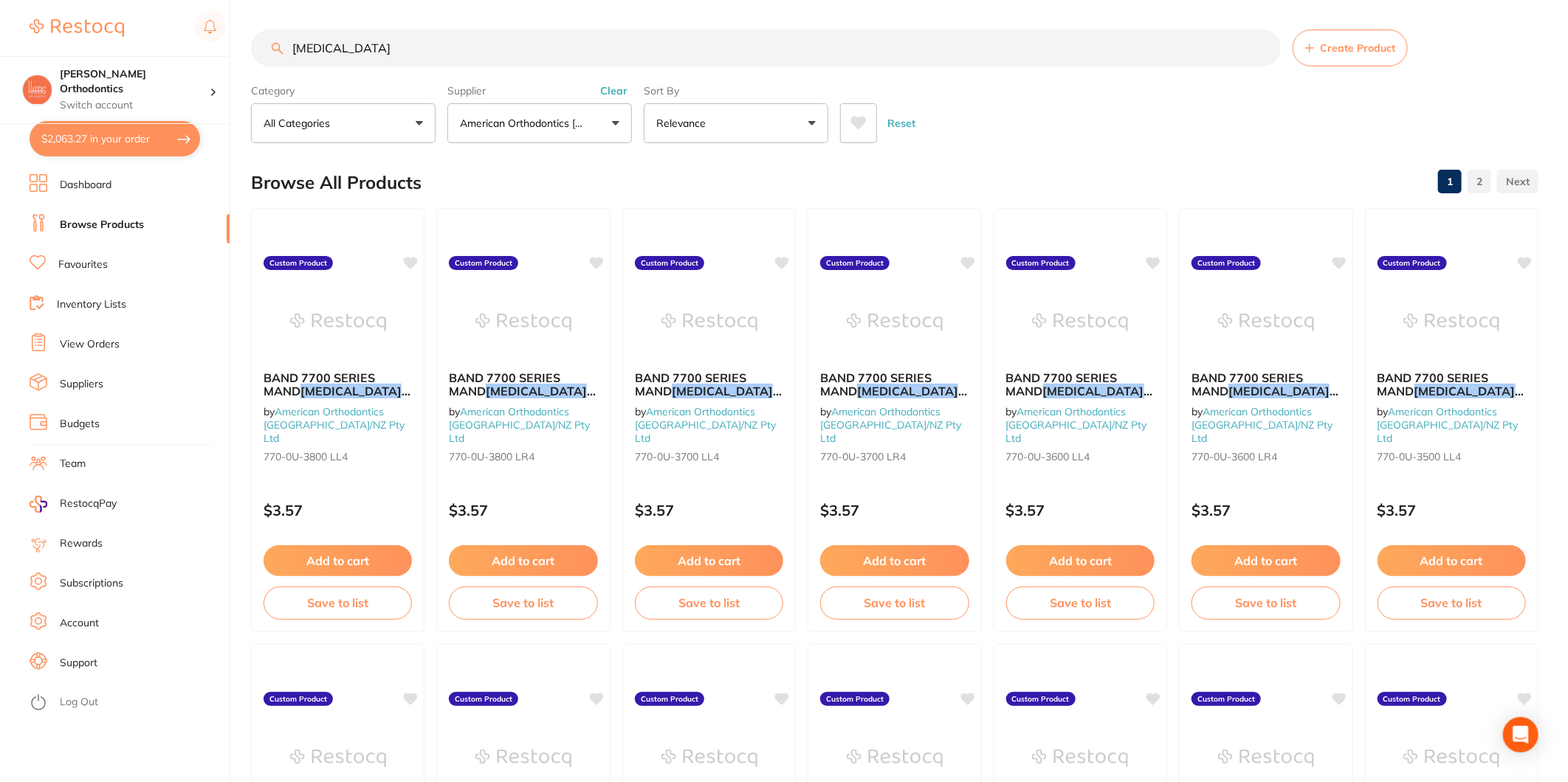
checkbox input "true"
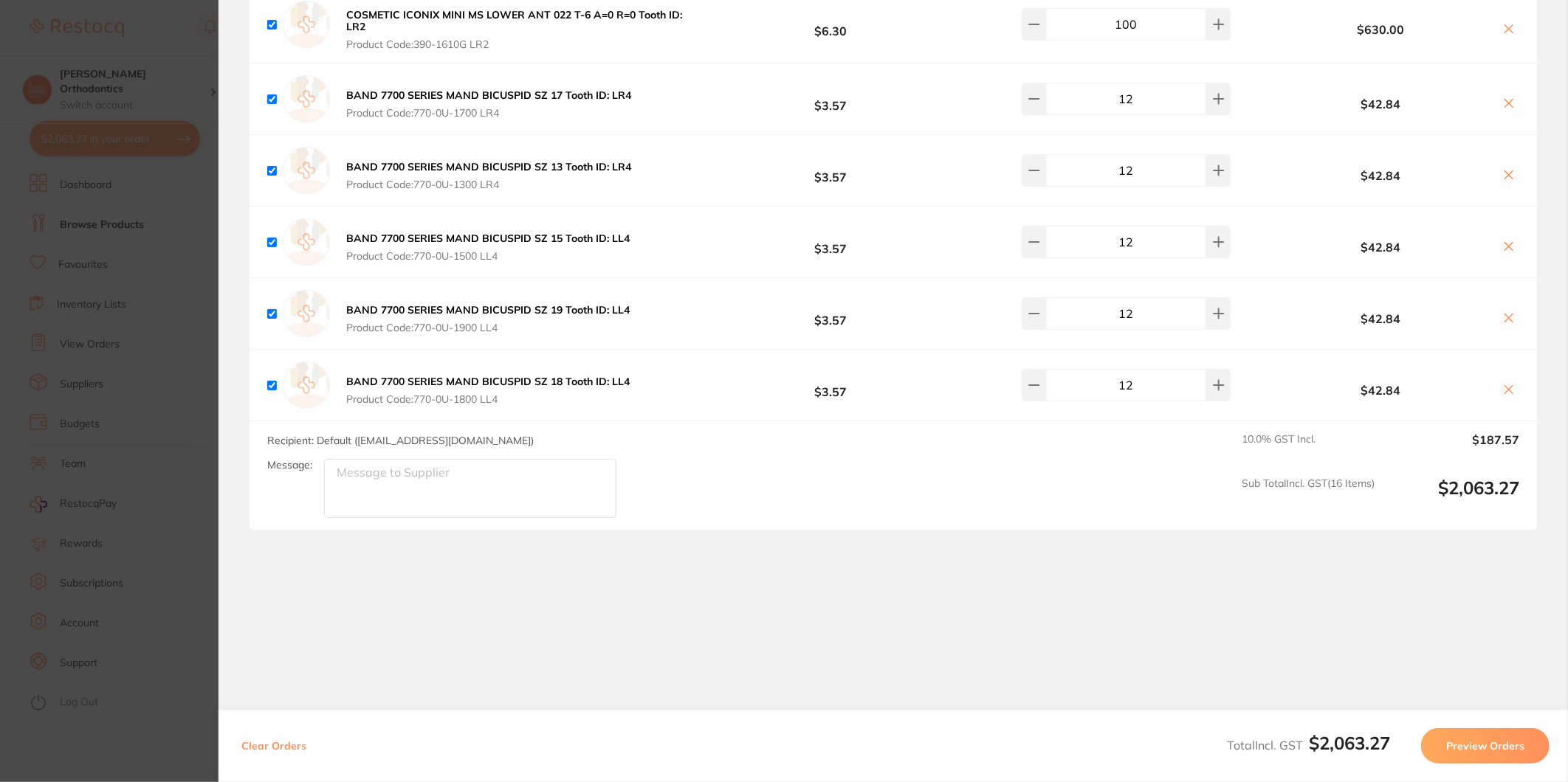
scroll to position [931, 0]
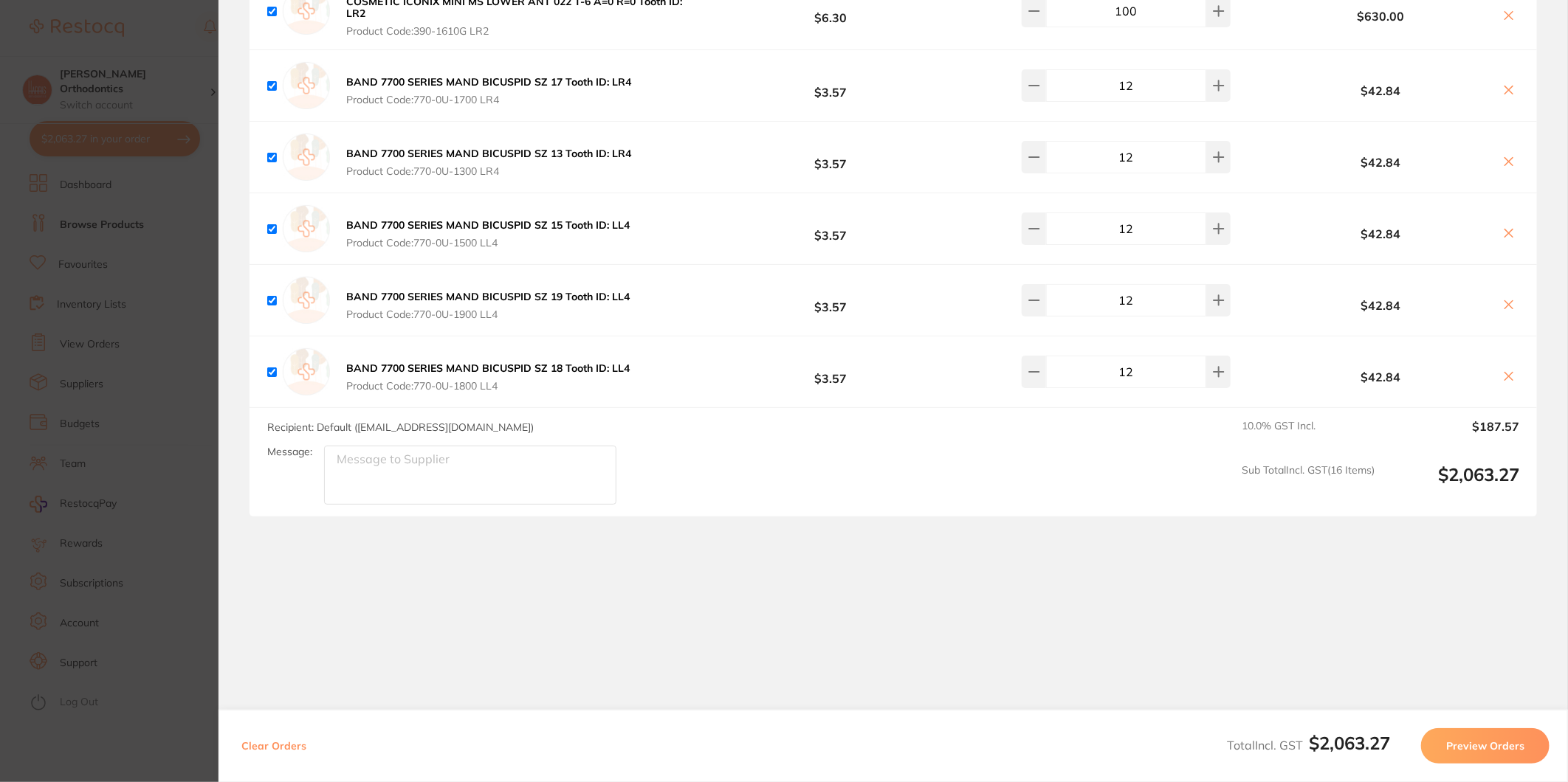
click at [1496, 770] on div "Clear Orders Total Incl. GST $2,063.27 Preview Orders" at bounding box center [893, 745] width 1350 height 72
click at [1482, 740] on button "Preview Orders" at bounding box center [1485, 745] width 129 height 36
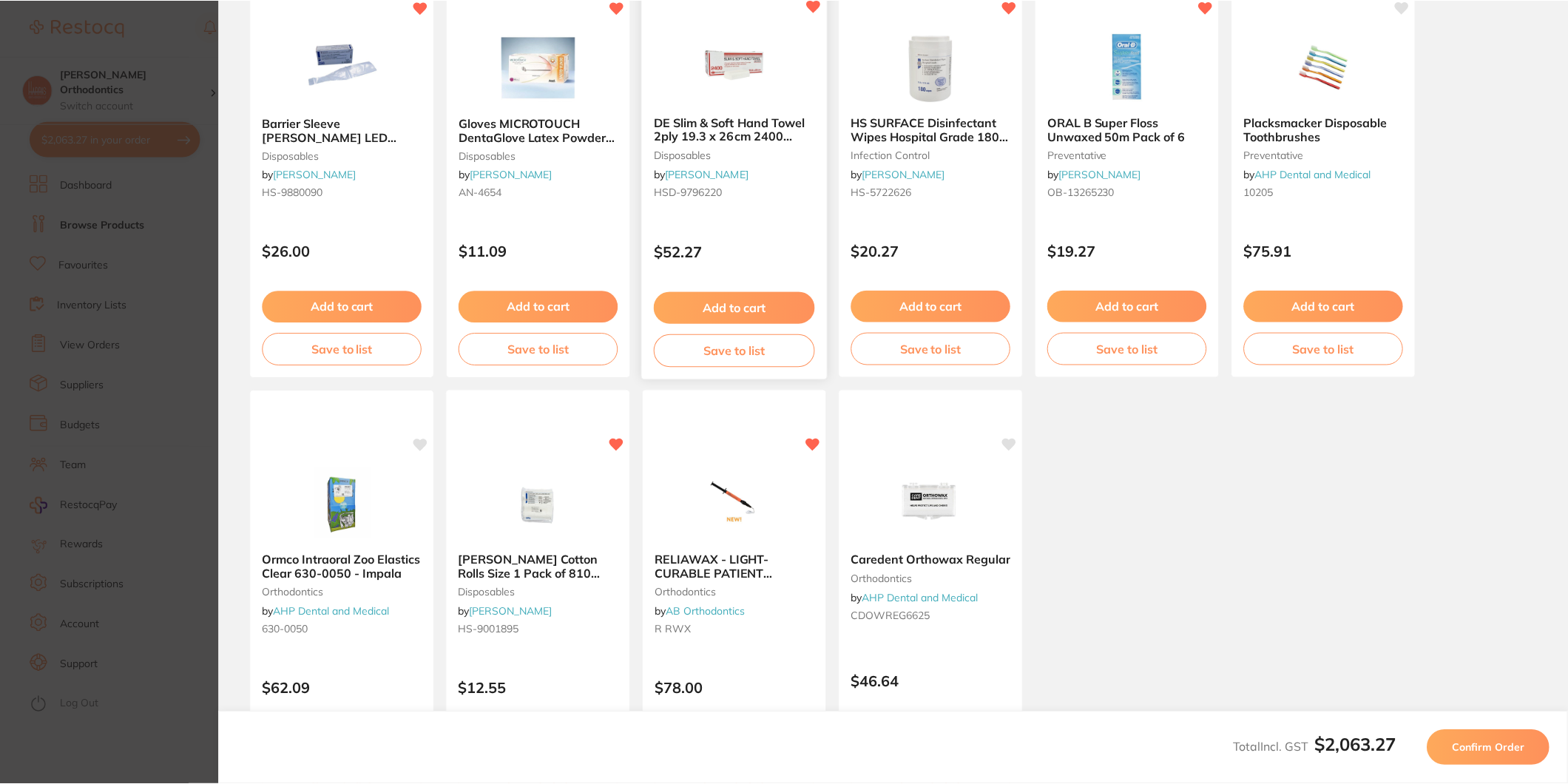
scroll to position [0, 0]
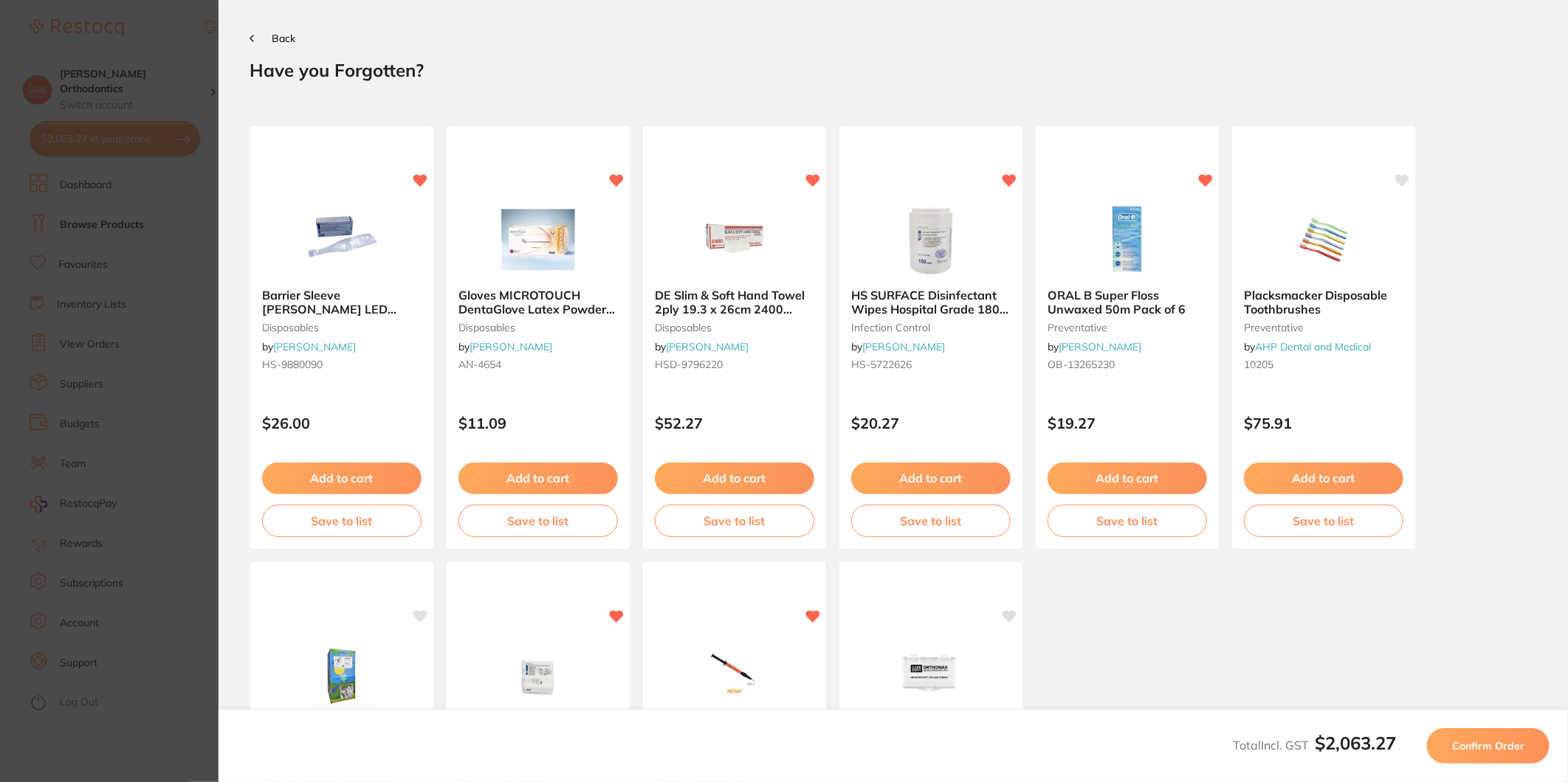
click at [1464, 751] on span "Confirm Order" at bounding box center [1487, 746] width 72 height 13
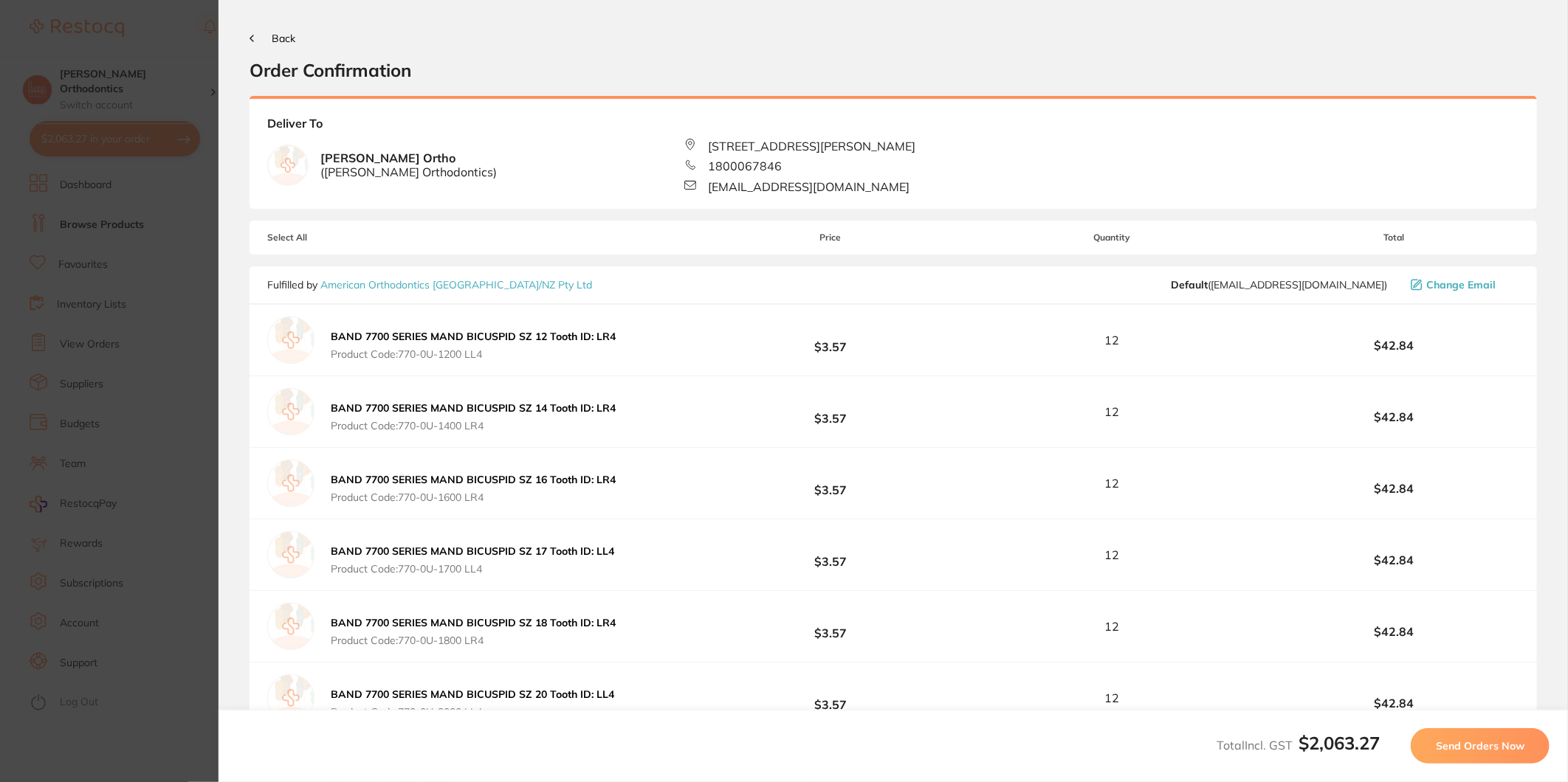
click at [1497, 745] on span "Send Orders Now" at bounding box center [1480, 746] width 89 height 13
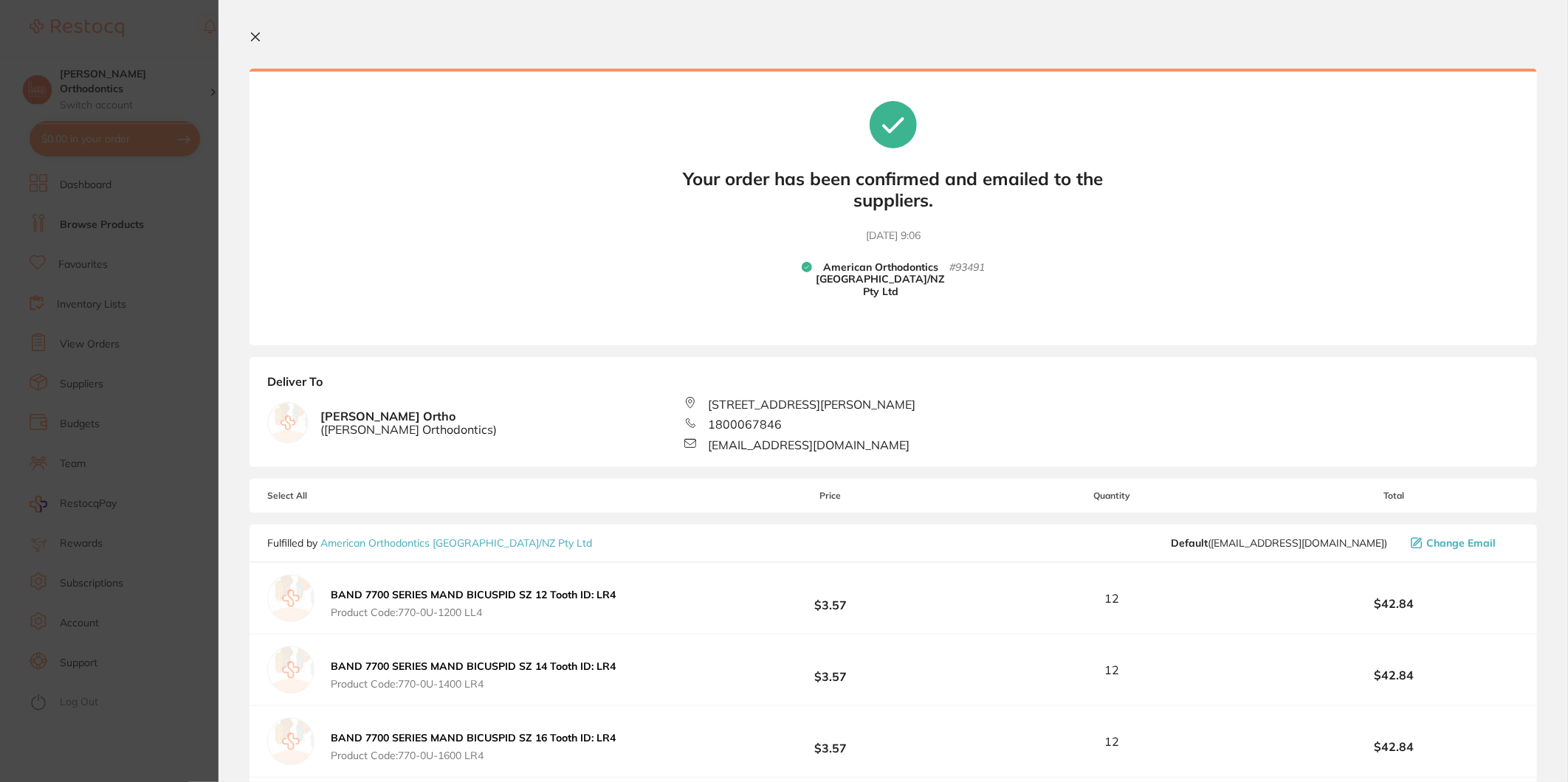
click at [249, 37] on icon at bounding box center [255, 37] width 12 height 12
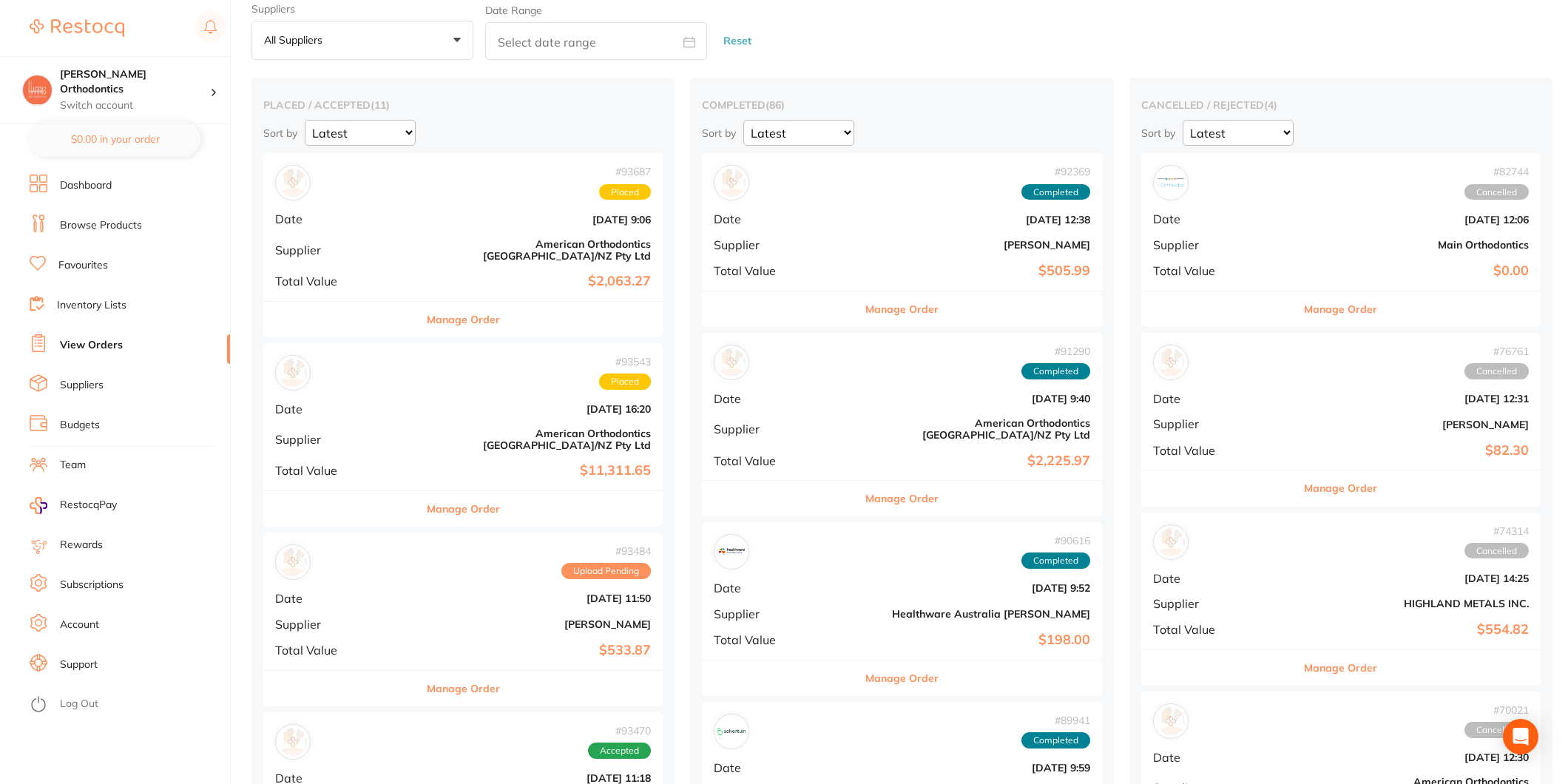
scroll to position [82, 0]
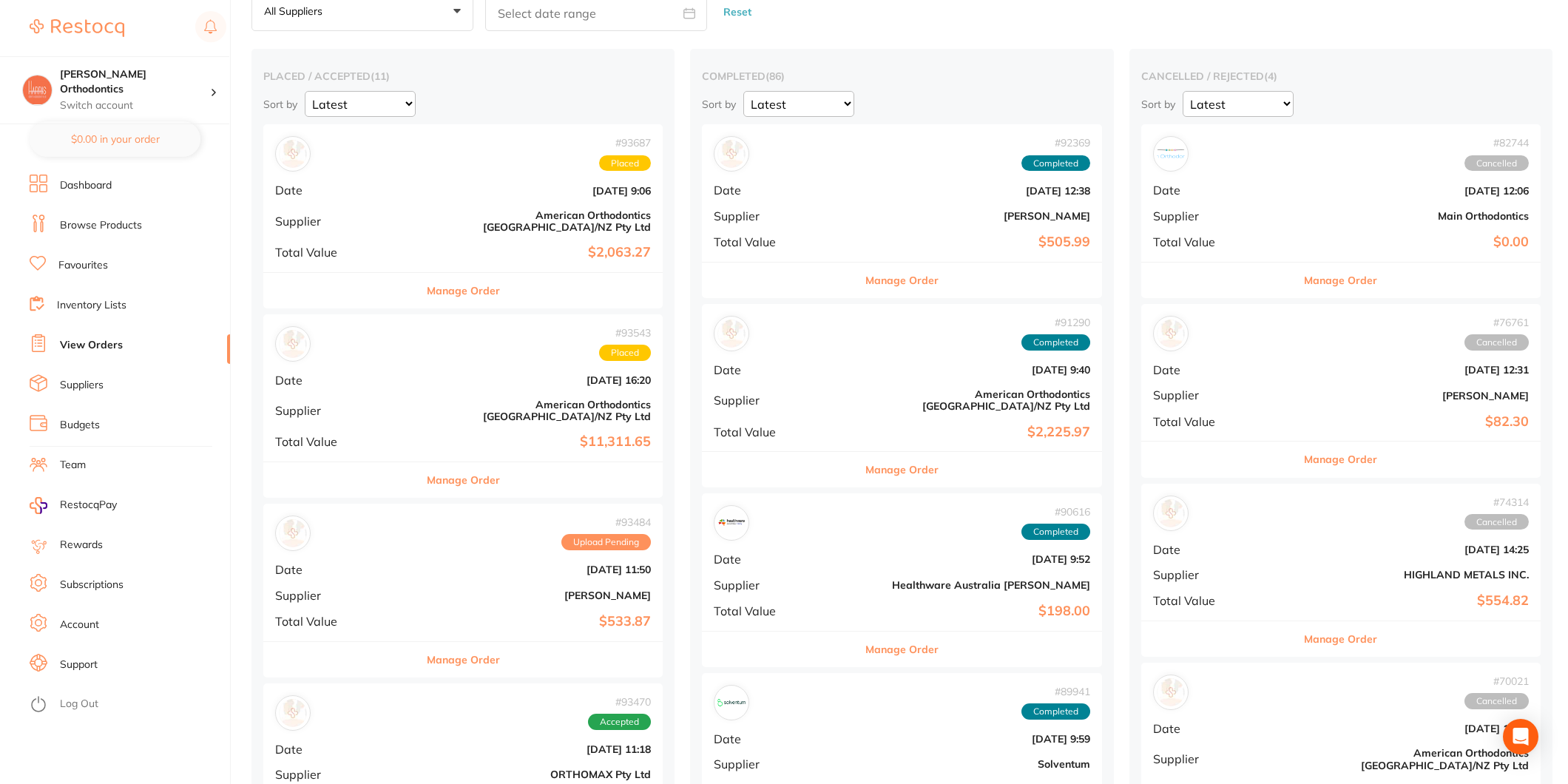
click at [464, 563] on div "# 93484 Upload Pending Date [DATE] 11:50 Supplier [PERSON_NAME] Total Value $53…" at bounding box center [463, 572] width 399 height 136
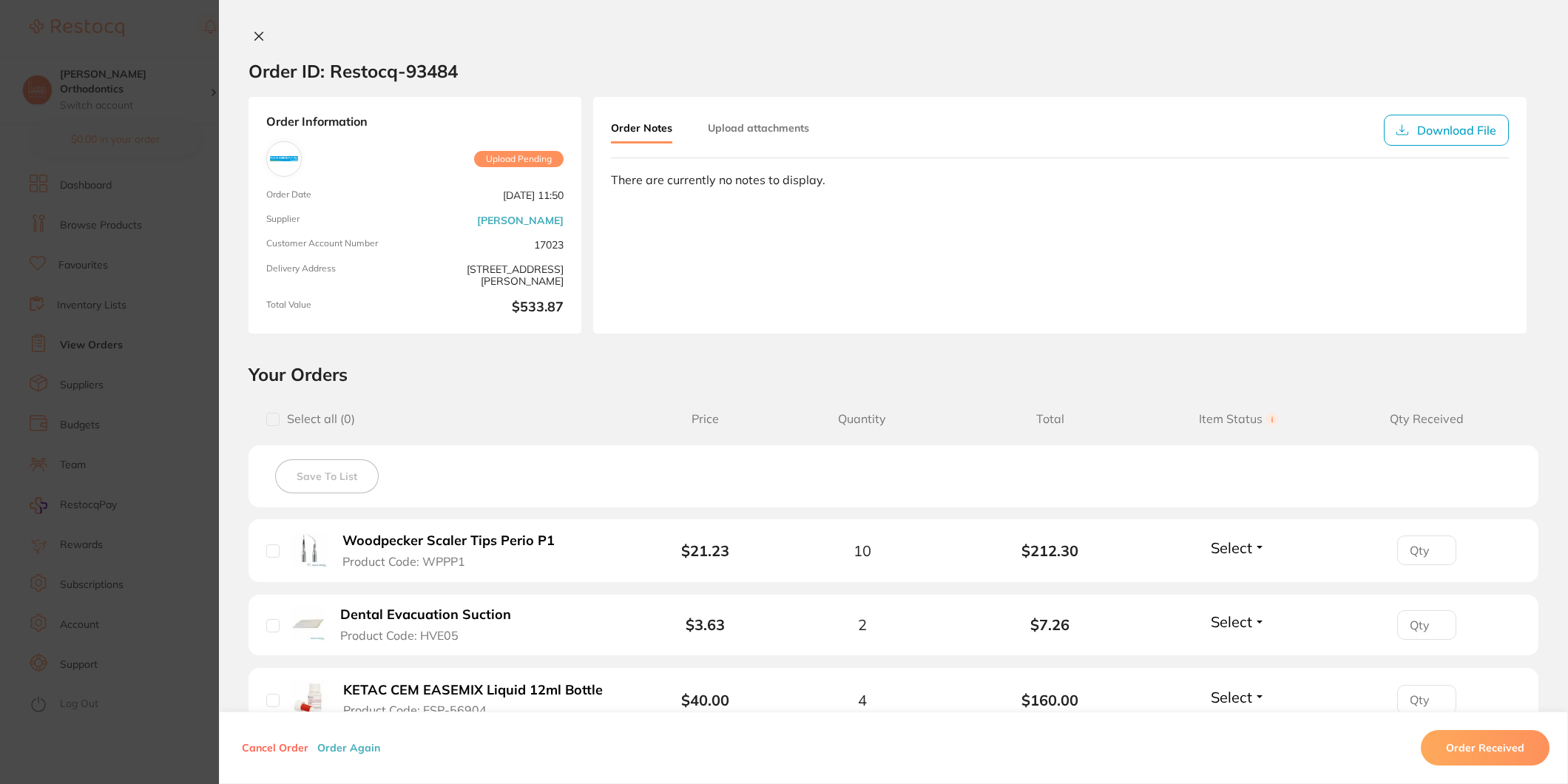
click at [261, 33] on icon at bounding box center [259, 36] width 12 height 12
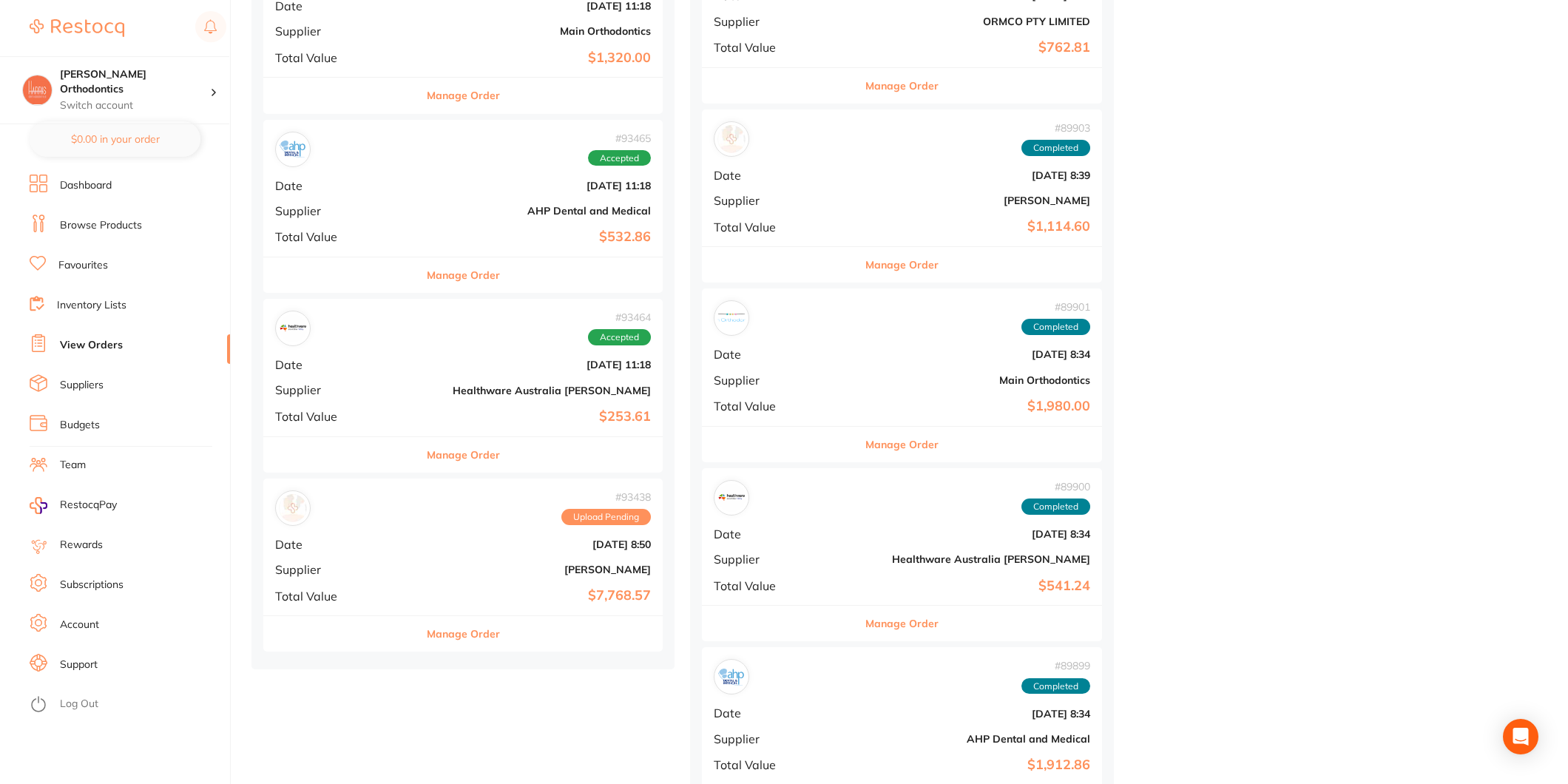
scroll to position [1561, 0]
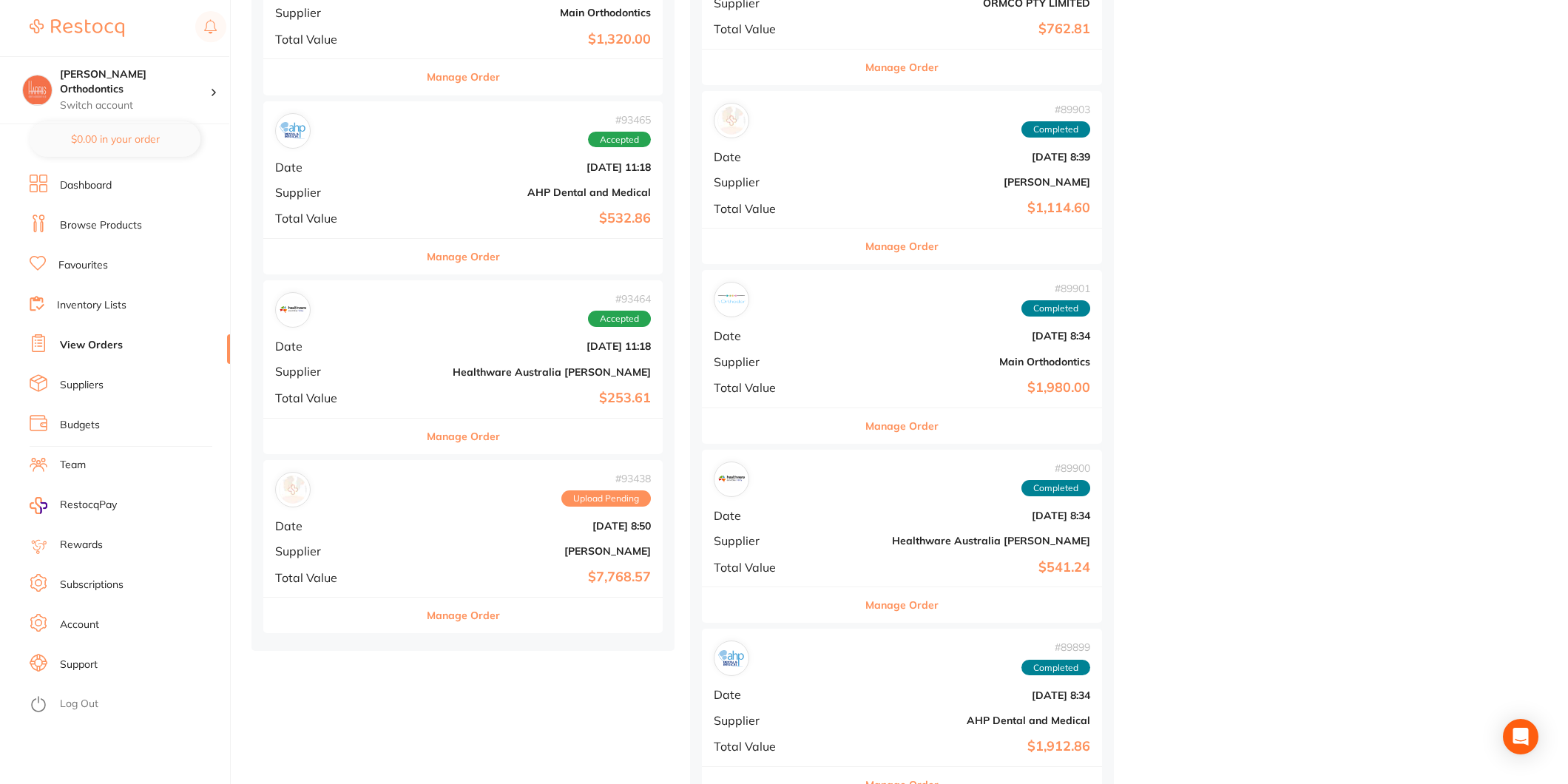
click at [424, 335] on div "# 93464 Accepted Date [DATE] 11:18 Supplier Healthware [GEOGRAPHIC_DATA] [PERSO…" at bounding box center [463, 349] width 399 height 136
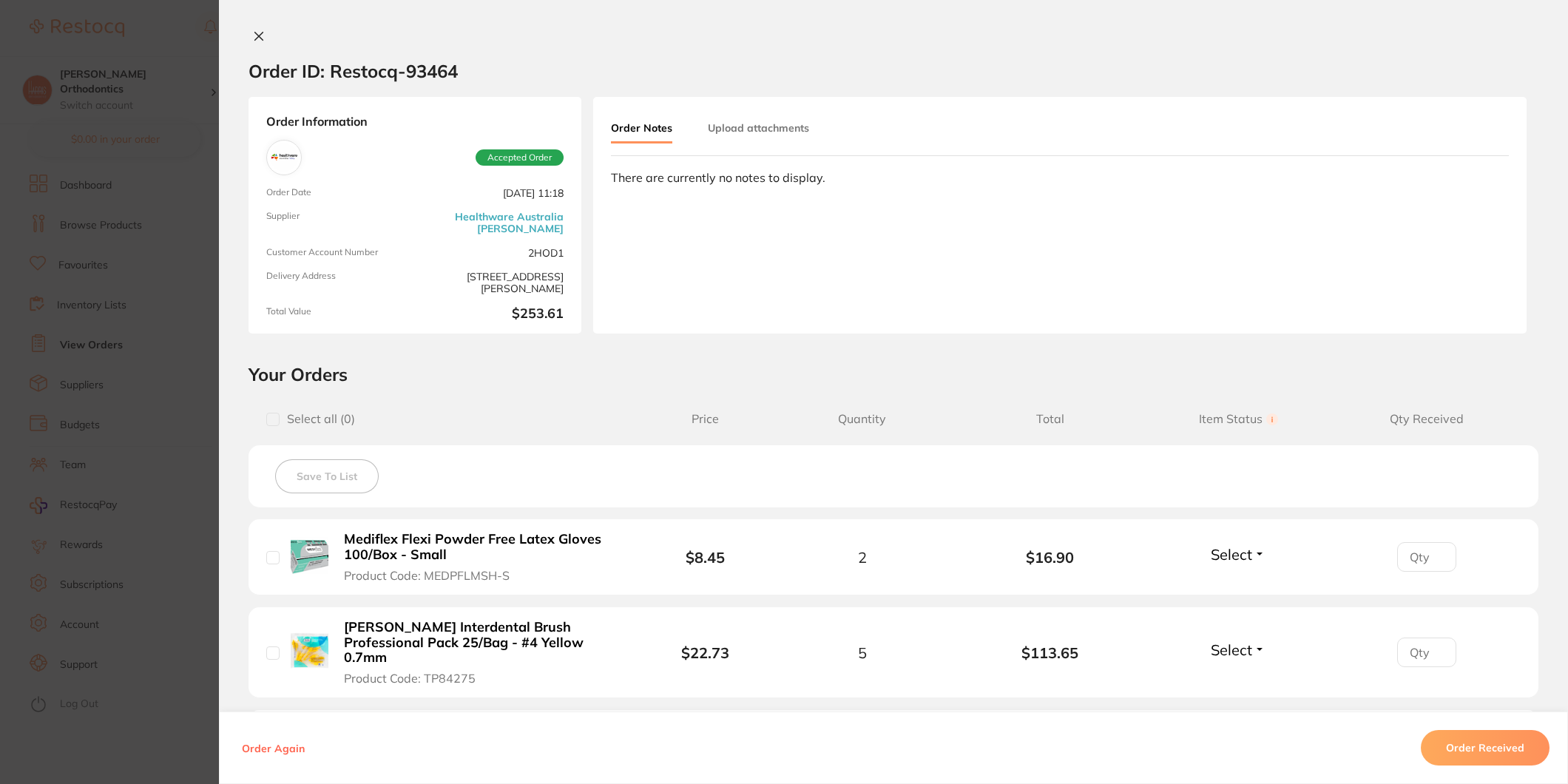
click at [253, 30] on icon at bounding box center [259, 36] width 12 height 12
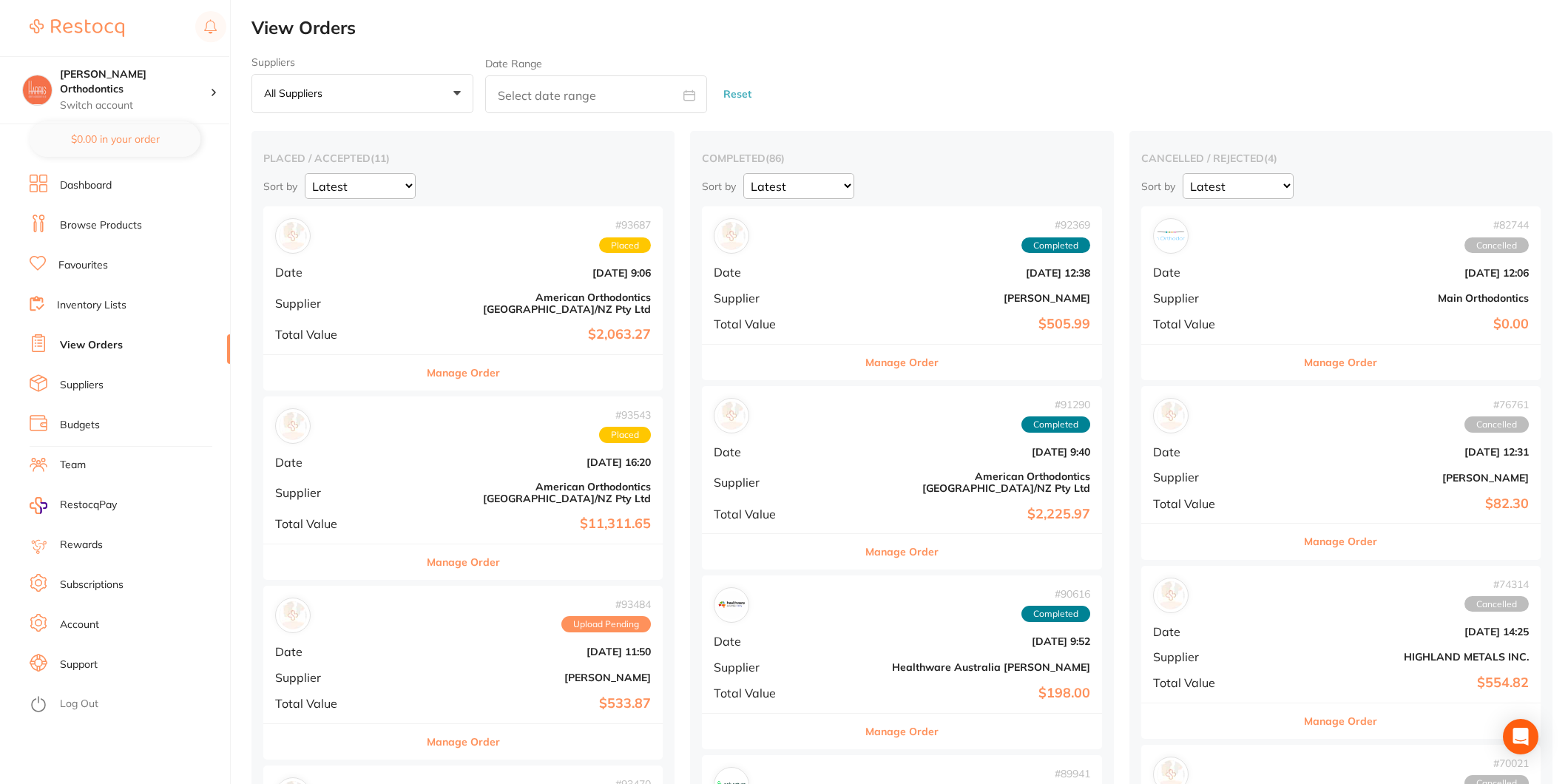
click at [91, 343] on link "View Orders" at bounding box center [92, 345] width 63 height 15
drag, startPoint x: 93, startPoint y: 169, endPoint x: 93, endPoint y: 178, distance: 9.0
click at [93, 169] on section "[PERSON_NAME] Orthodontics Switch account [PERSON_NAME] Orthodontics $0.00 in y…" at bounding box center [115, 392] width 231 height 784
click at [93, 181] on link "Dashboard" at bounding box center [86, 186] width 52 height 15
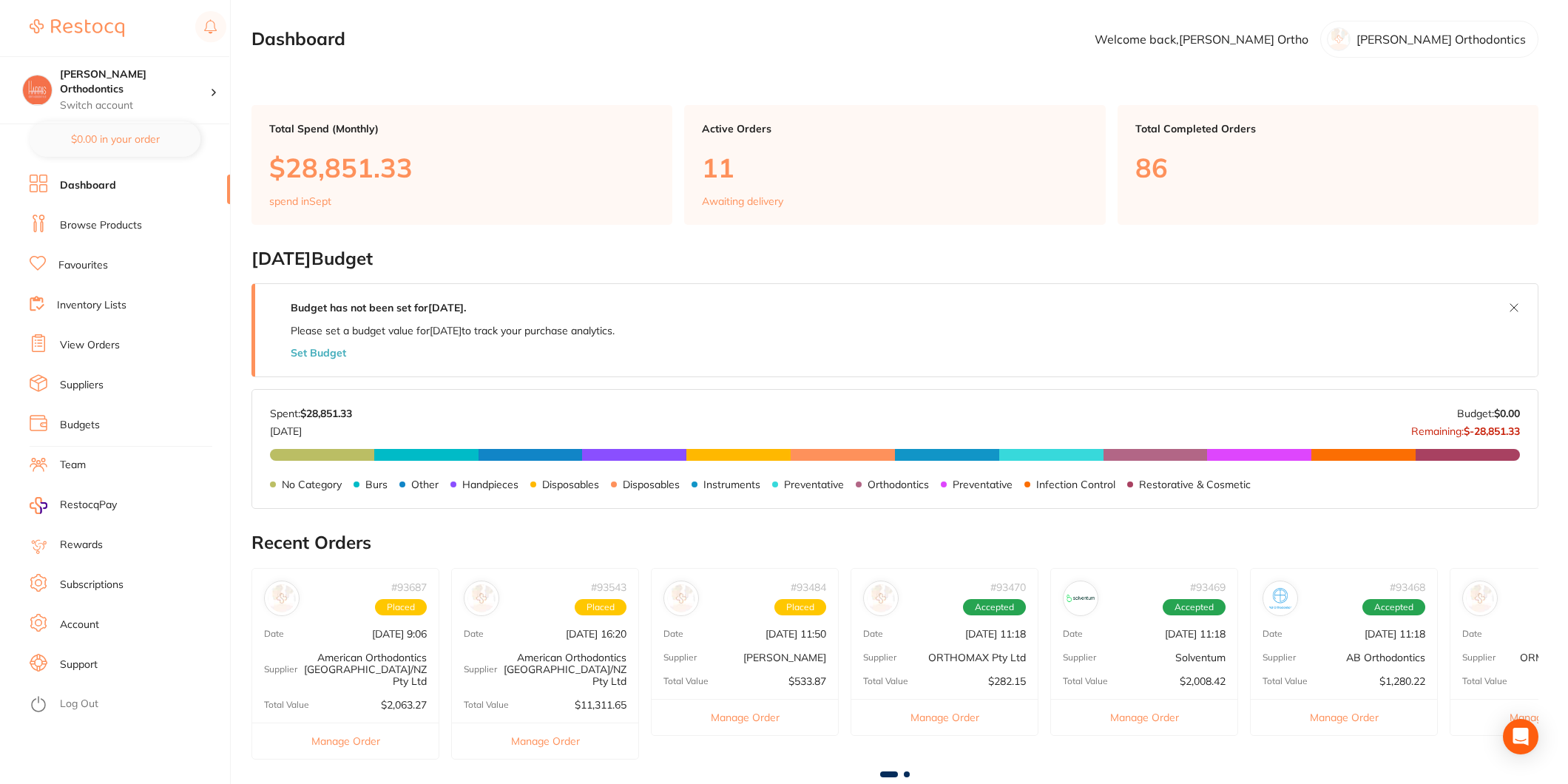
click at [93, 263] on link "Favourites" at bounding box center [83, 265] width 50 height 15
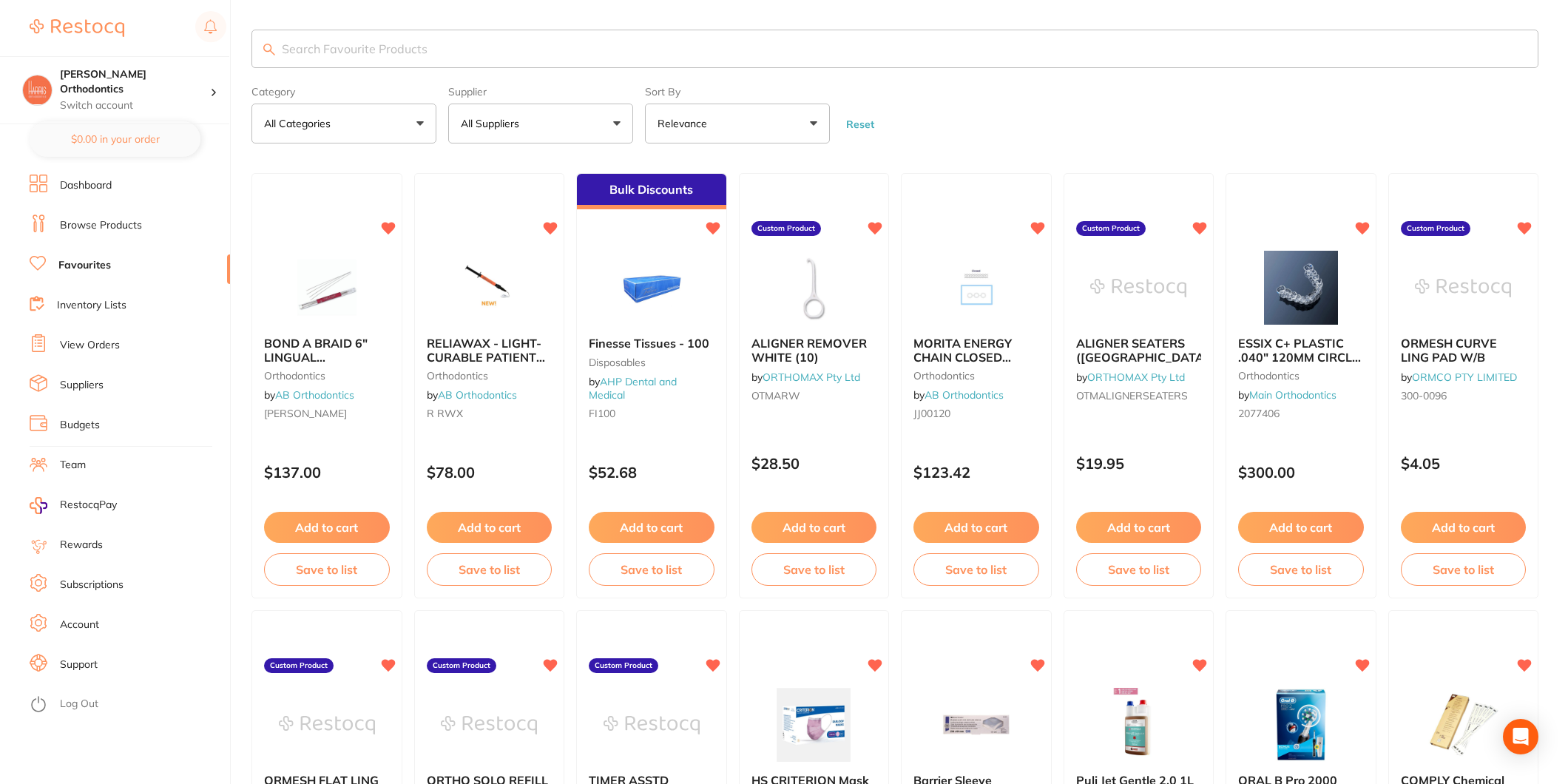
click at [506, 136] on button "All Suppliers" at bounding box center [541, 123] width 185 height 40
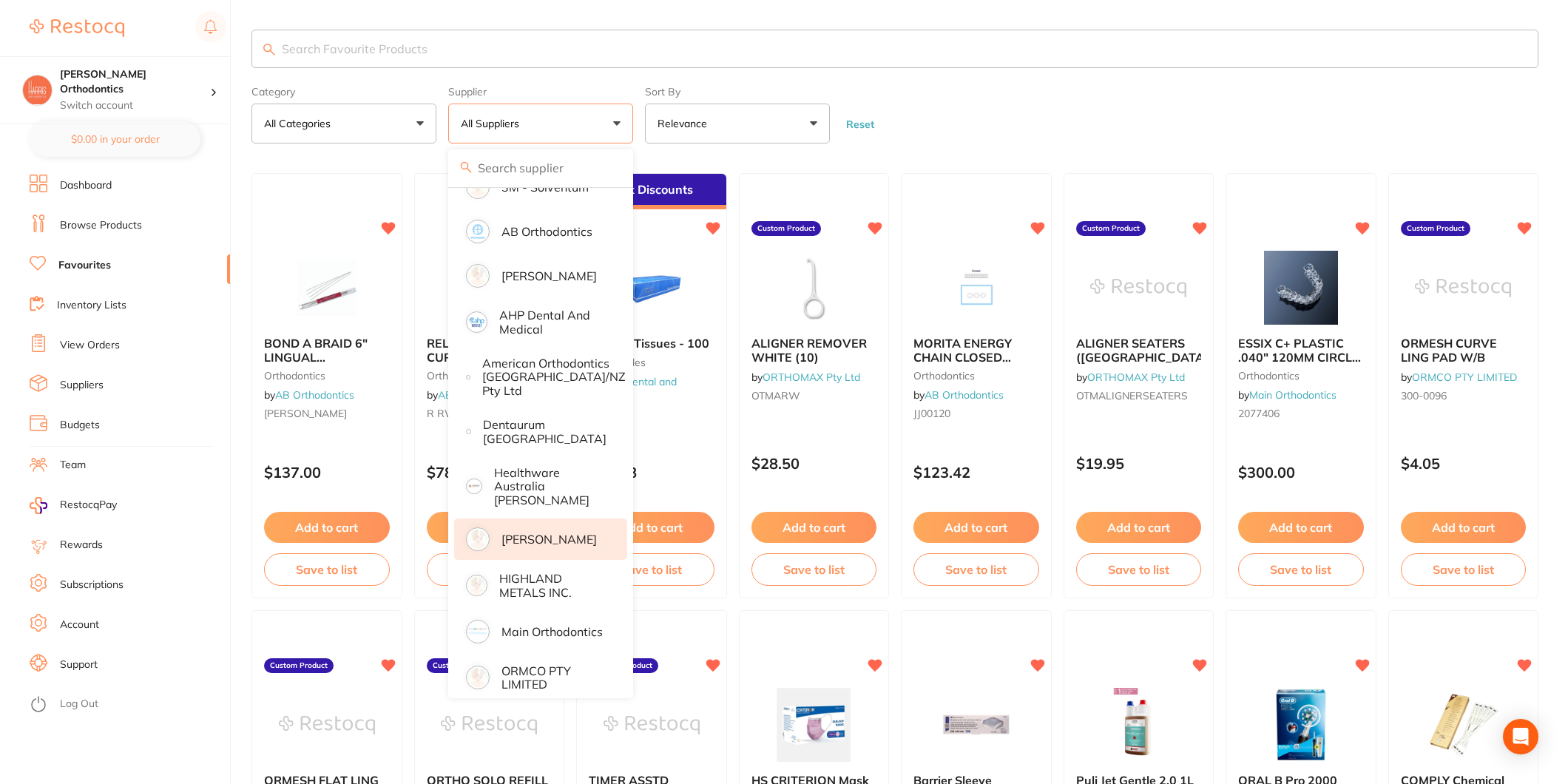
scroll to position [160, 0]
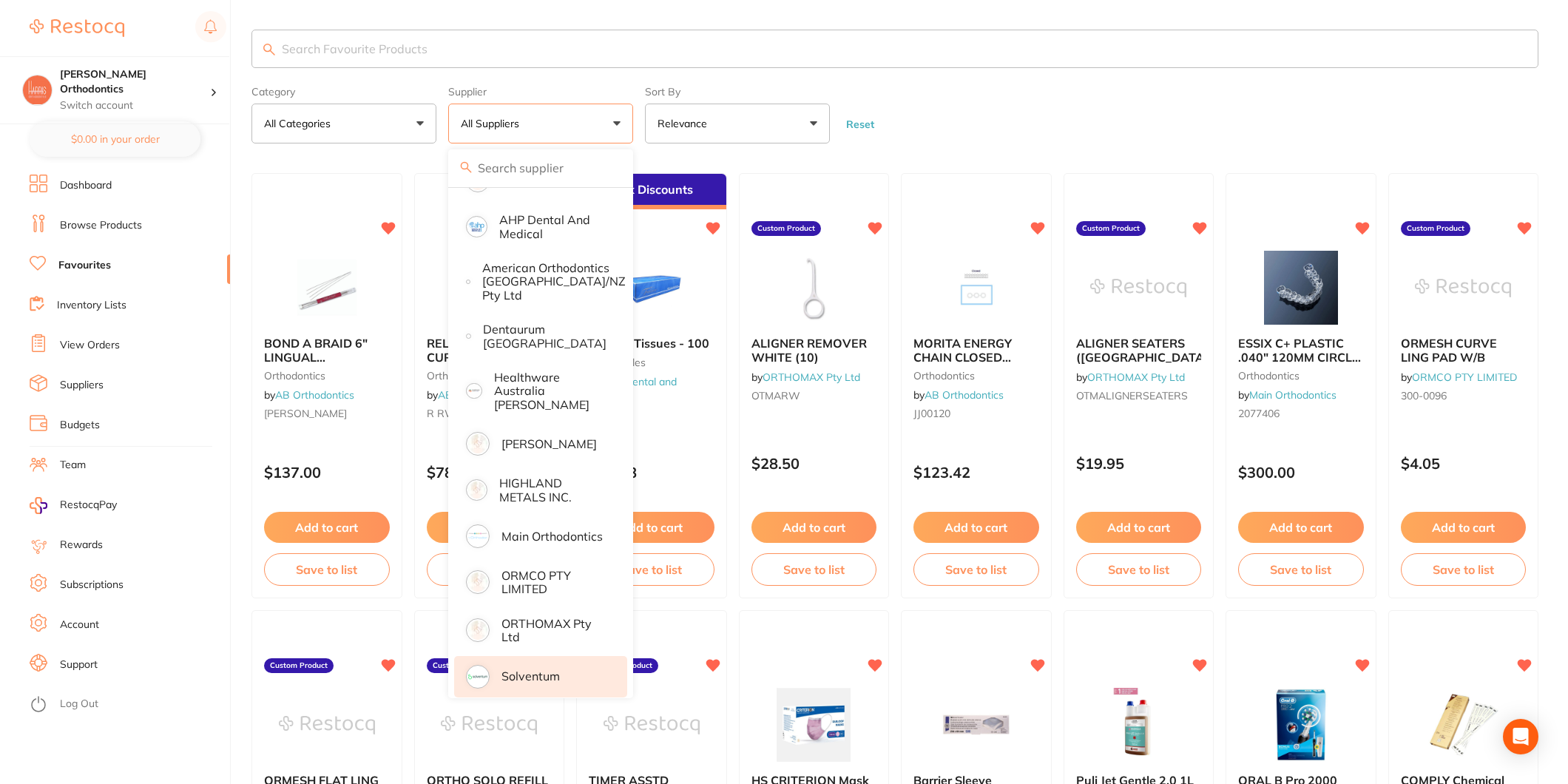
click at [545, 669] on p "Solventum" at bounding box center [531, 676] width 58 height 13
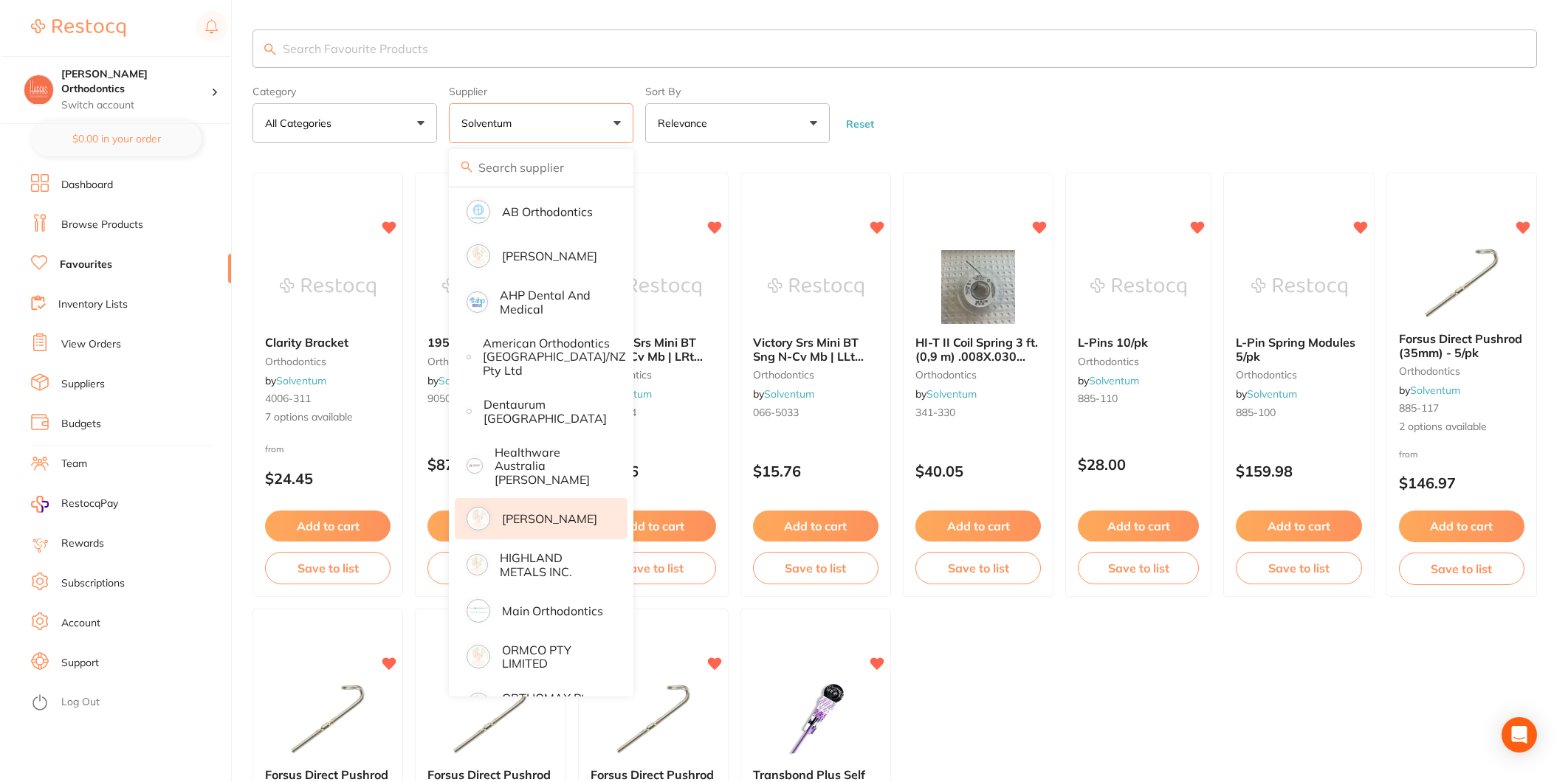
scroll to position [0, 0]
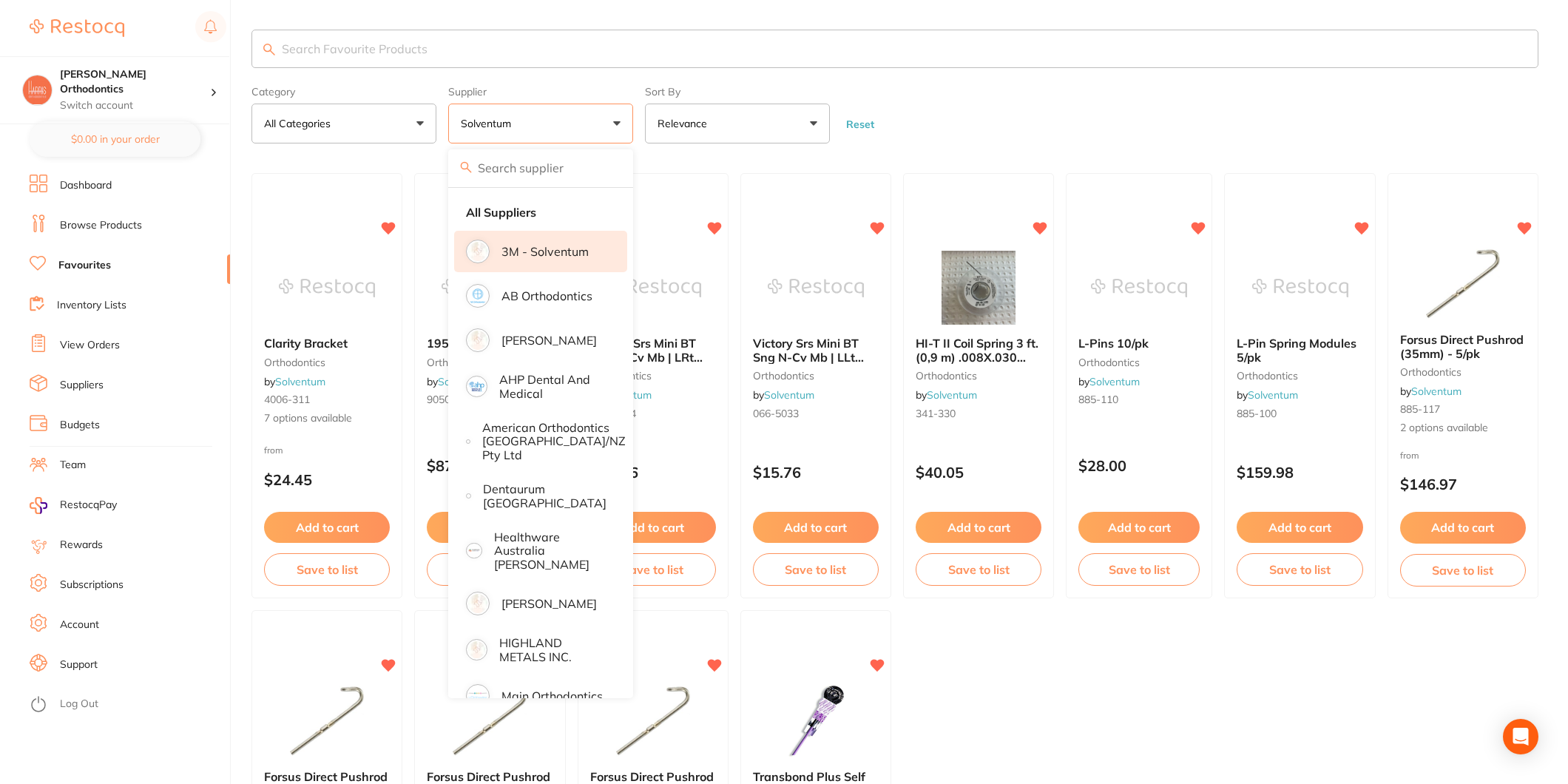
click at [546, 256] on p "3M - Solventum" at bounding box center [545, 251] width 87 height 13
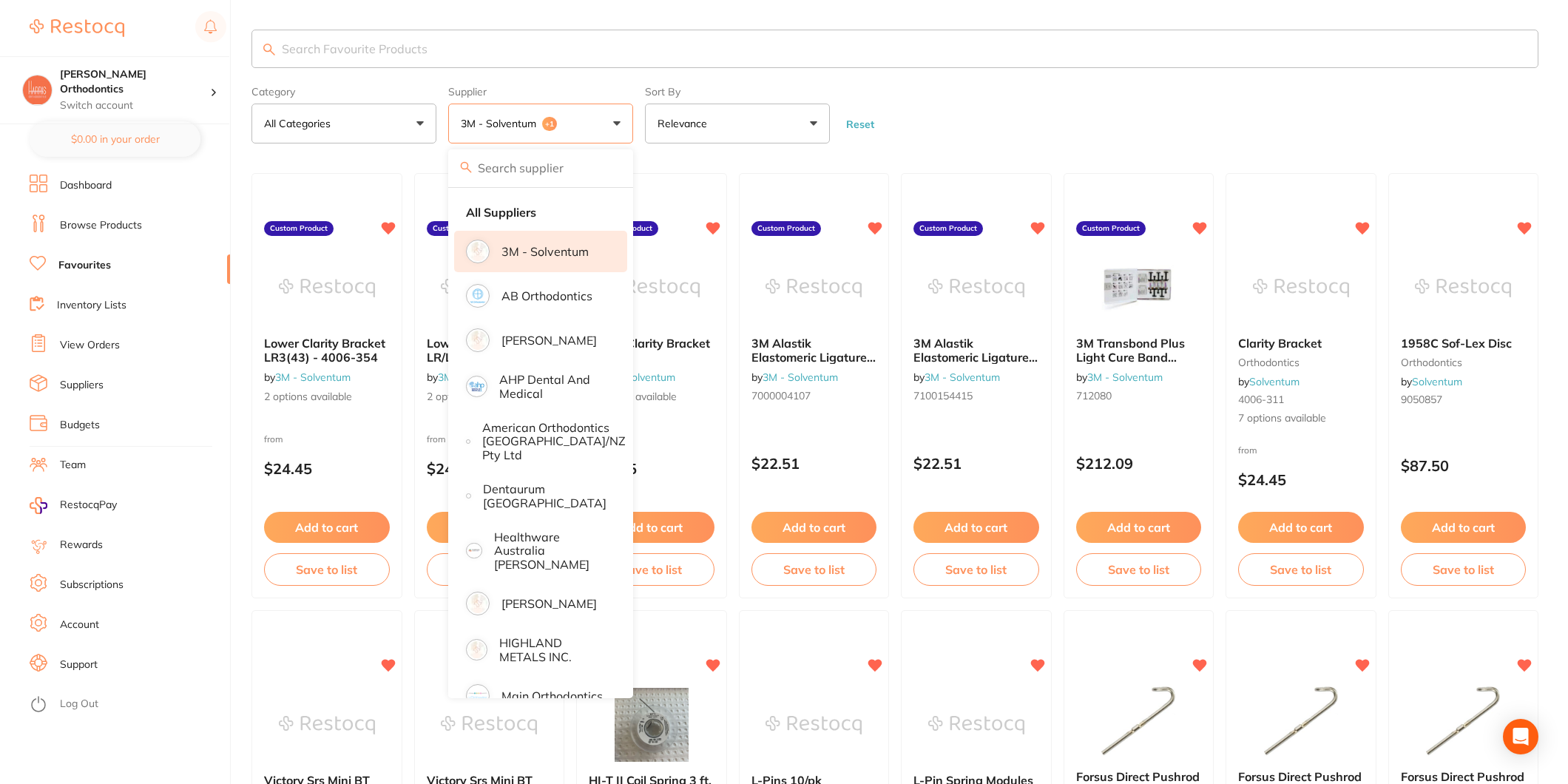
click at [992, 99] on form "Category All Categories All Categories orthodontics Clear Category false All Ca…" at bounding box center [895, 112] width 1288 height 63
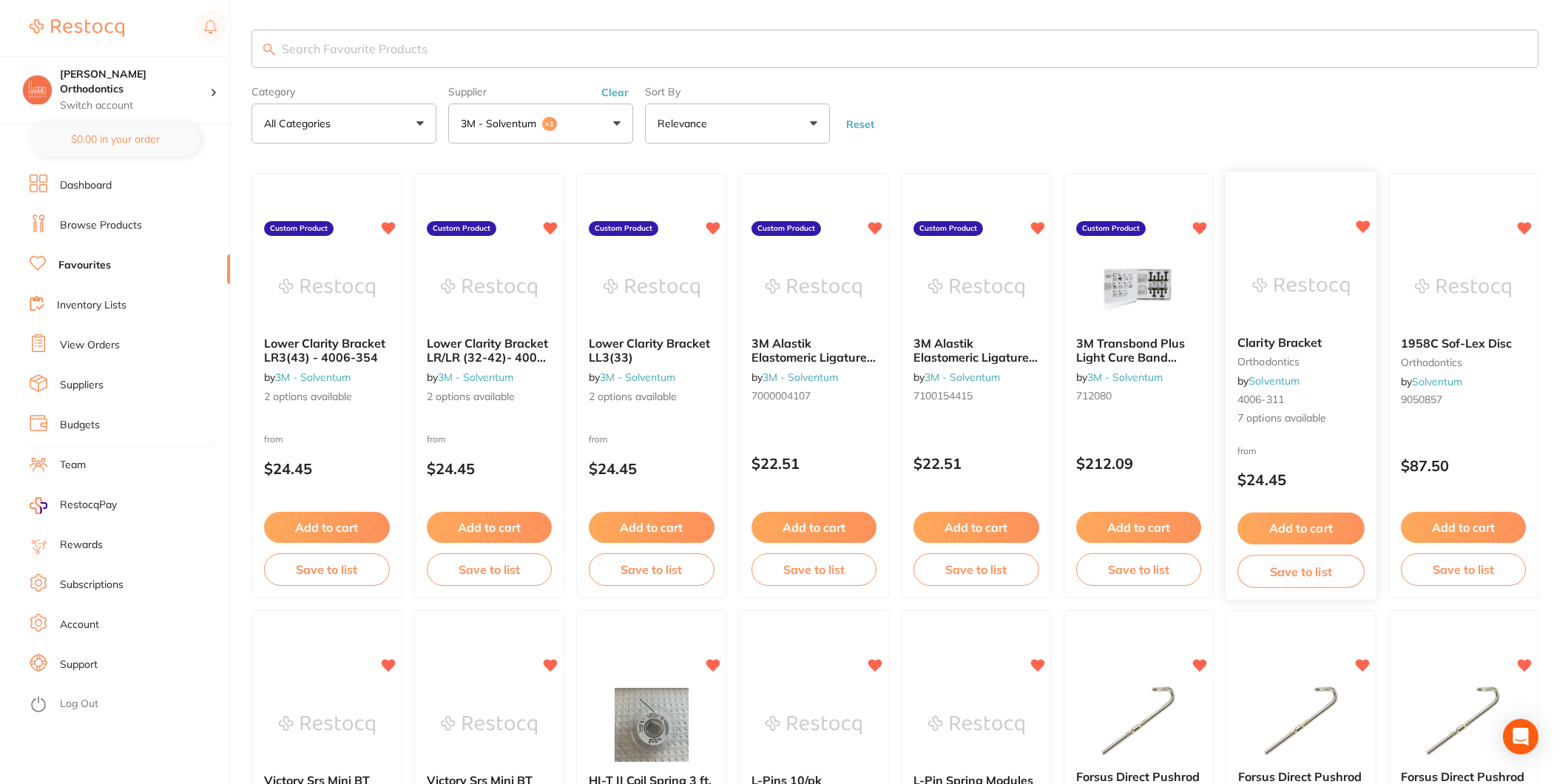
click at [1295, 287] on img at bounding box center [1301, 287] width 97 height 75
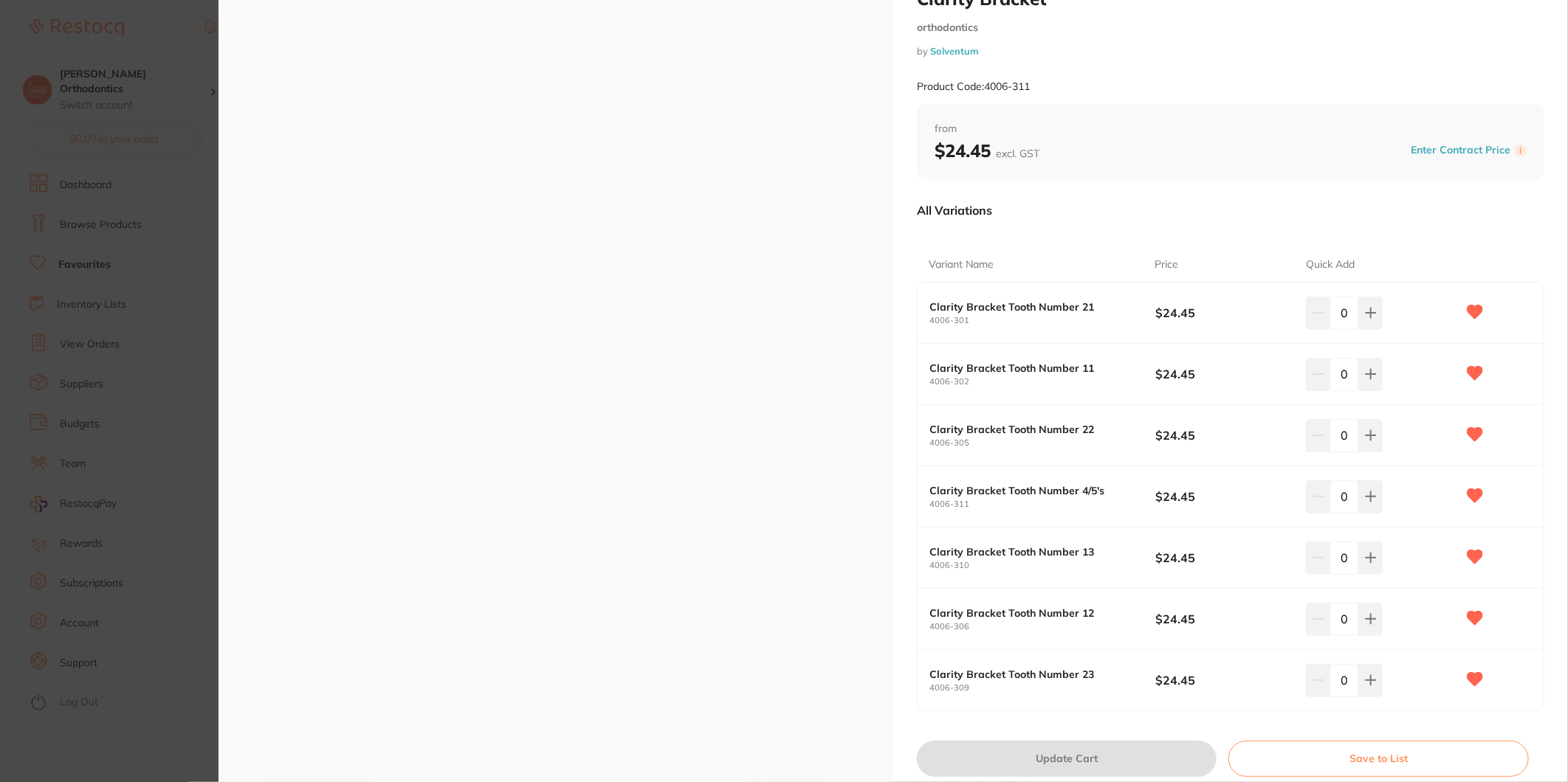
scroll to position [82, 0]
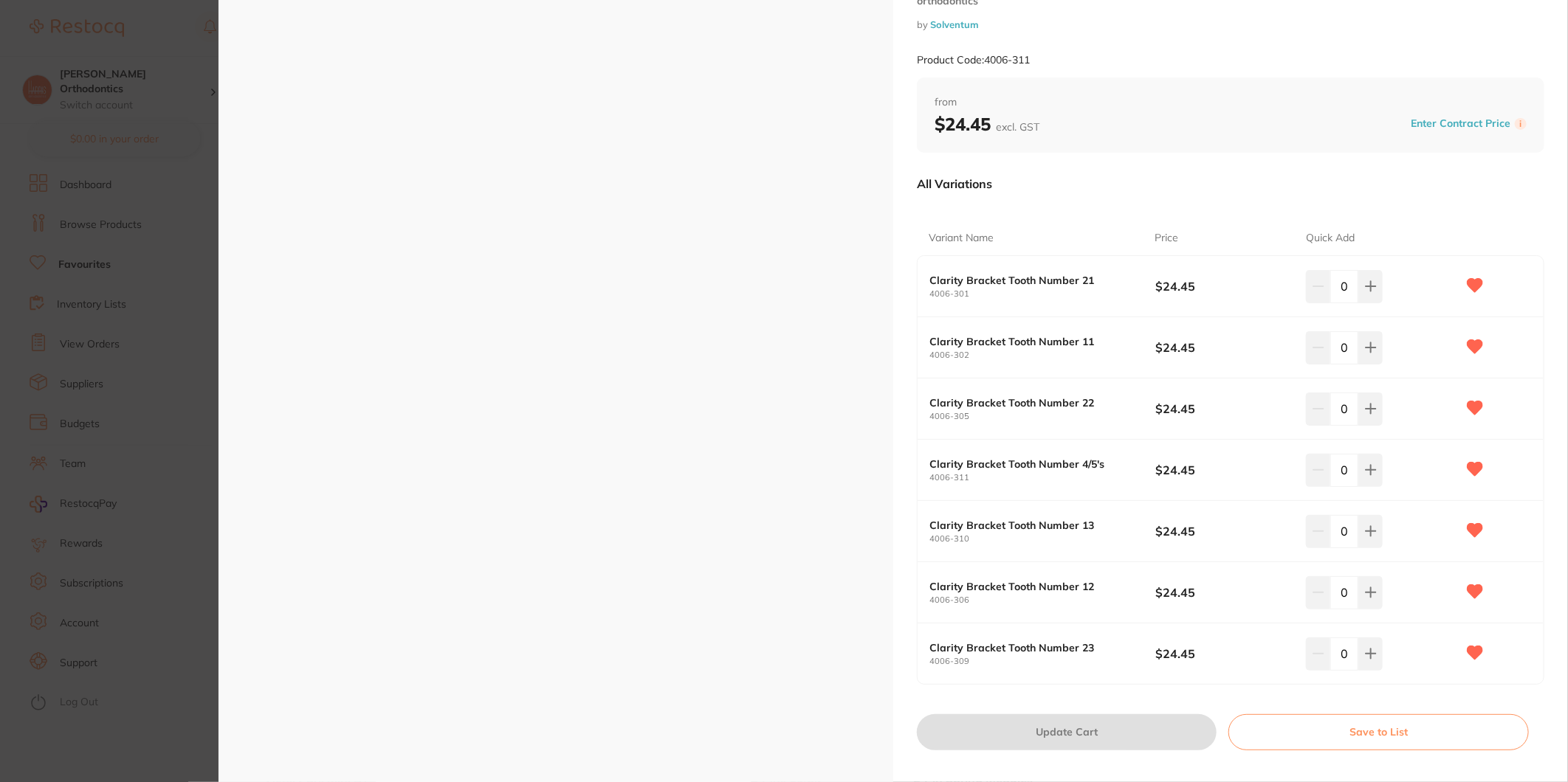
click at [1350, 408] on input "0" at bounding box center [1345, 408] width 28 height 32
click at [1256, 415] on b "$24.45" at bounding box center [1223, 409] width 136 height 17
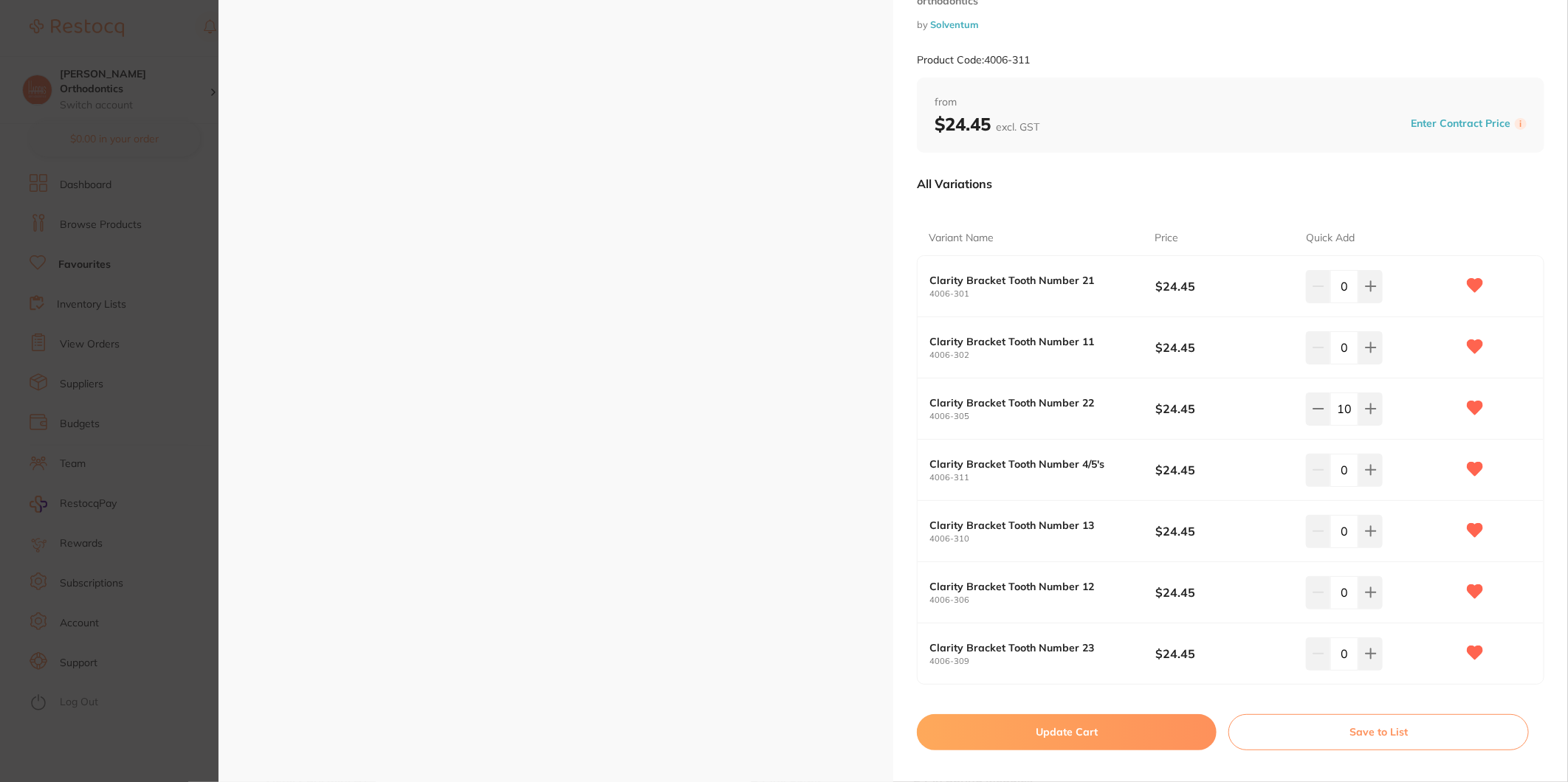
scroll to position [0, 0]
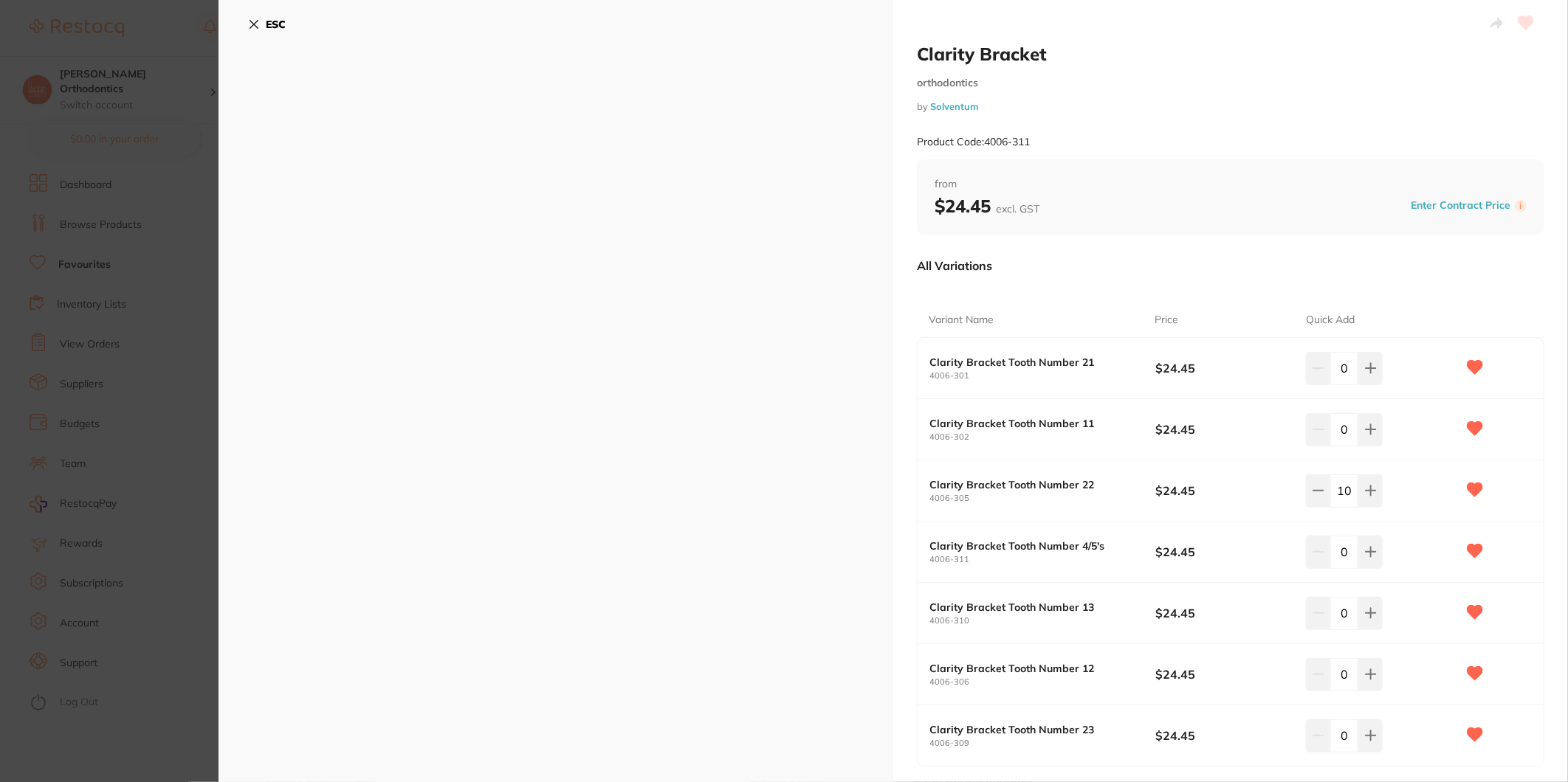
click at [1337, 497] on input "10" at bounding box center [1345, 491] width 28 height 32
type input "20"
click at [1342, 426] on input "0" at bounding box center [1345, 429] width 28 height 32
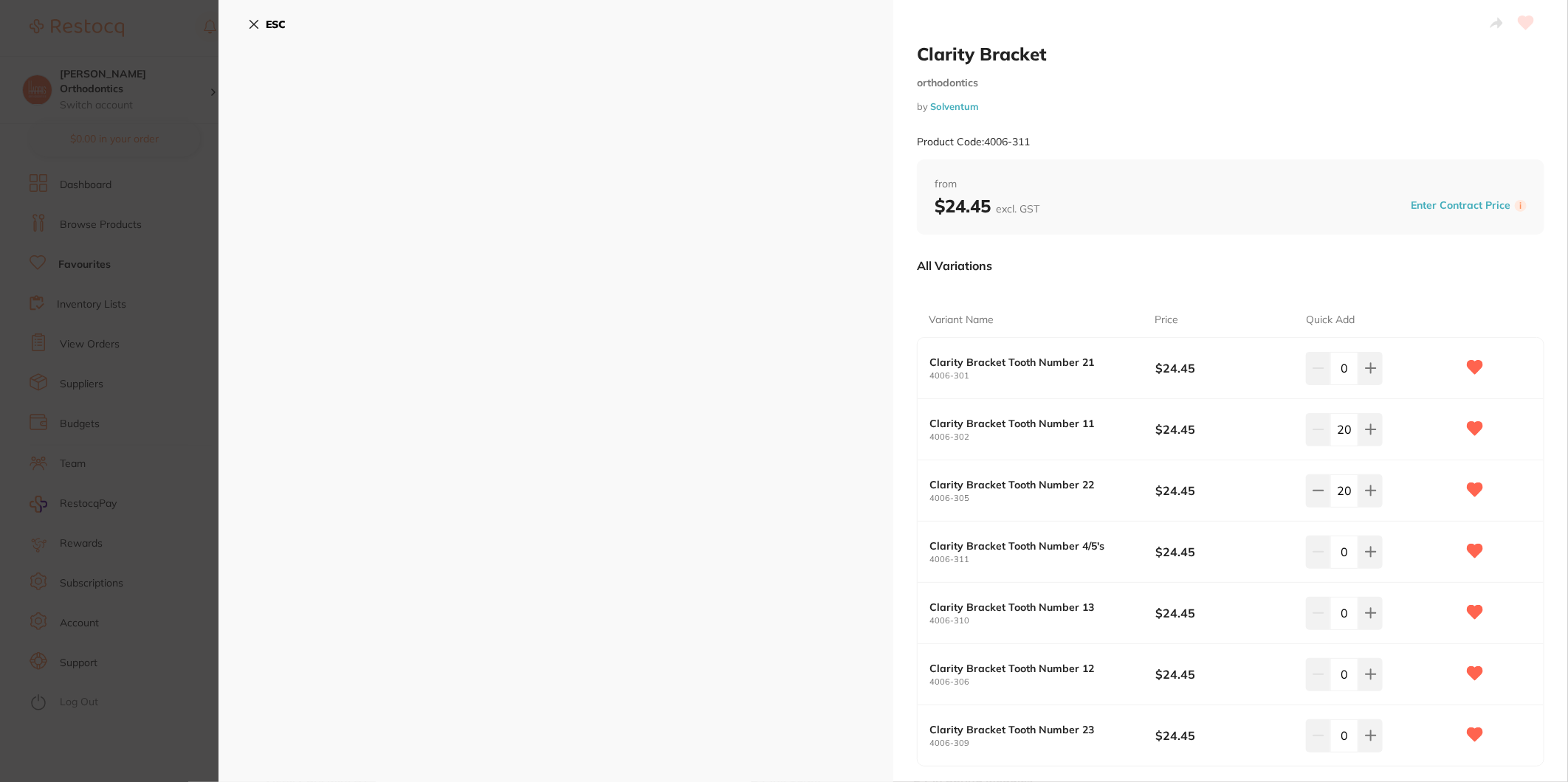
type input "20"
click at [1344, 369] on input "0" at bounding box center [1345, 368] width 28 height 32
type input "20"
click at [1344, 608] on input "0" at bounding box center [1345, 613] width 28 height 32
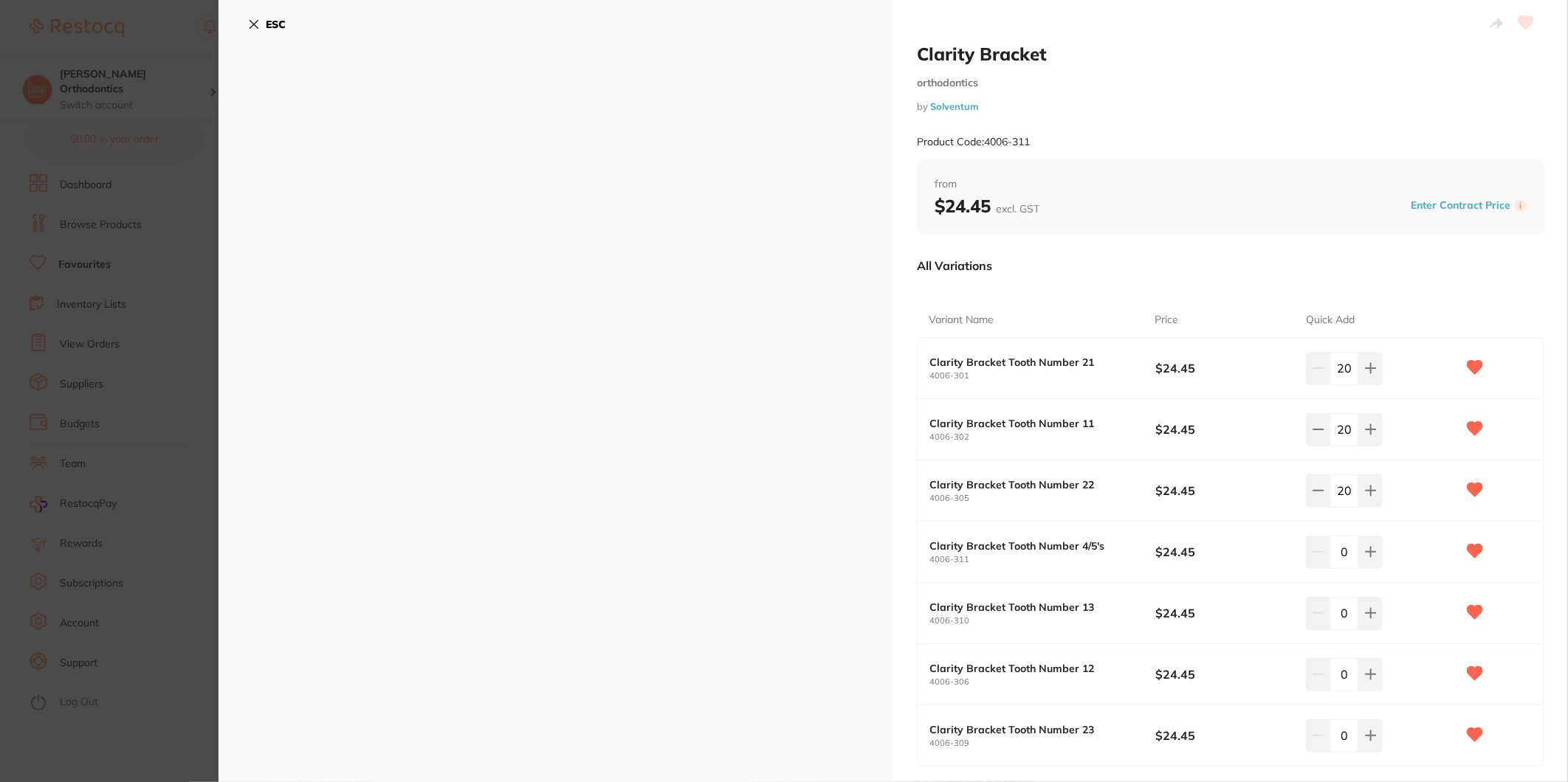
click at [1344, 608] on input "0" at bounding box center [1345, 613] width 28 height 32
type input "20"
click at [1240, 559] on b "$24.45" at bounding box center [1223, 552] width 136 height 17
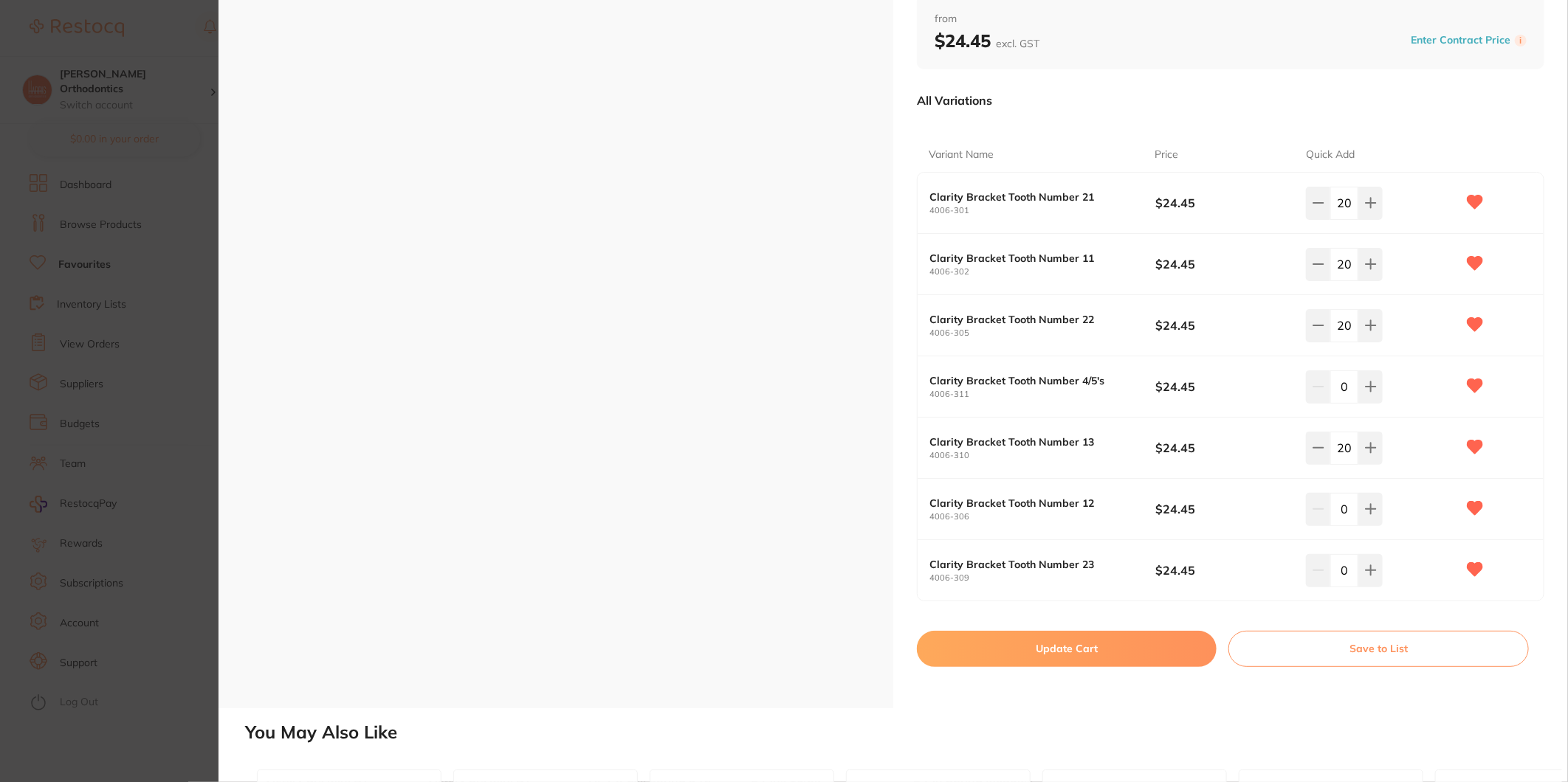
scroll to position [164, 0]
click at [1341, 393] on input "0" at bounding box center [1345, 388] width 28 height 32
type input "40"
click at [1423, 384] on div "40" at bounding box center [1380, 388] width 150 height 32
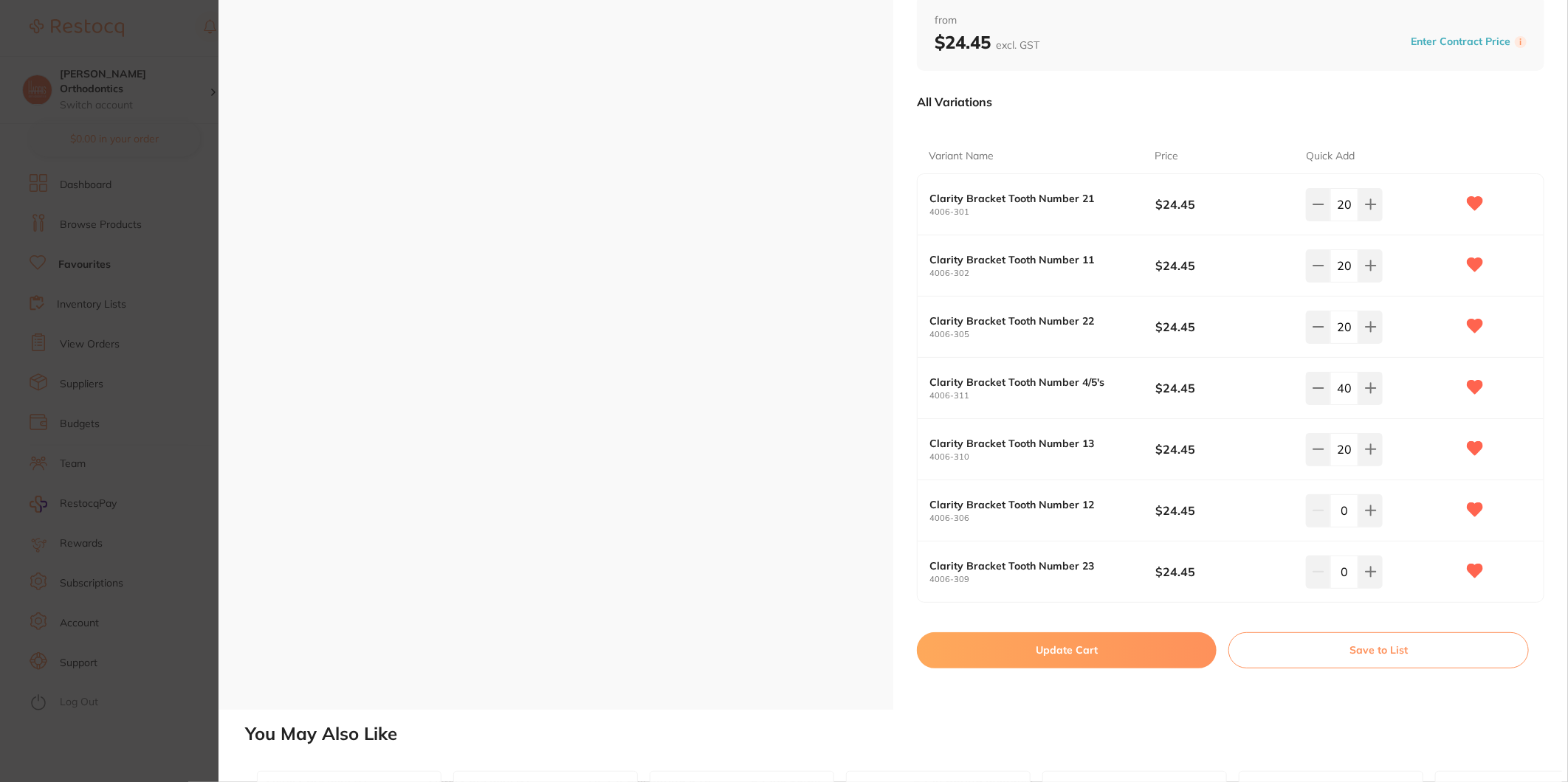
click at [1056, 652] on button "Update Cart" at bounding box center [1066, 650] width 300 height 36
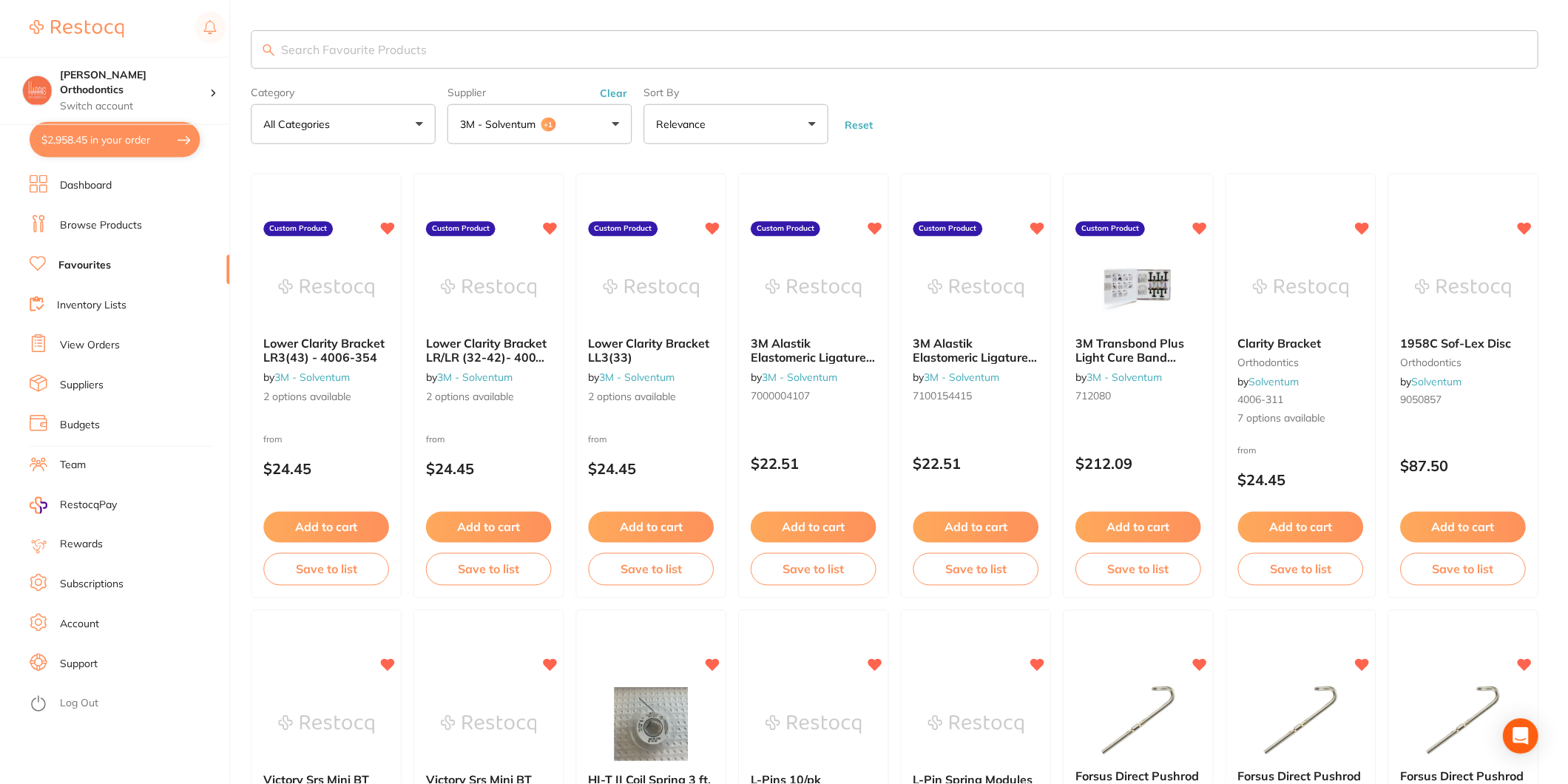
scroll to position [1, 0]
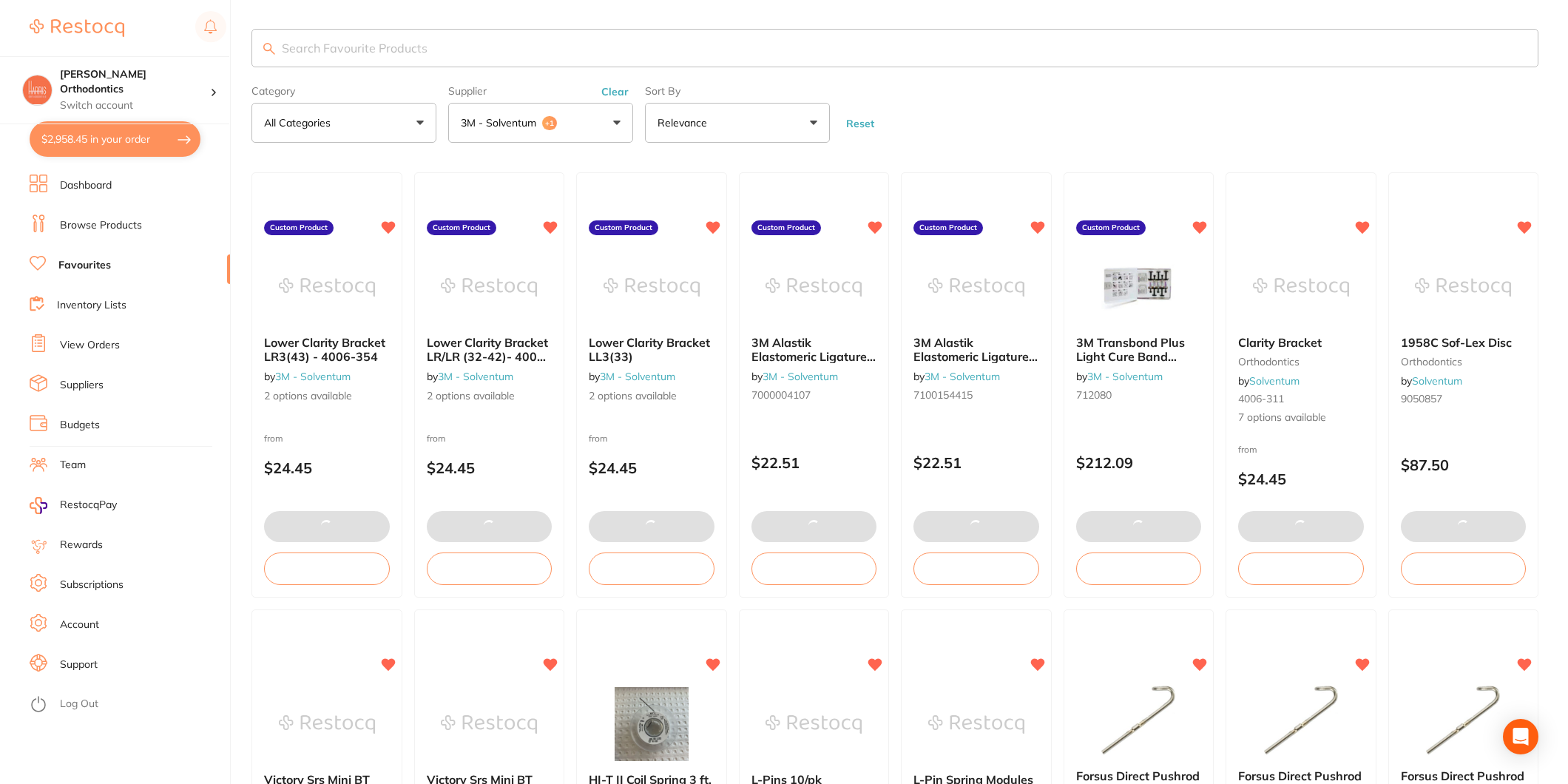
checkbox input "false"
type input "20"
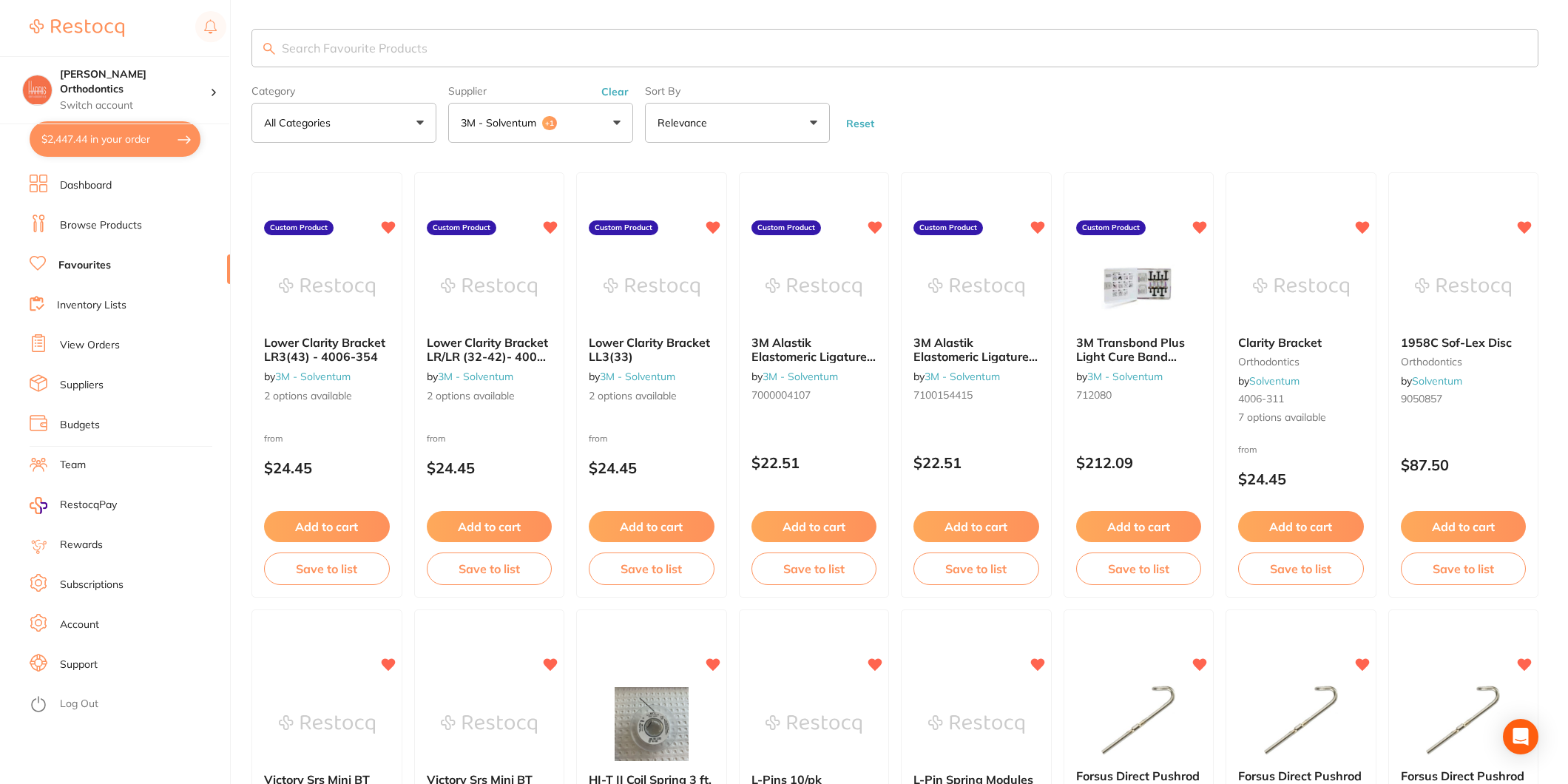
click at [97, 138] on button "$2,447.44 in your order" at bounding box center [115, 139] width 171 height 36
checkbox input "true"
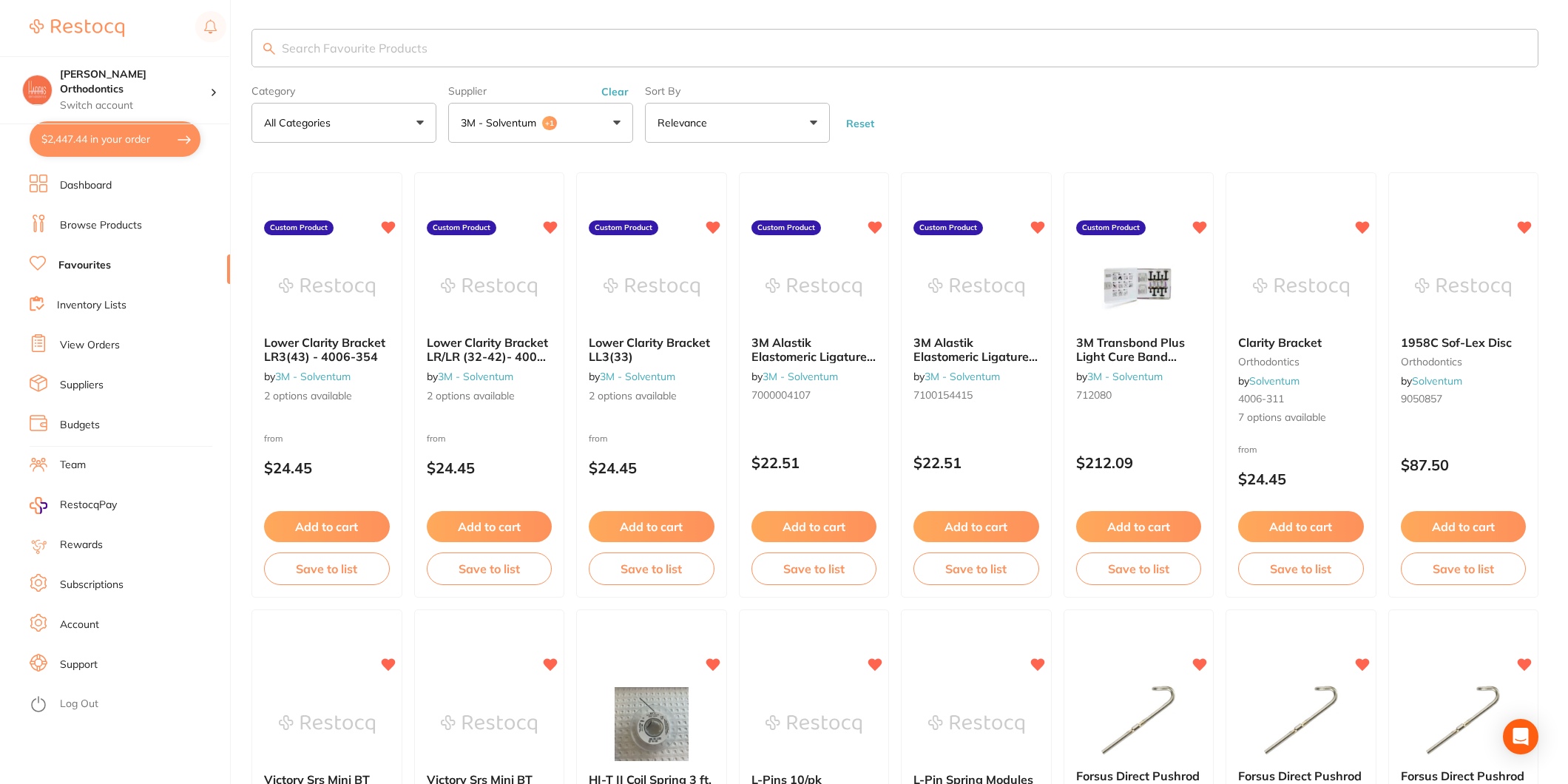
checkbox input "true"
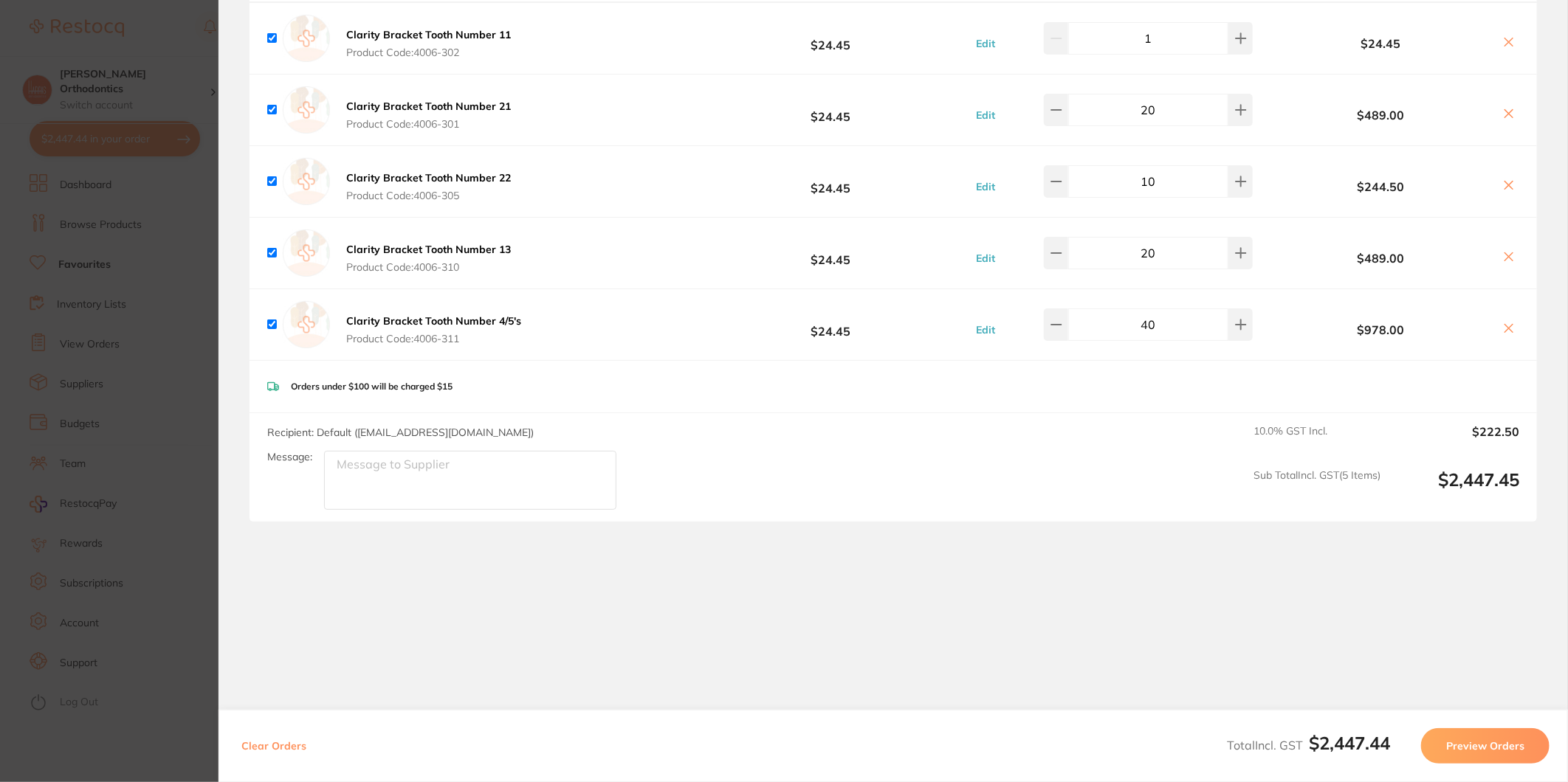
scroll to position [183, 0]
click at [1492, 746] on button "Preview Orders" at bounding box center [1485, 745] width 129 height 36
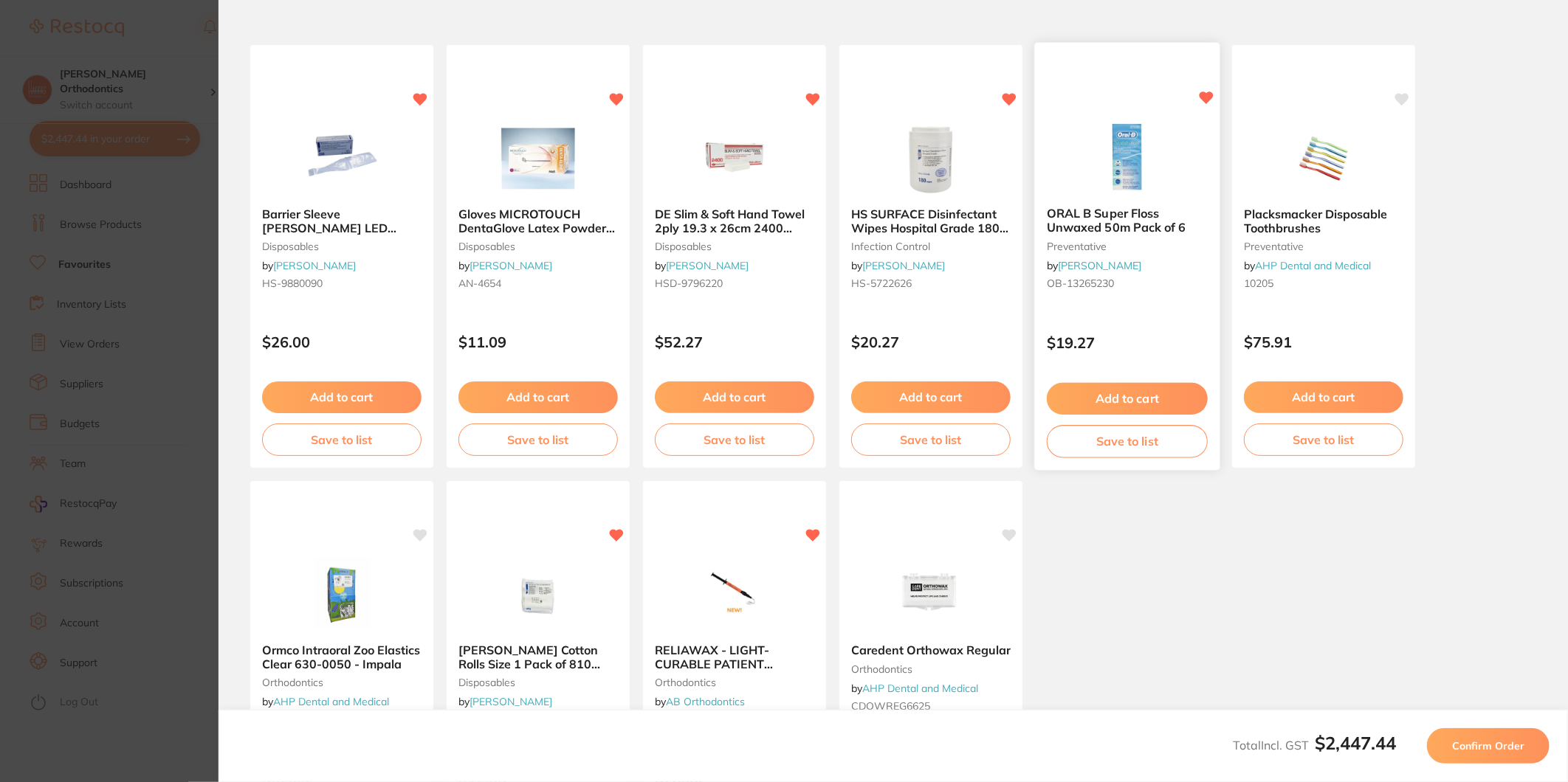
scroll to position [0, 0]
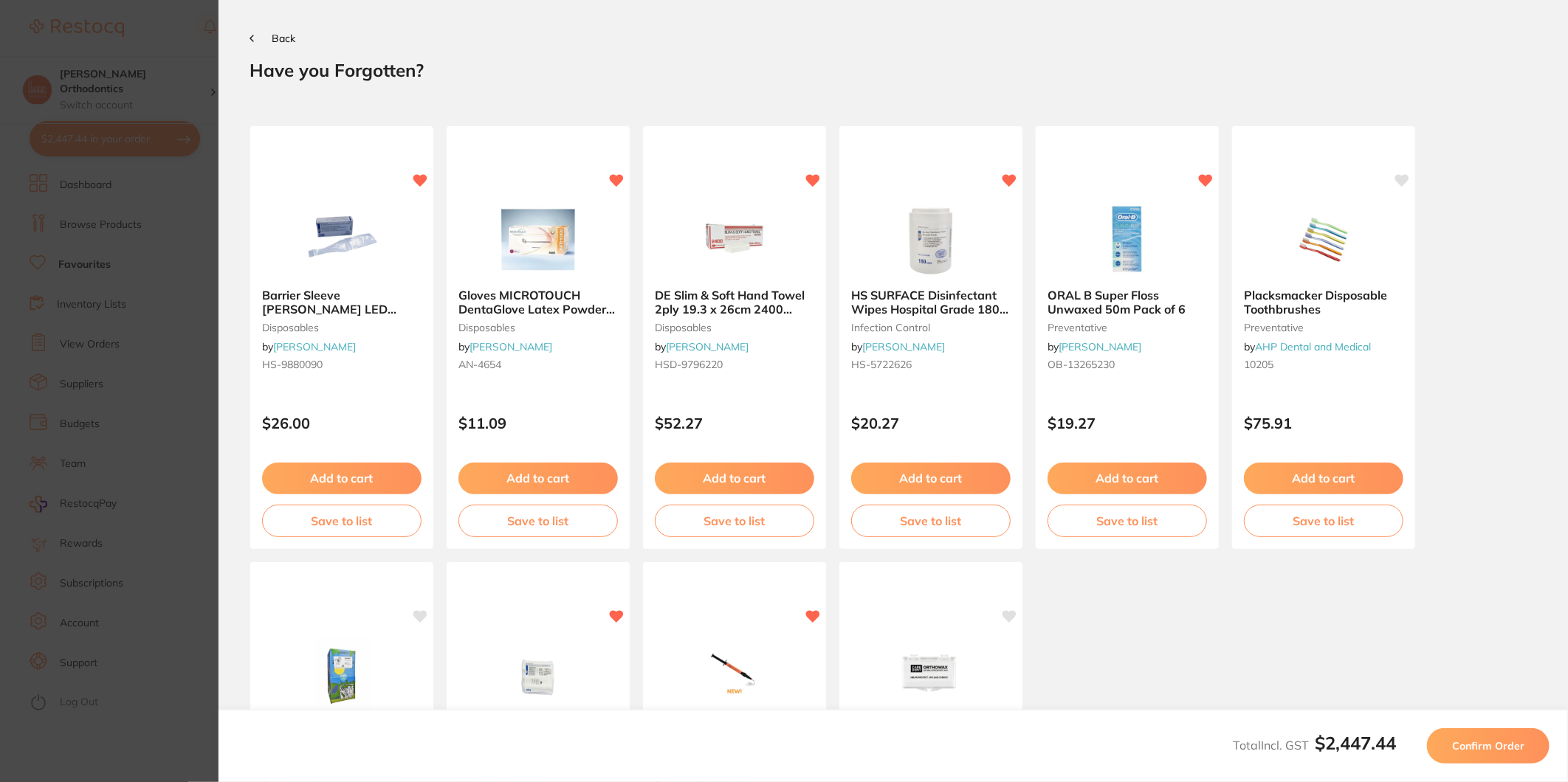
click at [1498, 743] on span "Confirm Order" at bounding box center [1487, 746] width 72 height 13
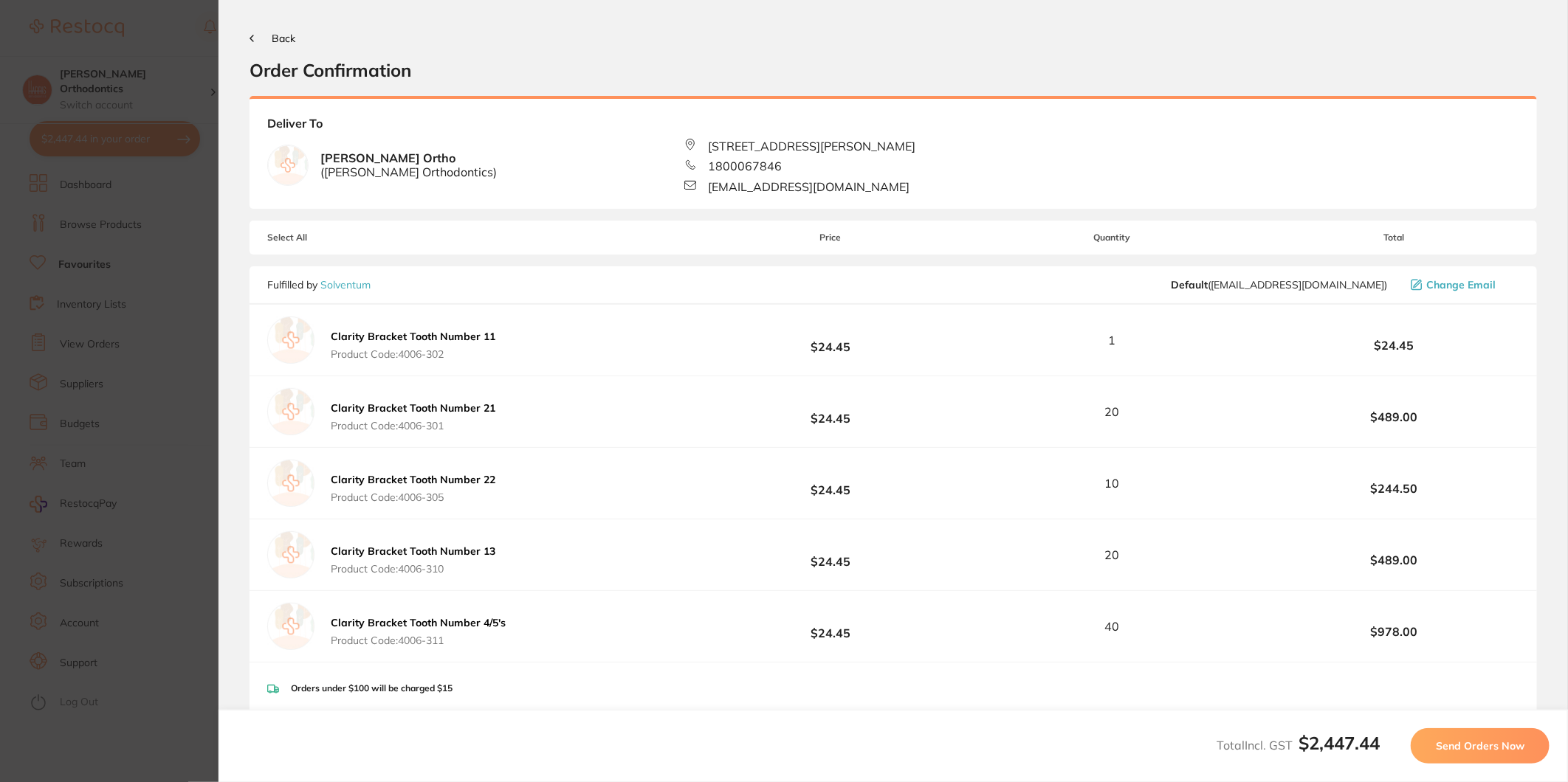
click at [1467, 743] on span "Send Orders Now" at bounding box center [1480, 746] width 89 height 13
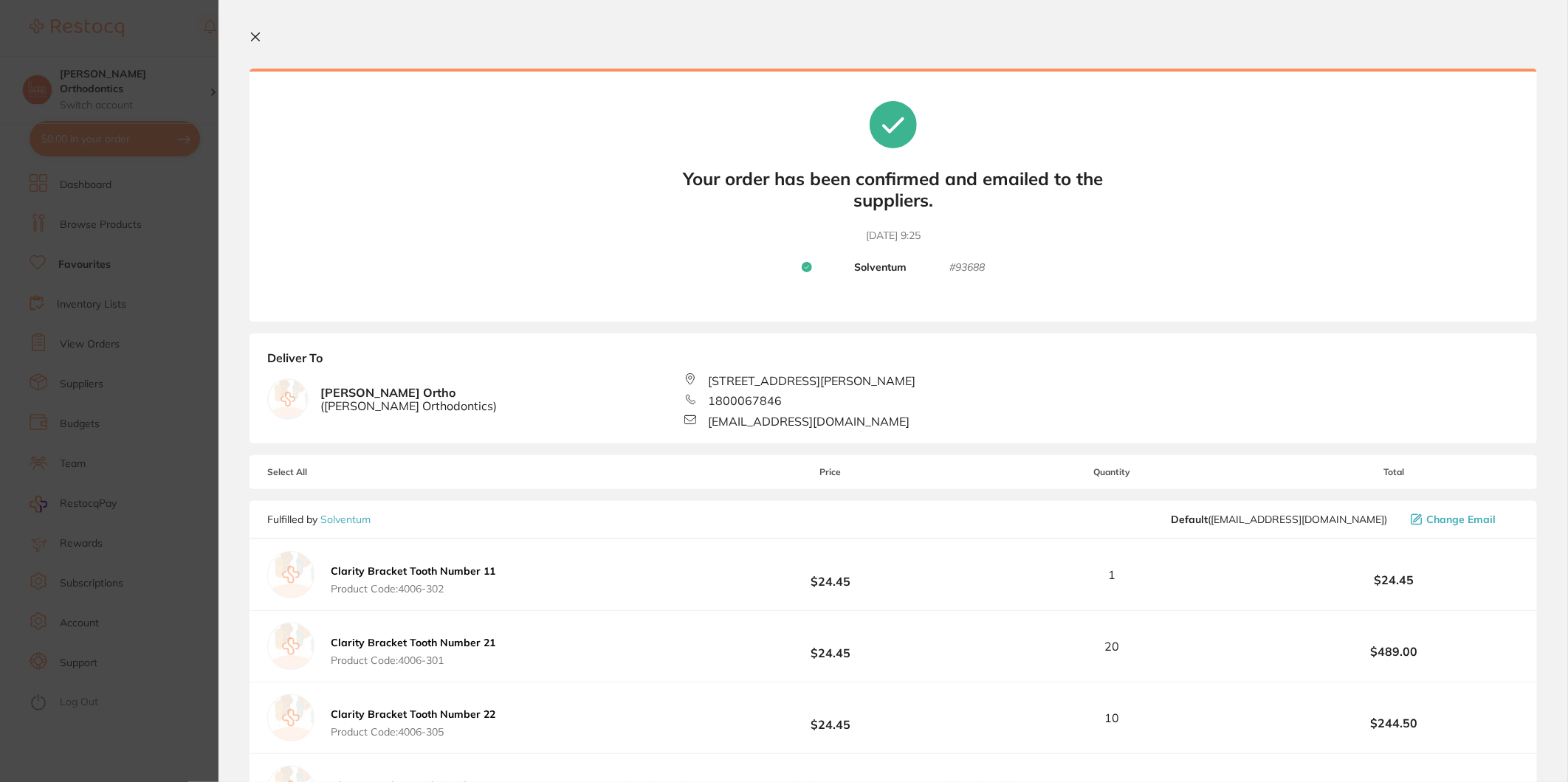
click at [252, 37] on icon at bounding box center [255, 37] width 12 height 12
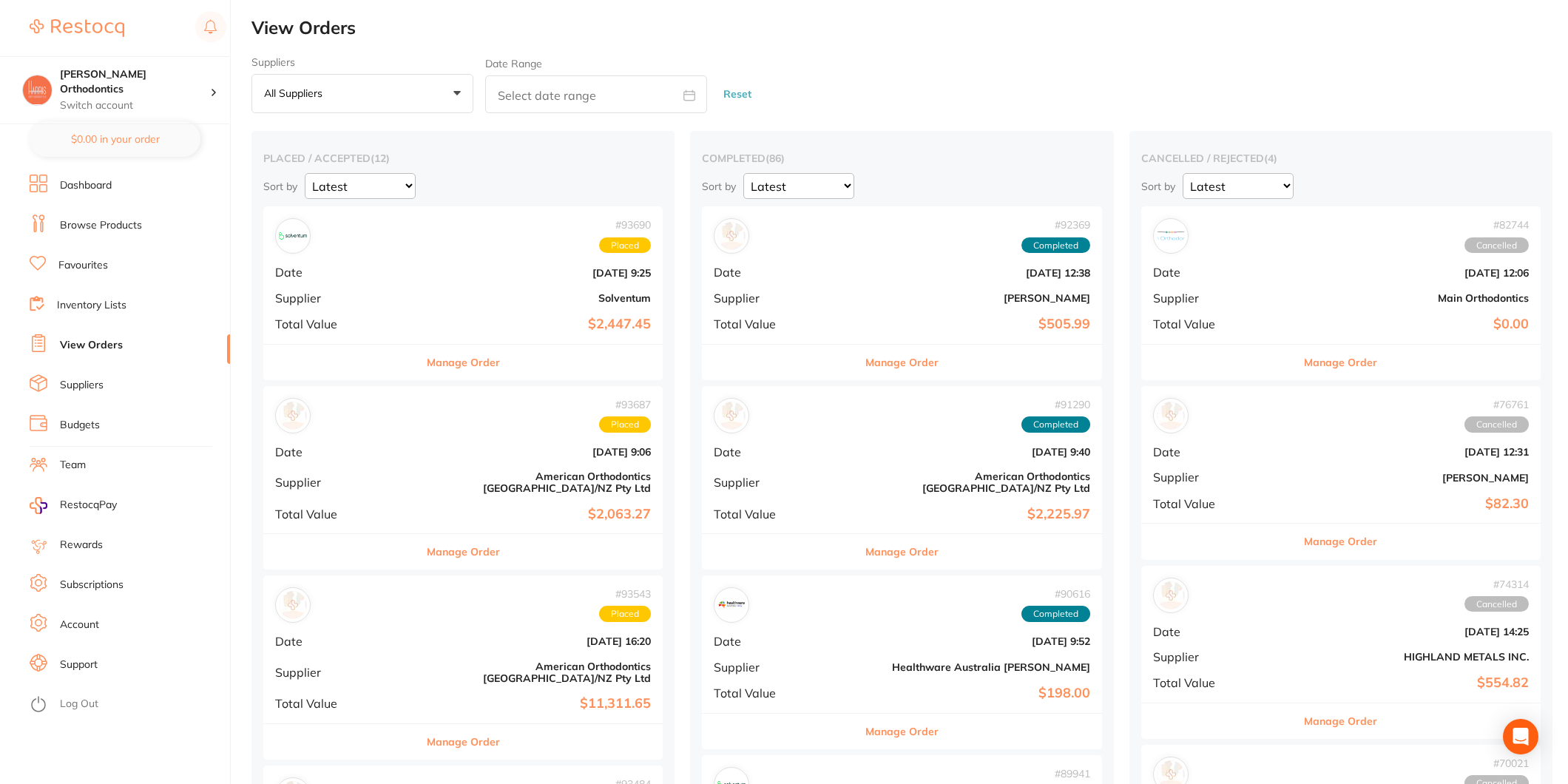
click at [92, 186] on link "Dashboard" at bounding box center [86, 186] width 52 height 15
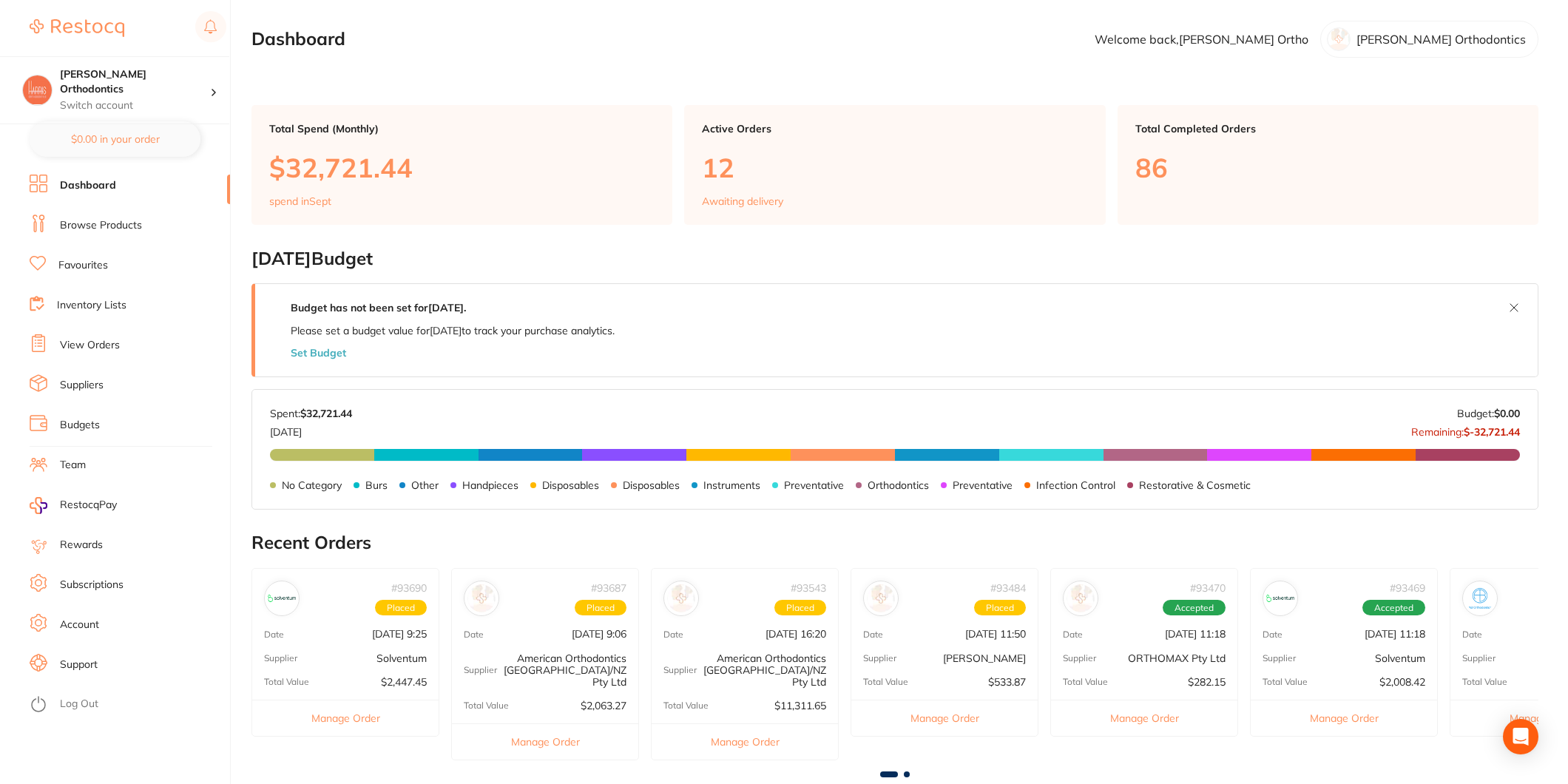
click at [92, 218] on link "Browse Products" at bounding box center [101, 226] width 82 height 15
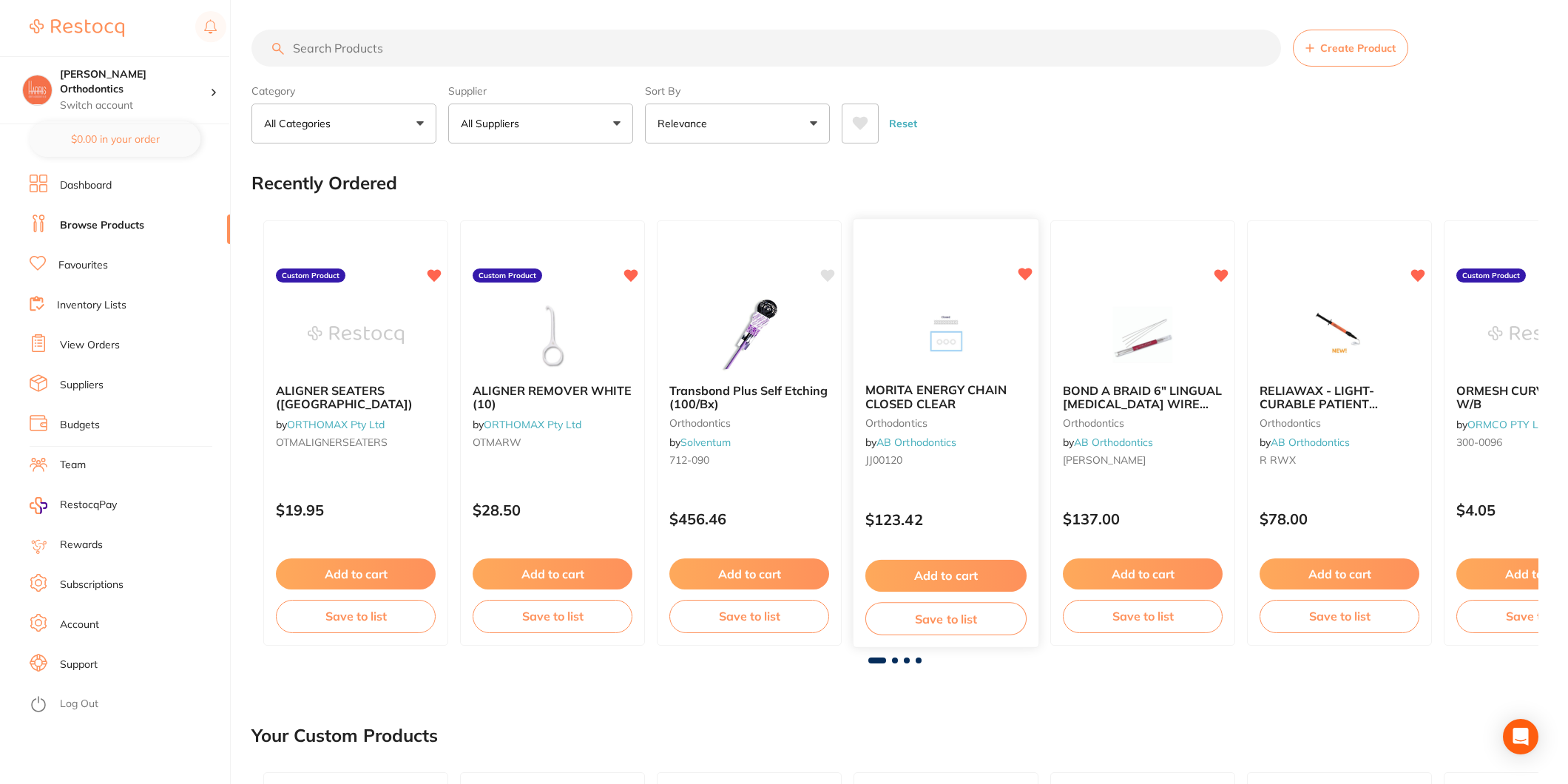
click at [922, 398] on b "MORITA ENERGY CHAIN CLOSED CLEAR" at bounding box center [946, 396] width 161 height 27
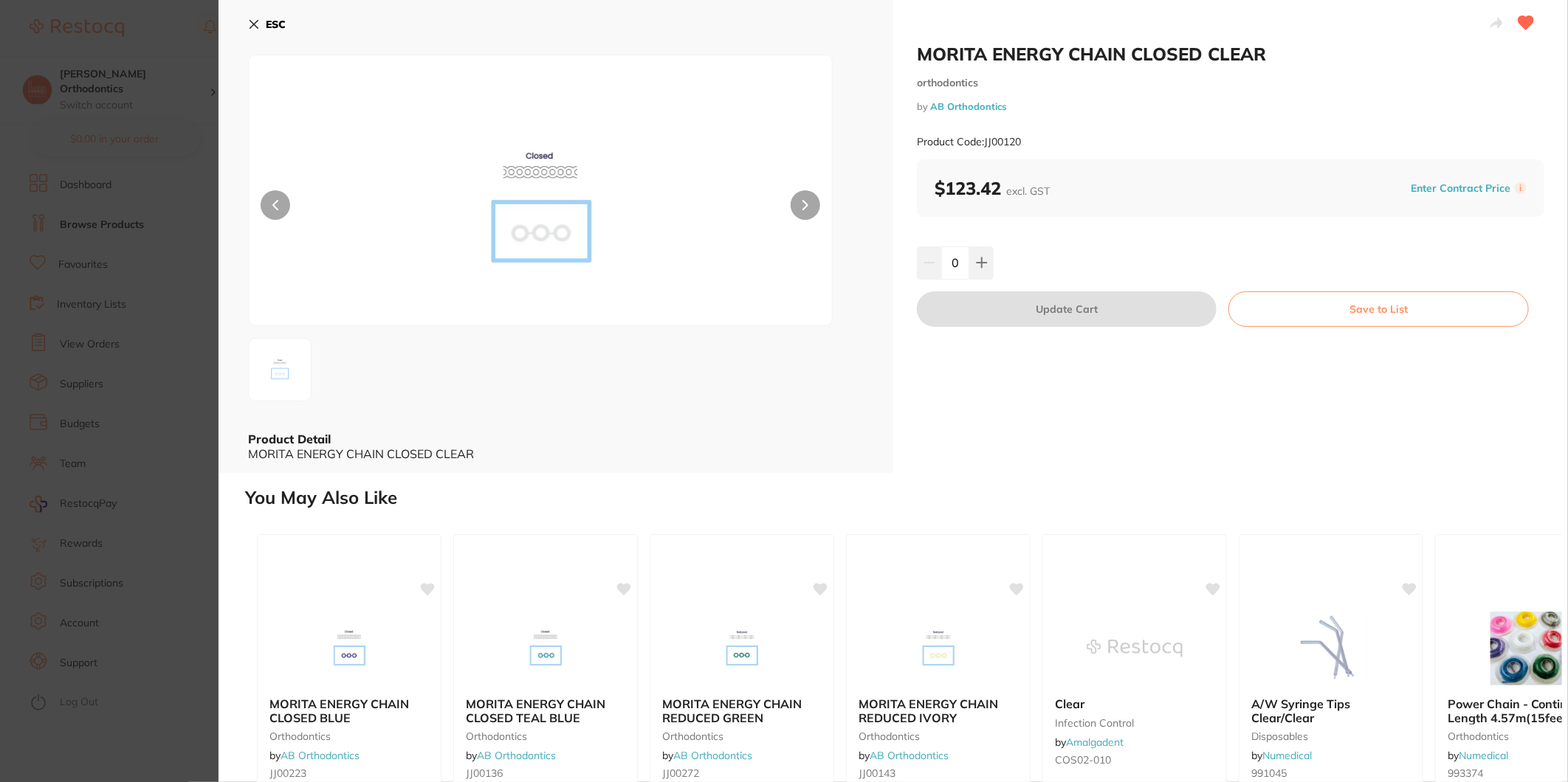
click at [261, 18] on button "ESC" at bounding box center [267, 24] width 37 height 25
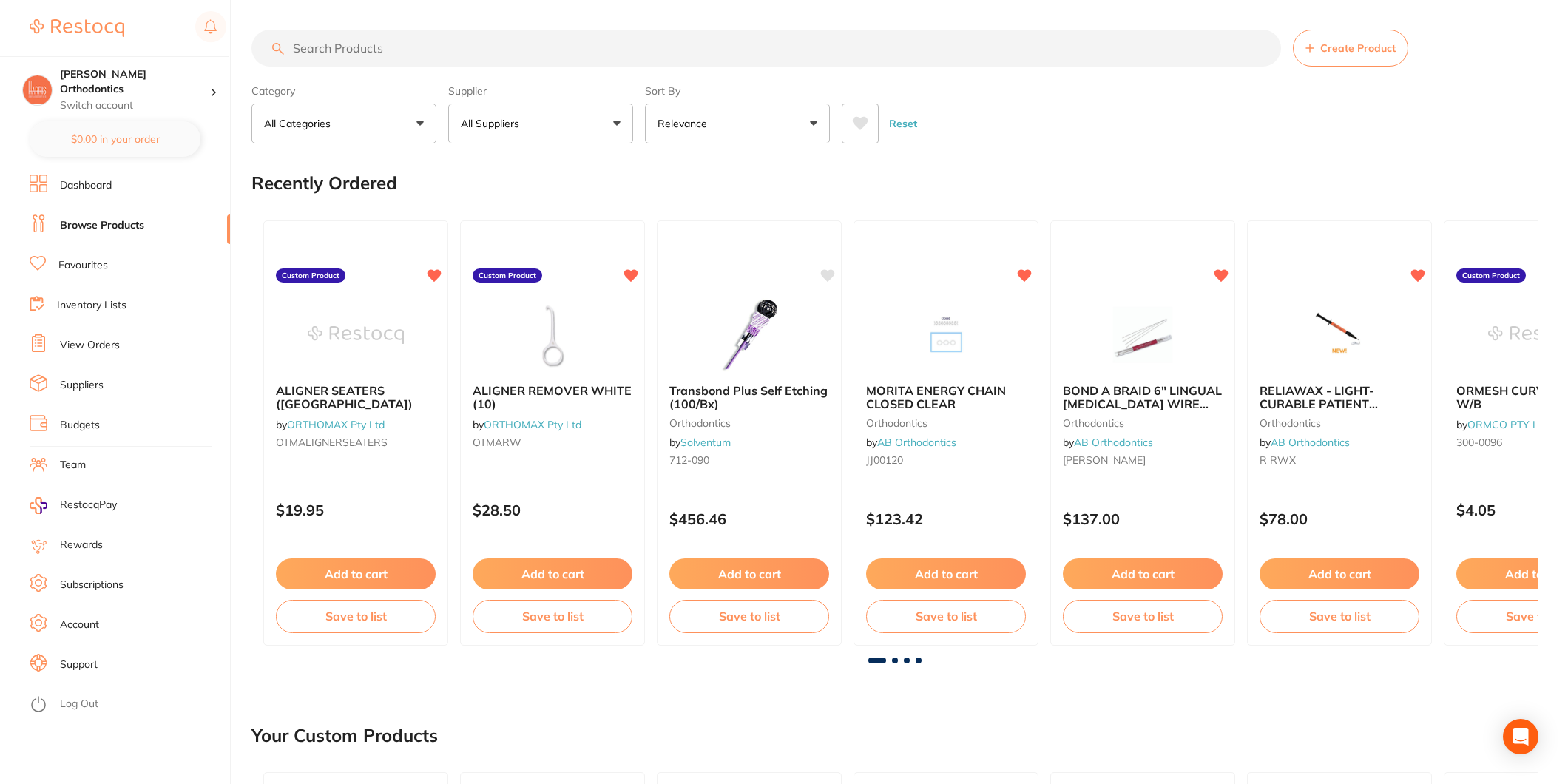
click at [98, 491] on ul "Dashboard Browse Products Favourites Inventory Lists View Orders Suppliers Budg…" at bounding box center [130, 479] width 201 height 609
click at [99, 496] on li "RestocqPay" at bounding box center [123, 505] width 213 height 22
click at [97, 501] on span "RestocqPay" at bounding box center [88, 505] width 57 height 15
